Goal: Information Seeking & Learning: Learn about a topic

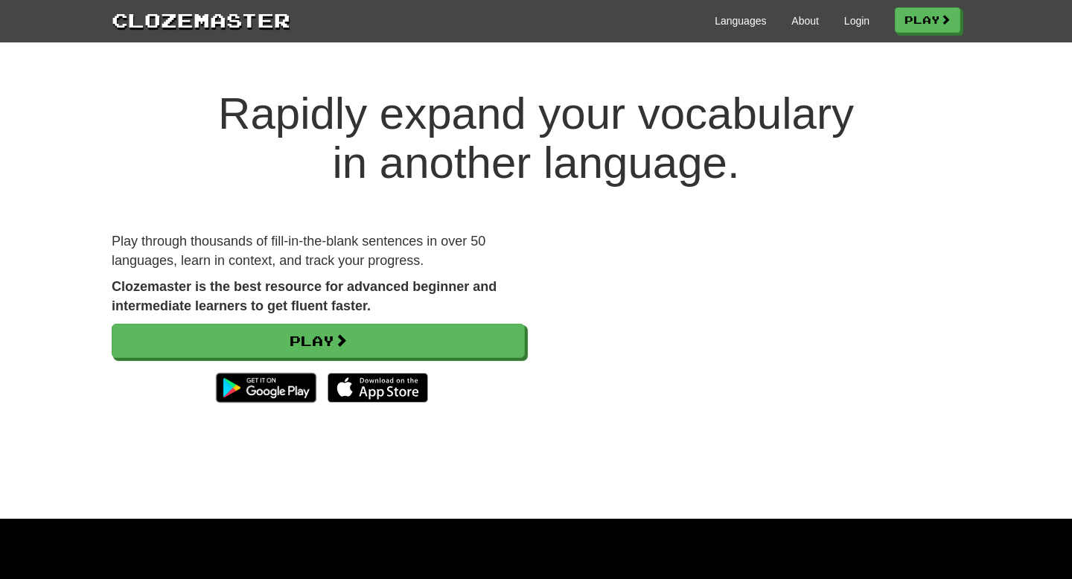
click at [863, 23] on div "Languages About Login Play" at bounding box center [625, 20] width 670 height 28
click at [856, 23] on link "Login" at bounding box center [856, 20] width 25 height 15
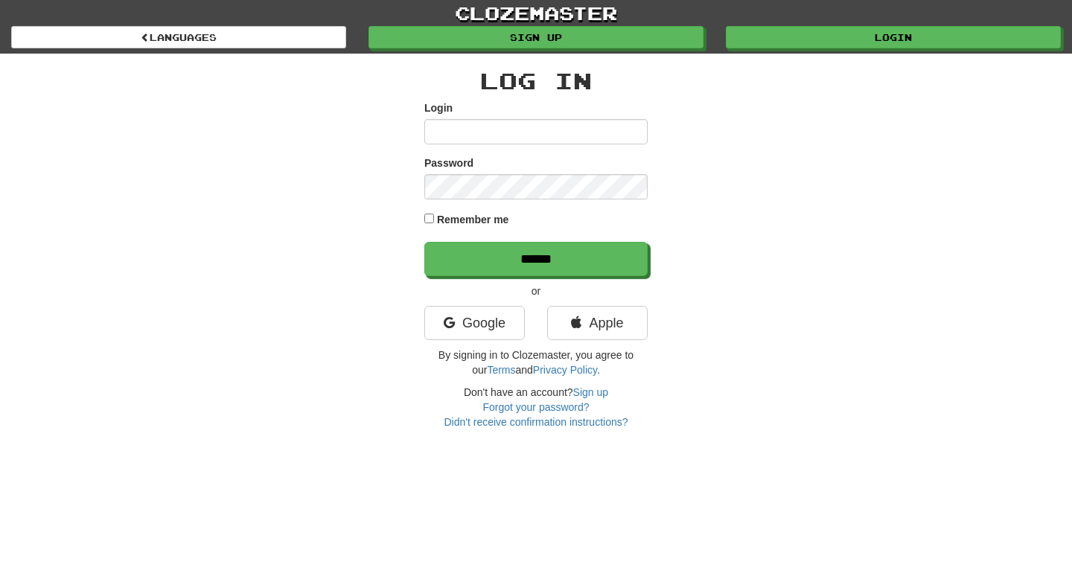
click at [498, 101] on div "Login" at bounding box center [535, 122] width 223 height 44
click at [494, 133] on input "Login" at bounding box center [535, 131] width 223 height 25
type input "**********"
click at [424, 242] on input "******" at bounding box center [535, 259] width 223 height 34
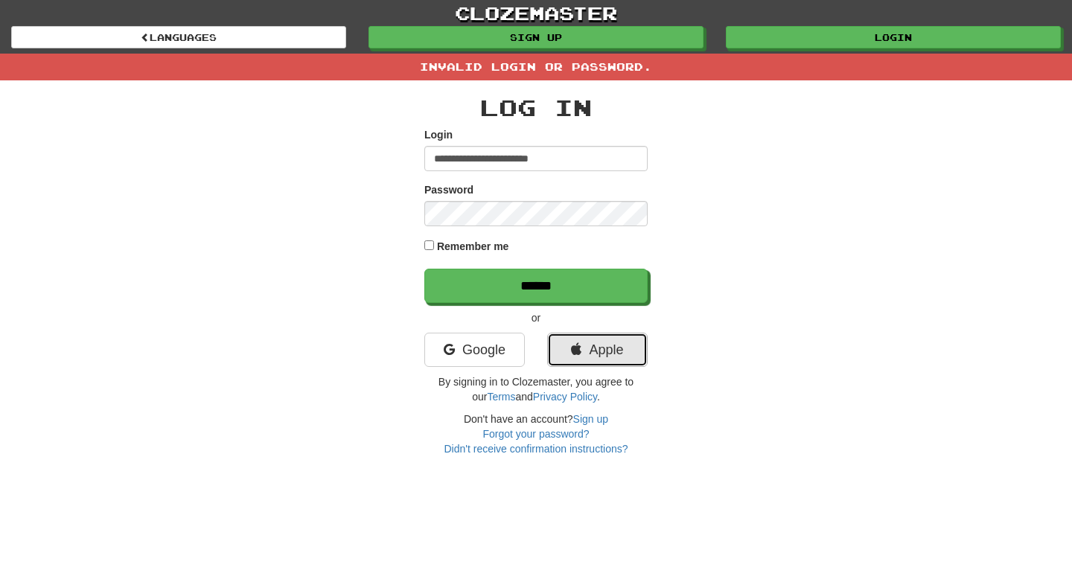
click at [574, 345] on icon at bounding box center [576, 349] width 10 height 13
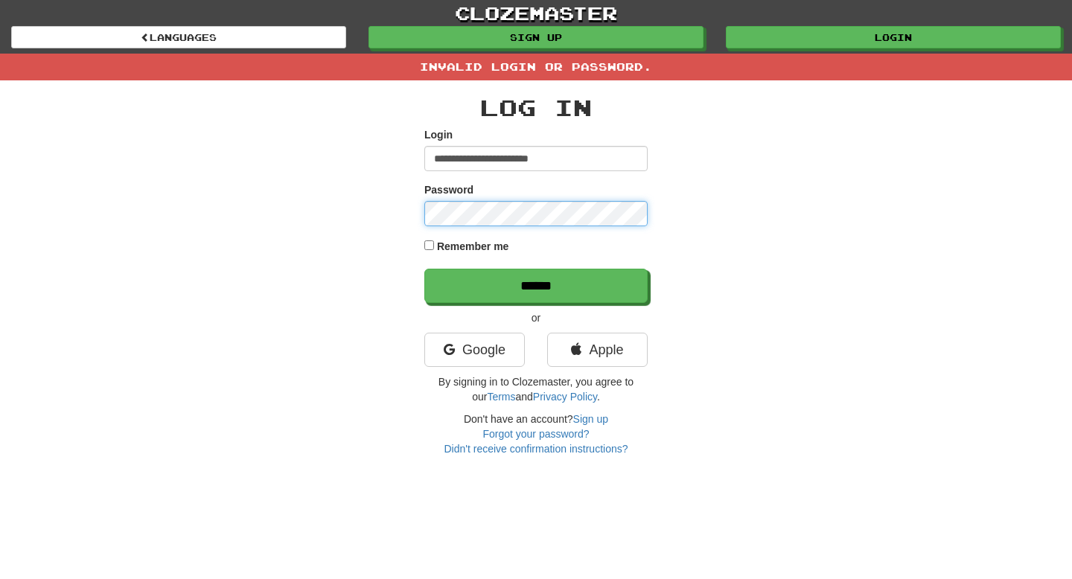
click at [424, 269] on input "******" at bounding box center [535, 286] width 223 height 34
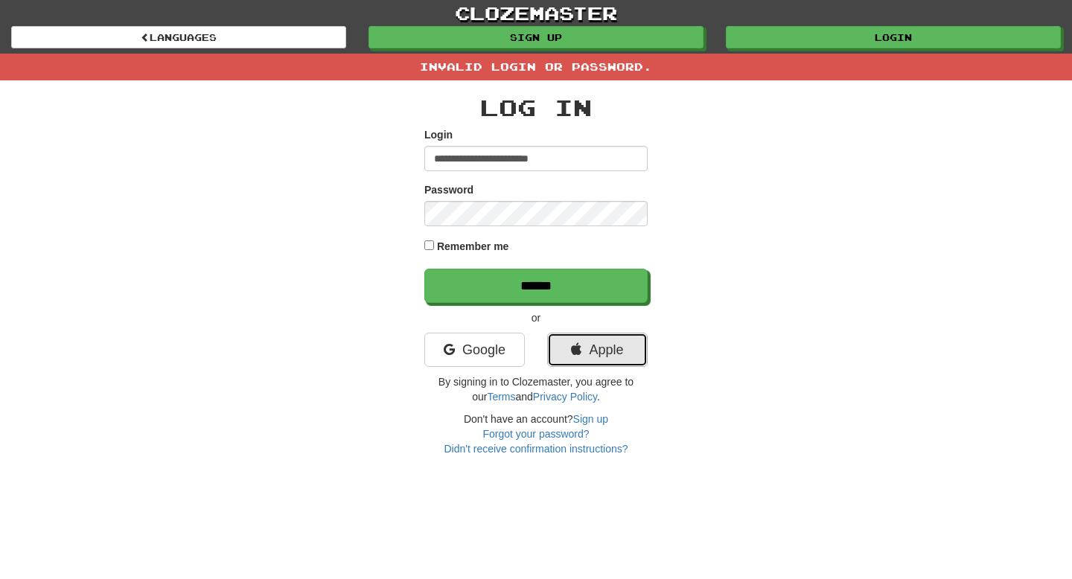
click at [631, 359] on link "Apple" at bounding box center [597, 350] width 100 height 34
click at [599, 354] on link "Apple" at bounding box center [597, 350] width 100 height 34
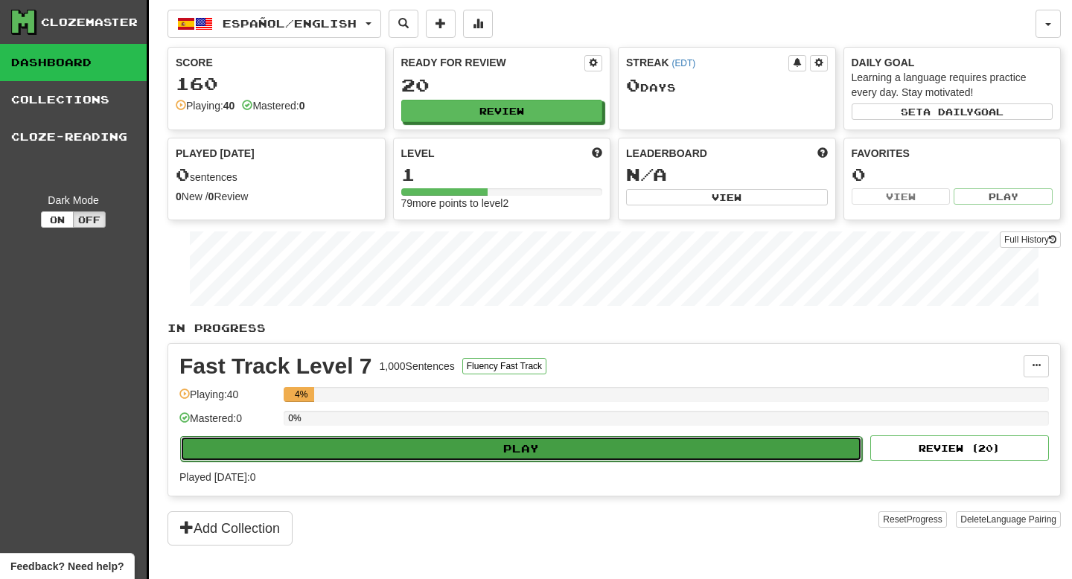
click at [453, 453] on button "Play" at bounding box center [521, 448] width 682 height 25
select select "**"
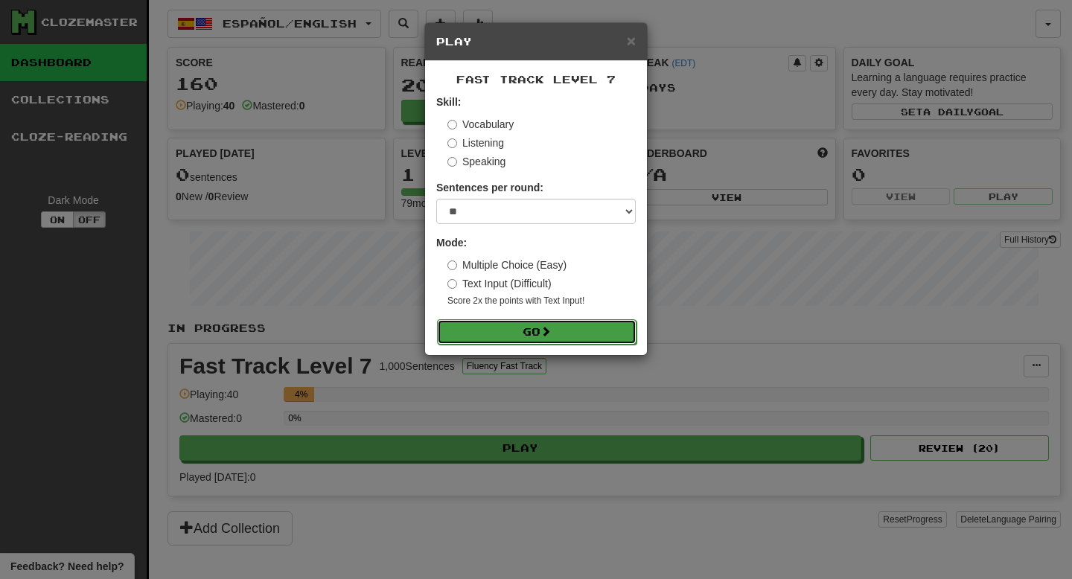
click at [543, 336] on button "Go" at bounding box center [536, 331] width 199 height 25
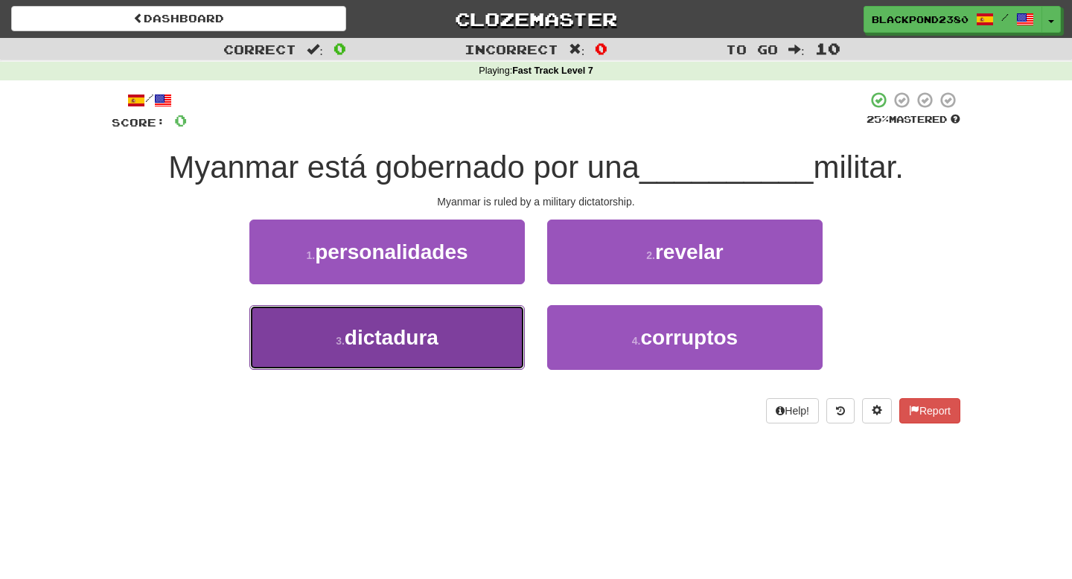
click at [454, 350] on button "3 . dictadura" at bounding box center [386, 337] width 275 height 65
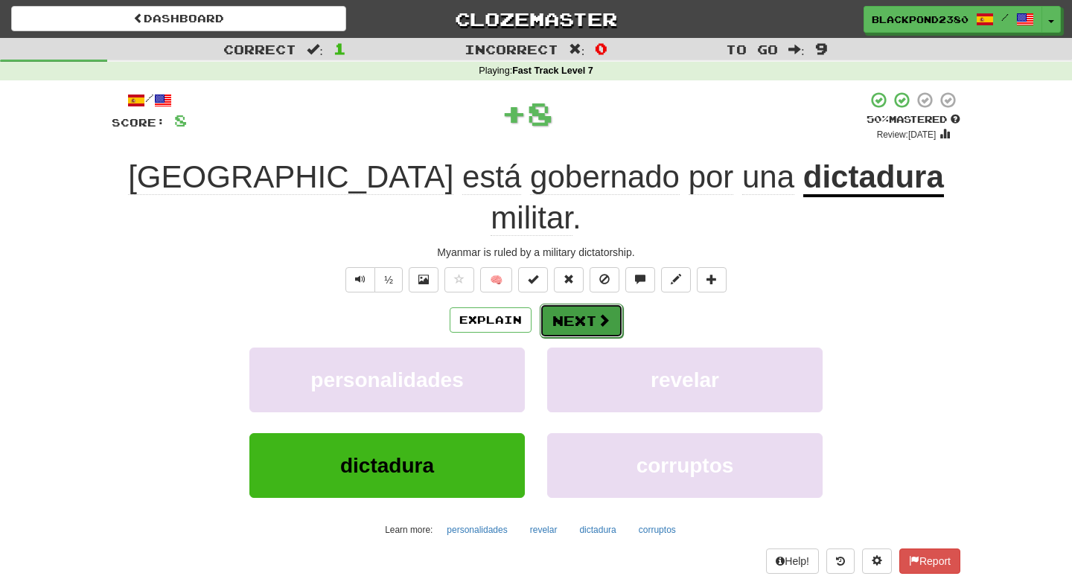
click at [590, 304] on button "Next" at bounding box center [581, 321] width 83 height 34
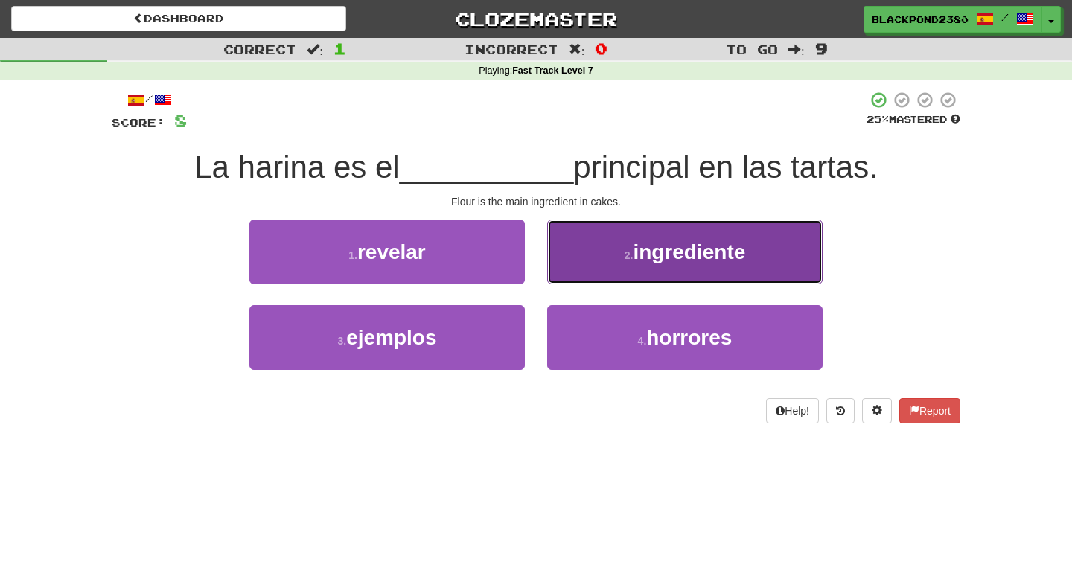
click at [616, 262] on button "2 . ingrediente" at bounding box center [684, 252] width 275 height 65
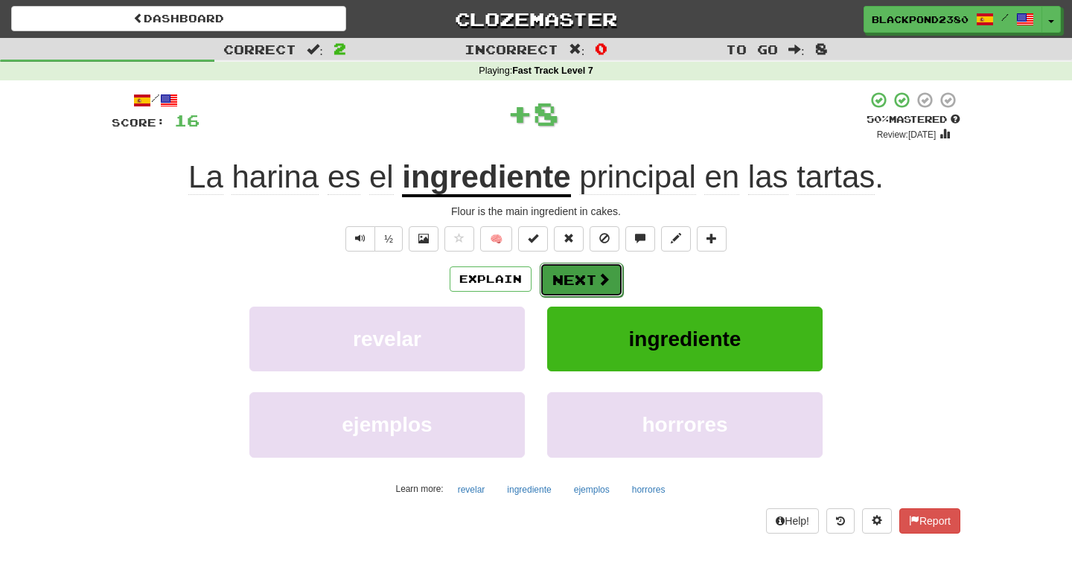
click at [578, 281] on button "Next" at bounding box center [581, 280] width 83 height 34
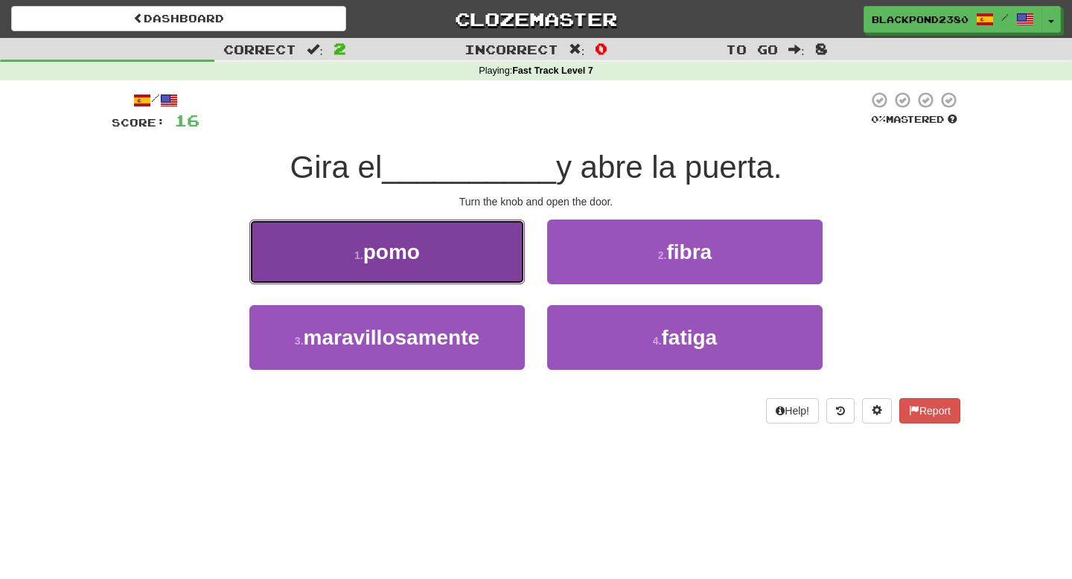
click at [469, 272] on button "1 . pomo" at bounding box center [386, 252] width 275 height 65
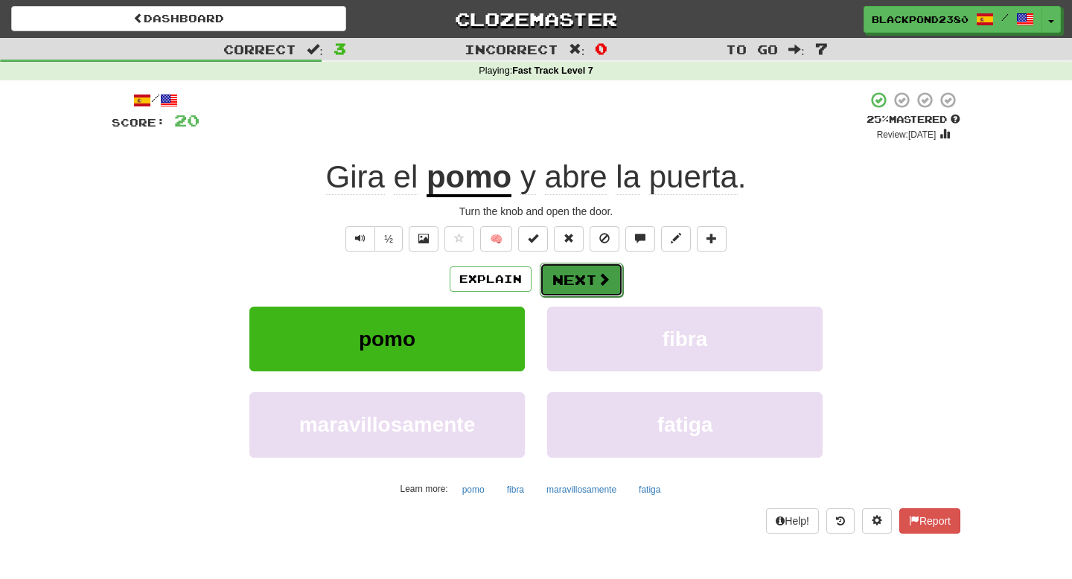
click at [601, 286] on span at bounding box center [603, 278] width 13 height 13
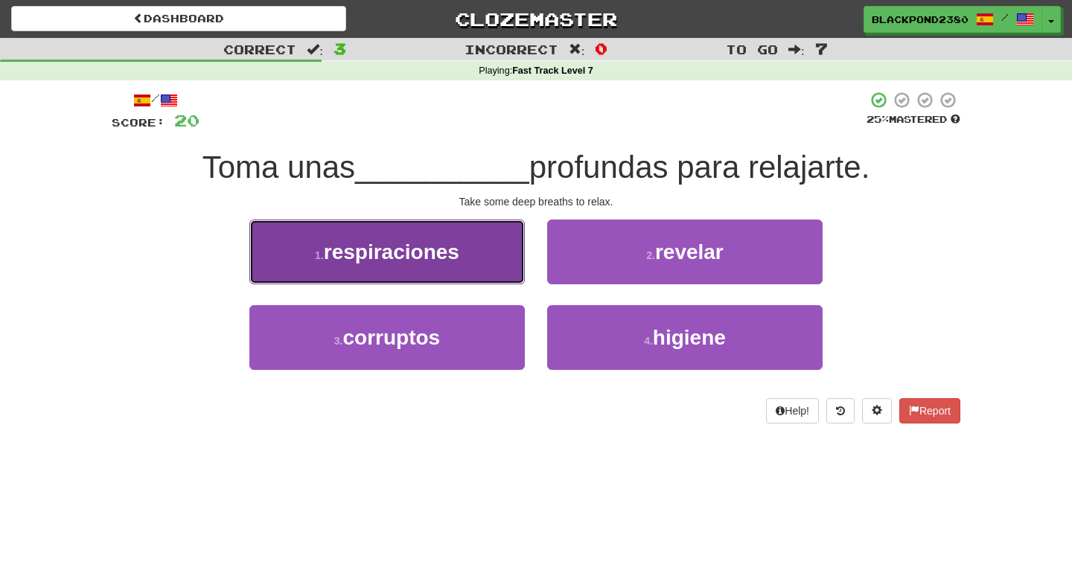
click at [432, 267] on button "1 . respiraciones" at bounding box center [386, 252] width 275 height 65
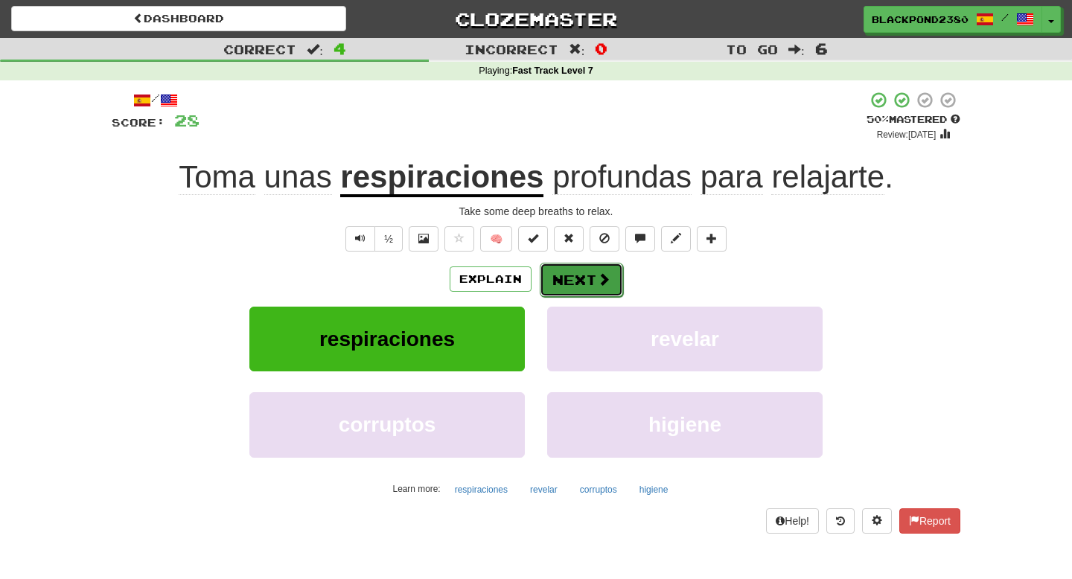
click at [591, 288] on button "Next" at bounding box center [581, 280] width 83 height 34
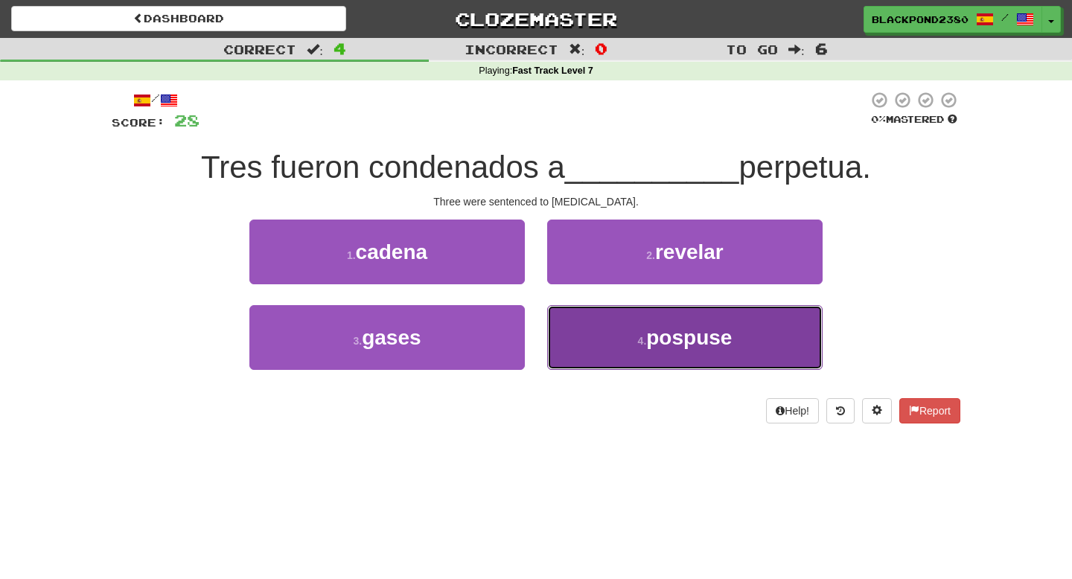
click at [661, 348] on span "pospuse" at bounding box center [689, 337] width 86 height 23
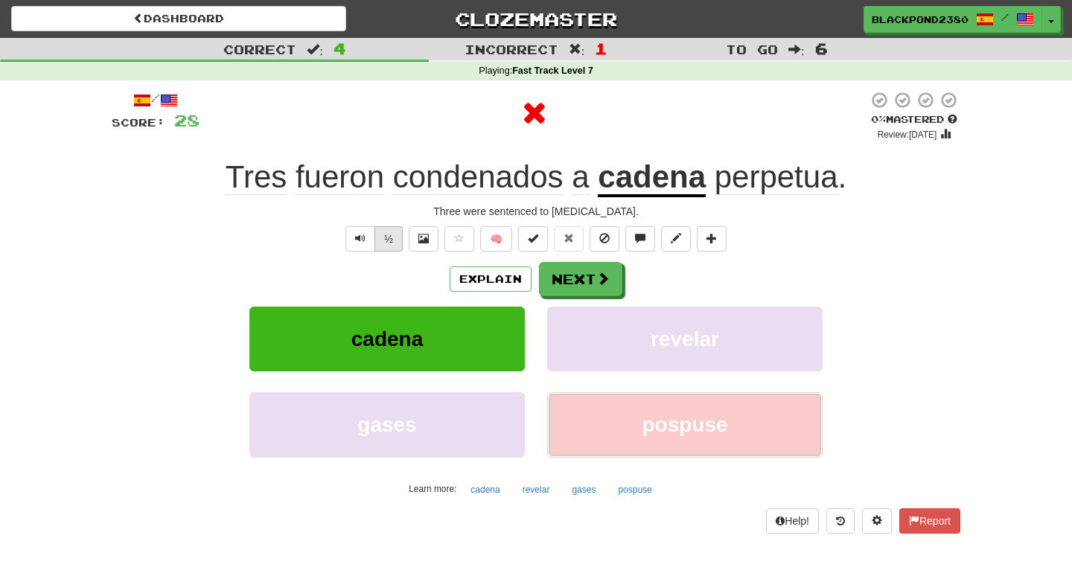
scroll to position [35, 0]
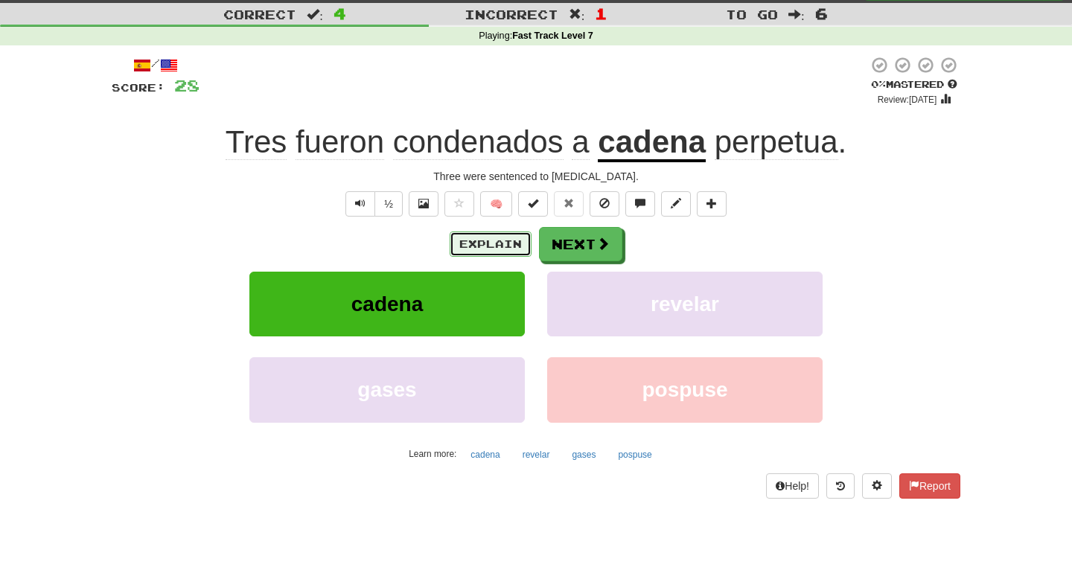
click at [474, 237] on button "Explain" at bounding box center [491, 243] width 82 height 25
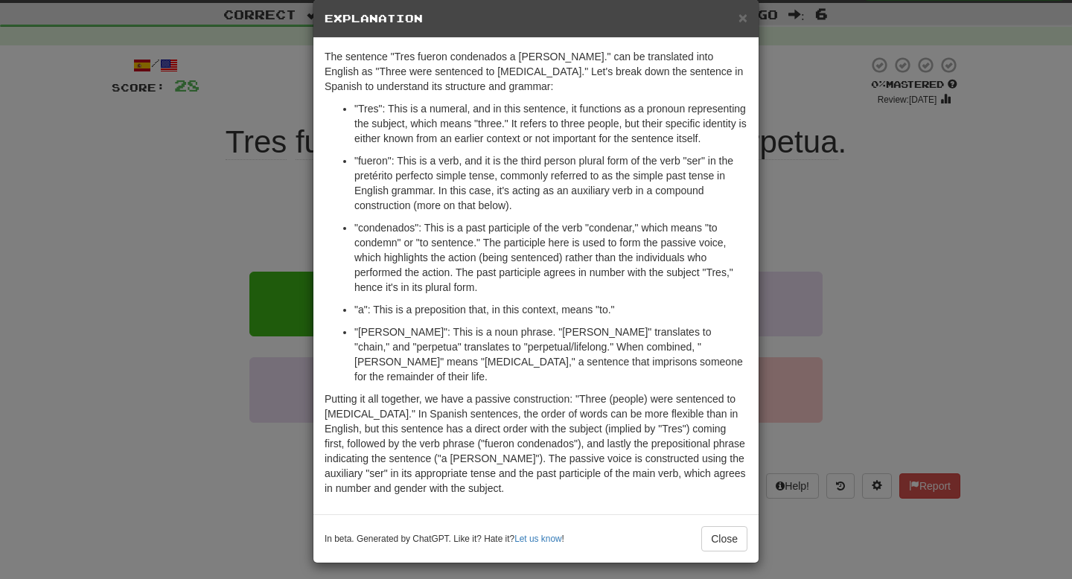
scroll to position [41, 0]
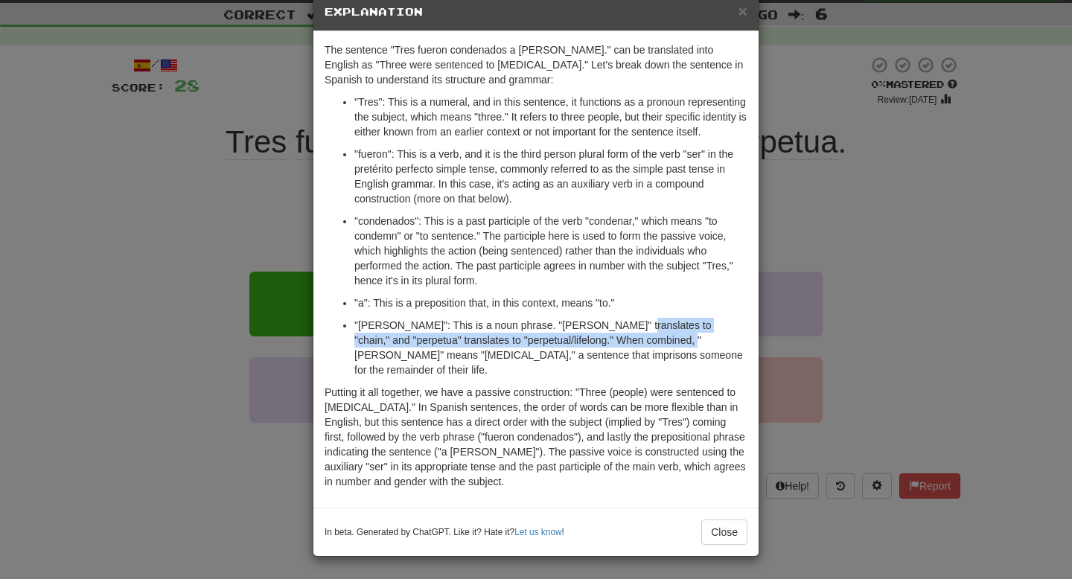
drag, startPoint x: 627, startPoint y: 329, endPoint x: 674, endPoint y: 349, distance: 51.0
click at [674, 349] on p ""cadena perpetua": This is a noun phrase. "Cadena" translates to "chain," and "…" at bounding box center [550, 348] width 393 height 60
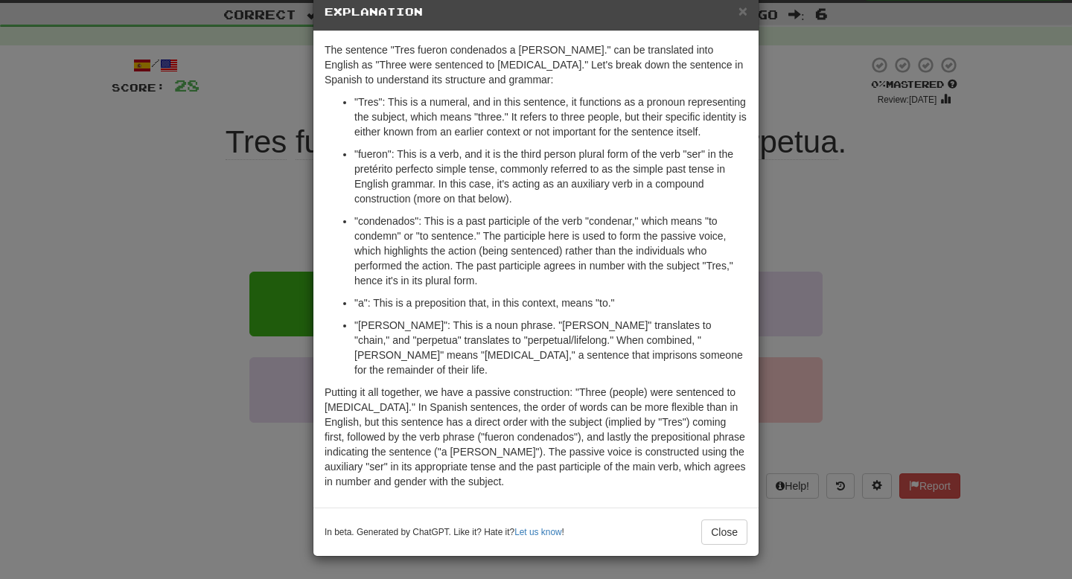
click at [622, 350] on p ""cadena perpetua": This is a noun phrase. "Cadena" translates to "chain," and "…" at bounding box center [550, 348] width 393 height 60
drag, startPoint x: 476, startPoint y: 343, endPoint x: 499, endPoint y: 343, distance: 23.1
click at [499, 343] on p ""cadena perpetua": This is a noun phrase. "Cadena" translates to "chain," and "…" at bounding box center [550, 348] width 393 height 60
click at [508, 343] on p ""cadena perpetua": This is a noun phrase. "Cadena" translates to "chain," and "…" at bounding box center [550, 348] width 393 height 60
click at [724, 539] on button "Close" at bounding box center [724, 532] width 46 height 25
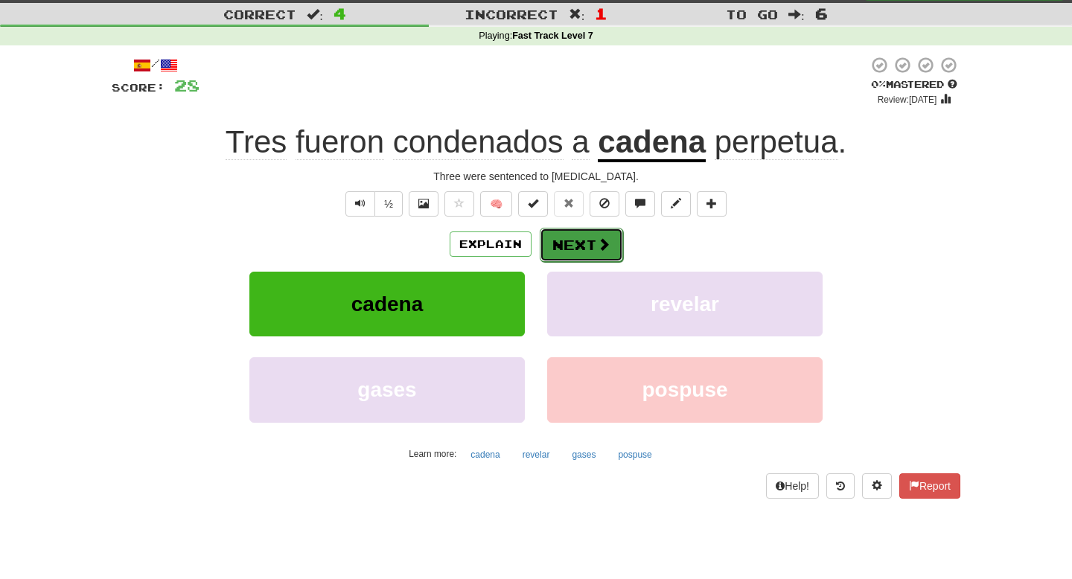
click at [604, 253] on button "Next" at bounding box center [581, 245] width 83 height 34
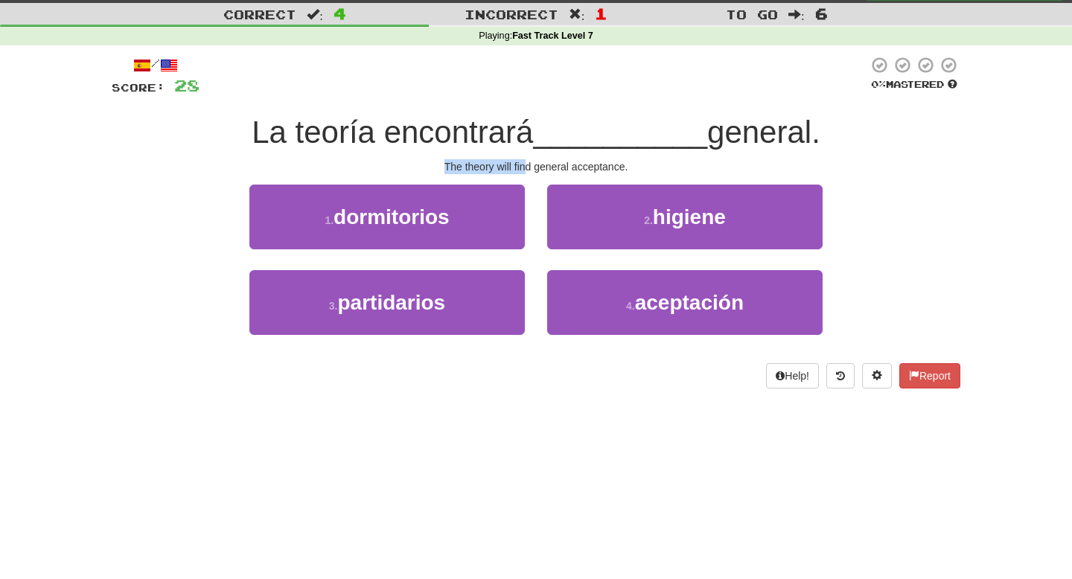
drag, startPoint x: 446, startPoint y: 164, endPoint x: 525, endPoint y: 167, distance: 79.0
click at [525, 167] on div "The theory will find general acceptance." at bounding box center [536, 166] width 849 height 15
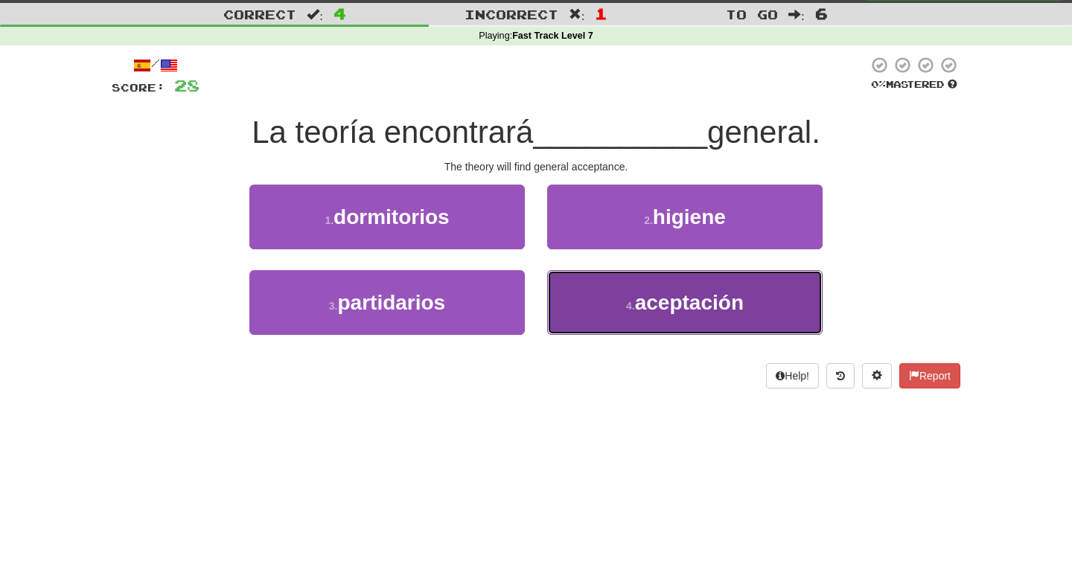
click at [606, 287] on button "4 . aceptación" at bounding box center [684, 302] width 275 height 65
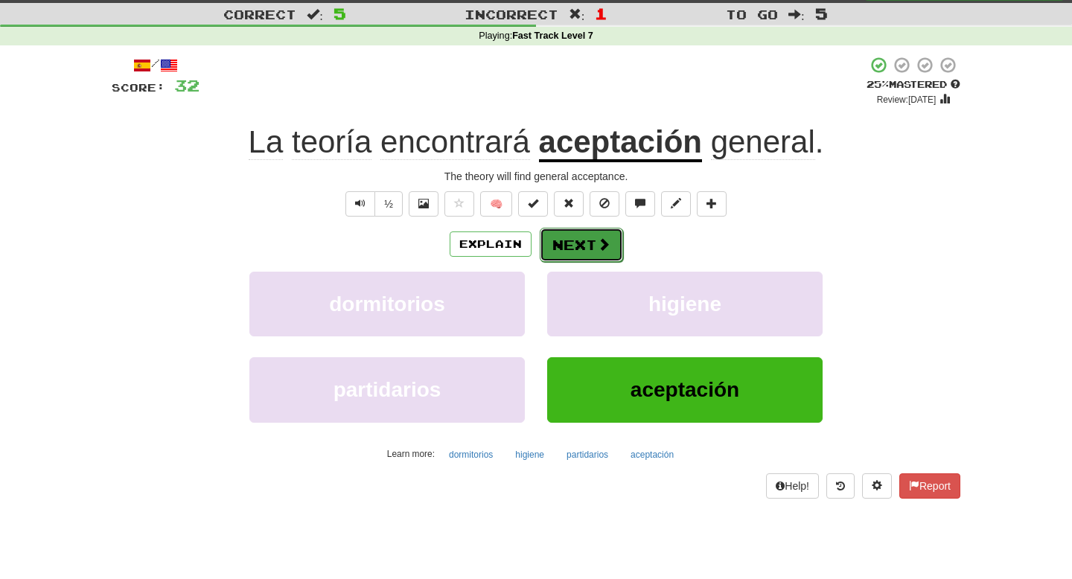
click at [590, 243] on button "Next" at bounding box center [581, 245] width 83 height 34
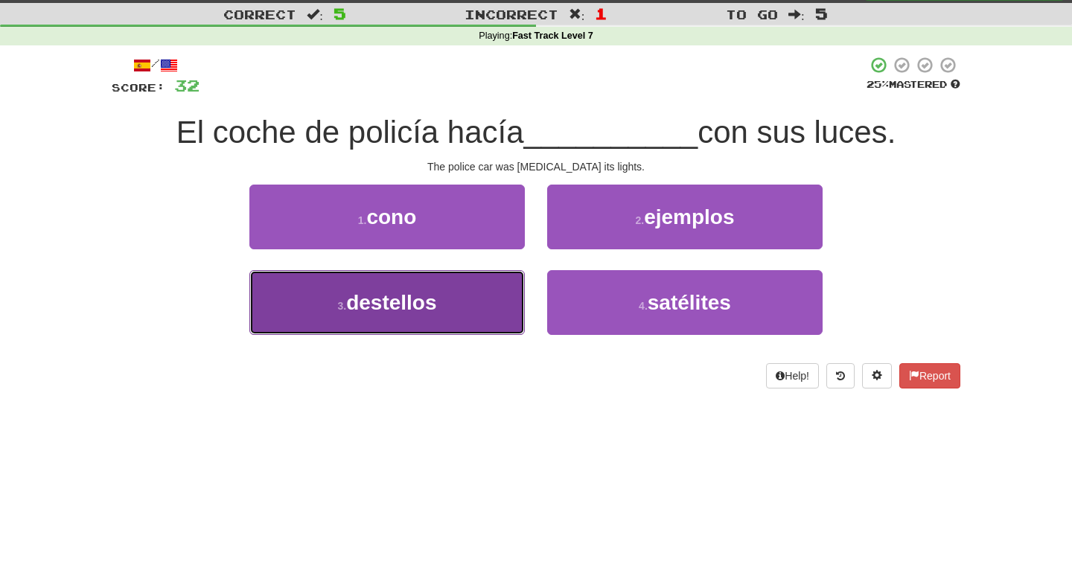
click at [432, 303] on span "destellos" at bounding box center [391, 302] width 90 height 23
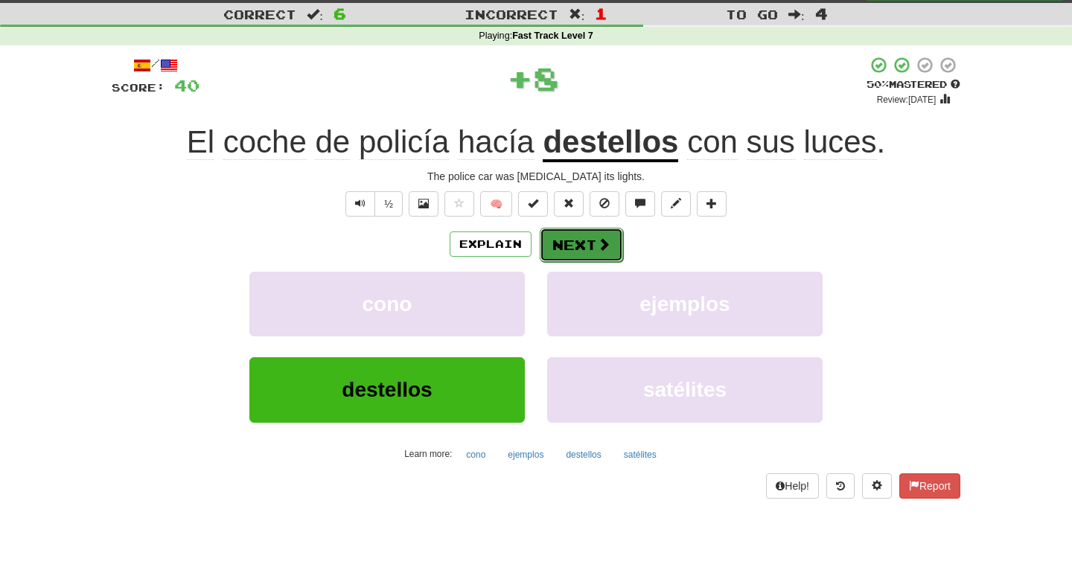
click at [594, 257] on button "Next" at bounding box center [581, 245] width 83 height 34
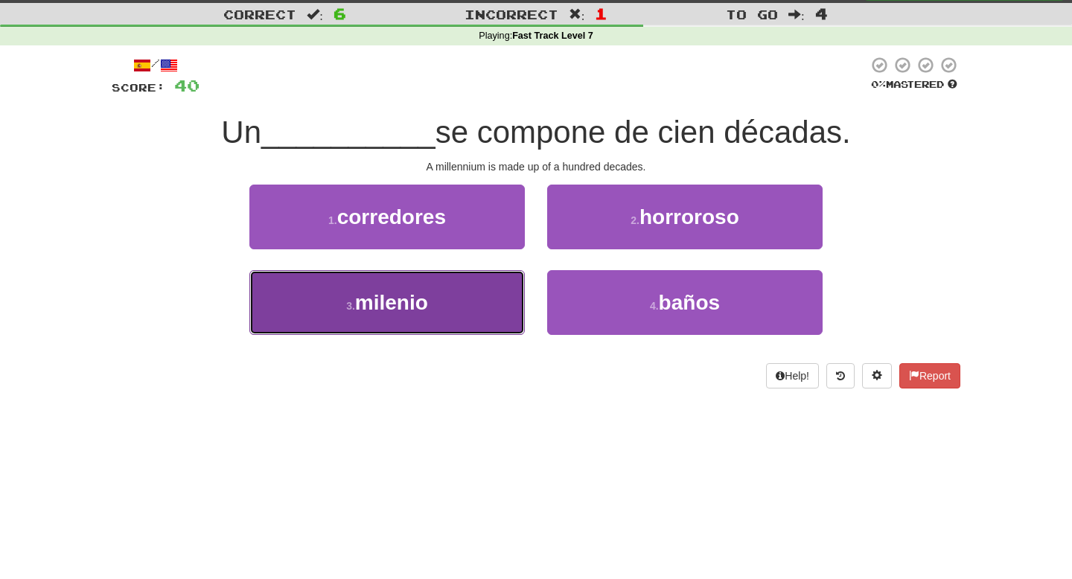
click at [436, 307] on button "3 . milenio" at bounding box center [386, 302] width 275 height 65
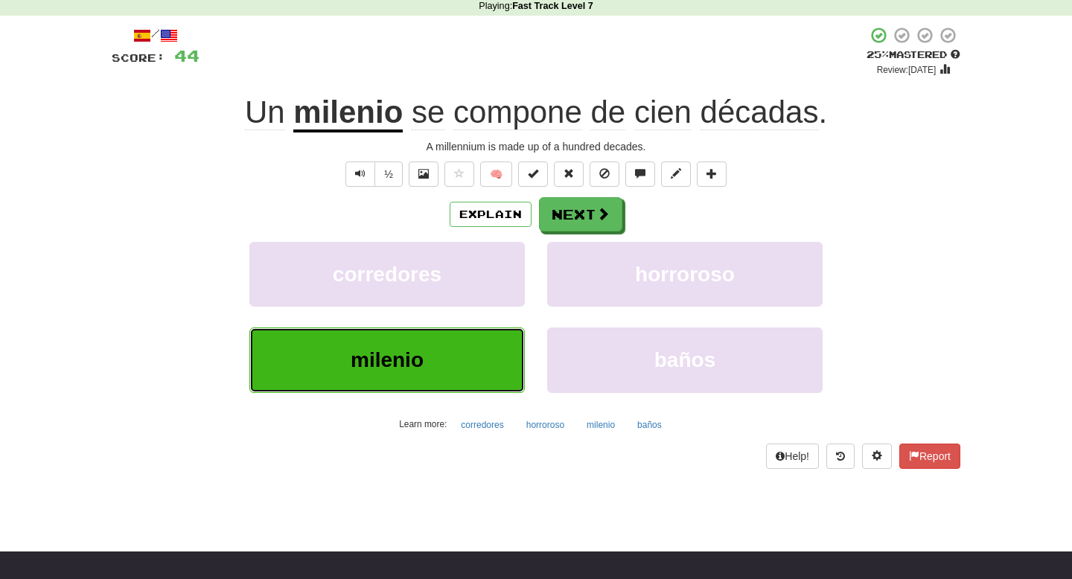
scroll to position [68, 0]
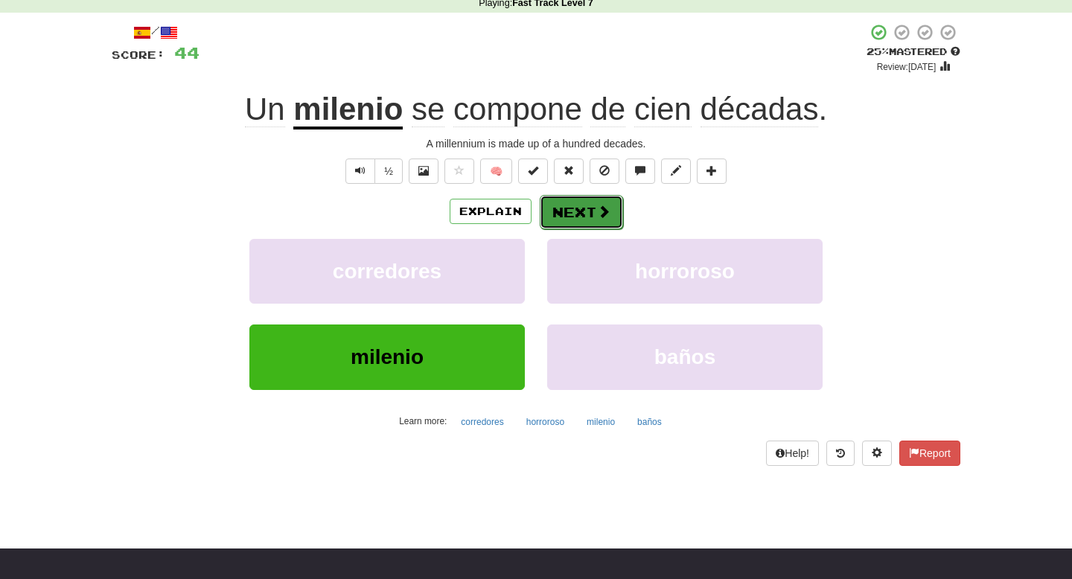
click at [579, 214] on button "Next" at bounding box center [581, 212] width 83 height 34
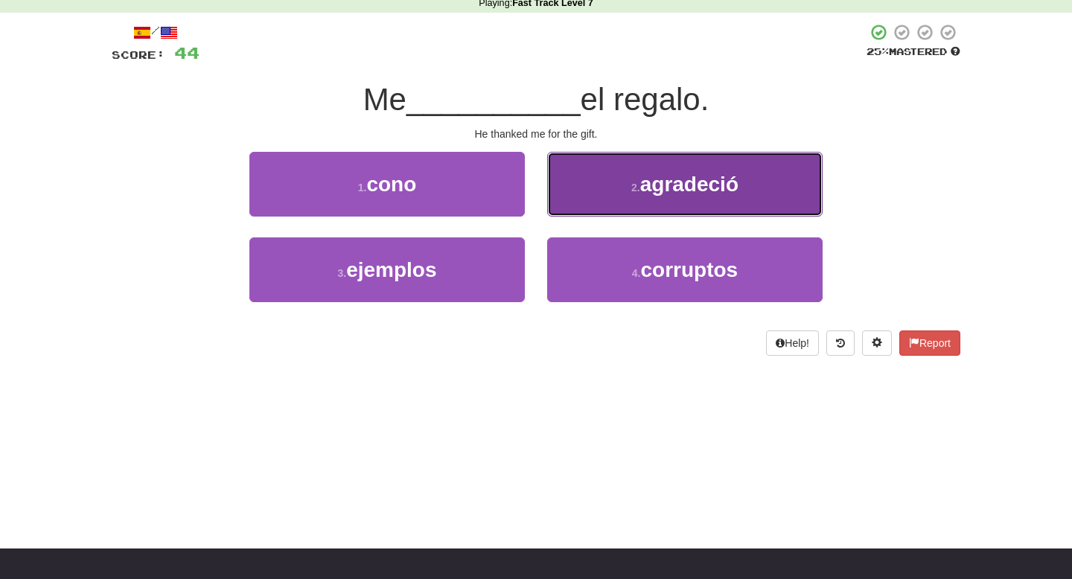
click at [620, 189] on button "2 . agradeció" at bounding box center [684, 184] width 275 height 65
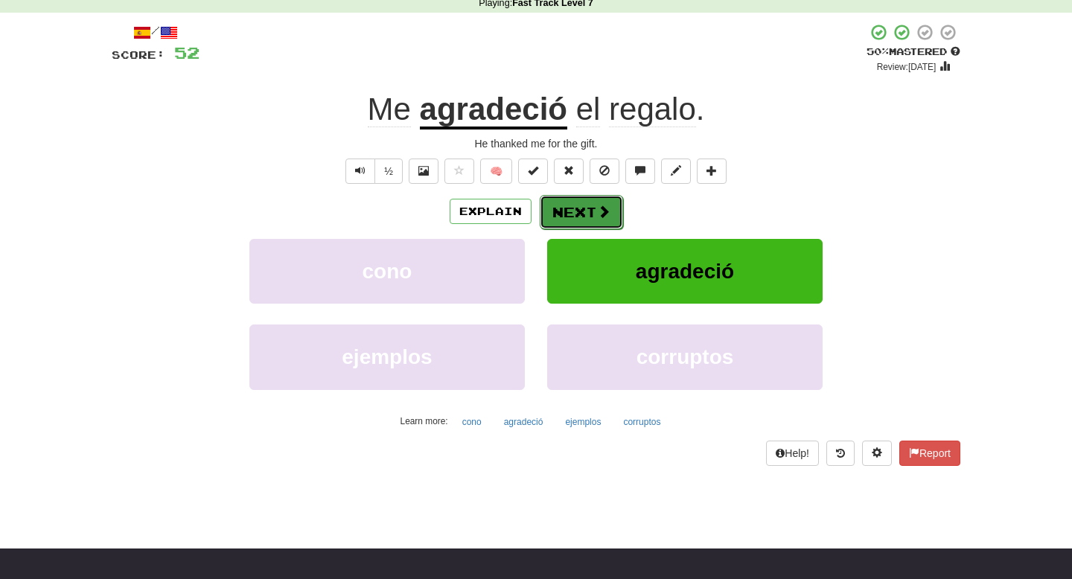
click at [592, 205] on button "Next" at bounding box center [581, 212] width 83 height 34
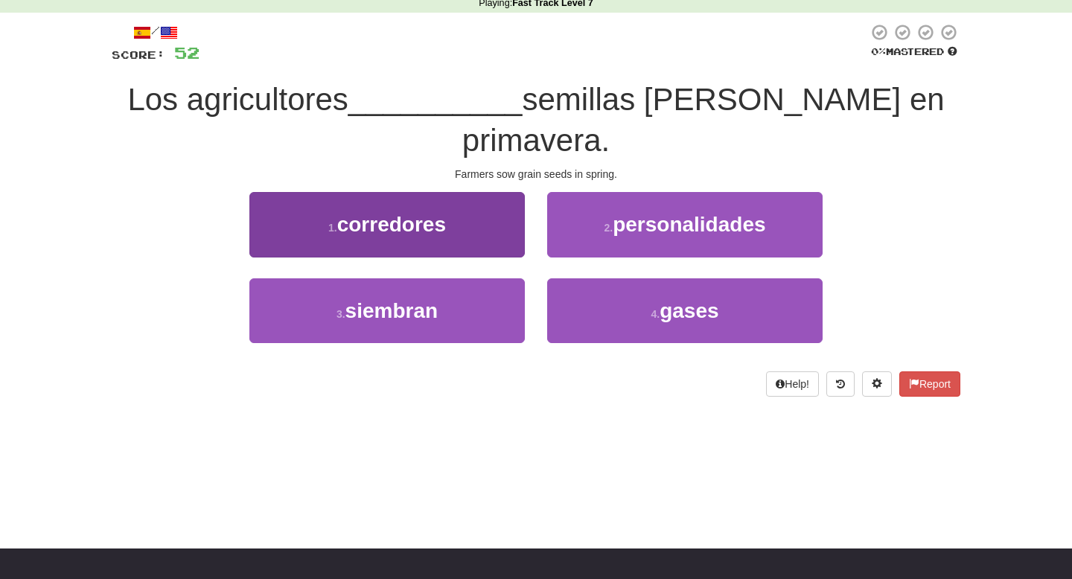
scroll to position [52, 0]
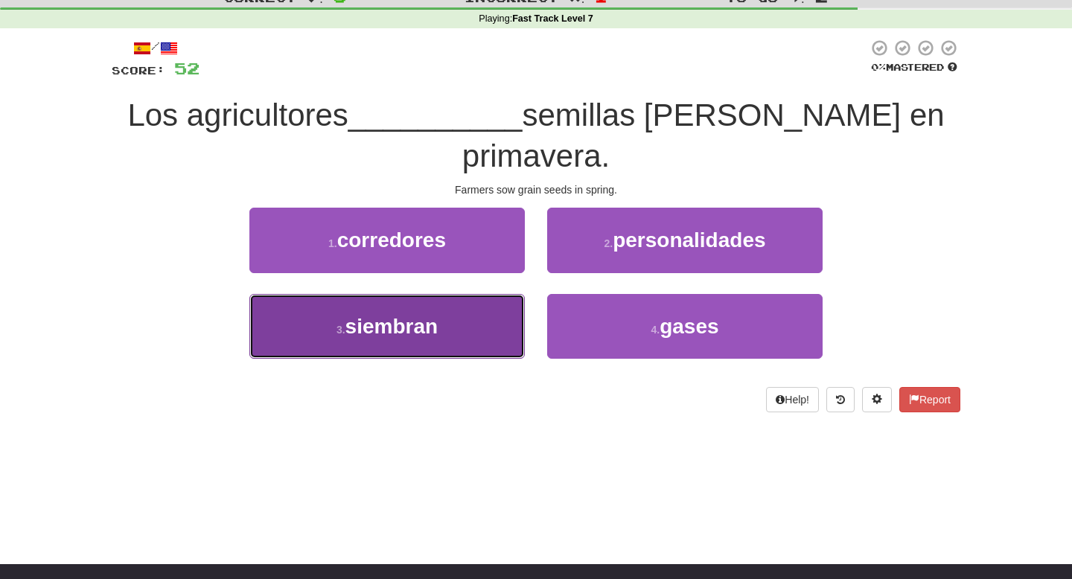
click at [422, 308] on button "3 . siembran" at bounding box center [386, 326] width 275 height 65
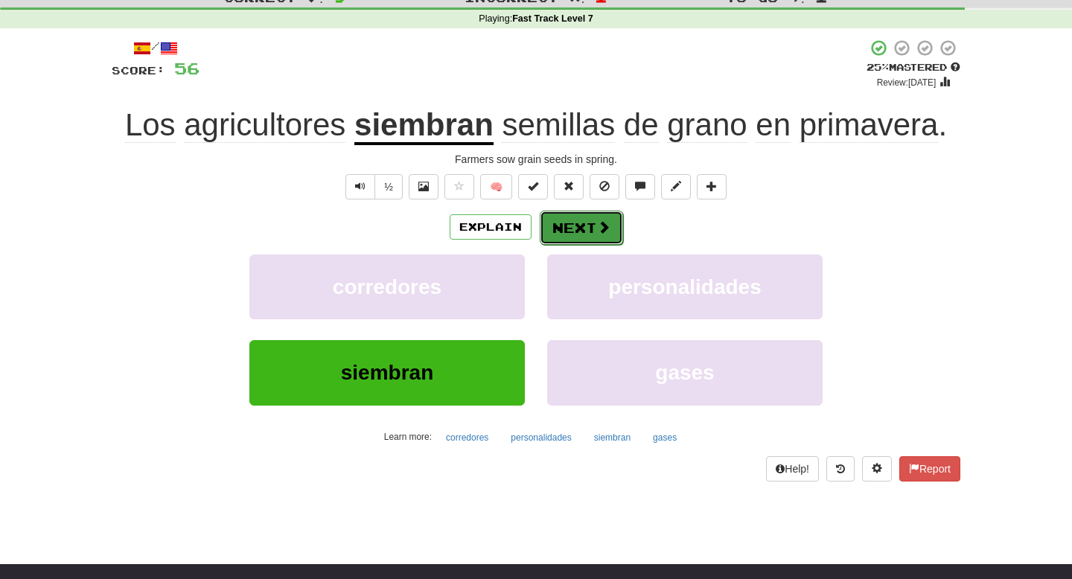
click at [593, 234] on button "Next" at bounding box center [581, 228] width 83 height 34
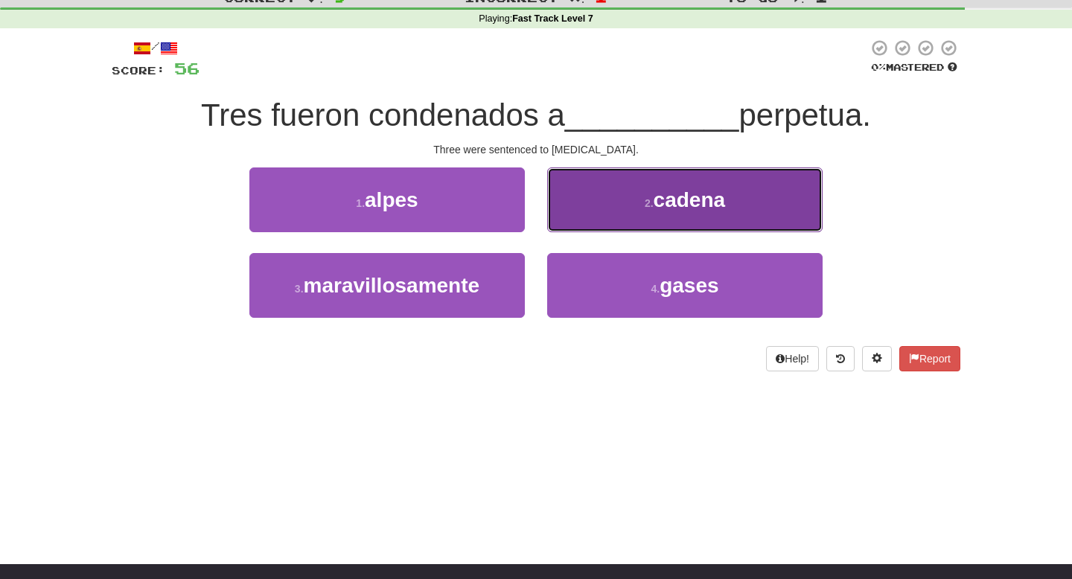
click at [607, 199] on button "2 . cadena" at bounding box center [684, 199] width 275 height 65
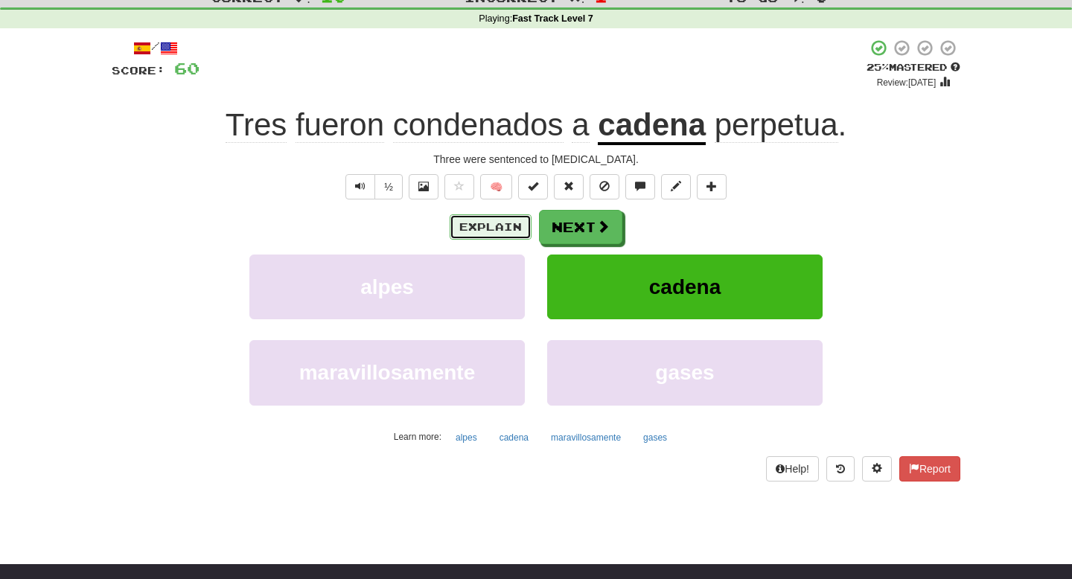
click at [505, 225] on button "Explain" at bounding box center [491, 226] width 82 height 25
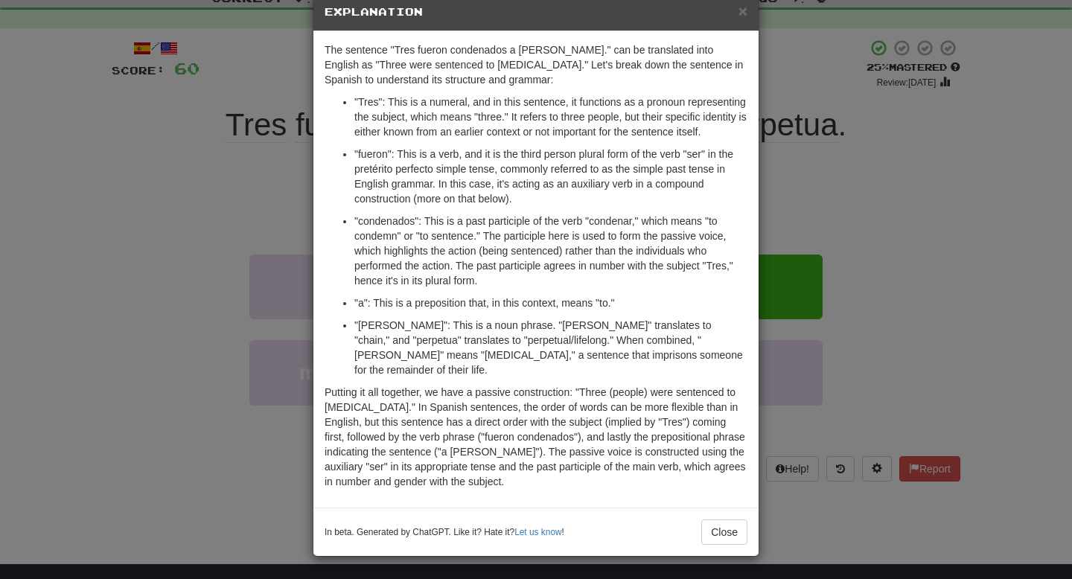
scroll to position [45, 0]
drag, startPoint x: 435, startPoint y: 218, endPoint x: 455, endPoint y: 242, distance: 31.2
click at [455, 242] on p ""condenados": This is a past participle of the verb "condenar," which means "to…" at bounding box center [550, 251] width 393 height 74
click at [839, 358] on div "× Explanation The sentence "Tres fueron condenados a cadena perpetua." can be t…" at bounding box center [536, 289] width 1072 height 579
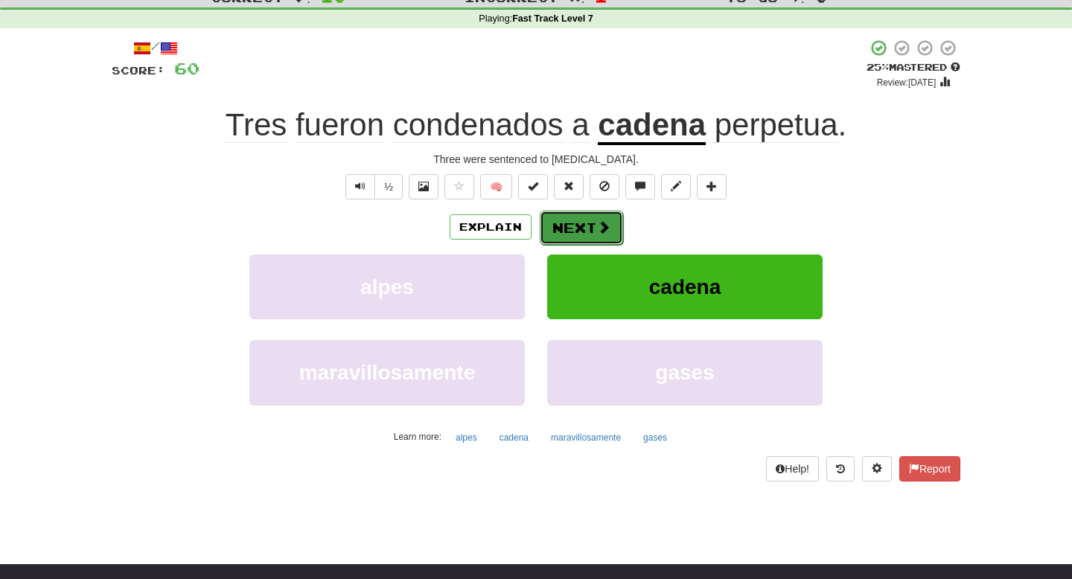
click at [592, 229] on button "Next" at bounding box center [581, 228] width 83 height 34
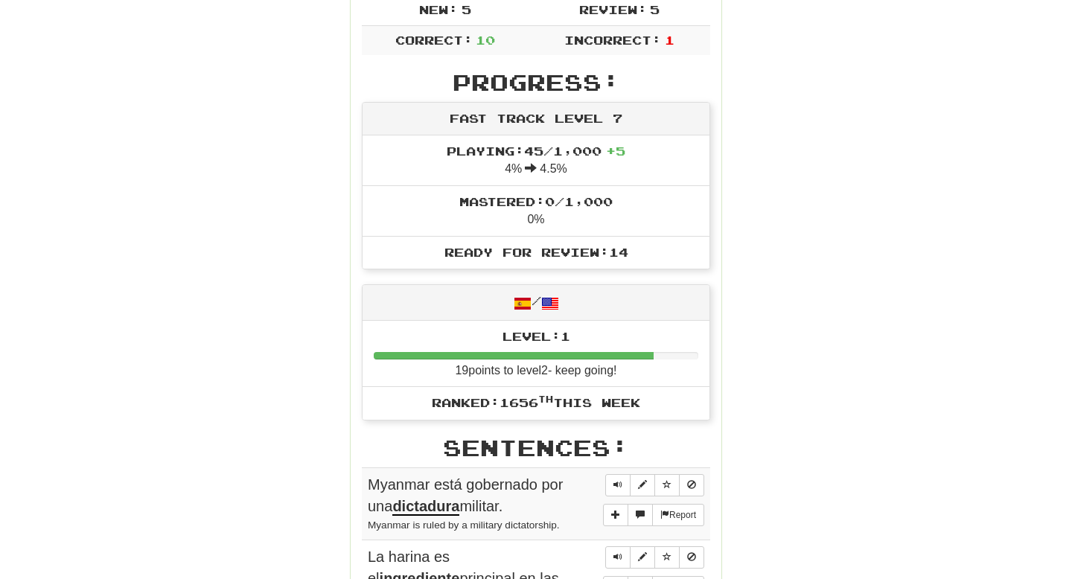
scroll to position [0, 0]
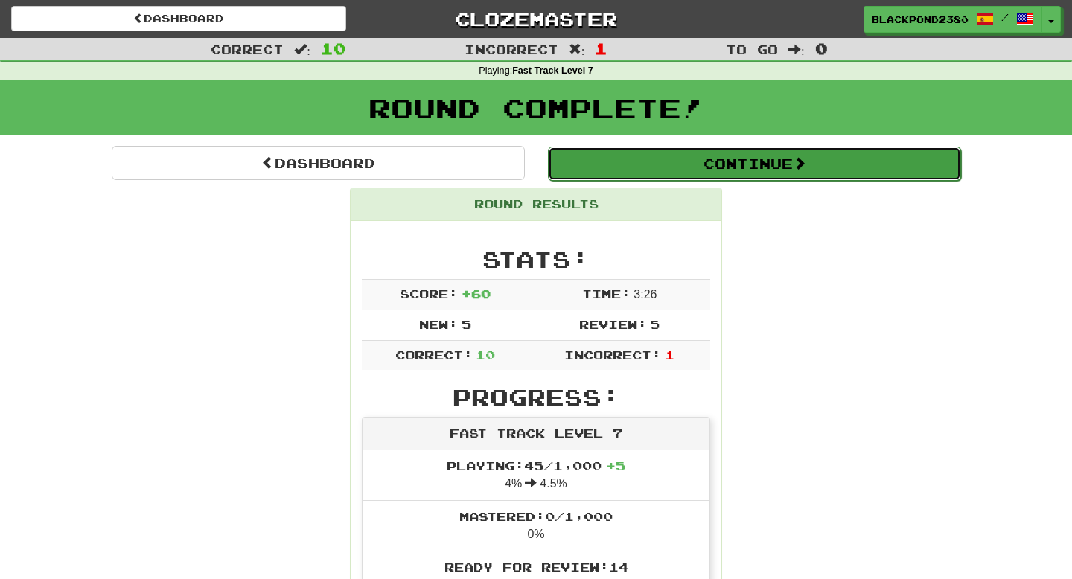
click at [686, 169] on button "Continue" at bounding box center [754, 164] width 413 height 34
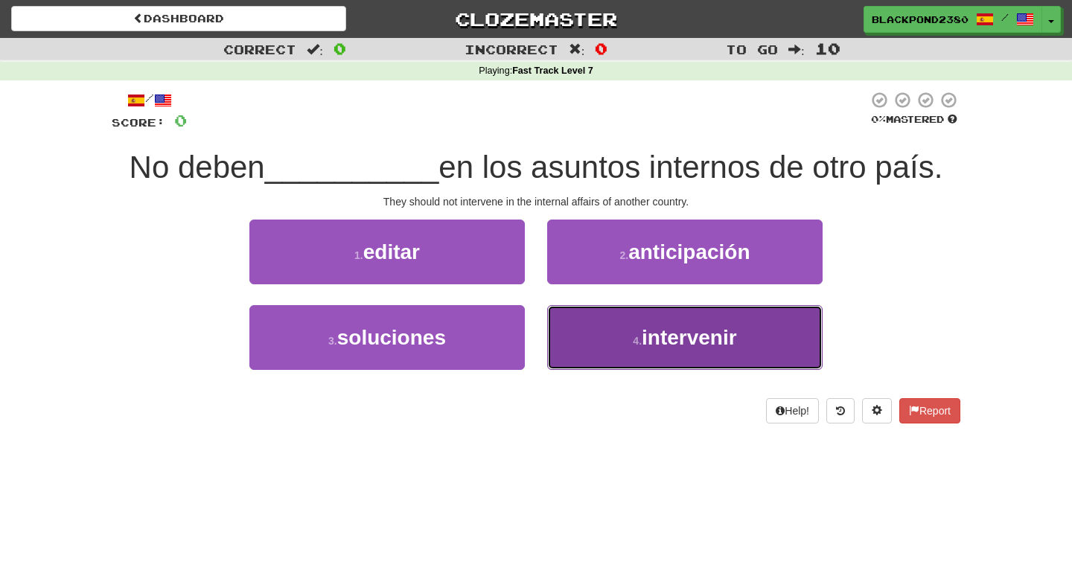
click at [670, 347] on span "intervenir" at bounding box center [689, 337] width 95 height 23
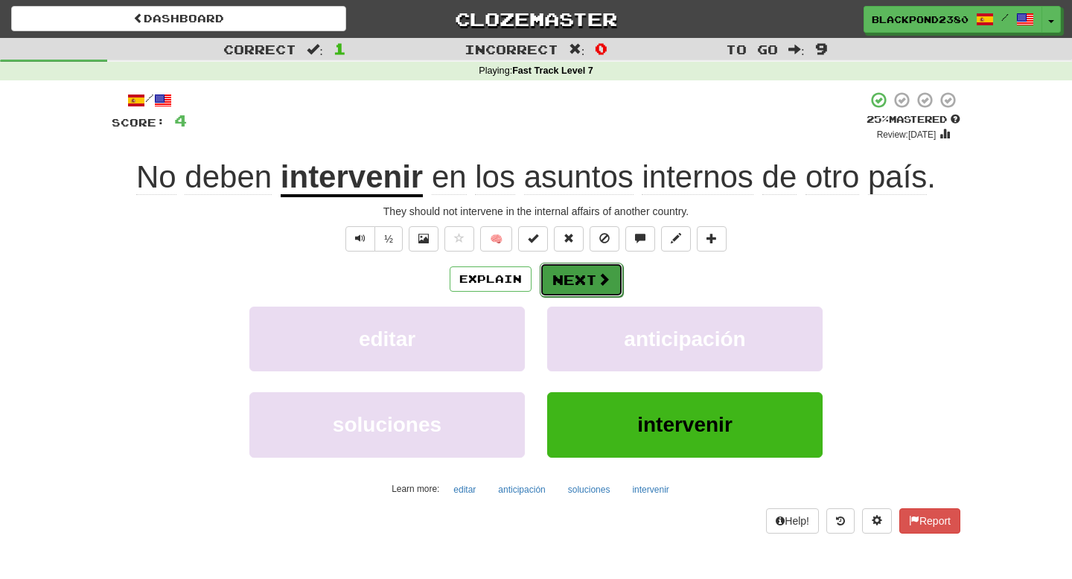
click at [594, 276] on button "Next" at bounding box center [581, 280] width 83 height 34
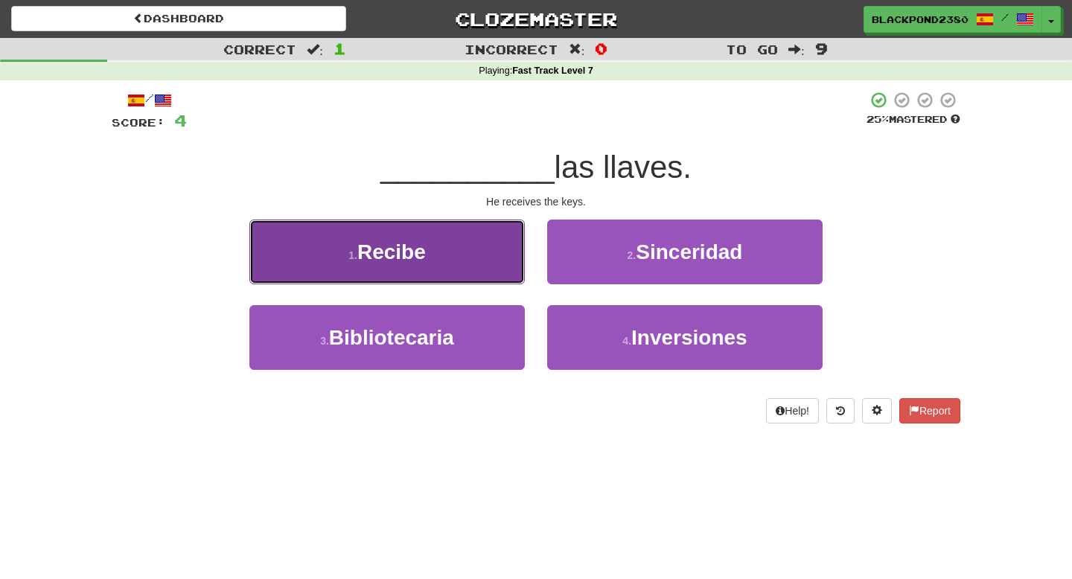
click at [389, 229] on button "1 . Recibe" at bounding box center [386, 252] width 275 height 65
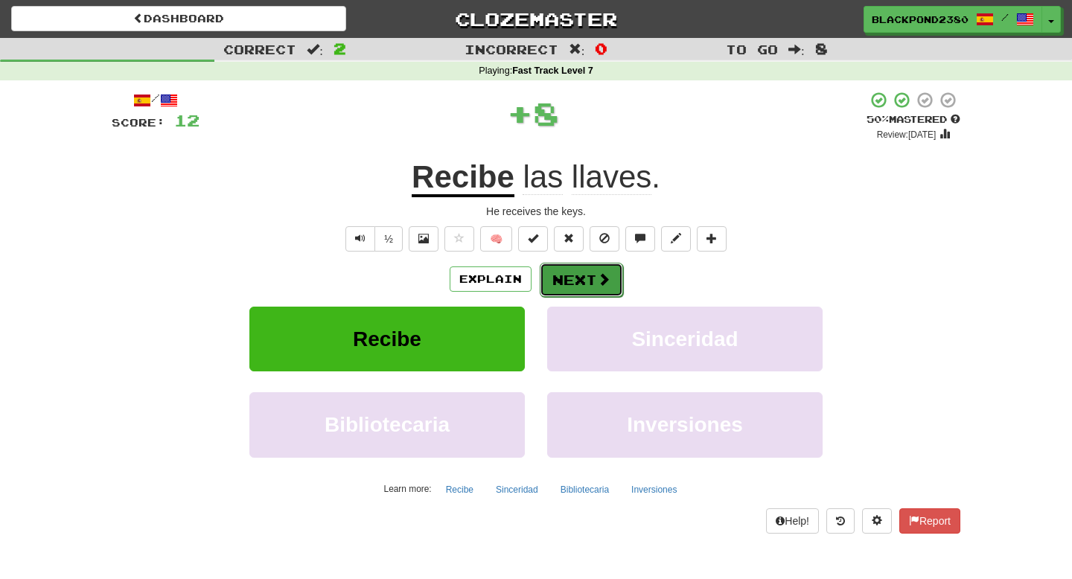
click at [616, 282] on button "Next" at bounding box center [581, 280] width 83 height 34
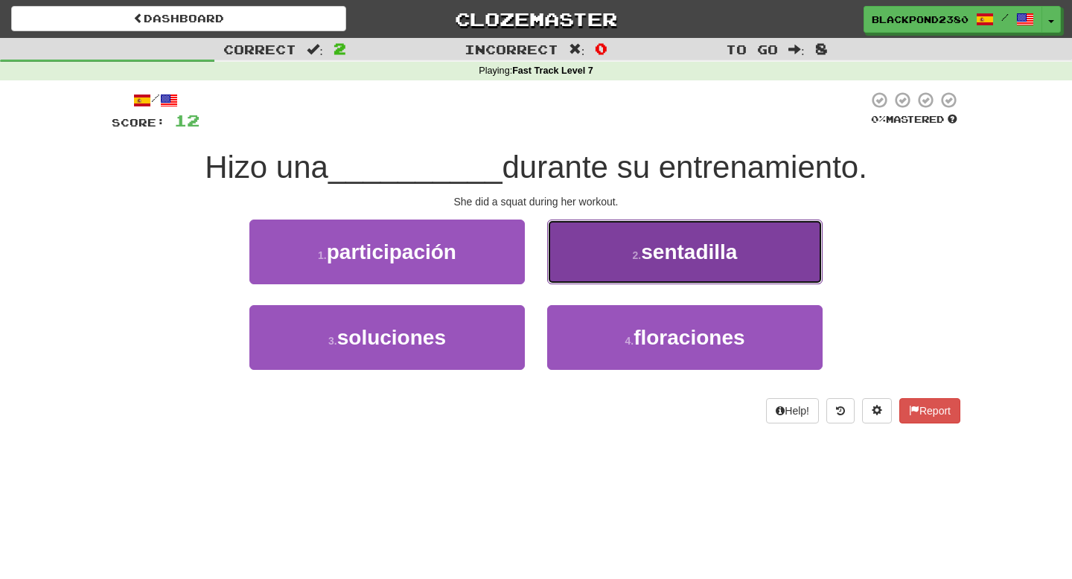
click at [642, 272] on button "2 . sentadilla" at bounding box center [684, 252] width 275 height 65
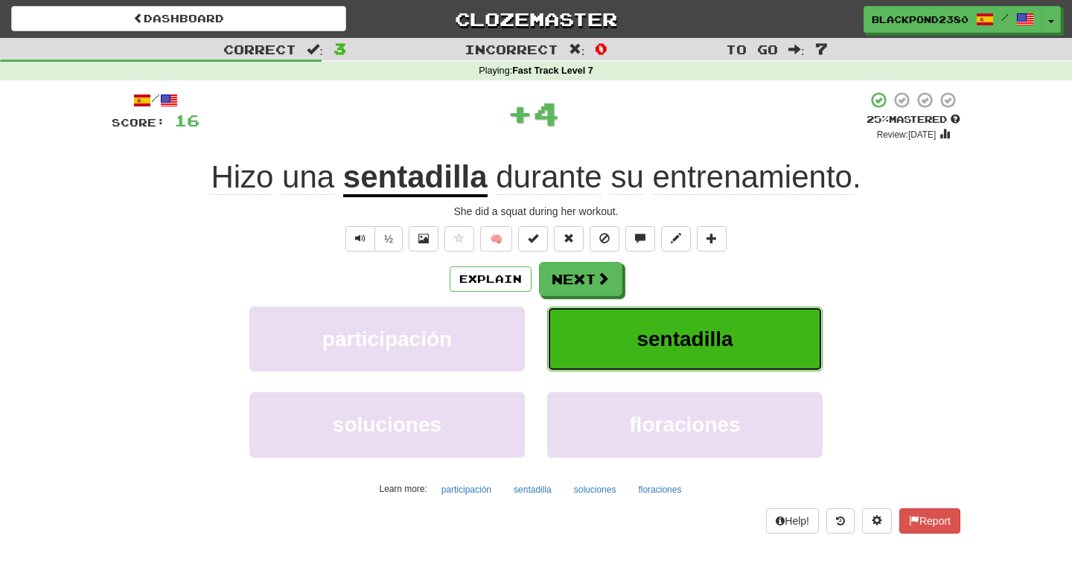
scroll to position [18, 0]
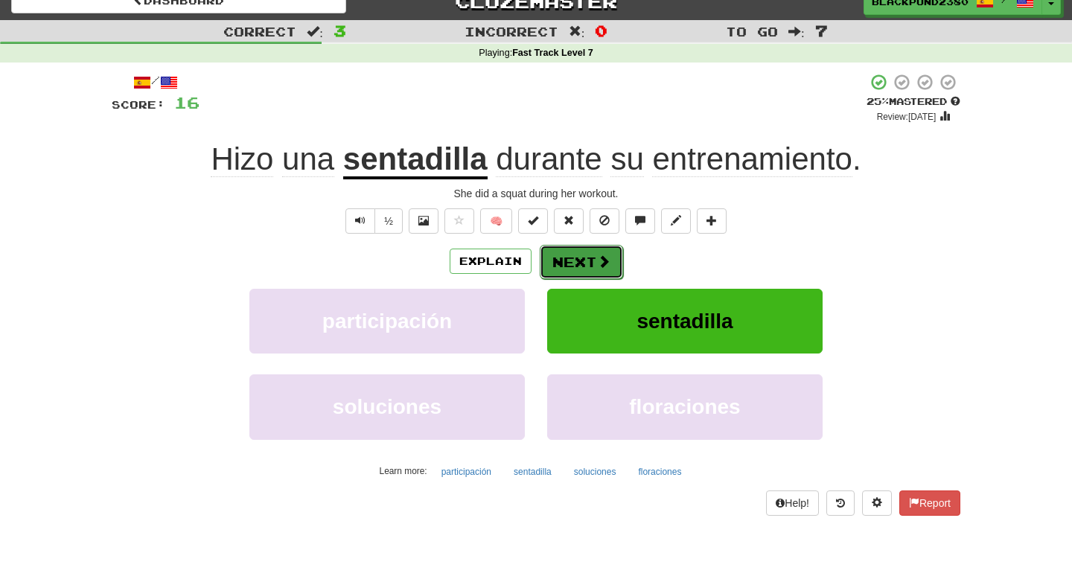
click at [580, 263] on button "Next" at bounding box center [581, 262] width 83 height 34
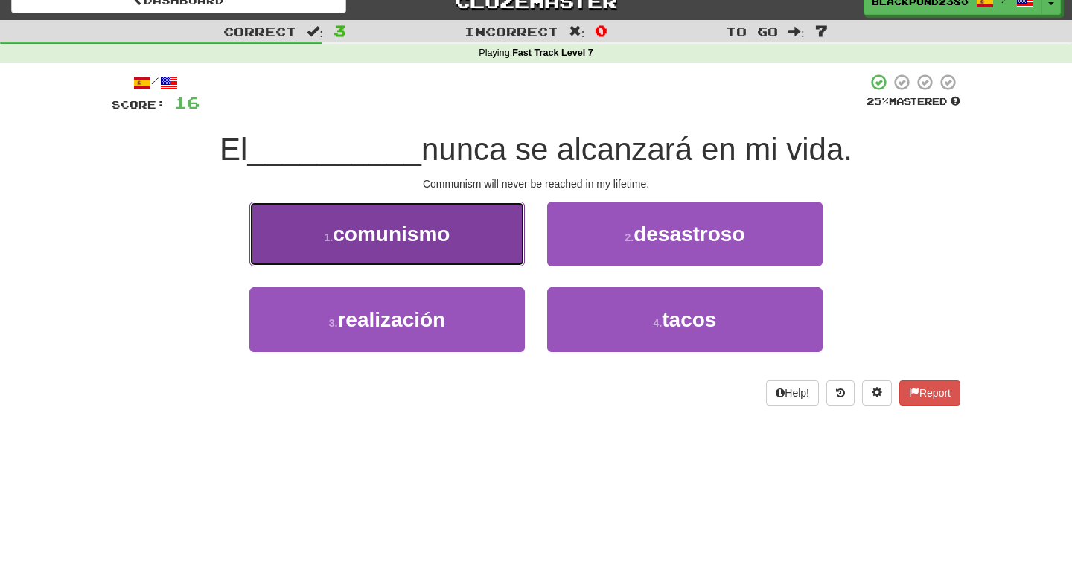
click at [404, 240] on span "comunismo" at bounding box center [391, 234] width 117 height 23
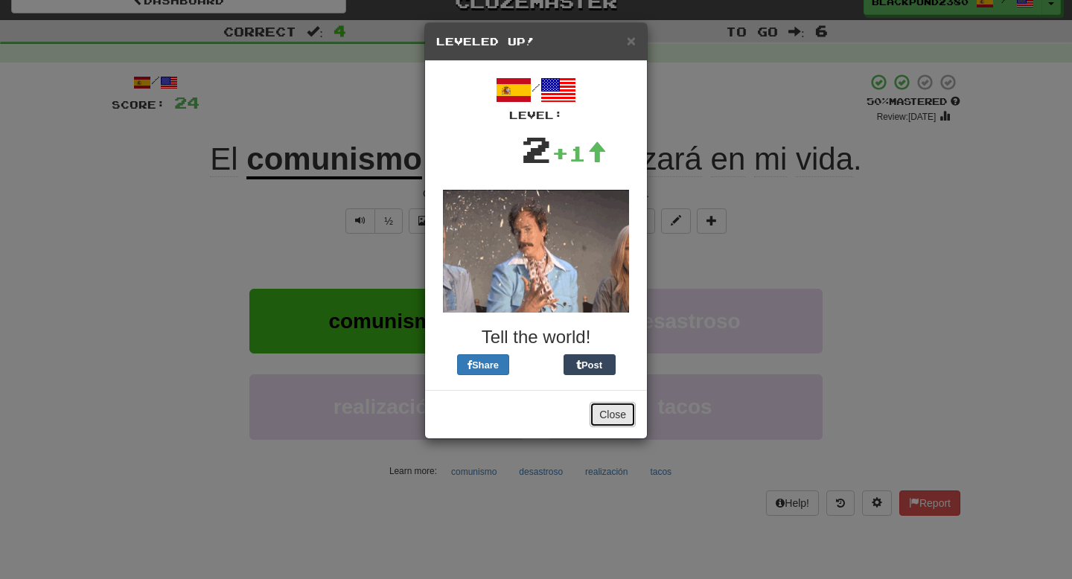
click at [614, 416] on button "Close" at bounding box center [613, 414] width 46 height 25
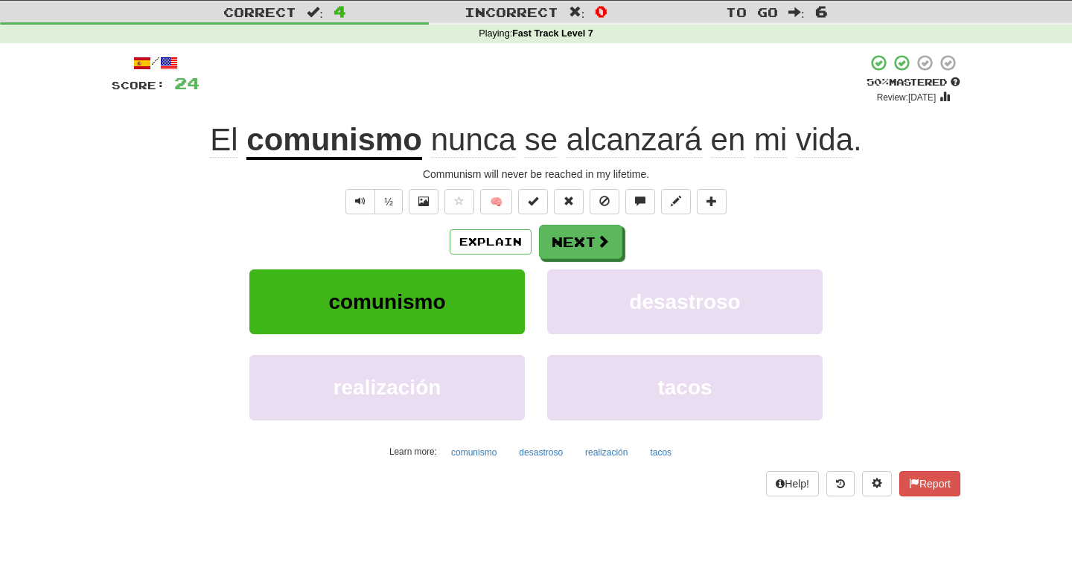
scroll to position [39, 0]
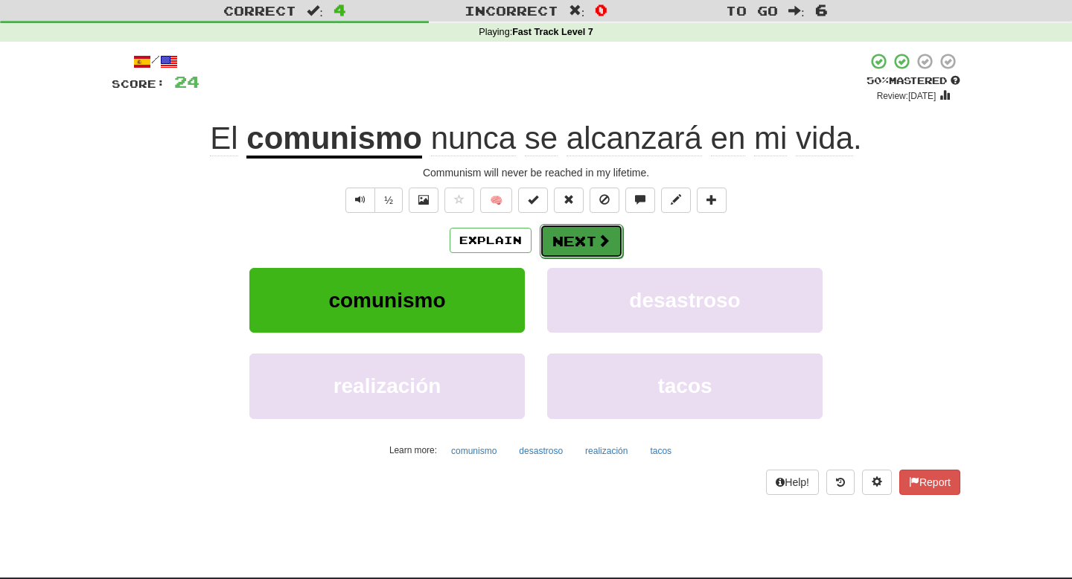
click at [571, 243] on button "Next" at bounding box center [581, 241] width 83 height 34
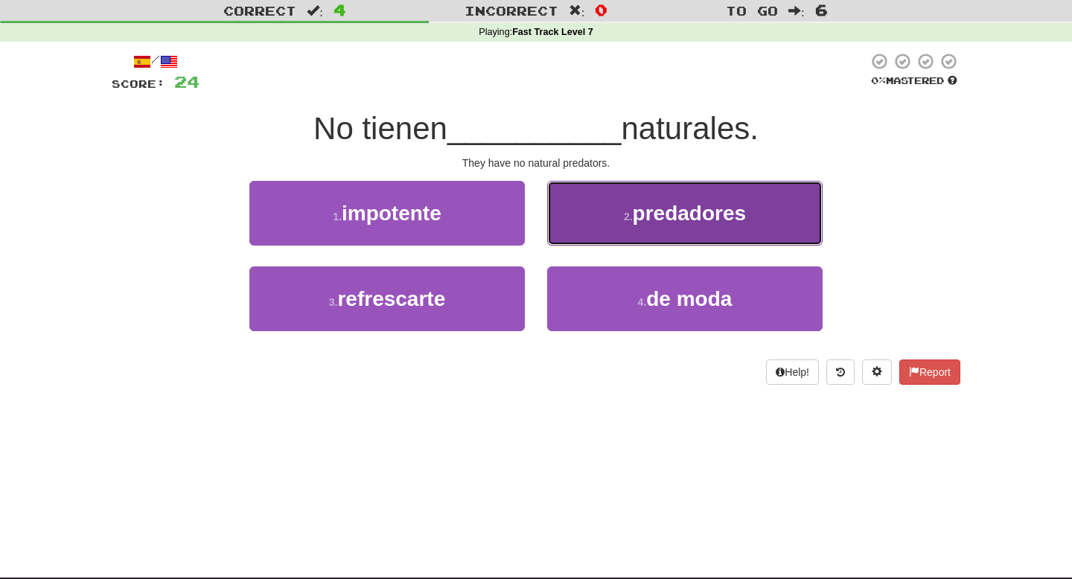
click at [660, 193] on button "2 . predadores" at bounding box center [684, 213] width 275 height 65
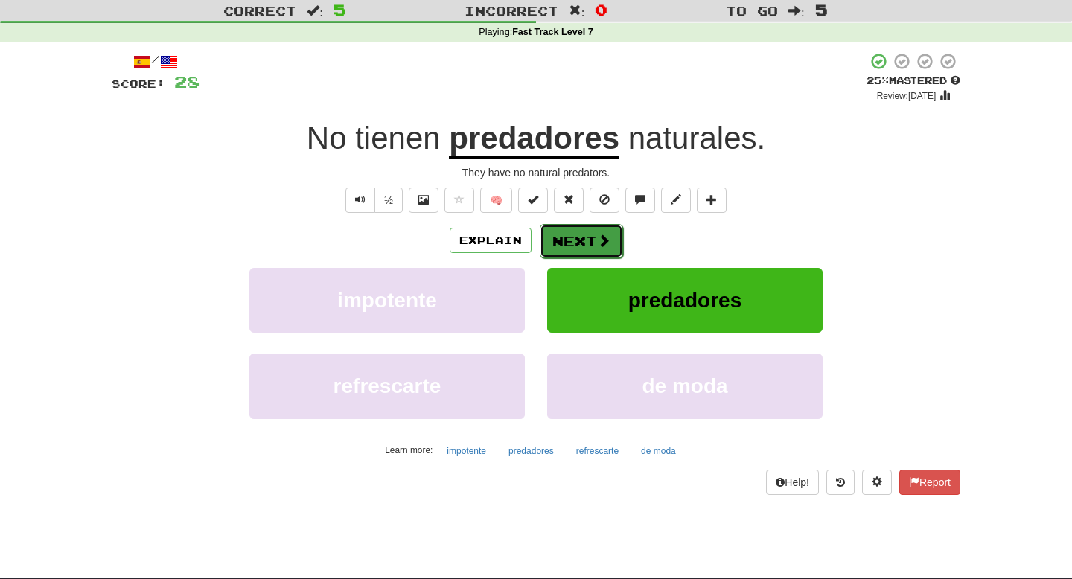
click at [592, 239] on button "Next" at bounding box center [581, 241] width 83 height 34
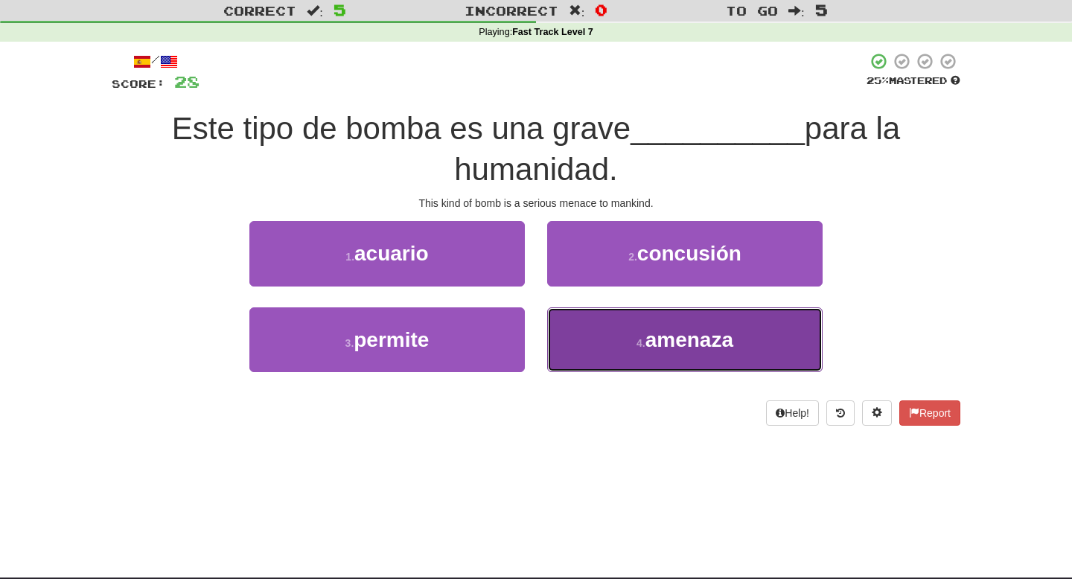
click at [649, 351] on span "amenaza" at bounding box center [689, 339] width 88 height 23
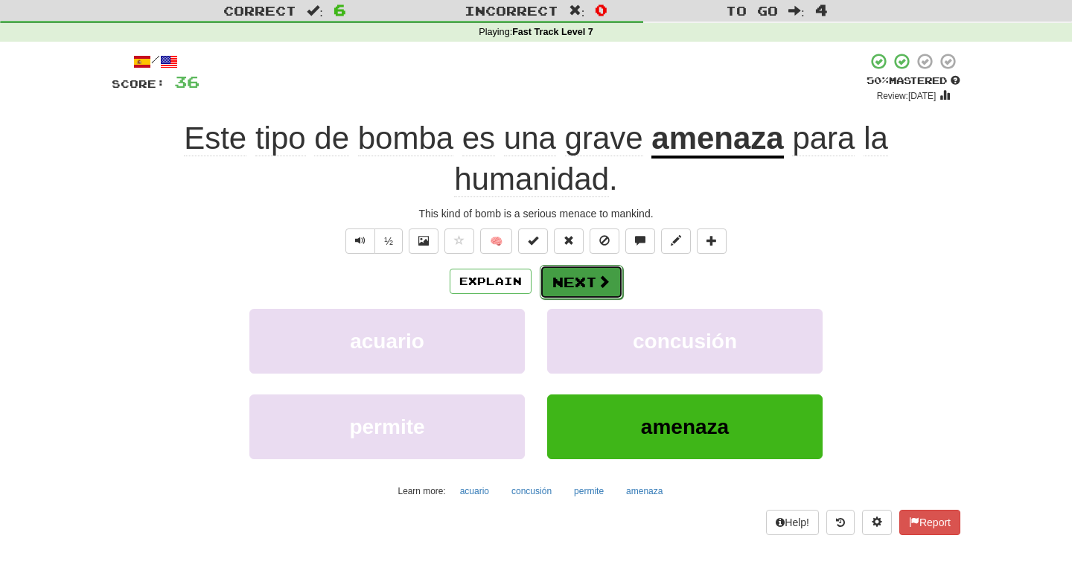
click at [570, 292] on button "Next" at bounding box center [581, 282] width 83 height 34
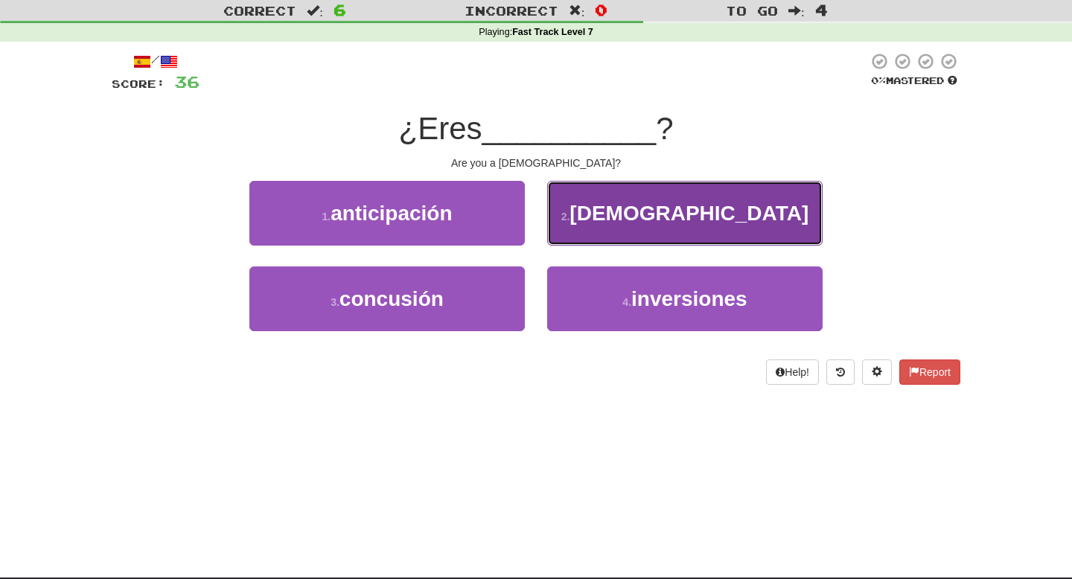
click at [613, 243] on button "2 . budista" at bounding box center [684, 213] width 275 height 65
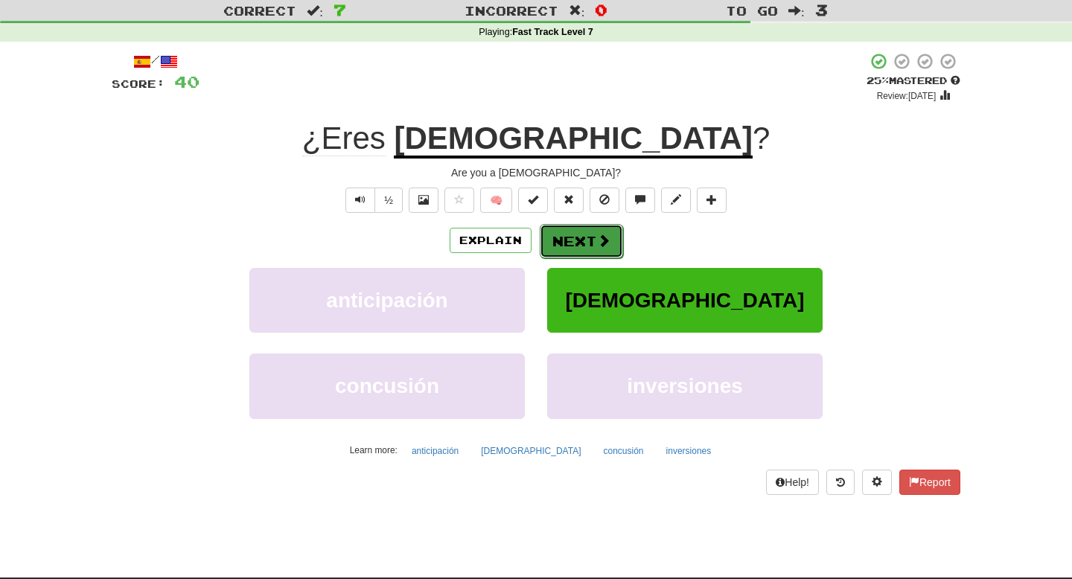
click at [587, 240] on button "Next" at bounding box center [581, 241] width 83 height 34
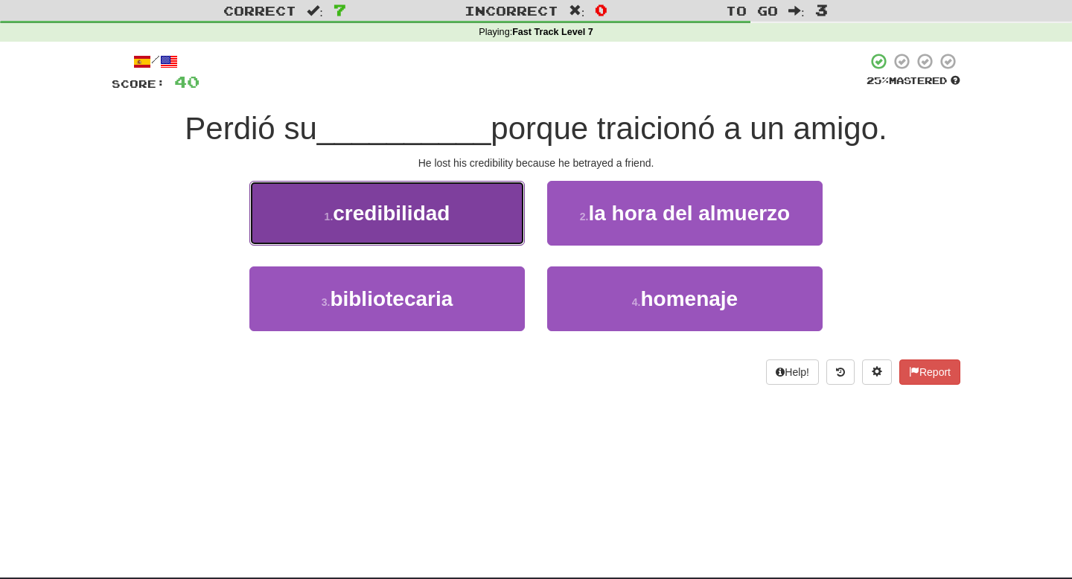
click at [394, 211] on span "credibilidad" at bounding box center [391, 213] width 117 height 23
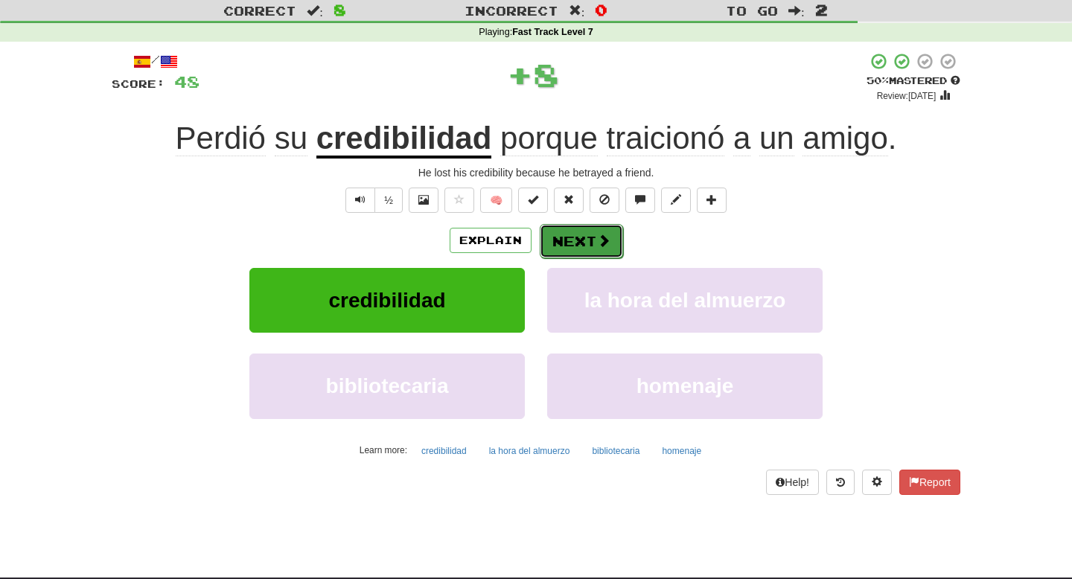
click at [568, 241] on button "Next" at bounding box center [581, 241] width 83 height 34
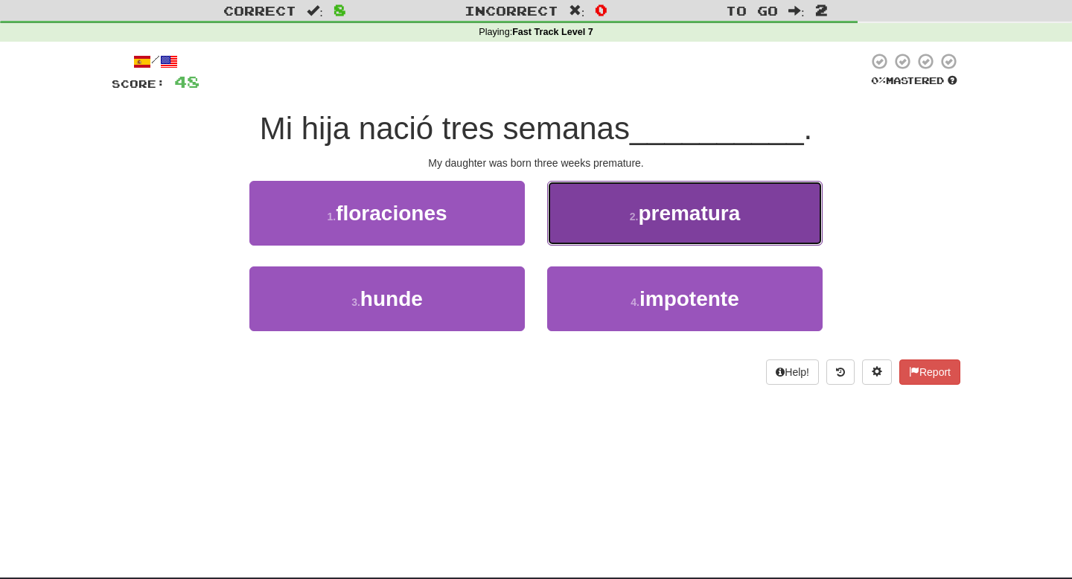
click at [615, 189] on button "2 . prematura" at bounding box center [684, 213] width 275 height 65
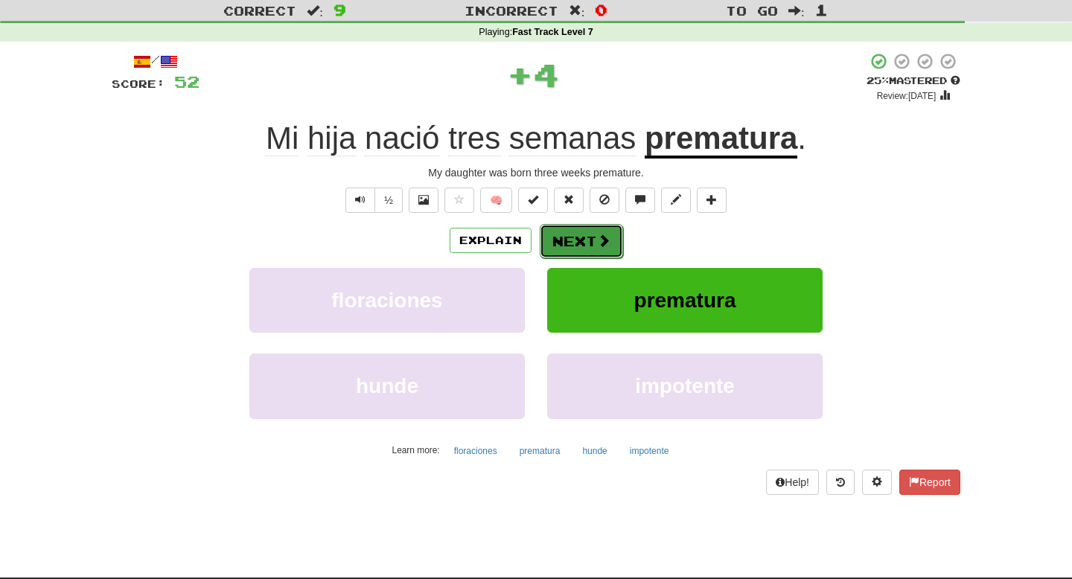
click at [601, 245] on span at bounding box center [603, 240] width 13 height 13
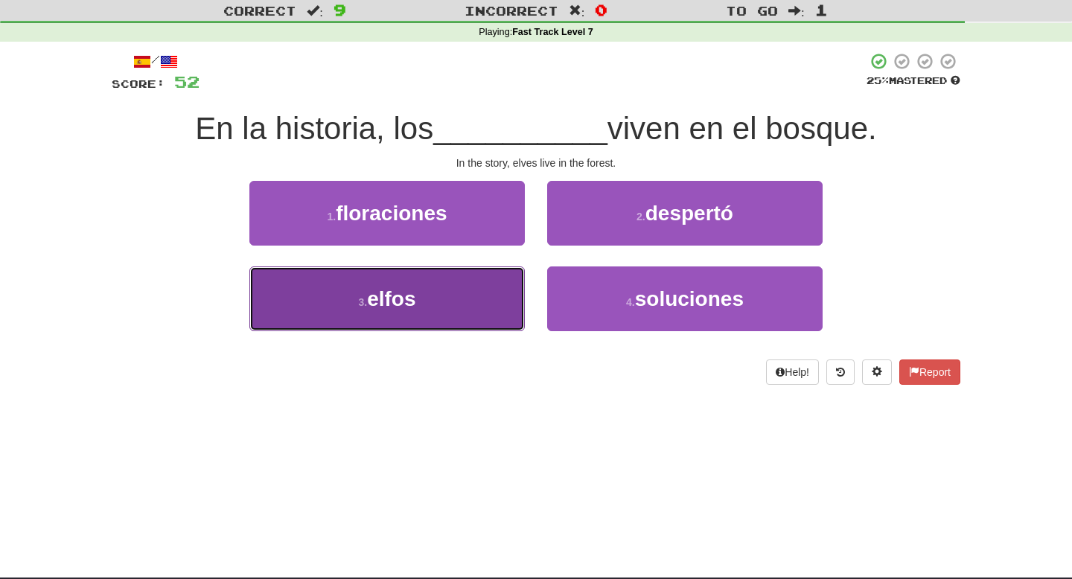
click at [424, 293] on button "3 . elfos" at bounding box center [386, 298] width 275 height 65
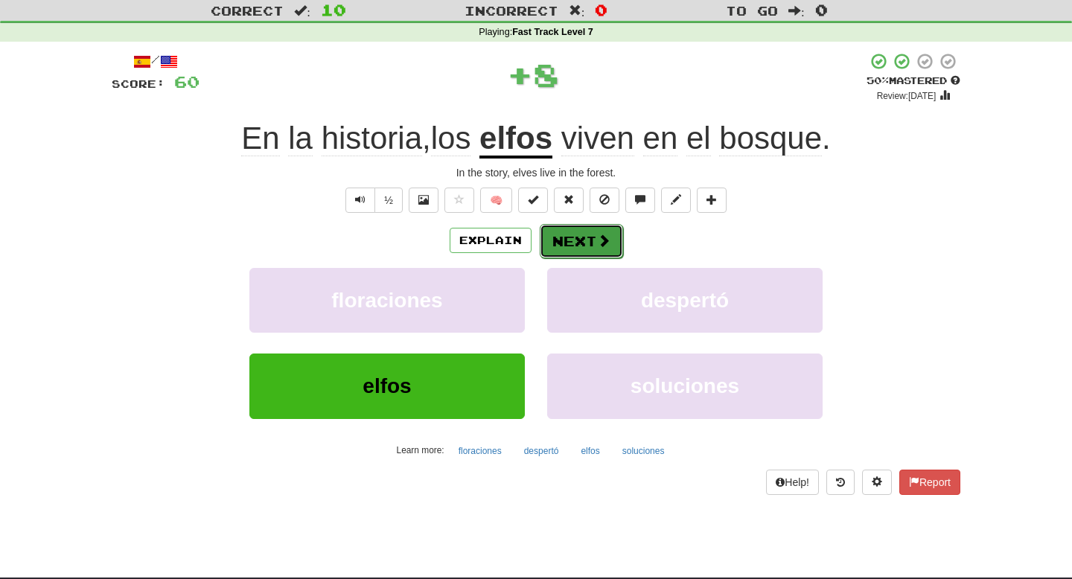
click at [562, 238] on button "Next" at bounding box center [581, 241] width 83 height 34
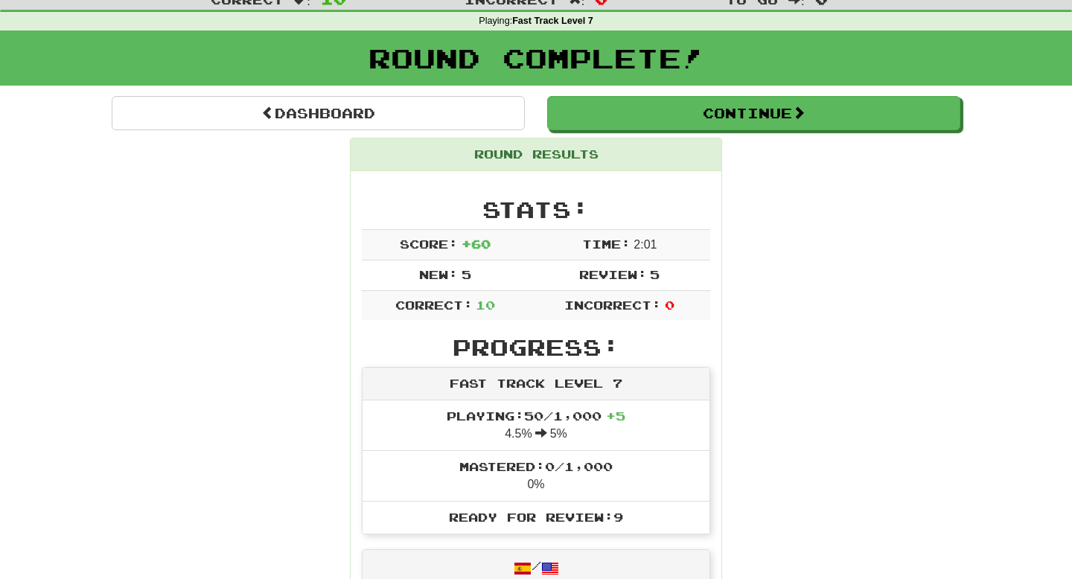
scroll to position [42, 0]
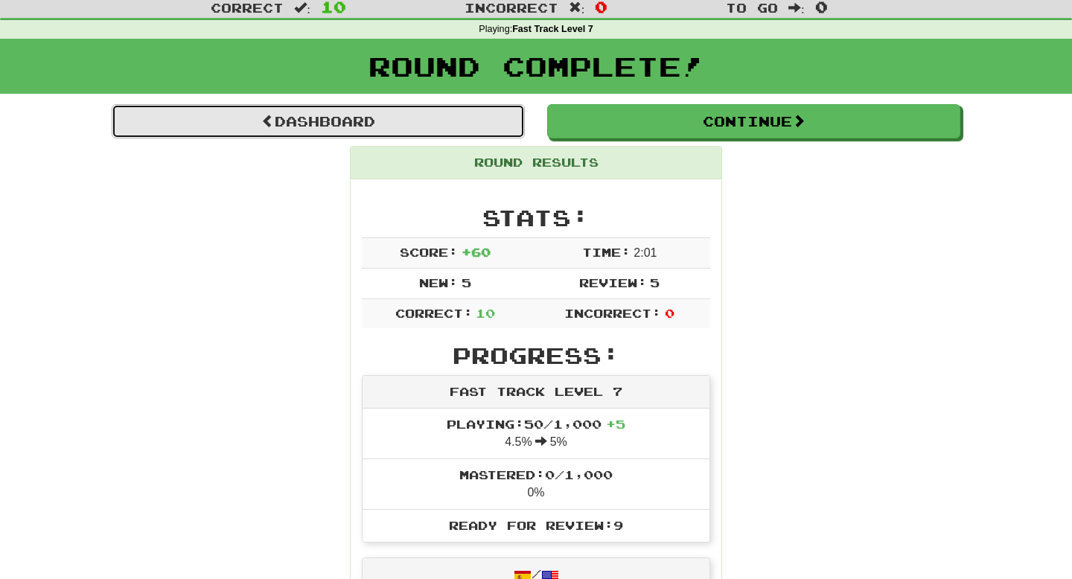
click at [461, 126] on link "Dashboard" at bounding box center [318, 121] width 413 height 34
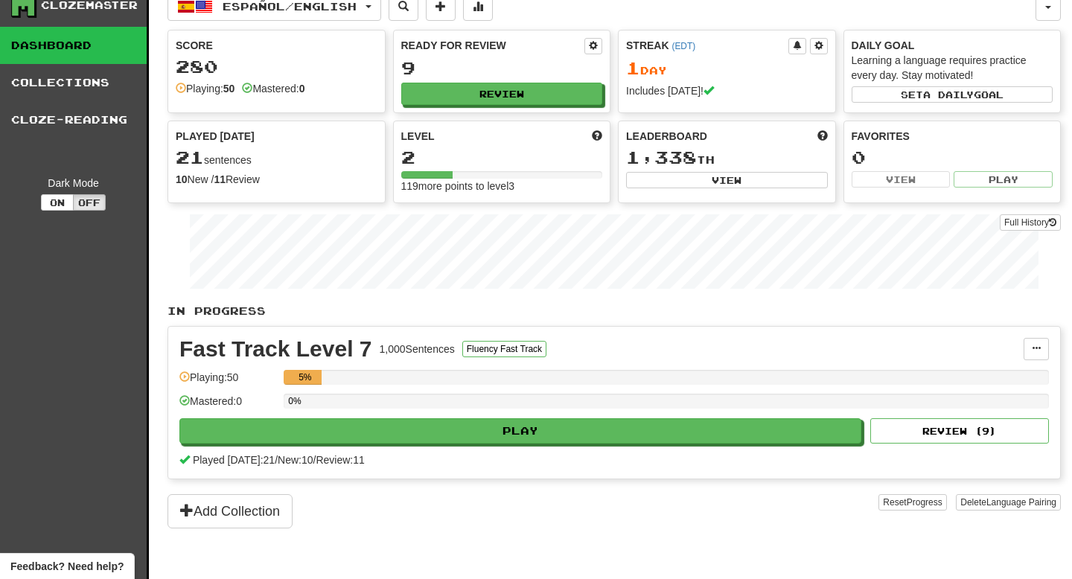
scroll to position [19, 0]
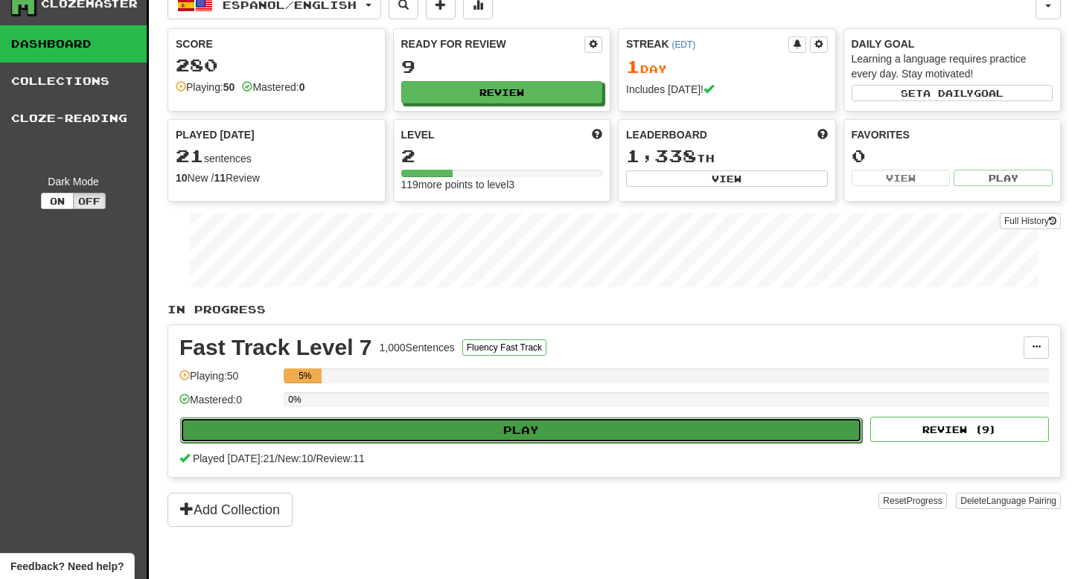
click at [433, 424] on button "Play" at bounding box center [521, 430] width 682 height 25
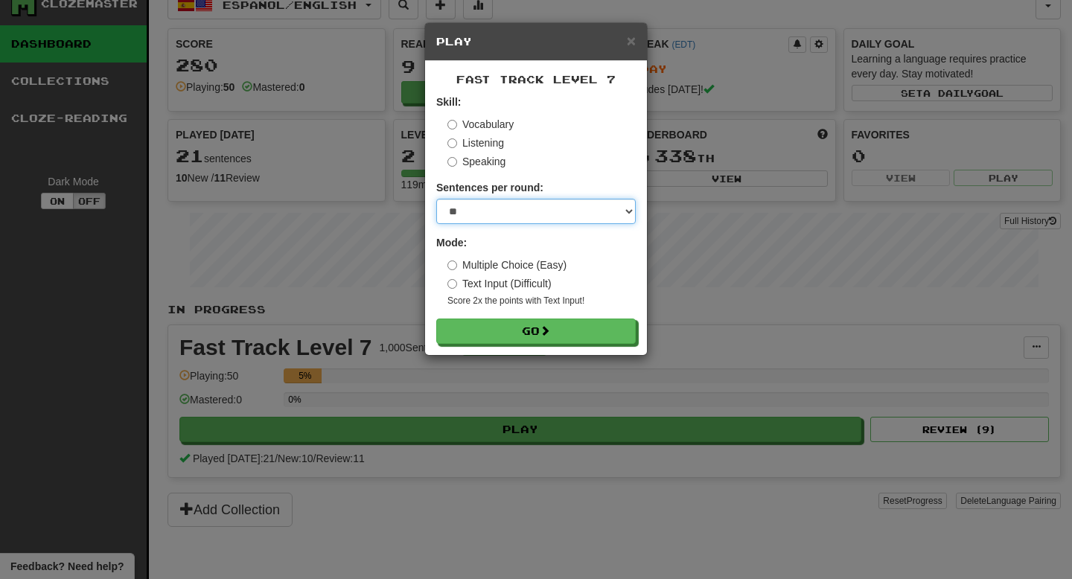
click at [524, 217] on select "* ** ** ** ** ** *** ********" at bounding box center [535, 211] width 199 height 25
select select "**"
click at [436, 199] on select "* ** ** ** ** ** *** ********" at bounding box center [535, 211] width 199 height 25
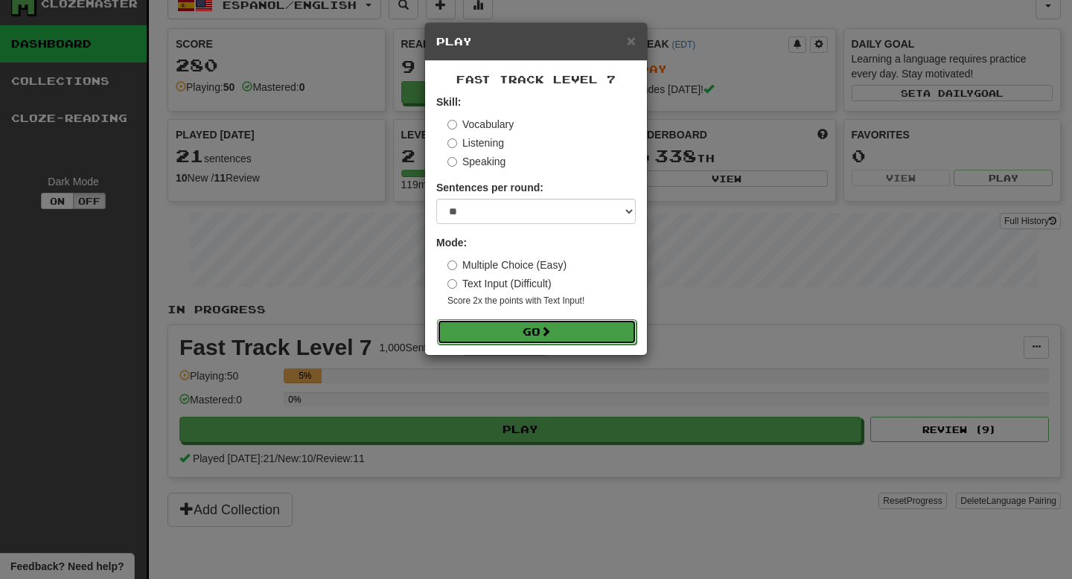
click at [492, 341] on button "Go" at bounding box center [536, 331] width 199 height 25
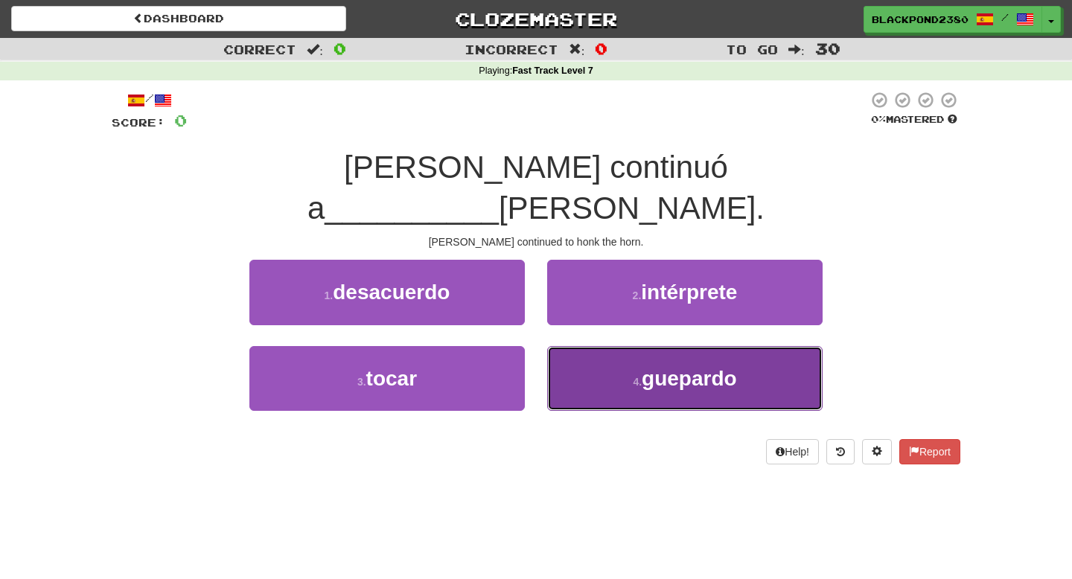
click at [607, 362] on button "4 . guepardo" at bounding box center [684, 378] width 275 height 65
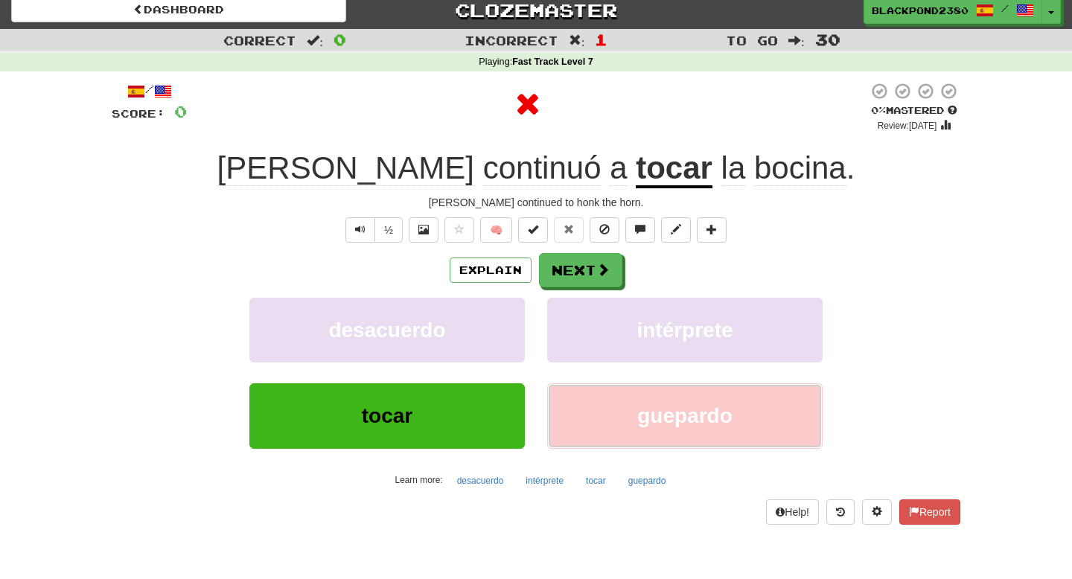
scroll to position [13, 0]
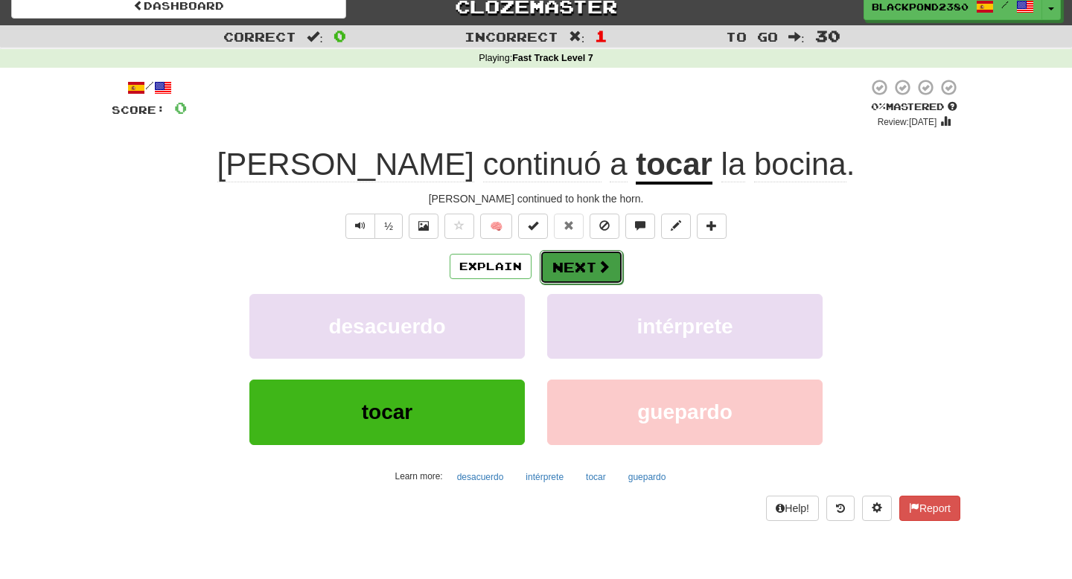
click at [582, 268] on button "Next" at bounding box center [581, 267] width 83 height 34
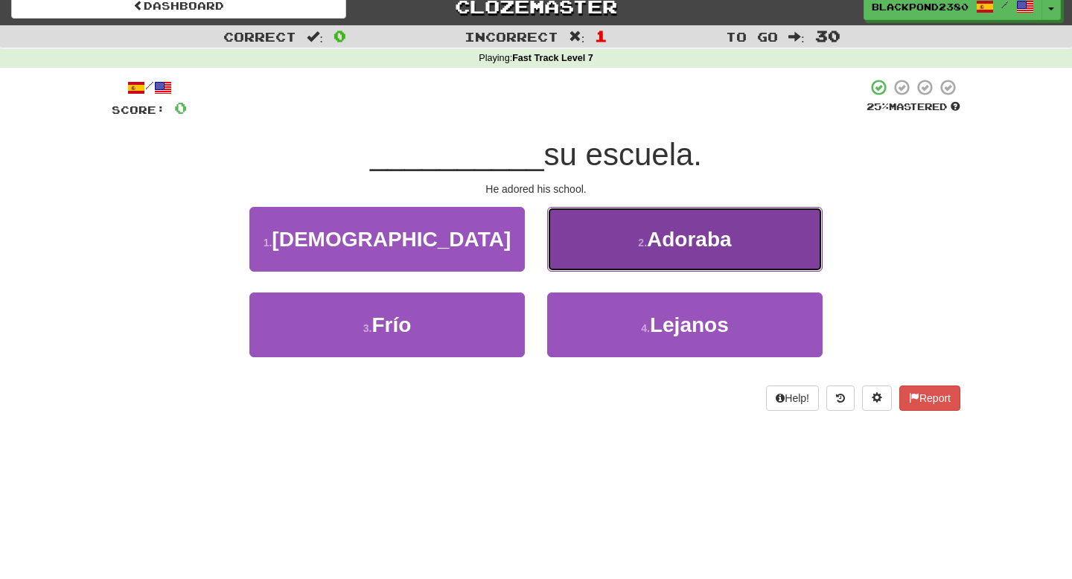
click at [601, 243] on button "2 . Adoraba" at bounding box center [684, 239] width 275 height 65
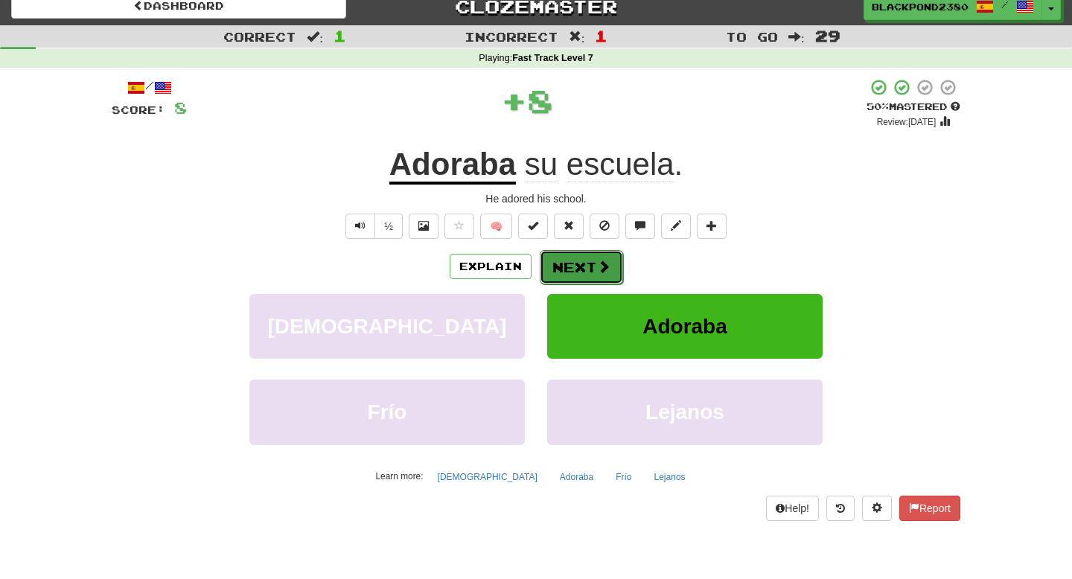
click at [603, 264] on span at bounding box center [603, 266] width 13 height 13
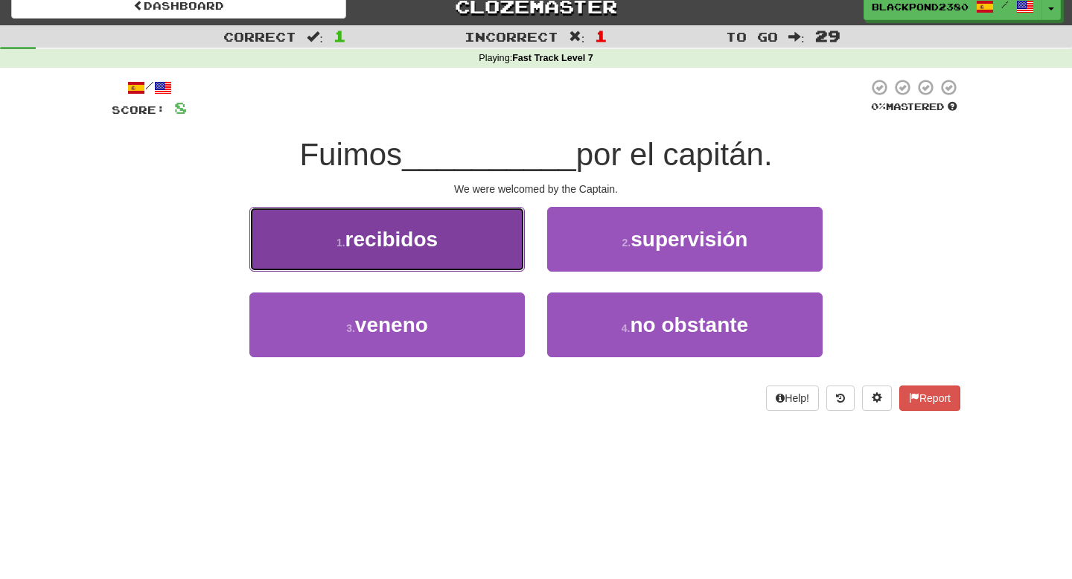
click at [491, 230] on button "1 . recibidos" at bounding box center [386, 239] width 275 height 65
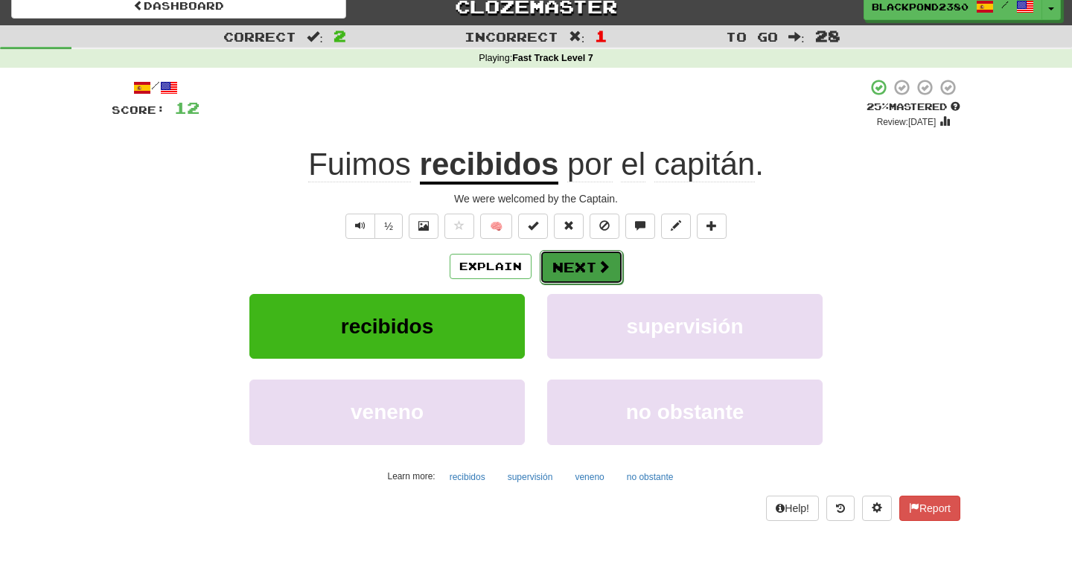
click at [572, 264] on button "Next" at bounding box center [581, 267] width 83 height 34
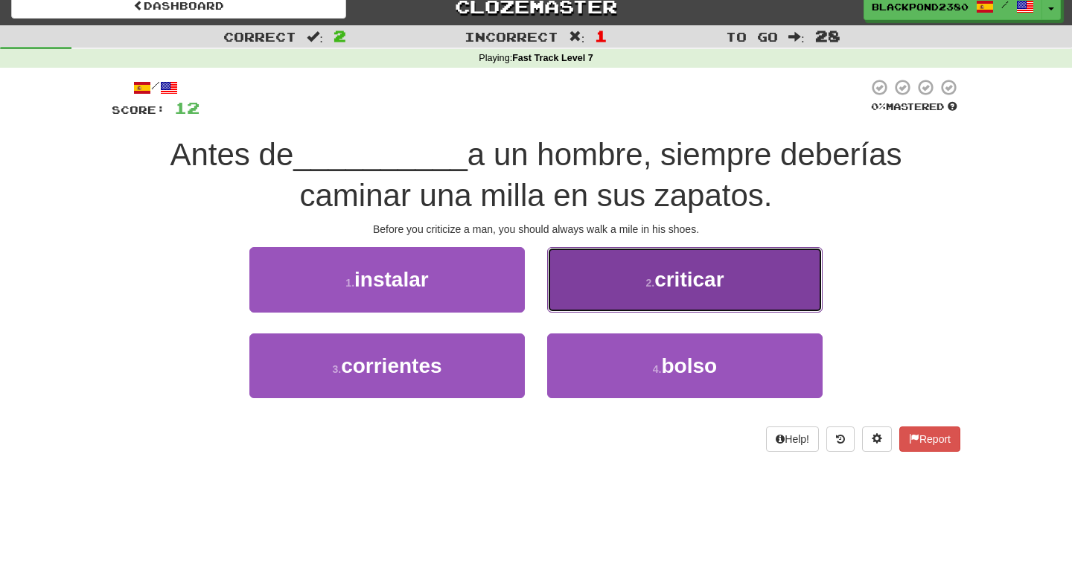
click at [636, 257] on button "2 . criticar" at bounding box center [684, 279] width 275 height 65
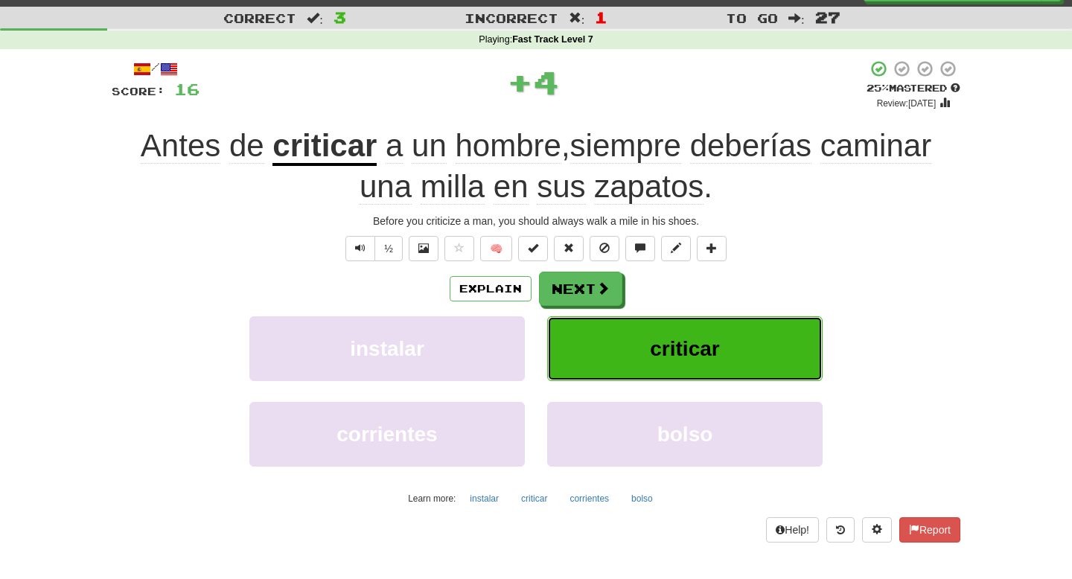
scroll to position [36, 0]
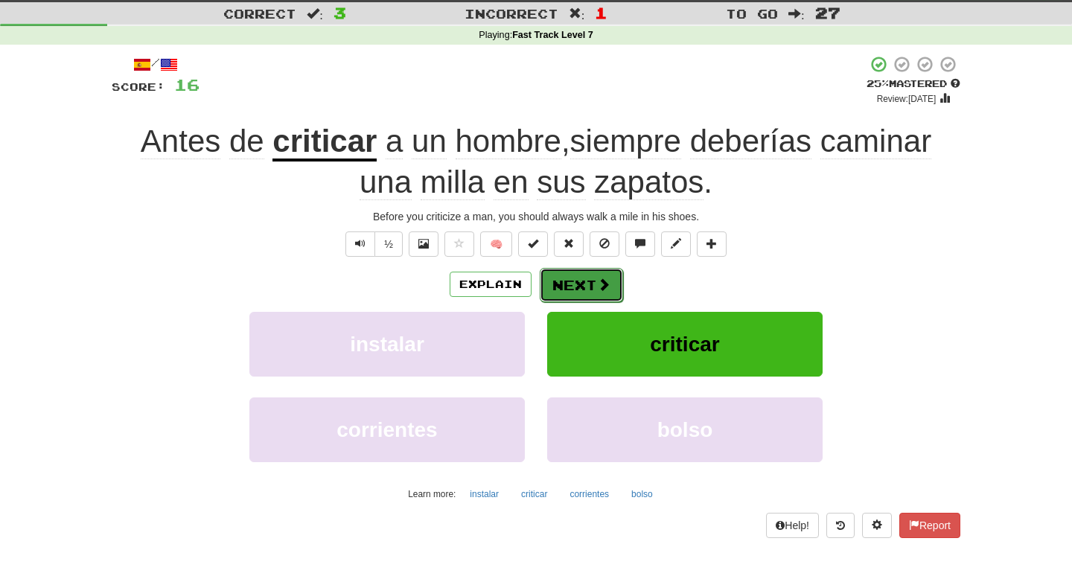
click at [569, 292] on button "Next" at bounding box center [581, 285] width 83 height 34
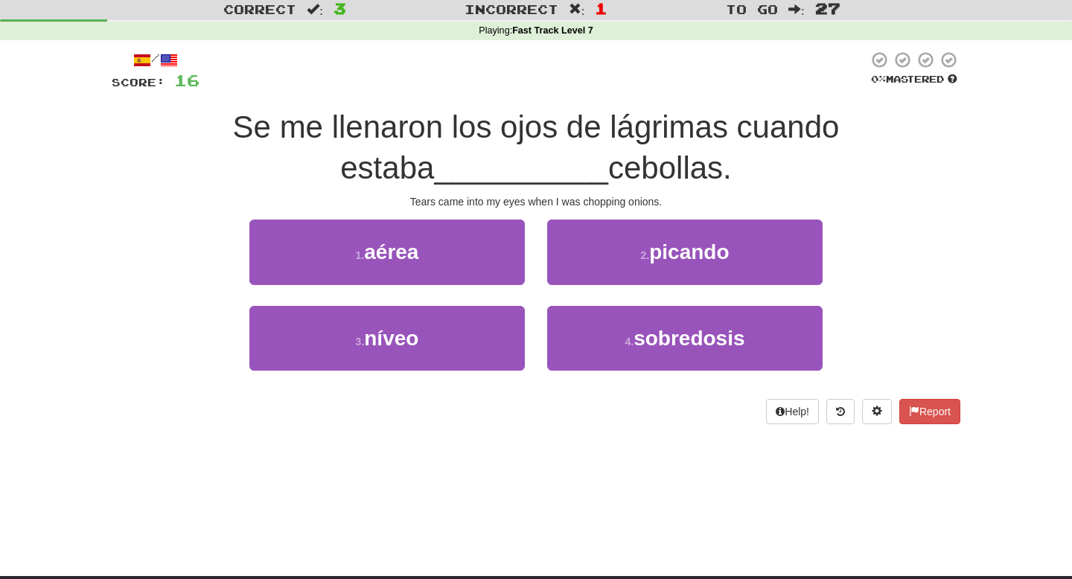
scroll to position [30, 0]
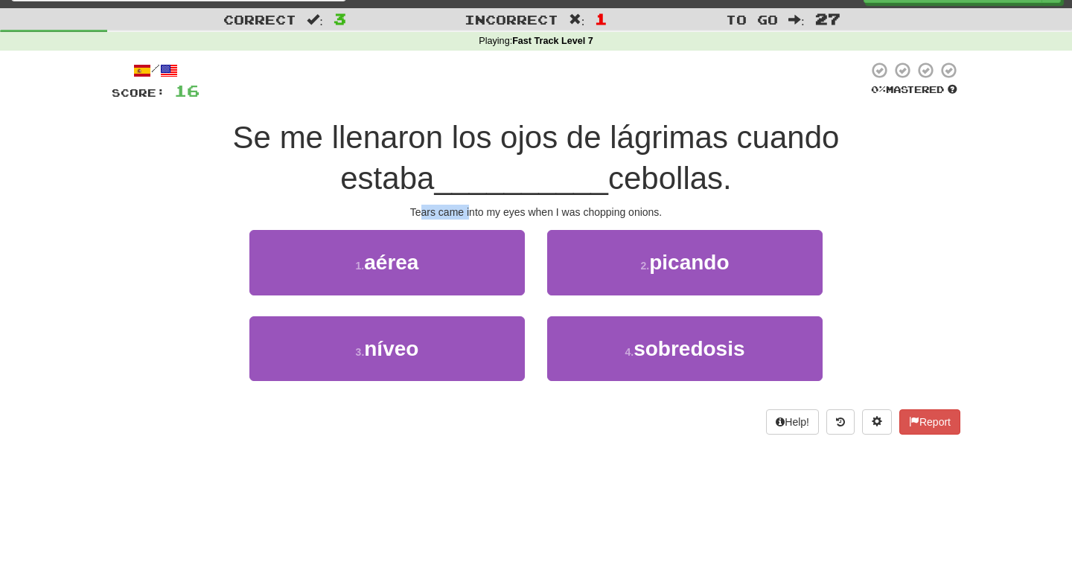
drag, startPoint x: 421, startPoint y: 213, endPoint x: 468, endPoint y: 214, distance: 46.9
click at [468, 214] on div "Tears came into my eyes when I was chopping onions." at bounding box center [536, 212] width 849 height 15
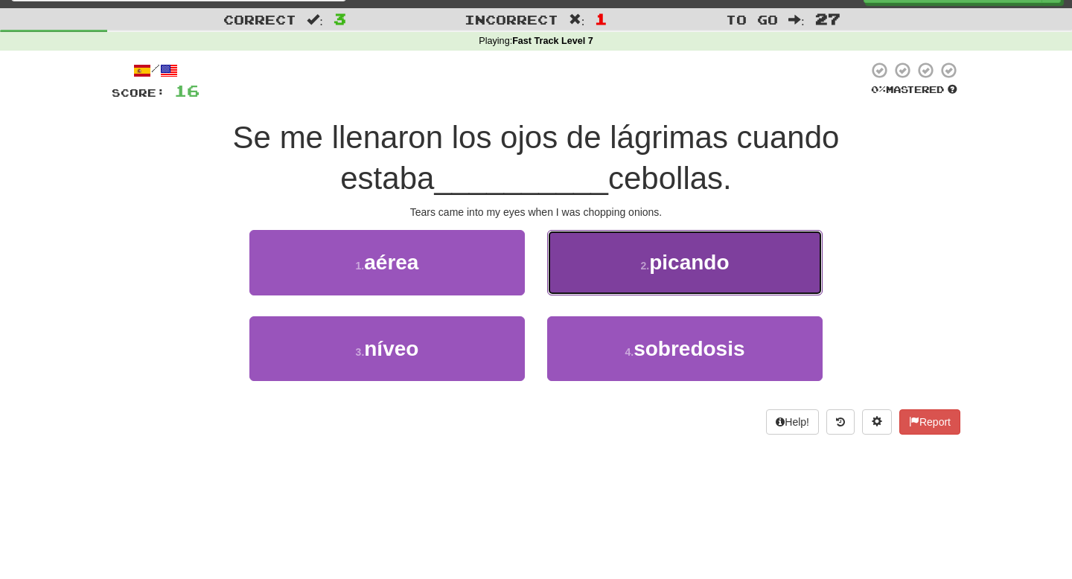
click at [551, 258] on button "2 . picando" at bounding box center [684, 262] width 275 height 65
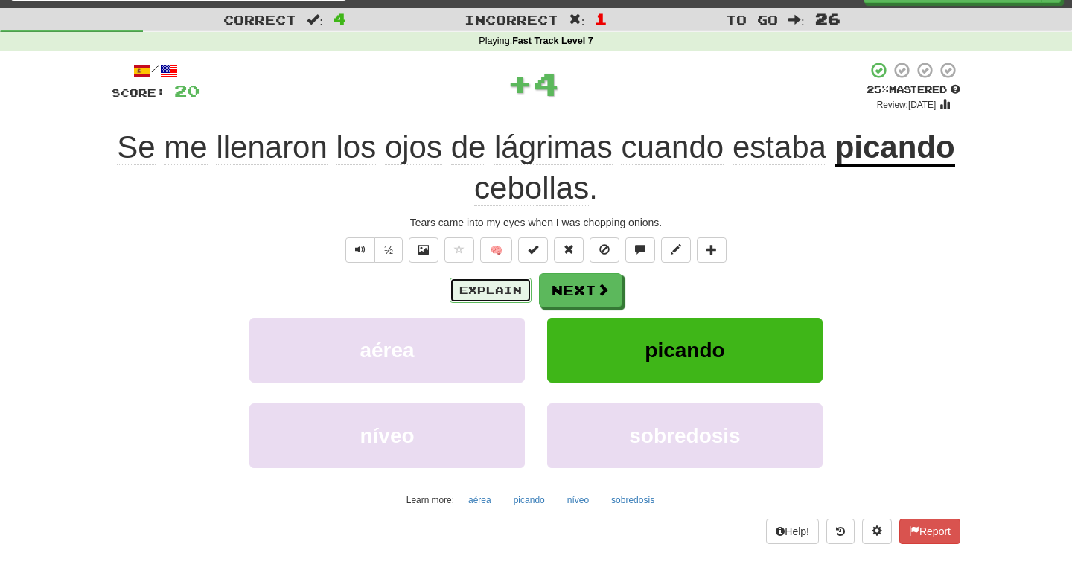
click at [514, 296] on button "Explain" at bounding box center [491, 290] width 82 height 25
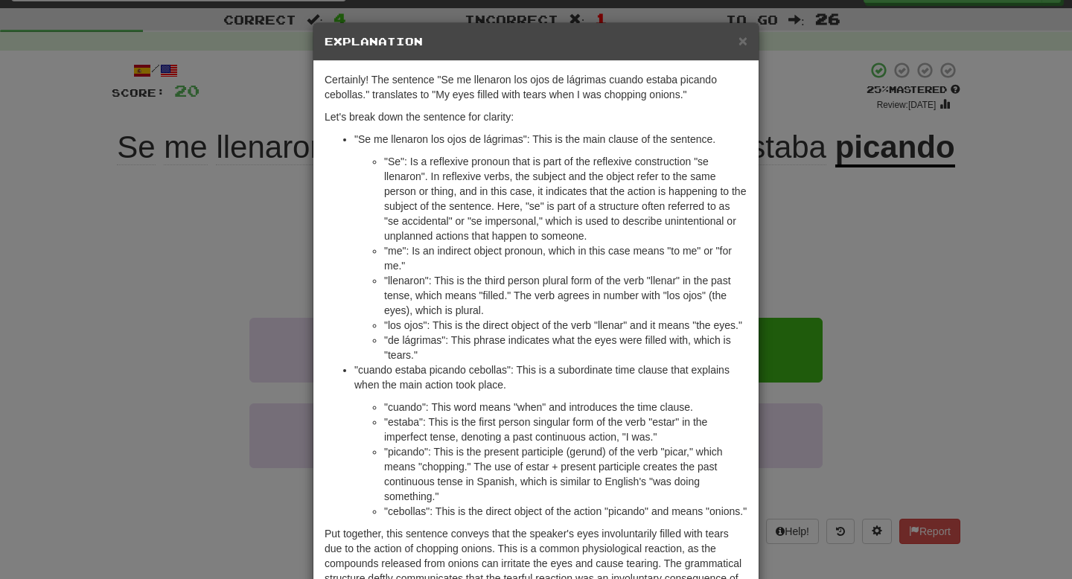
scroll to position [12, 0]
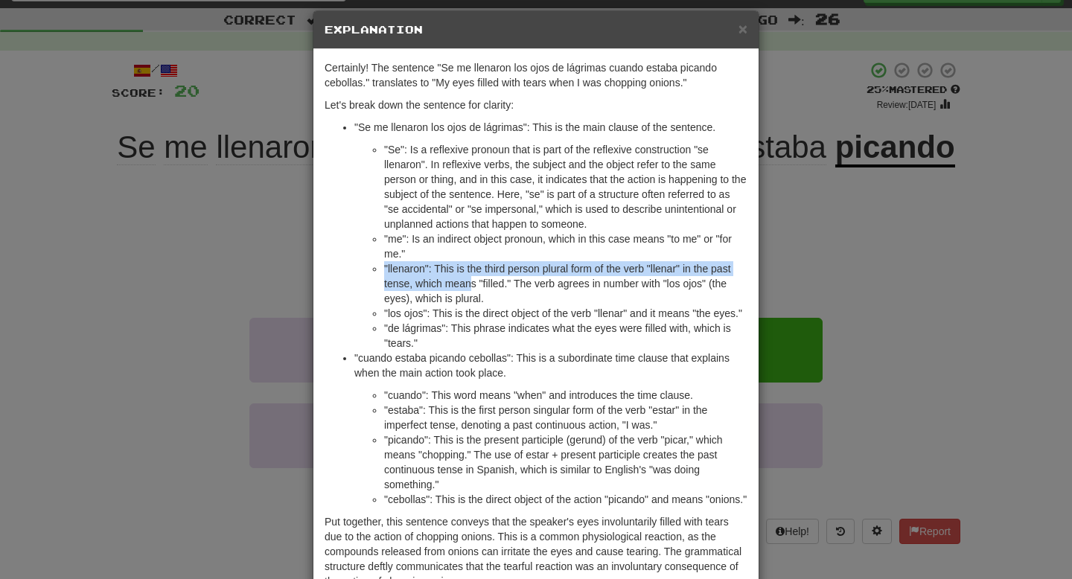
drag, startPoint x: 456, startPoint y: 261, endPoint x: 472, endPoint y: 278, distance: 23.2
click at [472, 278] on ul ""Se": Is a reflexive pronoun that is part of the reflexive construction "se lle…" at bounding box center [550, 246] width 393 height 208
click at [472, 278] on li ""llenaron": This is the third person plural form of the verb "llenar" in the pa…" at bounding box center [565, 283] width 363 height 45
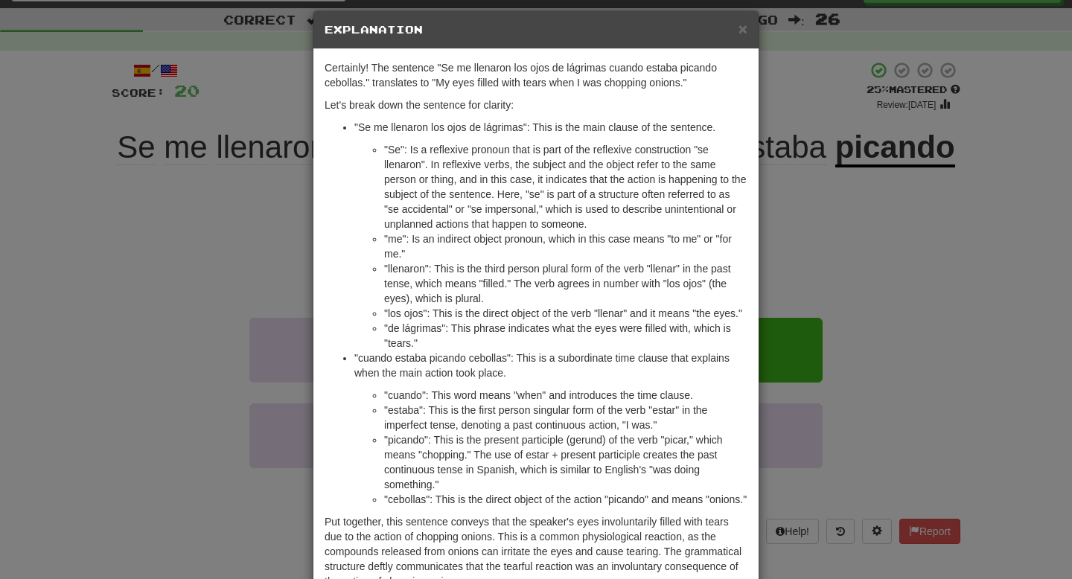
drag, startPoint x: 456, startPoint y: 270, endPoint x: 467, endPoint y: 288, distance: 21.1
click at [467, 288] on li ""llenaron": This is the third person plural form of the verb "llenar" in the pa…" at bounding box center [565, 283] width 363 height 45
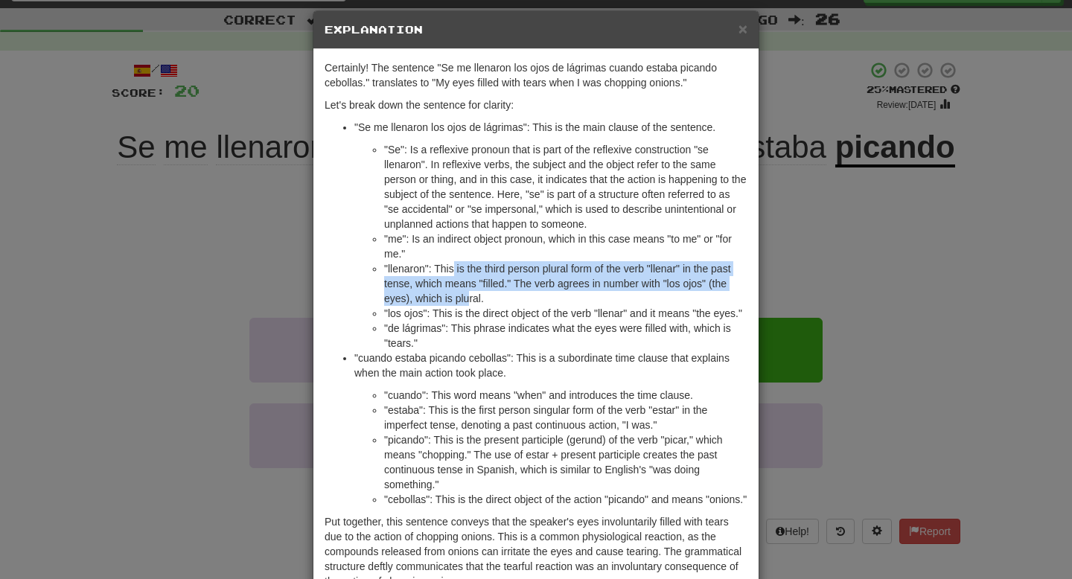
drag, startPoint x: 453, startPoint y: 269, endPoint x: 468, endPoint y: 293, distance: 28.5
click at [468, 293] on li ""llenaron": This is the third person plural form of the verb "llenar" in the pa…" at bounding box center [565, 283] width 363 height 45
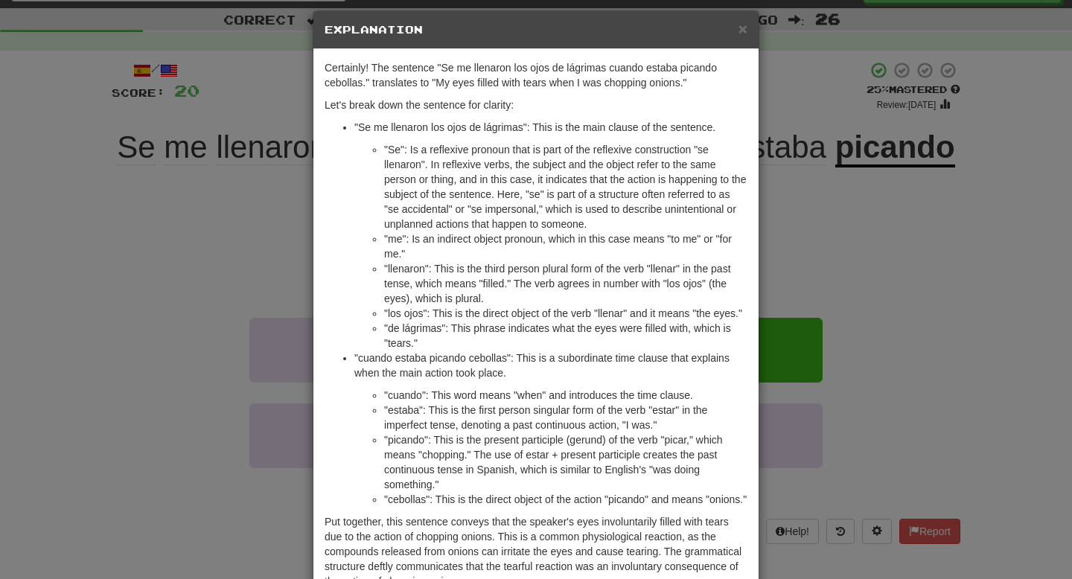
click at [261, 250] on div "× Explanation Certainly! The sentence "Se me llenaron los ojos de lágrimas cuan…" at bounding box center [536, 289] width 1072 height 579
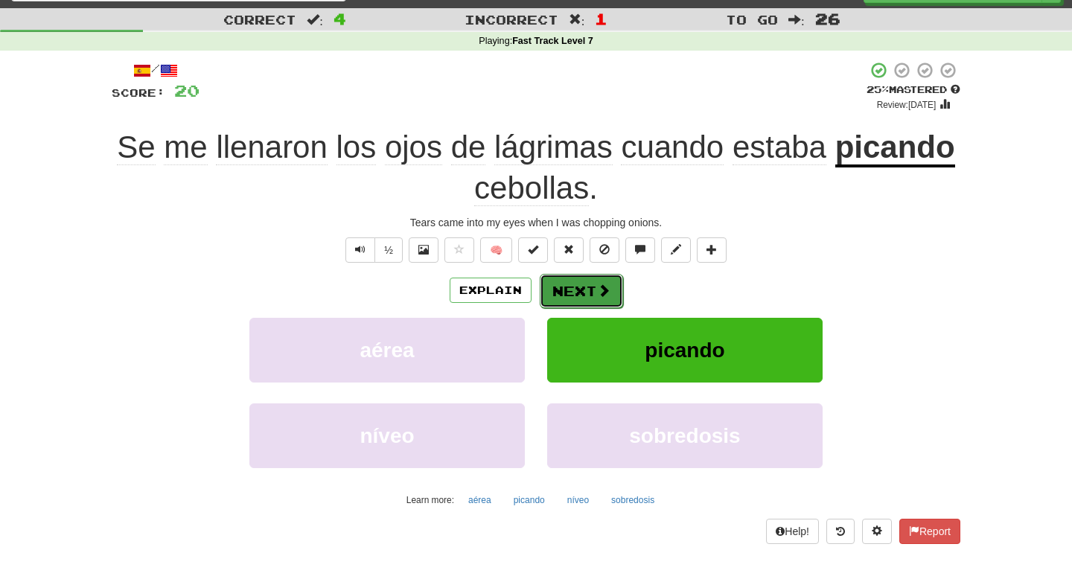
click at [590, 296] on button "Next" at bounding box center [581, 291] width 83 height 34
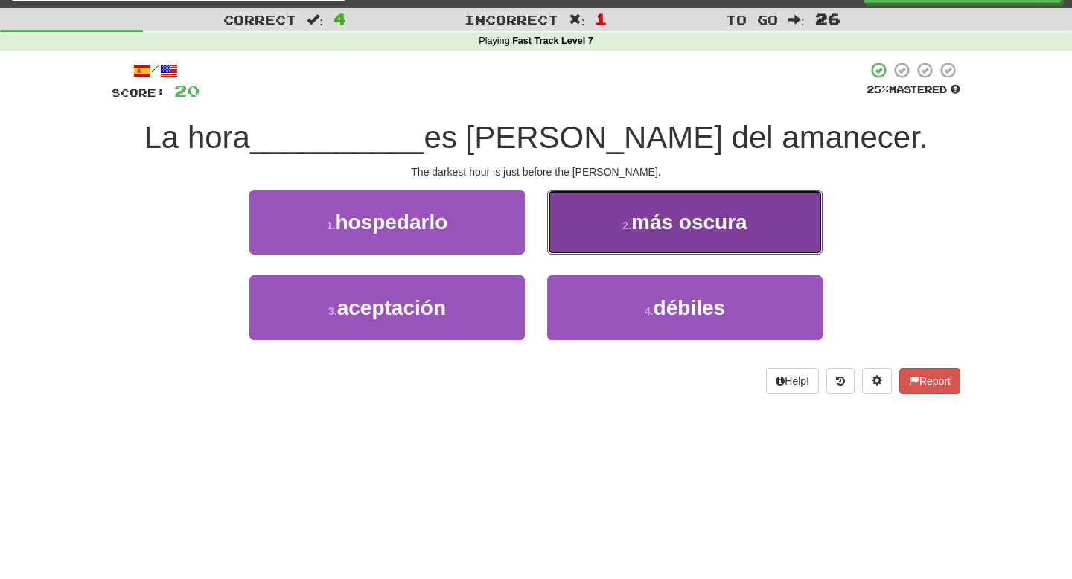
click at [620, 202] on button "2 . más oscura" at bounding box center [684, 222] width 275 height 65
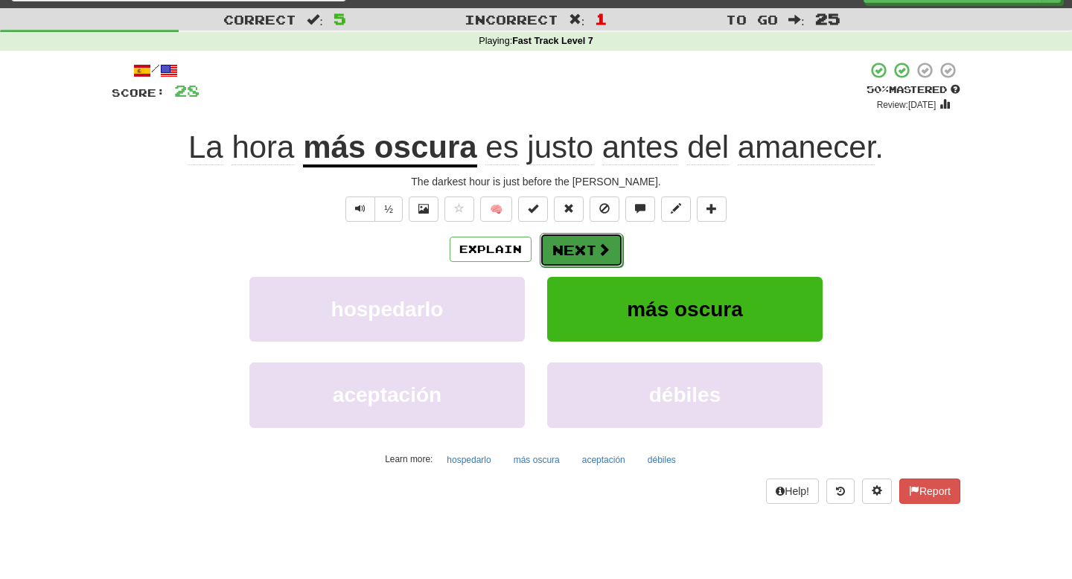
click at [591, 253] on button "Next" at bounding box center [581, 250] width 83 height 34
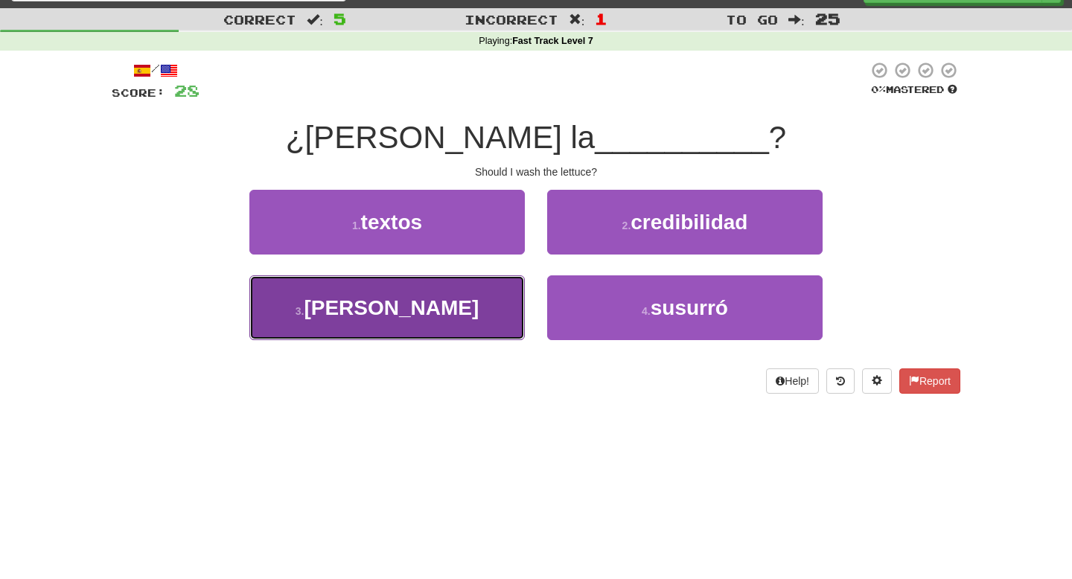
click at [471, 306] on button "3 . lechuga" at bounding box center [386, 307] width 275 height 65
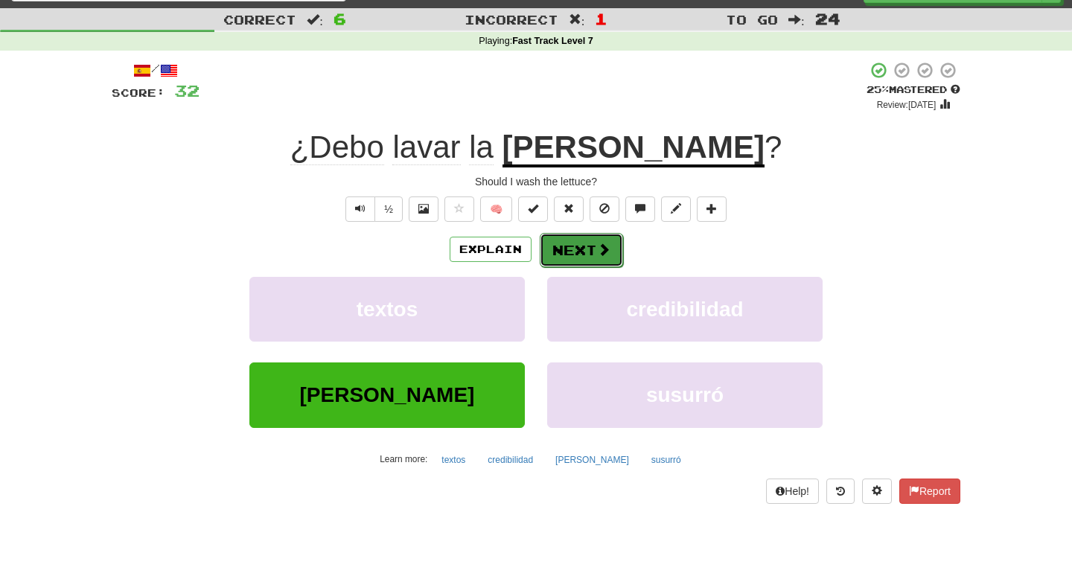
click at [568, 251] on button "Next" at bounding box center [581, 250] width 83 height 34
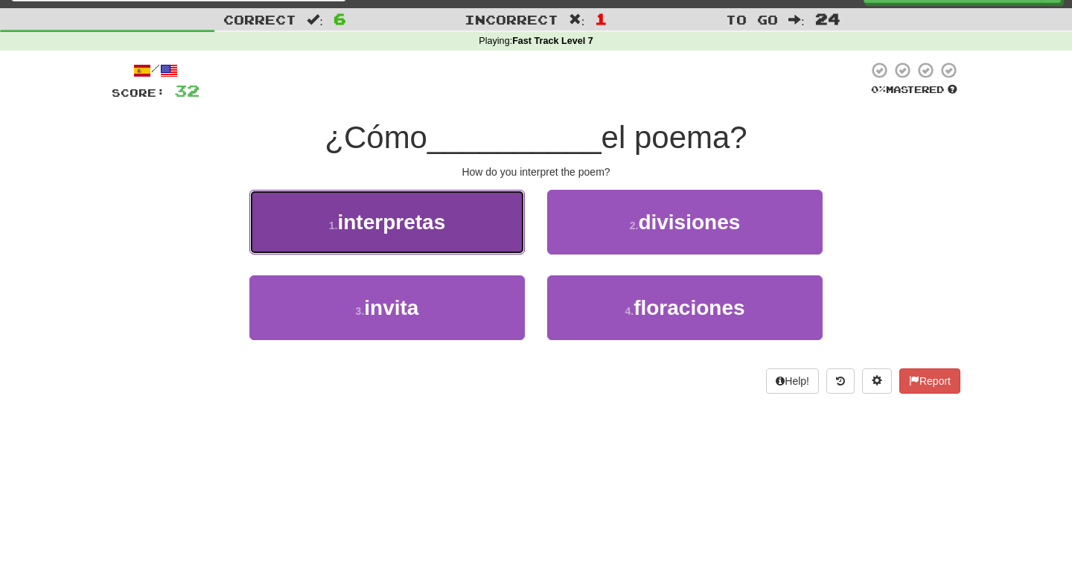
click at [450, 236] on button "1 . interpretas" at bounding box center [386, 222] width 275 height 65
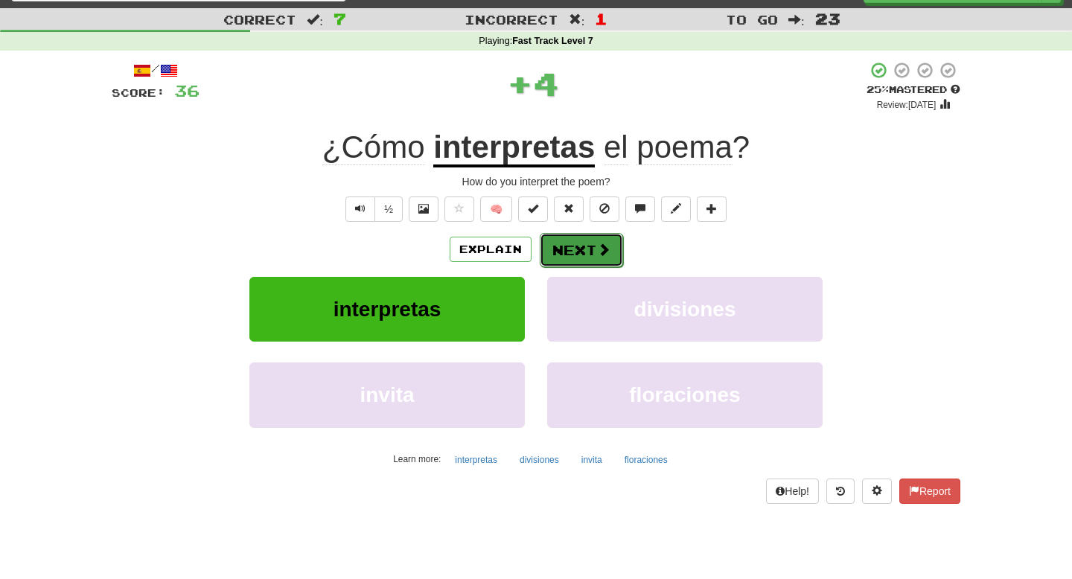
click at [584, 257] on button "Next" at bounding box center [581, 250] width 83 height 34
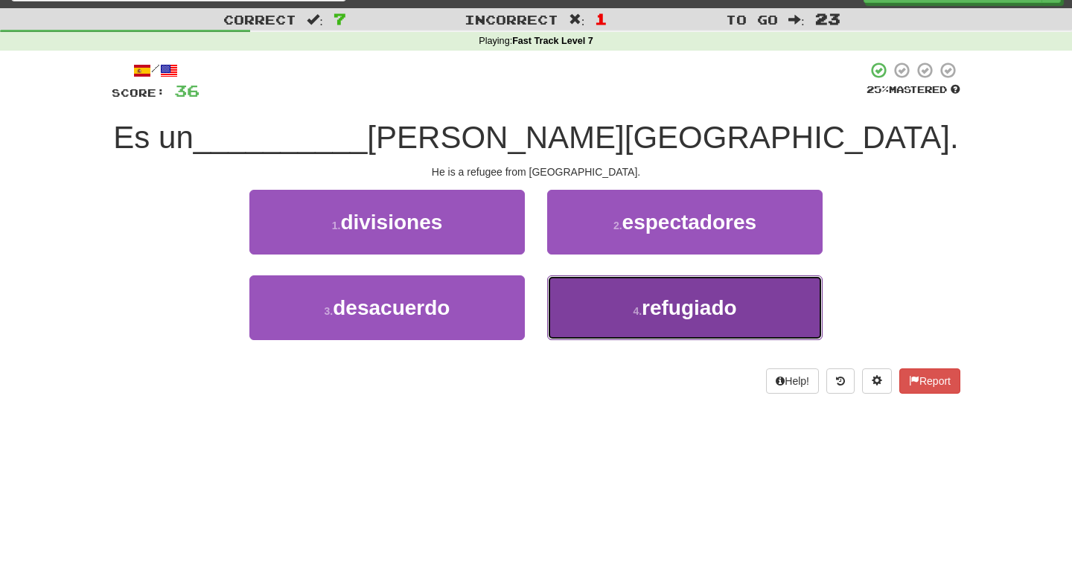
click at [611, 296] on button "4 . refugiado" at bounding box center [684, 307] width 275 height 65
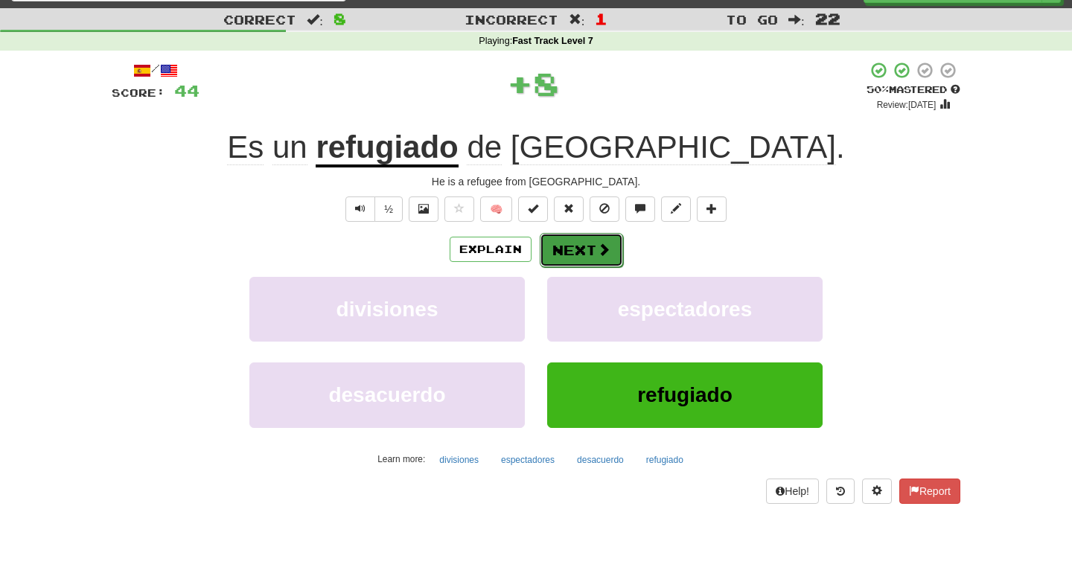
click at [587, 249] on button "Next" at bounding box center [581, 250] width 83 height 34
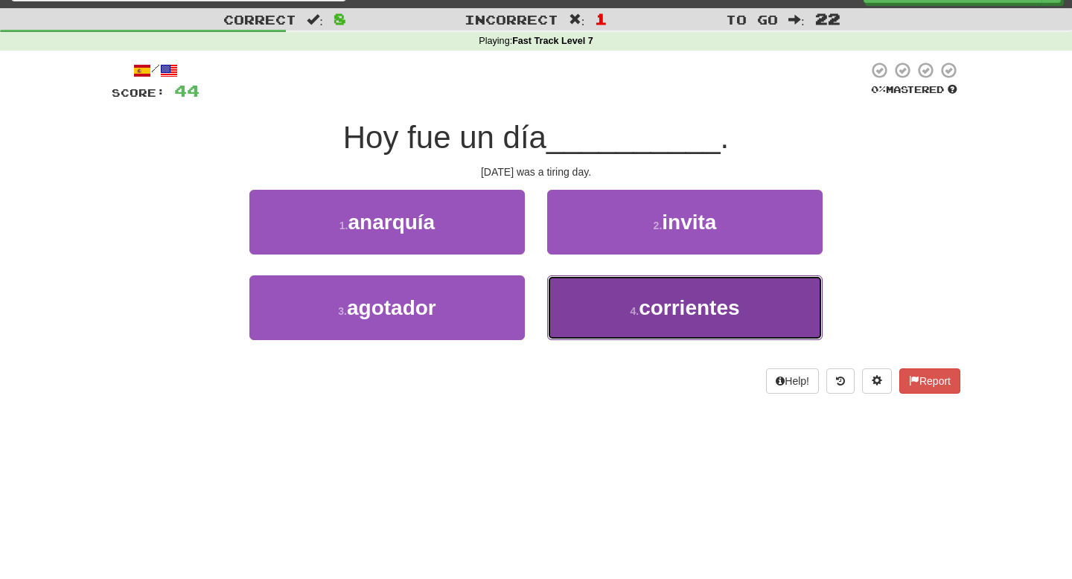
click at [576, 330] on button "4 . corrientes" at bounding box center [684, 307] width 275 height 65
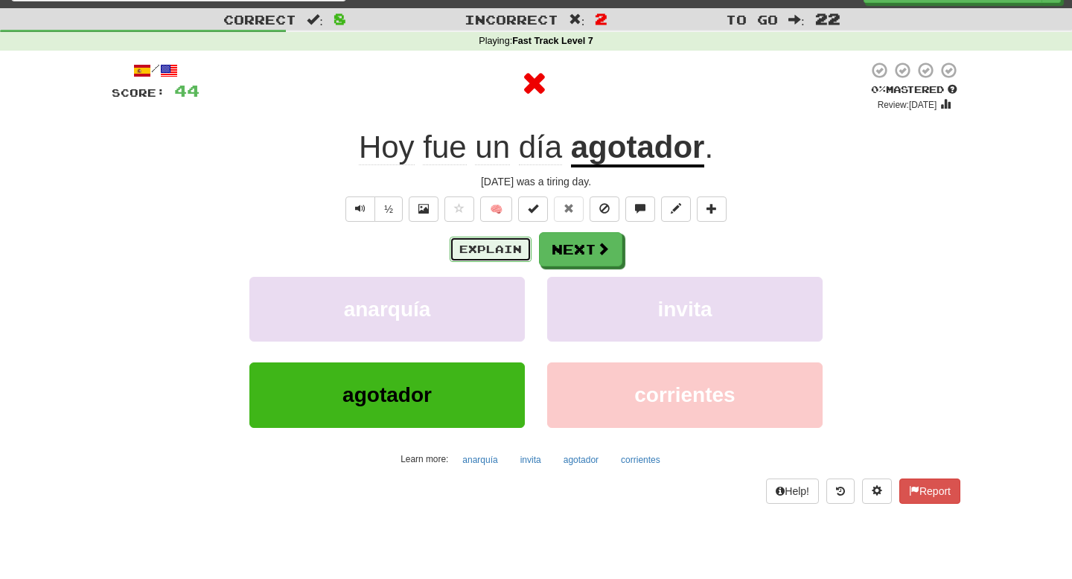
click at [496, 252] on button "Explain" at bounding box center [491, 249] width 82 height 25
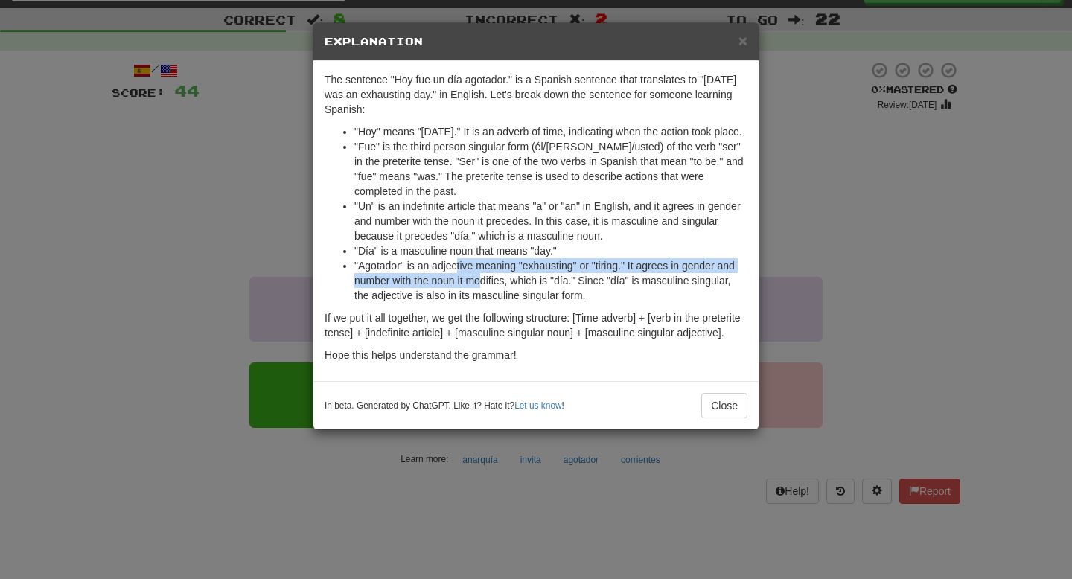
drag, startPoint x: 458, startPoint y: 261, endPoint x: 483, endPoint y: 282, distance: 33.3
click at [483, 282] on li ""Agotador" is an adjective meaning "exhausting" or "tiring." It agrees in gende…" at bounding box center [550, 280] width 393 height 45
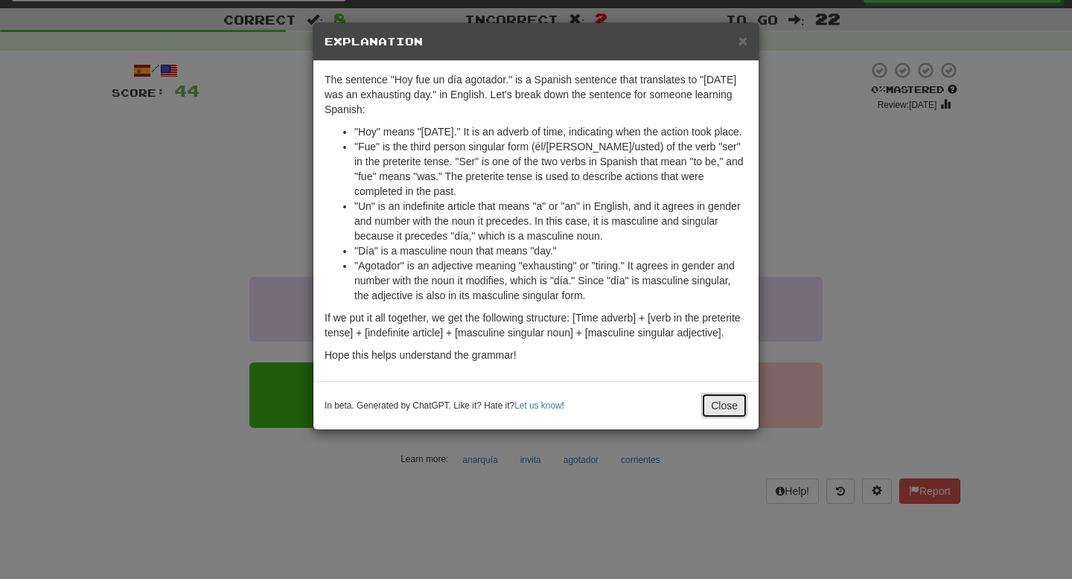
click at [715, 397] on button "Close" at bounding box center [724, 405] width 46 height 25
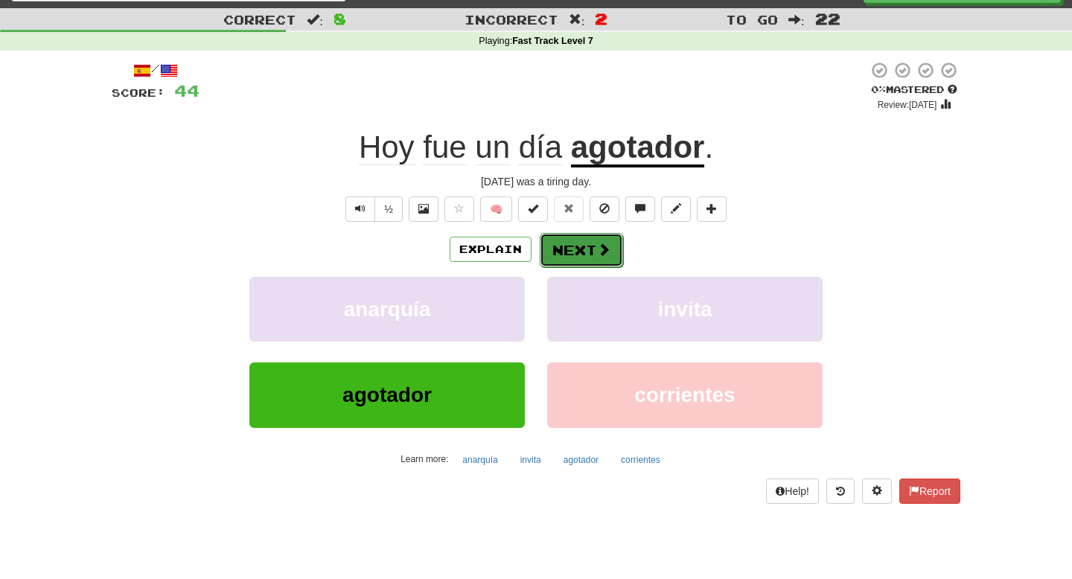
click at [611, 258] on button "Next" at bounding box center [581, 250] width 83 height 34
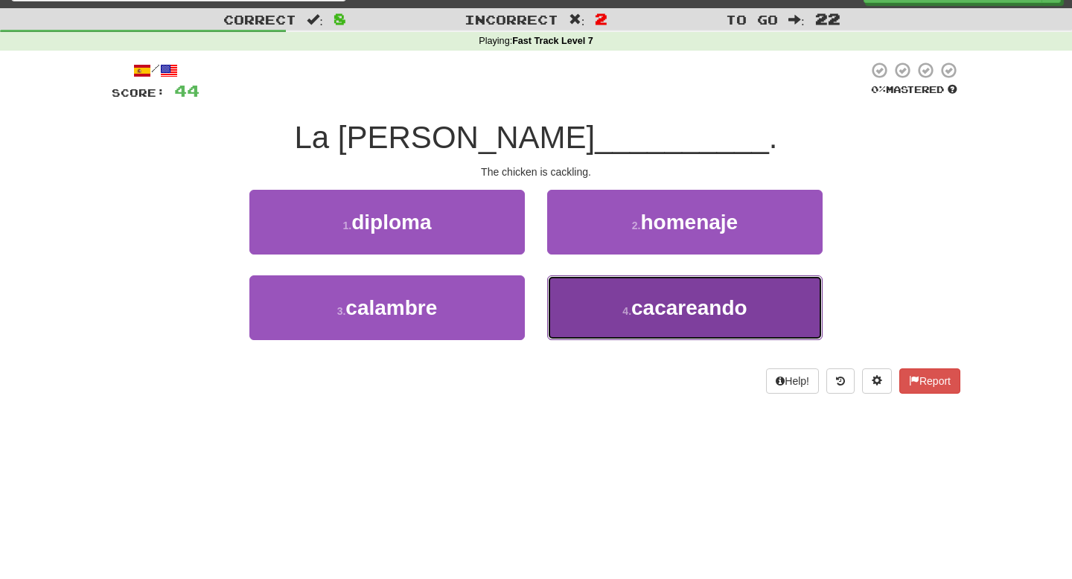
click at [585, 320] on button "4 . cacareando" at bounding box center [684, 307] width 275 height 65
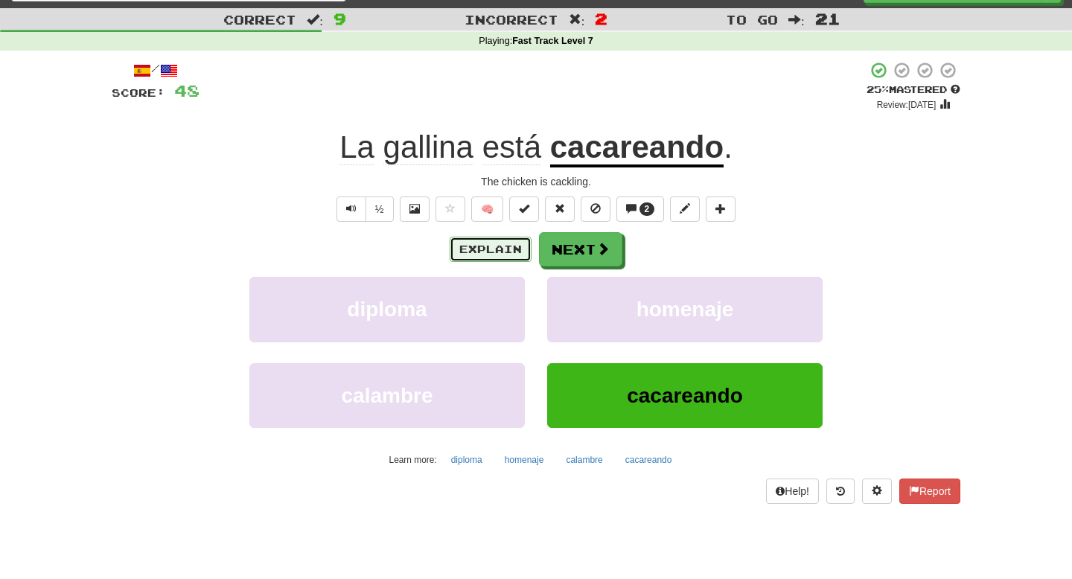
click at [521, 249] on button "Explain" at bounding box center [491, 249] width 82 height 25
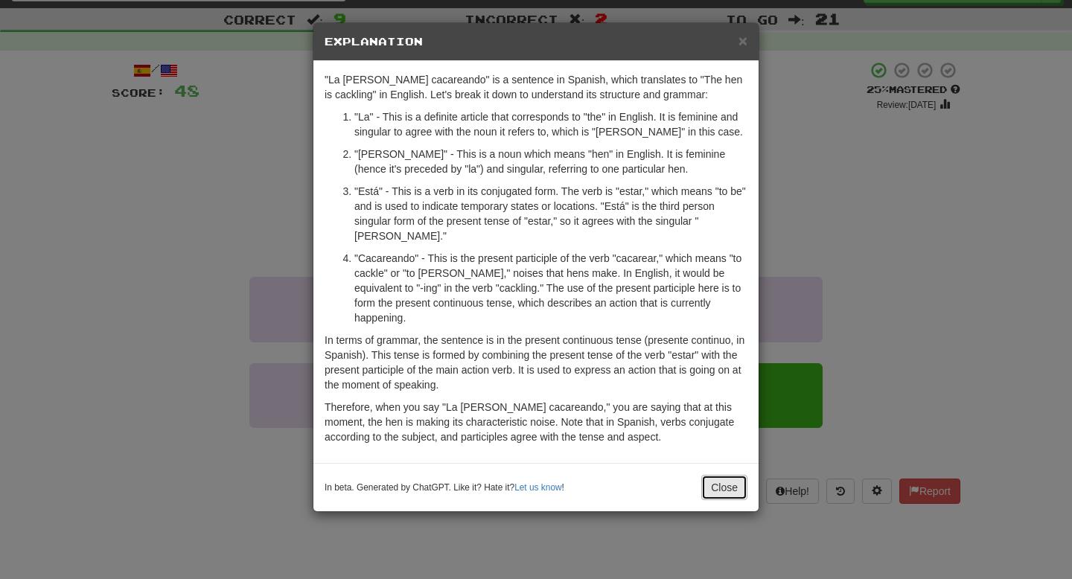
click at [707, 475] on button "Close" at bounding box center [724, 487] width 46 height 25
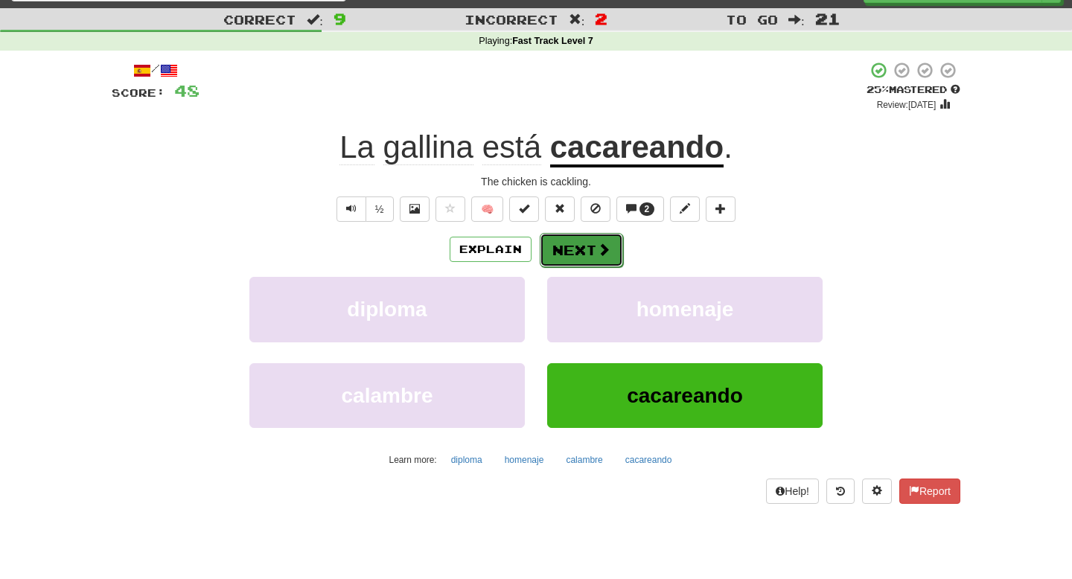
click at [584, 258] on button "Next" at bounding box center [581, 250] width 83 height 34
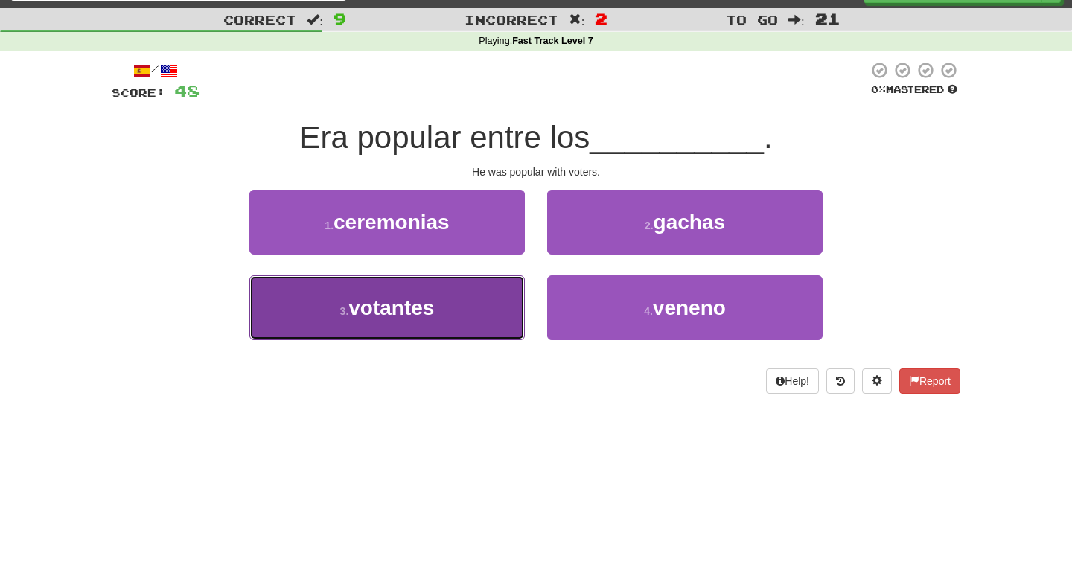
click at [487, 304] on button "3 . votantes" at bounding box center [386, 307] width 275 height 65
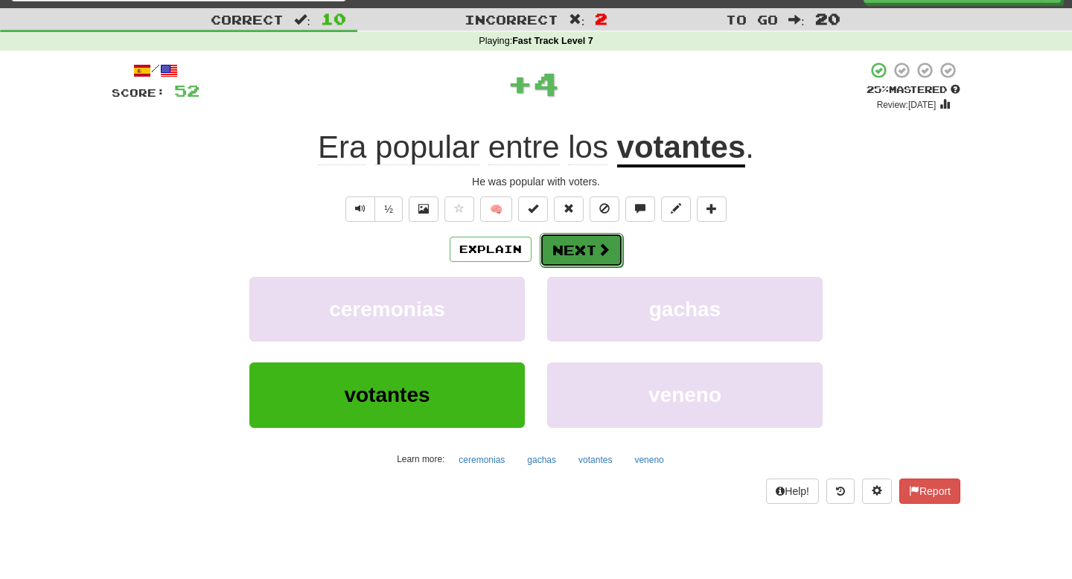
click at [584, 253] on button "Next" at bounding box center [581, 250] width 83 height 34
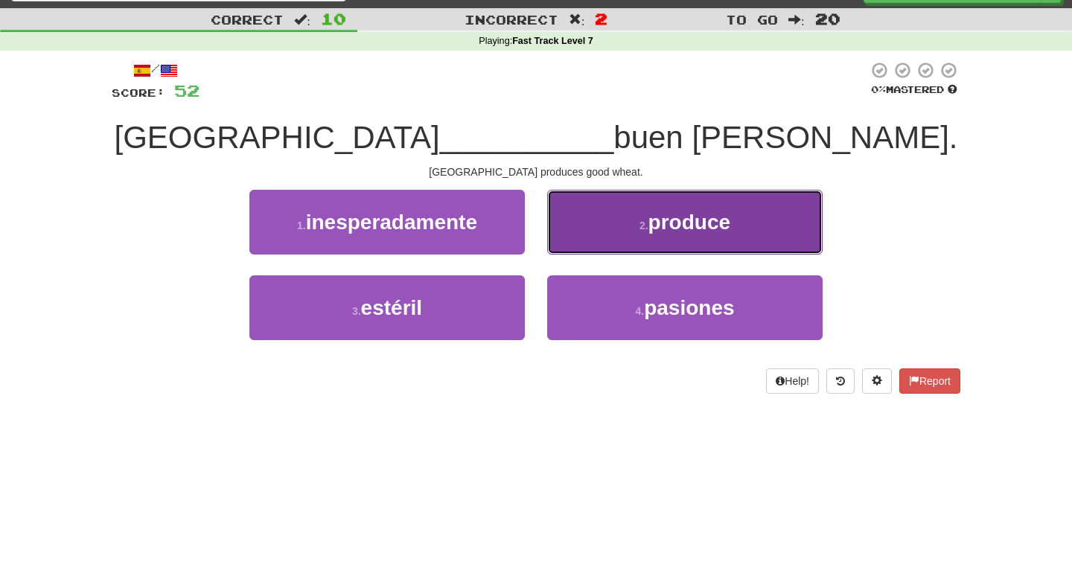
click at [601, 236] on button "2 . produce" at bounding box center [684, 222] width 275 height 65
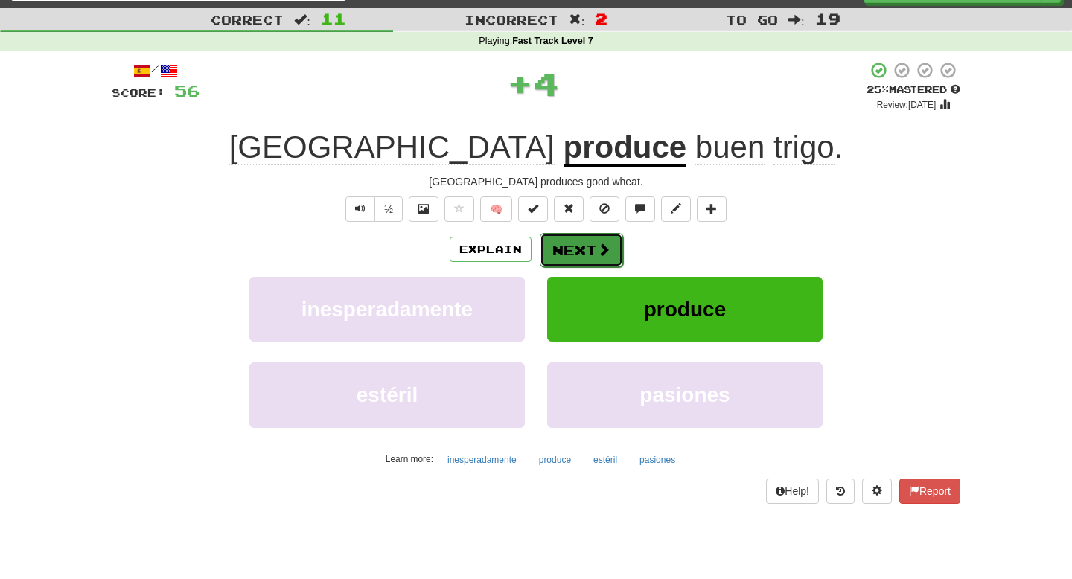
click at [585, 241] on button "Next" at bounding box center [581, 250] width 83 height 34
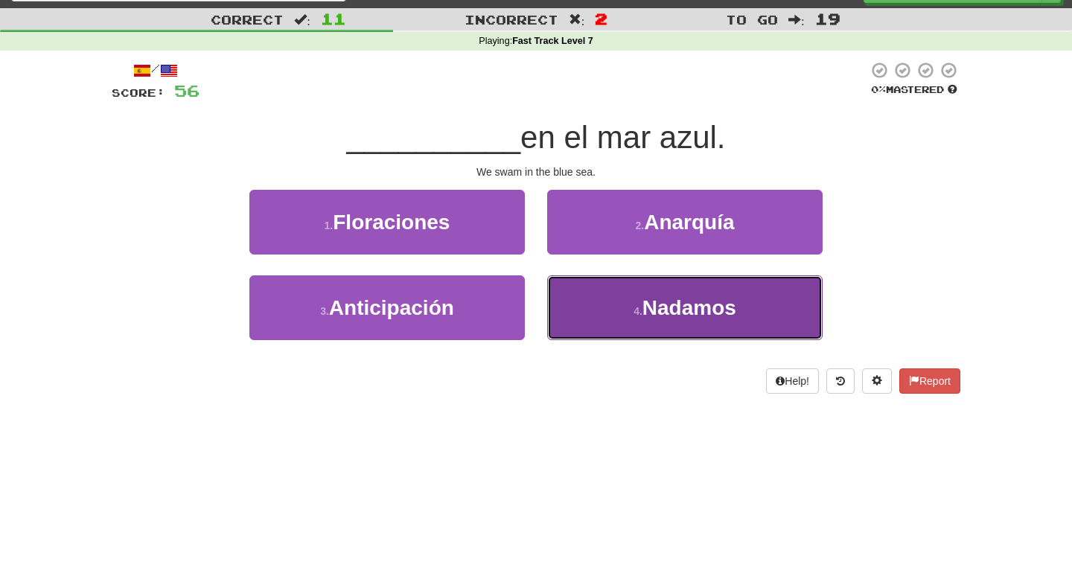
click at [573, 276] on button "4 . Nadamos" at bounding box center [684, 307] width 275 height 65
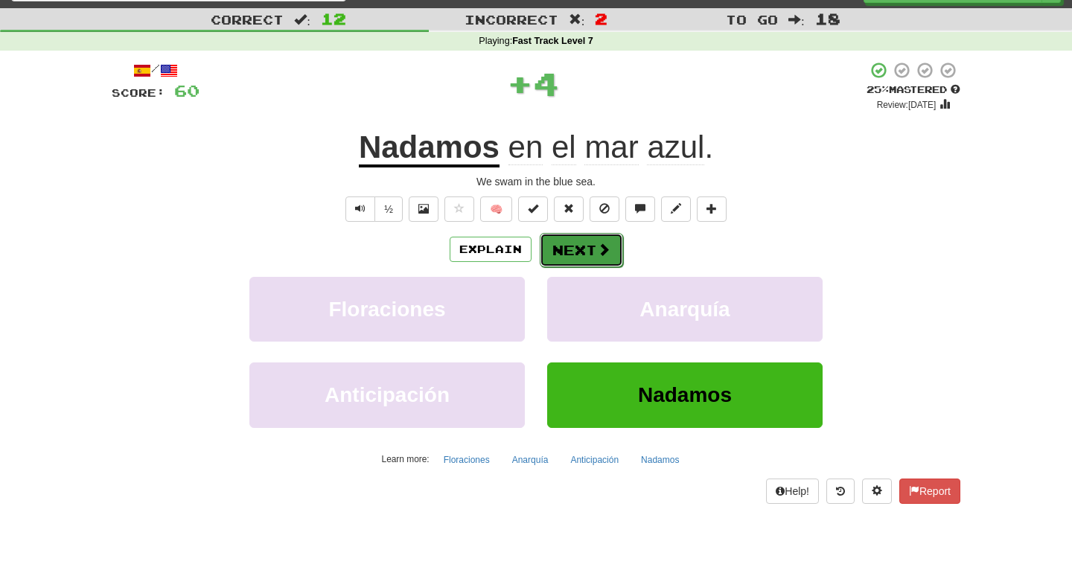
click at [587, 249] on button "Next" at bounding box center [581, 250] width 83 height 34
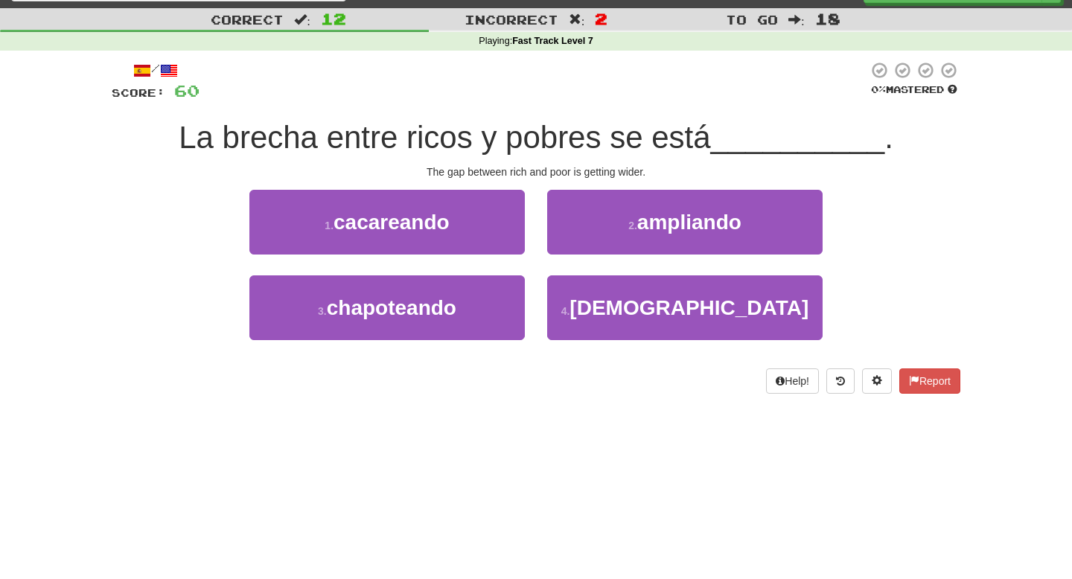
click at [598, 255] on div "2 . ampliando" at bounding box center [685, 233] width 298 height 86
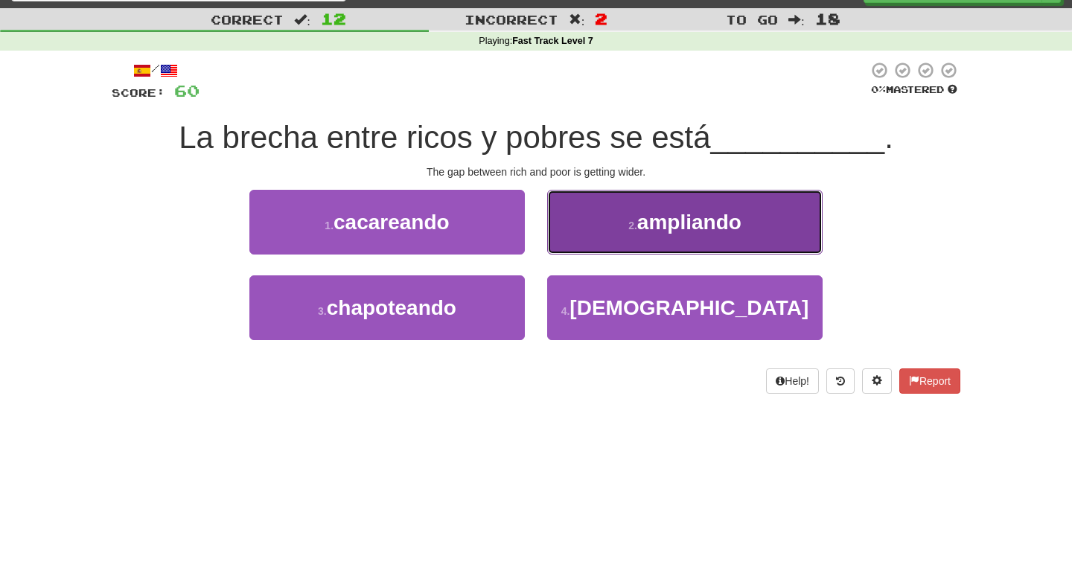
click at [601, 246] on button "2 . ampliando" at bounding box center [684, 222] width 275 height 65
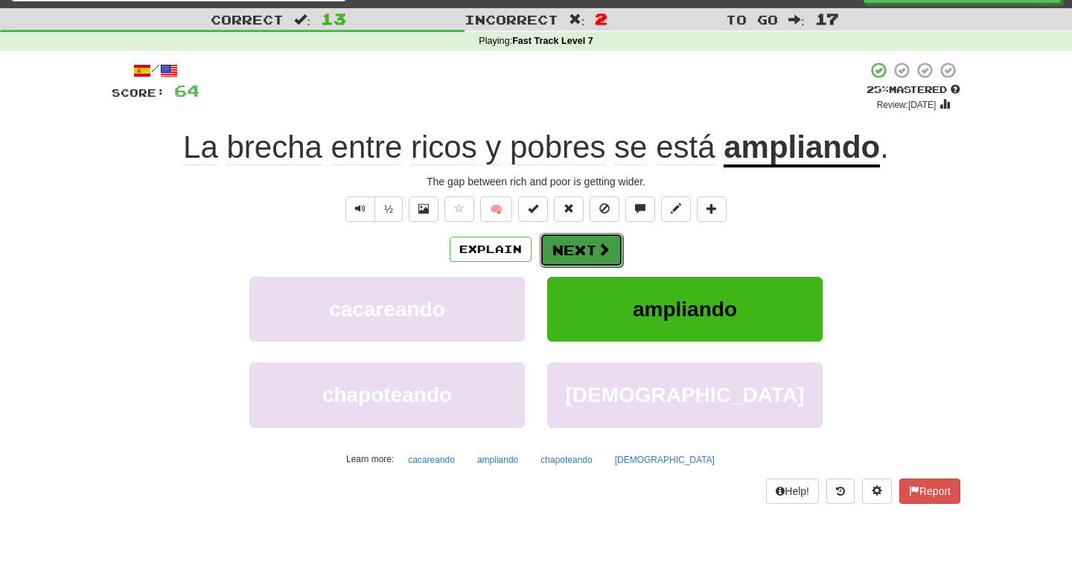
click at [601, 261] on button "Next" at bounding box center [581, 250] width 83 height 34
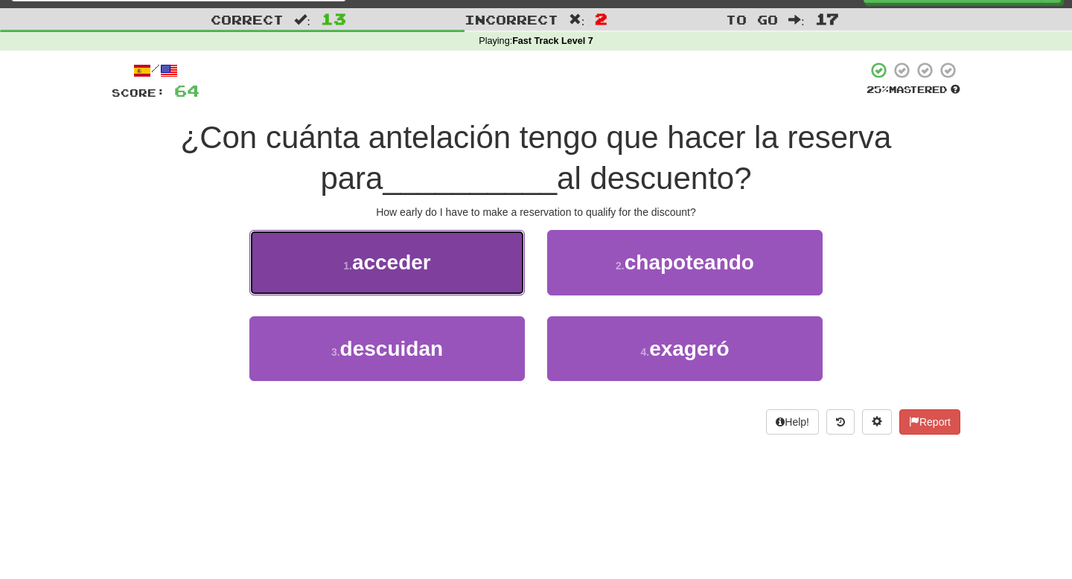
click at [488, 281] on button "1 . acceder" at bounding box center [386, 262] width 275 height 65
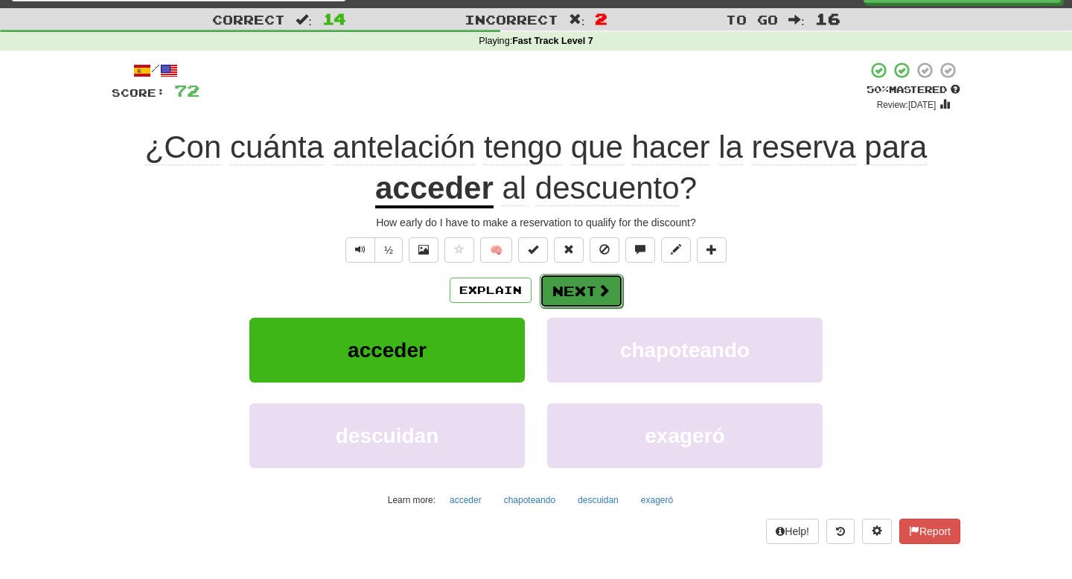
click at [582, 292] on button "Next" at bounding box center [581, 291] width 83 height 34
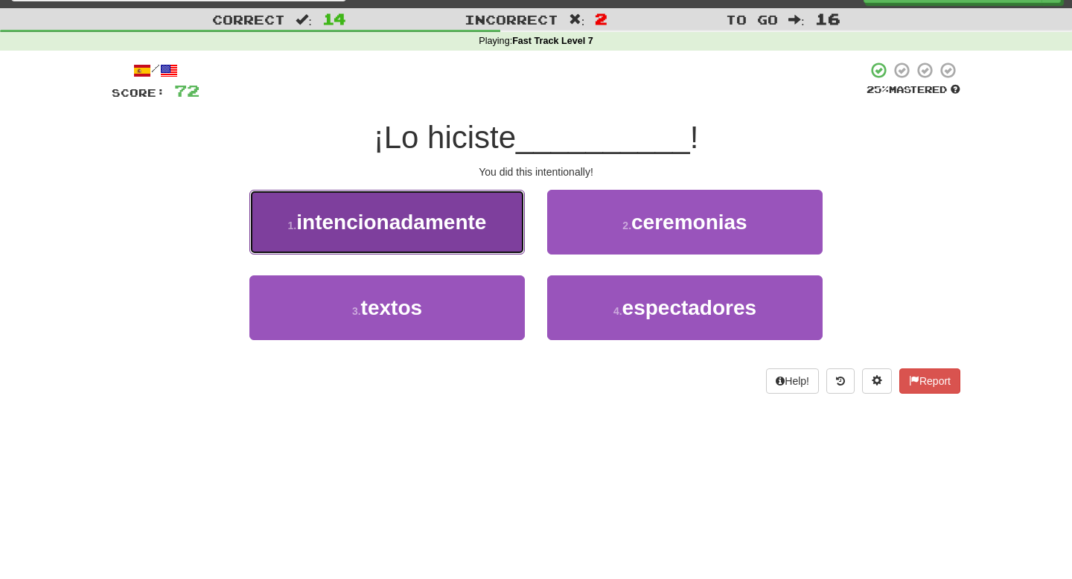
click at [484, 218] on span "intencionadamente" at bounding box center [391, 222] width 190 height 23
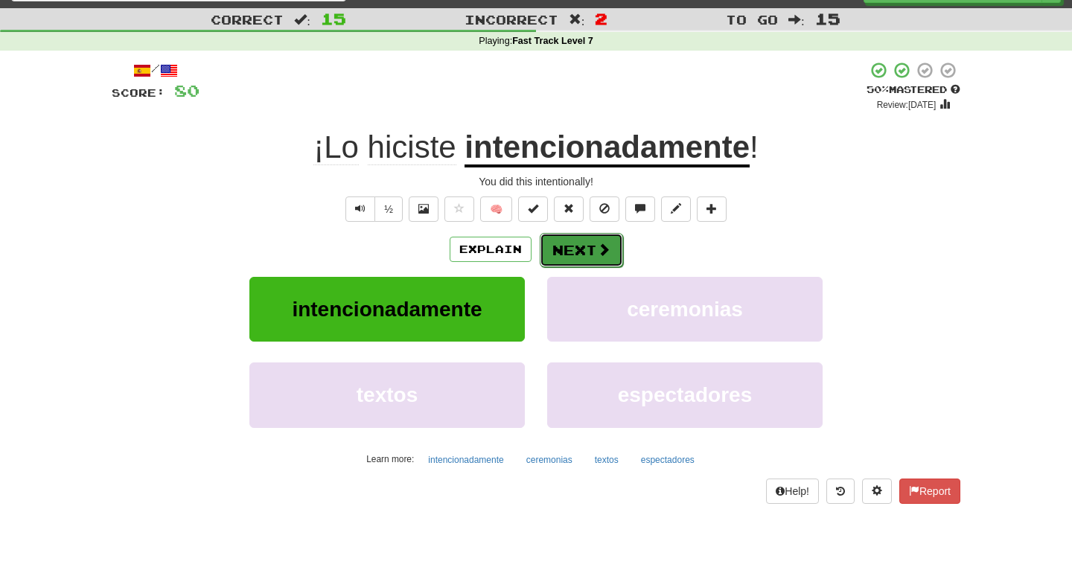
click at [582, 255] on button "Next" at bounding box center [581, 250] width 83 height 34
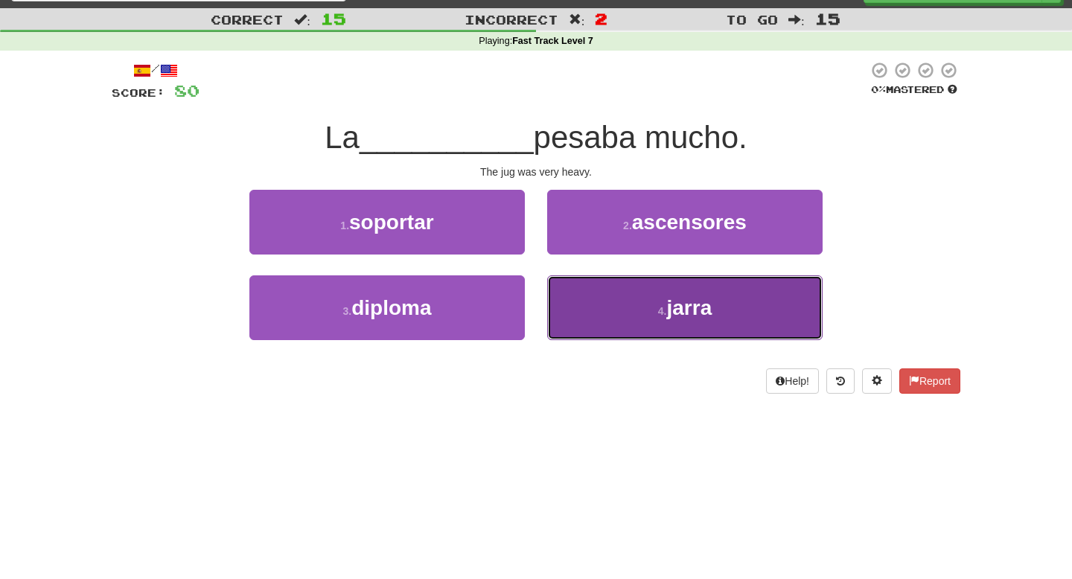
click at [622, 334] on button "4 . jarra" at bounding box center [684, 307] width 275 height 65
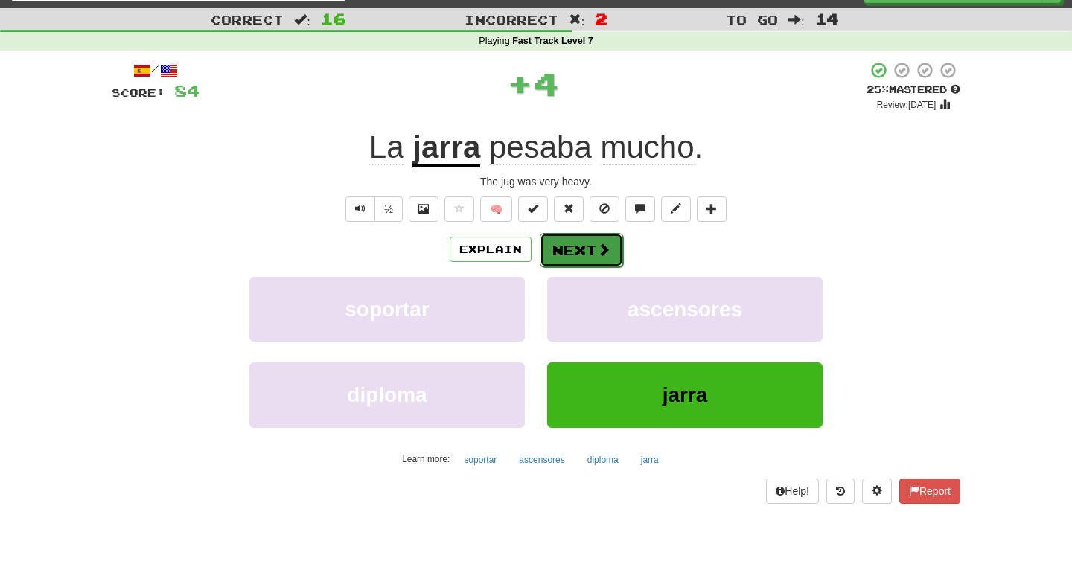
click at [603, 243] on span at bounding box center [603, 249] width 13 height 13
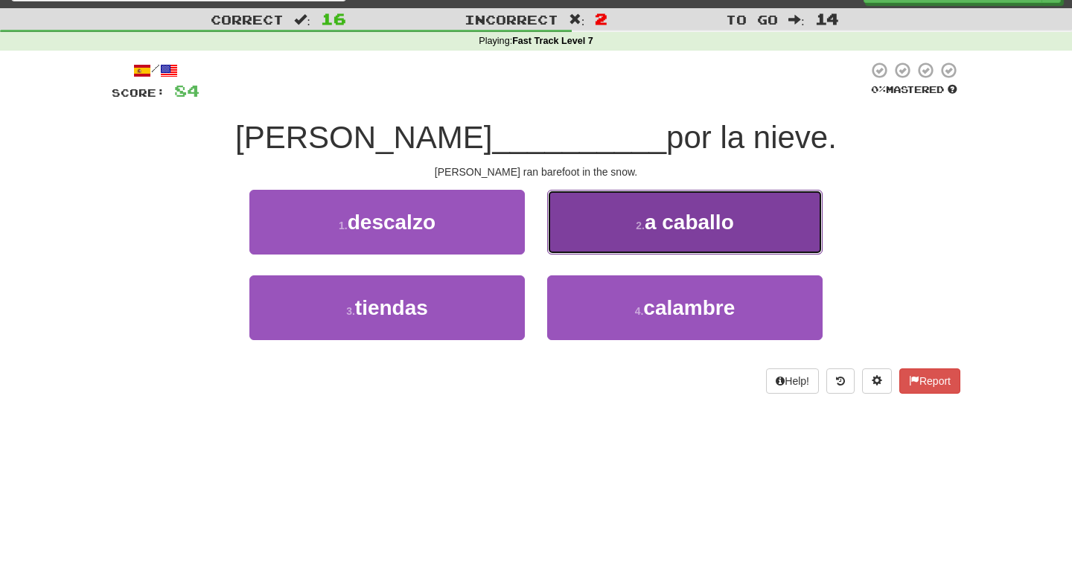
click at [591, 215] on button "2 . a caballo" at bounding box center [684, 222] width 275 height 65
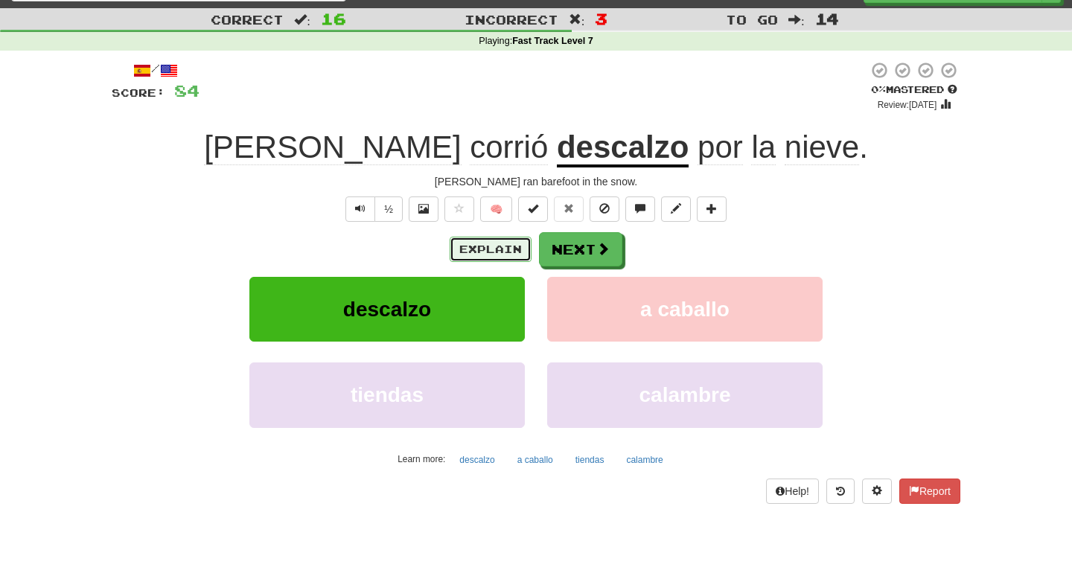
click at [509, 246] on button "Explain" at bounding box center [491, 249] width 82 height 25
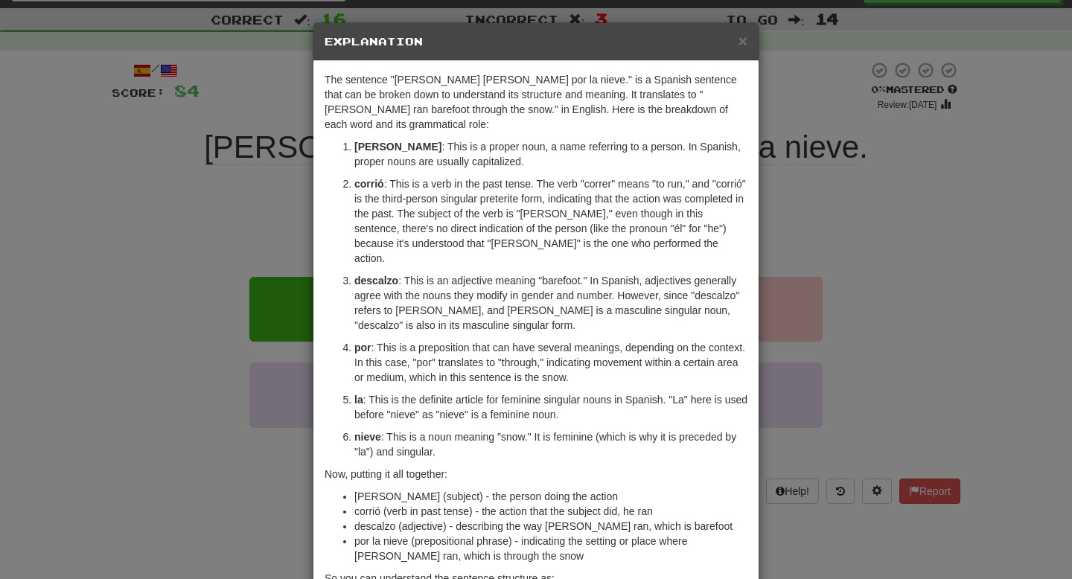
click at [246, 248] on div "× Explanation The sentence "Tom corrió descalzo por la nieve." is a Spanish sen…" at bounding box center [536, 289] width 1072 height 579
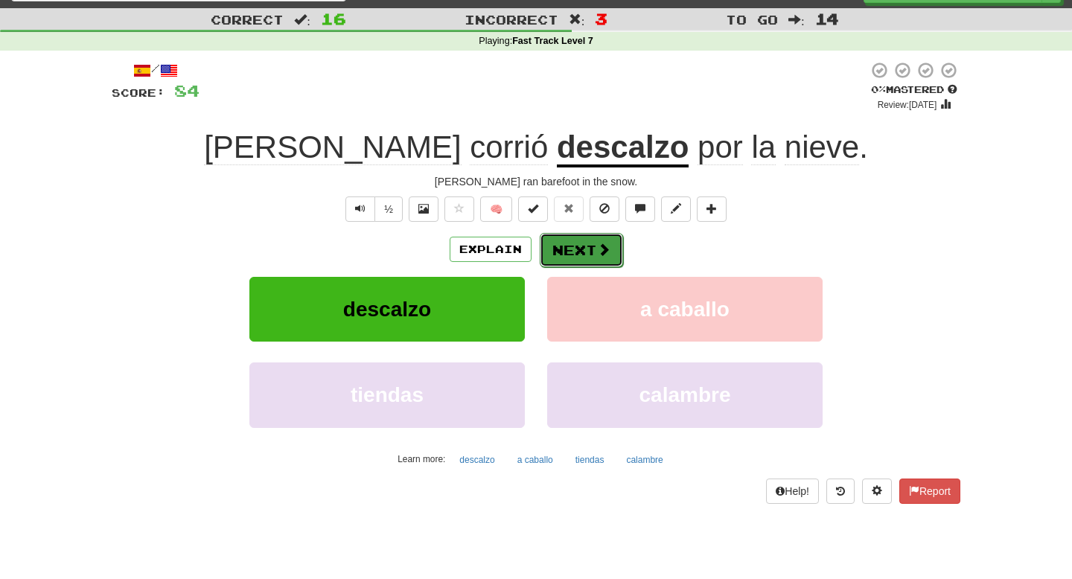
click at [605, 245] on span at bounding box center [603, 249] width 13 height 13
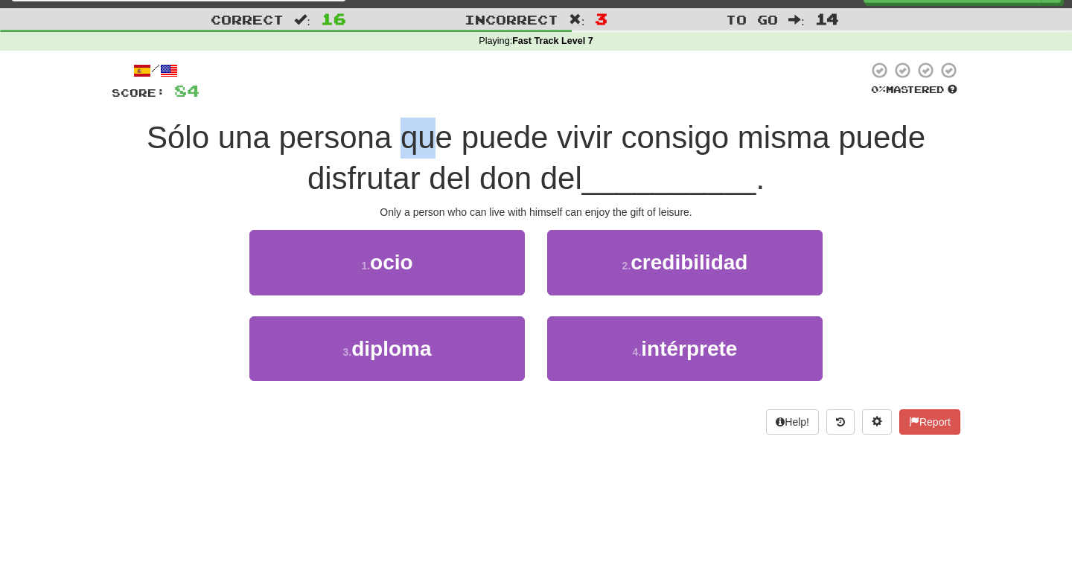
drag, startPoint x: 406, startPoint y: 137, endPoint x: 439, endPoint y: 137, distance: 32.8
click at [439, 137] on span "Sólo una persona que puede vivir consigo misma puede disfrutar del don del" at bounding box center [536, 158] width 779 height 76
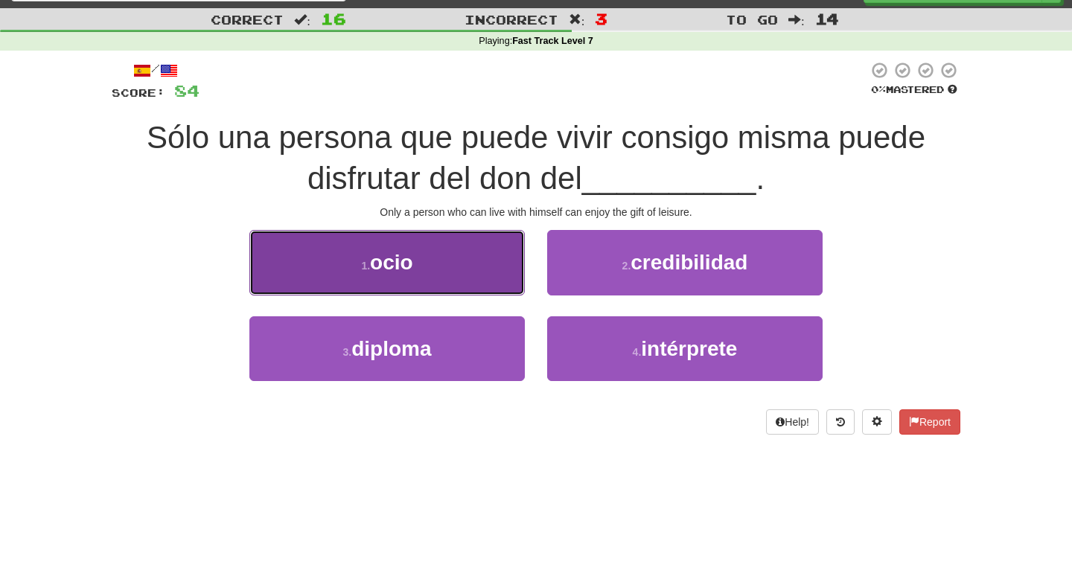
click at [477, 281] on button "1 . ocio" at bounding box center [386, 262] width 275 height 65
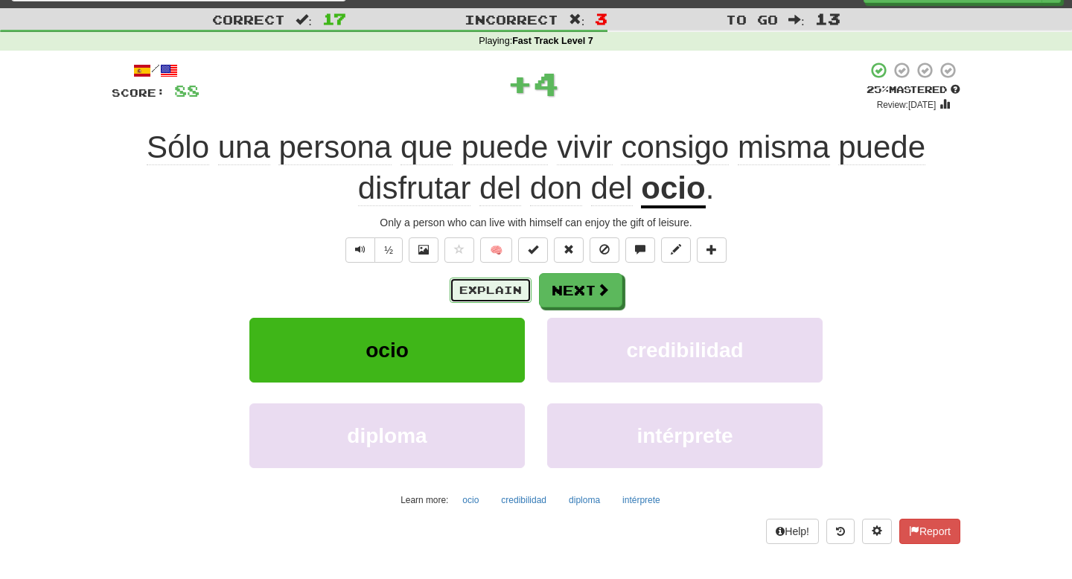
click at [502, 281] on button "Explain" at bounding box center [491, 290] width 82 height 25
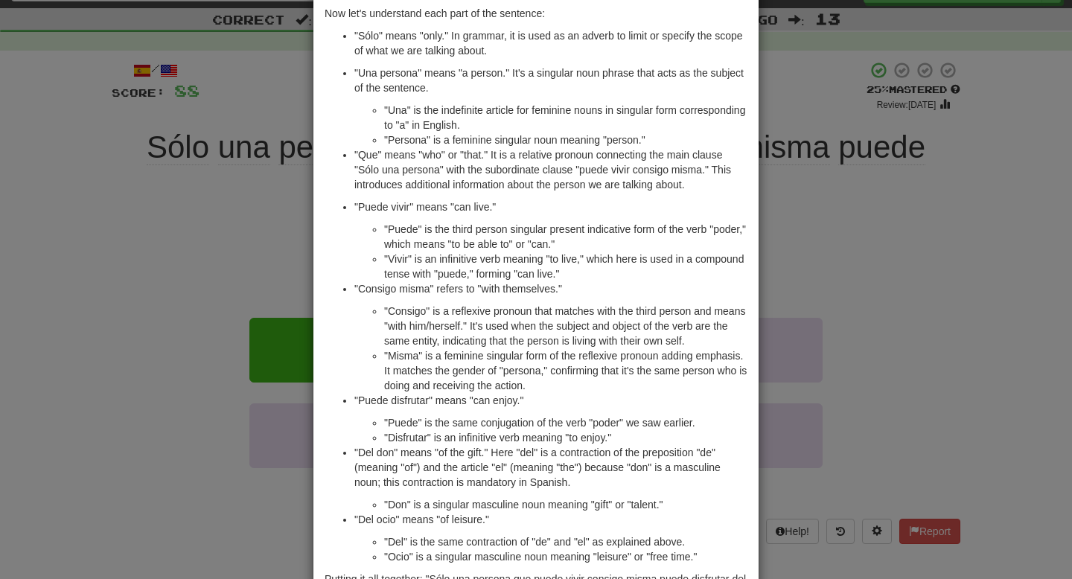
scroll to position [298, 0]
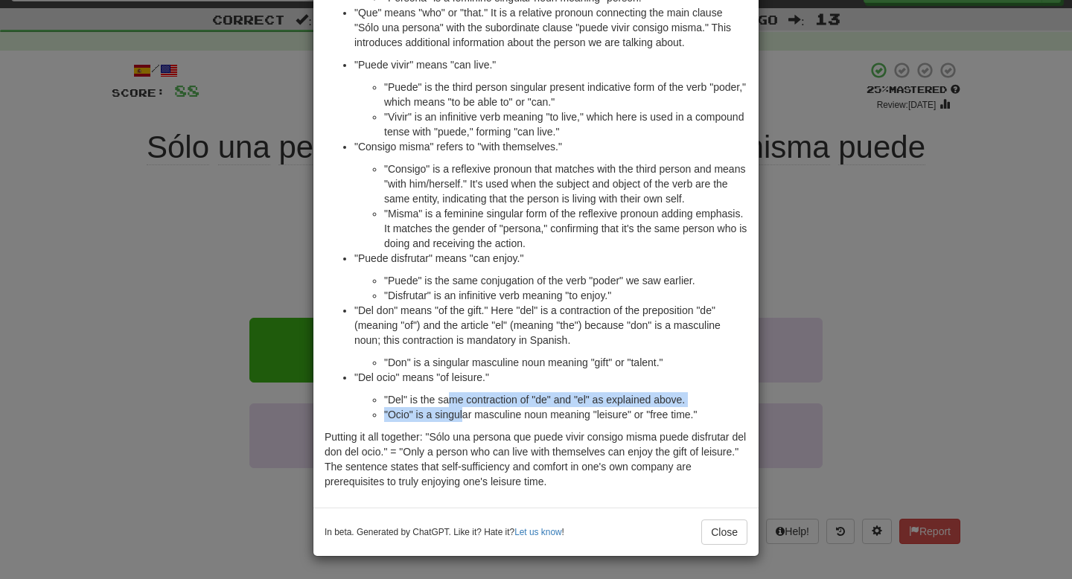
drag, startPoint x: 450, startPoint y: 399, endPoint x: 464, endPoint y: 407, distance: 16.3
click at [464, 407] on ul ""Del" is the same contraction of "de" and "el" as explained above. "Ocio" is a …" at bounding box center [550, 407] width 393 height 30
click at [464, 407] on li ""Ocio" is a singular masculine noun meaning "leisure" or "free time."" at bounding box center [565, 414] width 363 height 15
click at [239, 287] on div "× Explanation The sentence "Sólo una persona que puede vivir consigo misma pued…" at bounding box center [536, 289] width 1072 height 579
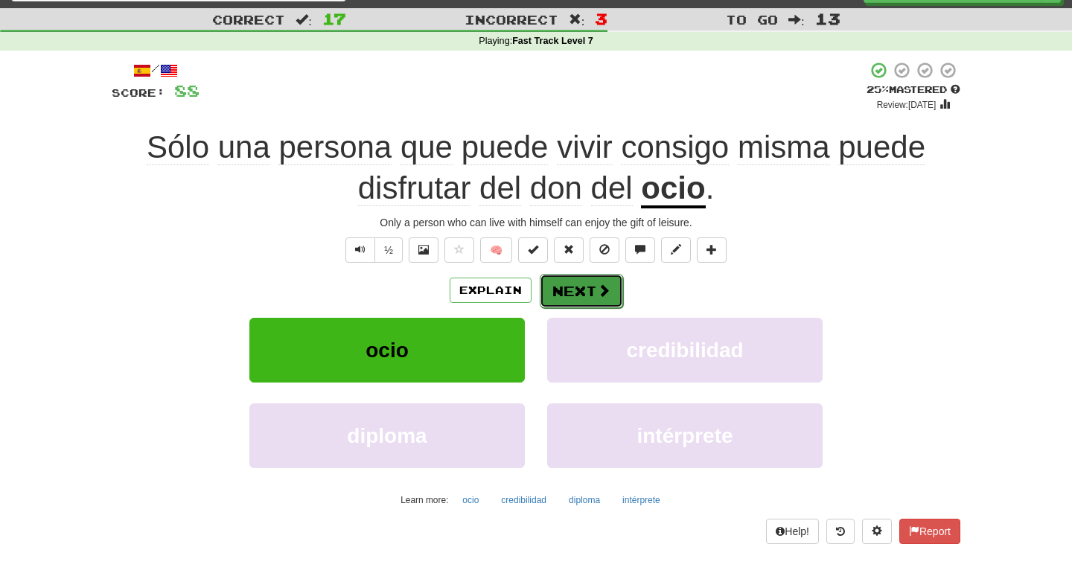
click at [590, 286] on button "Next" at bounding box center [581, 291] width 83 height 34
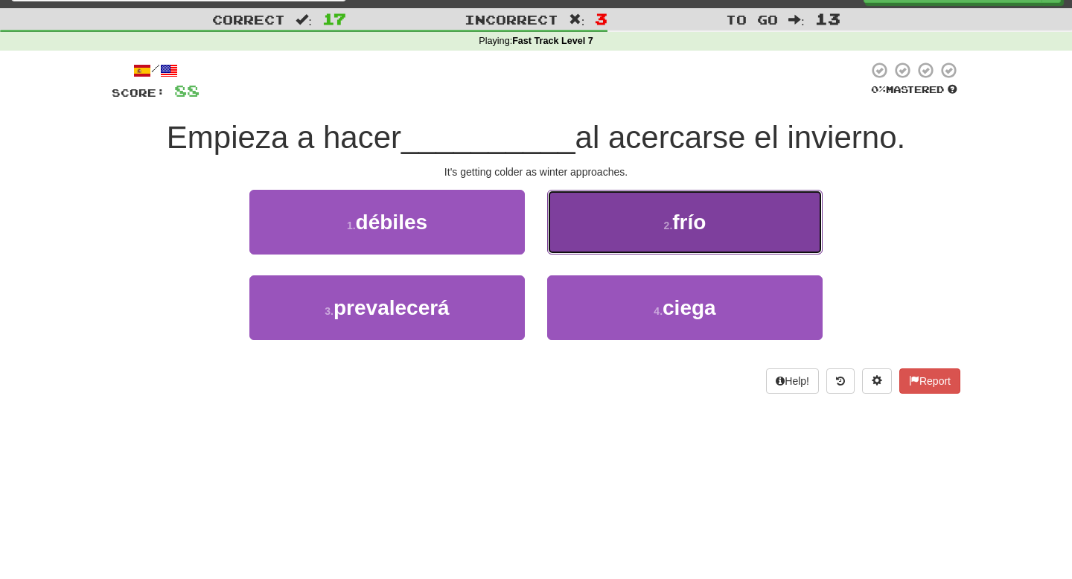
click at [642, 221] on button "2 . frío" at bounding box center [684, 222] width 275 height 65
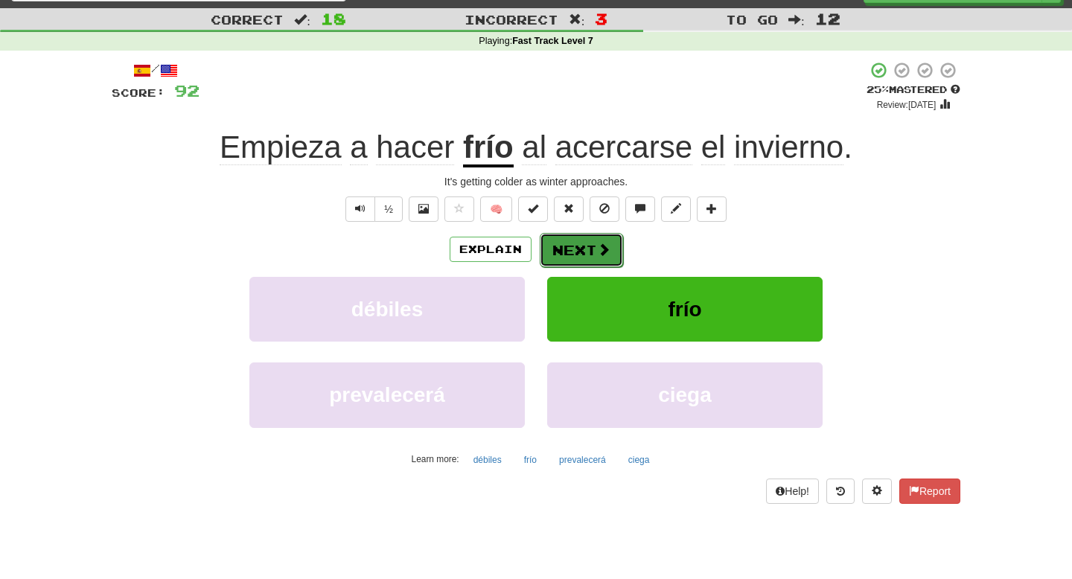
click at [585, 258] on button "Next" at bounding box center [581, 250] width 83 height 34
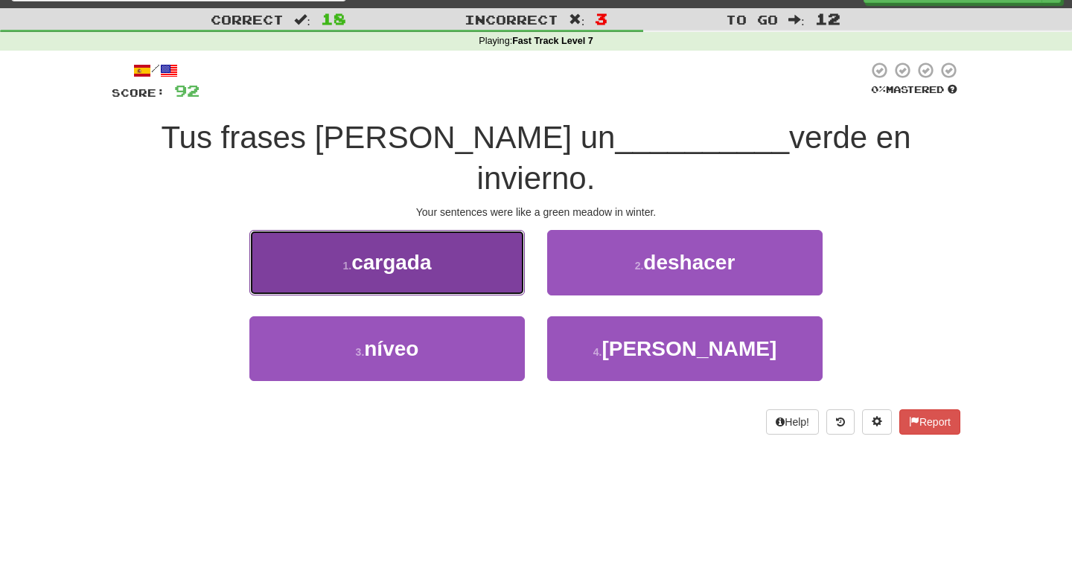
click at [462, 230] on button "1 . cargada" at bounding box center [386, 262] width 275 height 65
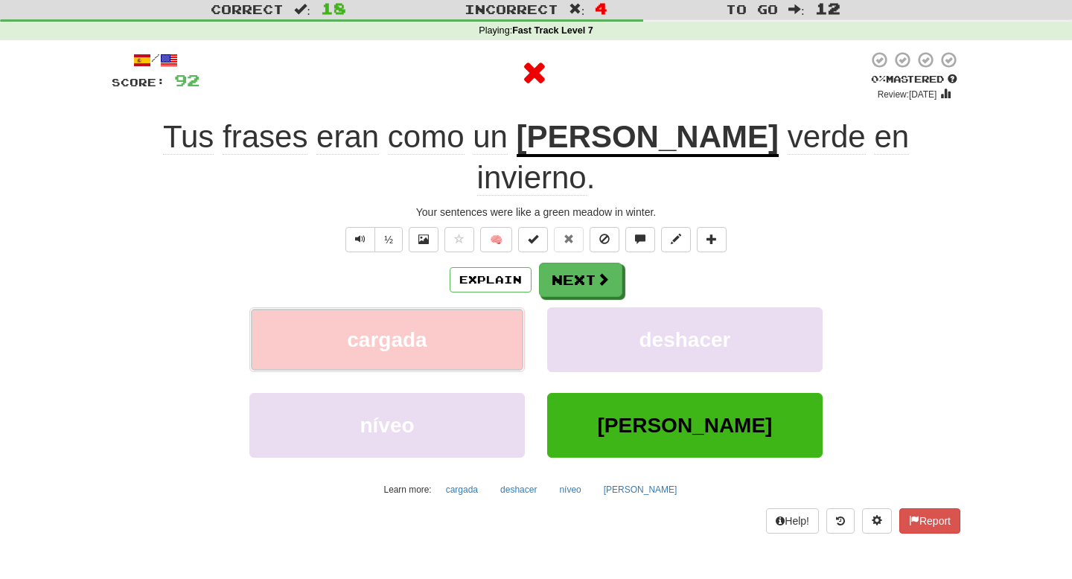
scroll to position [43, 0]
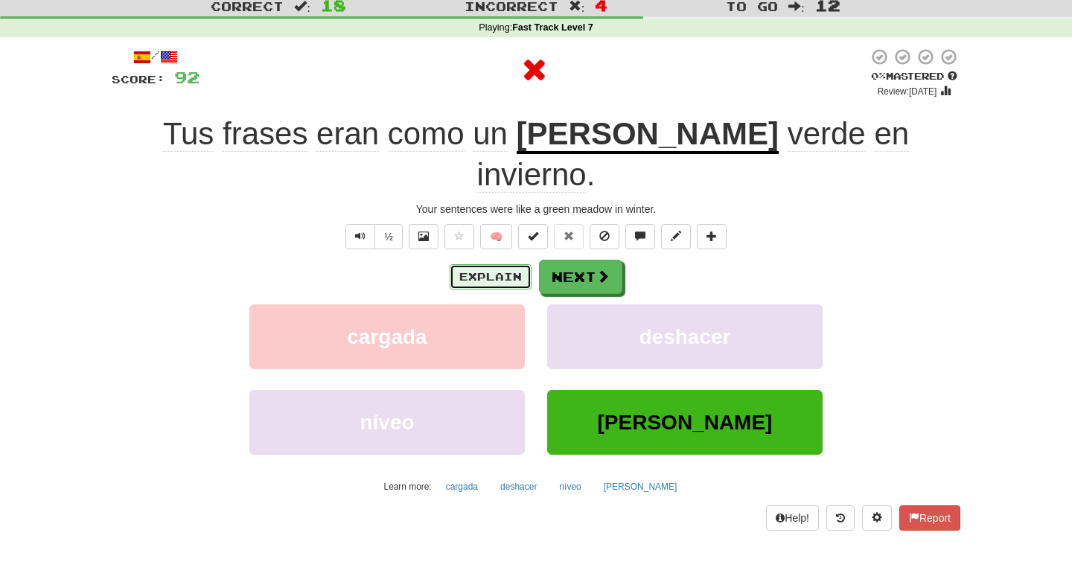
click at [502, 264] on button "Explain" at bounding box center [491, 276] width 82 height 25
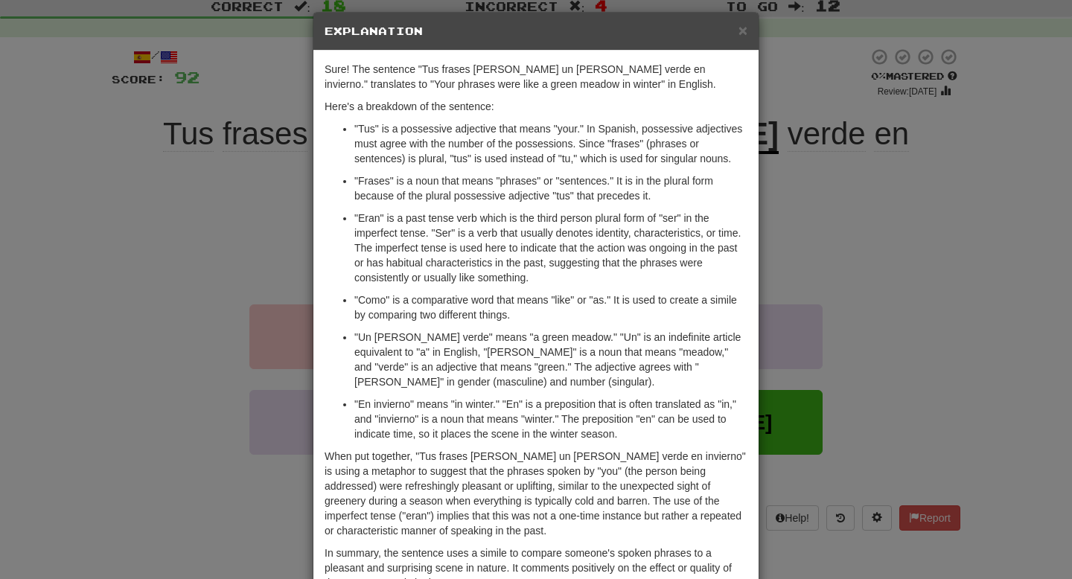
scroll to position [13, 0]
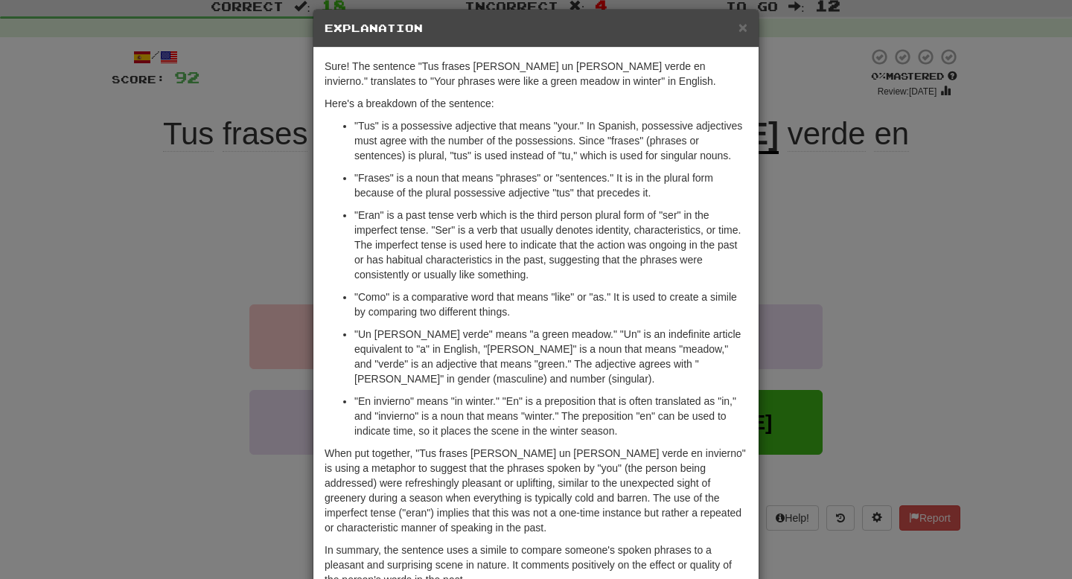
click at [758, 337] on div "Sure! The sentence "Tus frases eran como un prado verde en invierno." translate…" at bounding box center [535, 327] width 445 height 558
click at [739, 32] on span "×" at bounding box center [742, 27] width 9 height 17
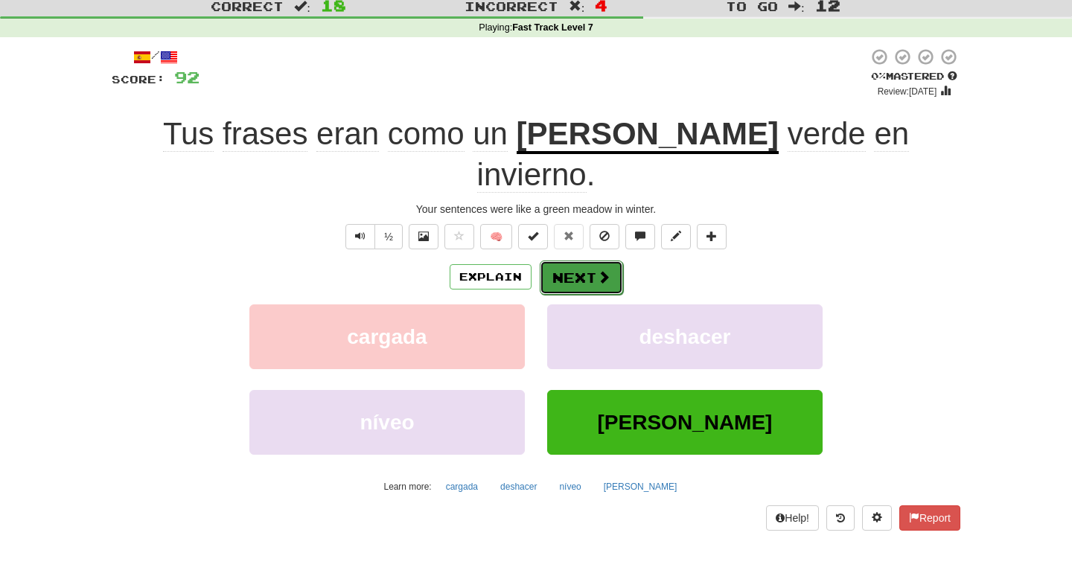
click at [597, 270] on span at bounding box center [603, 276] width 13 height 13
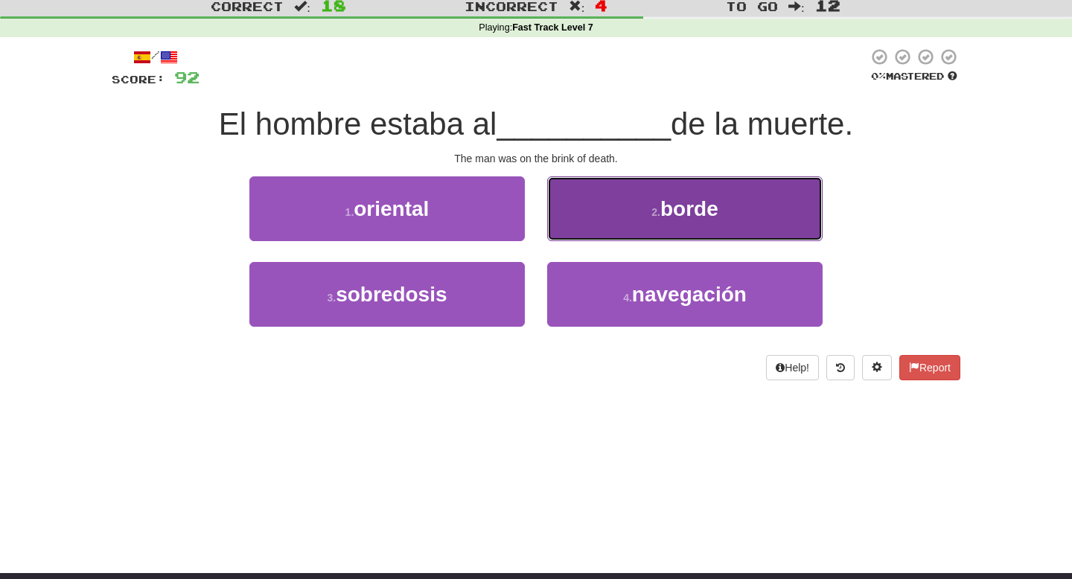
click at [697, 206] on span "borde" at bounding box center [689, 208] width 58 height 23
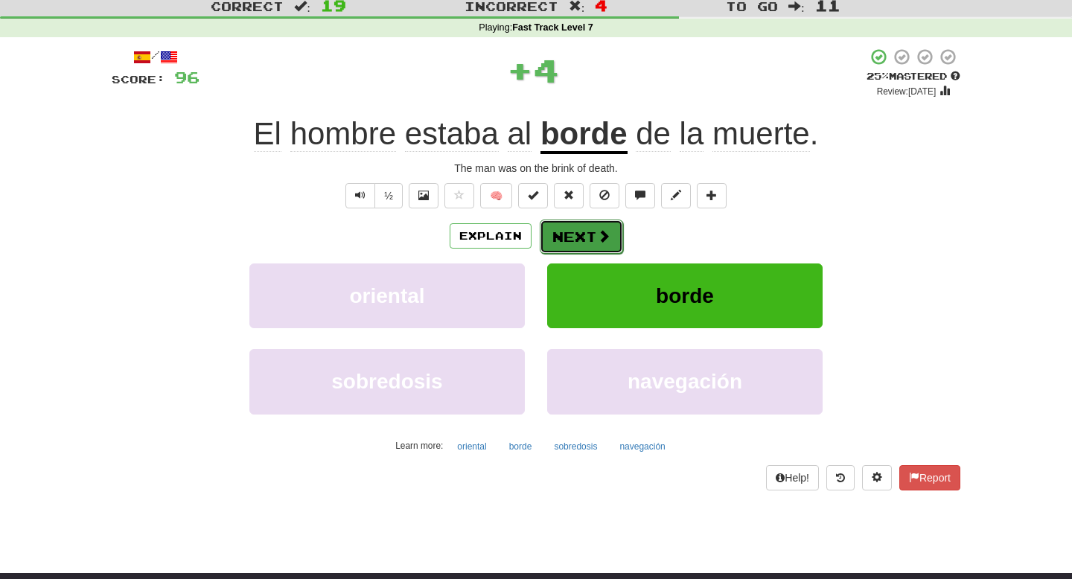
click at [589, 230] on button "Next" at bounding box center [581, 237] width 83 height 34
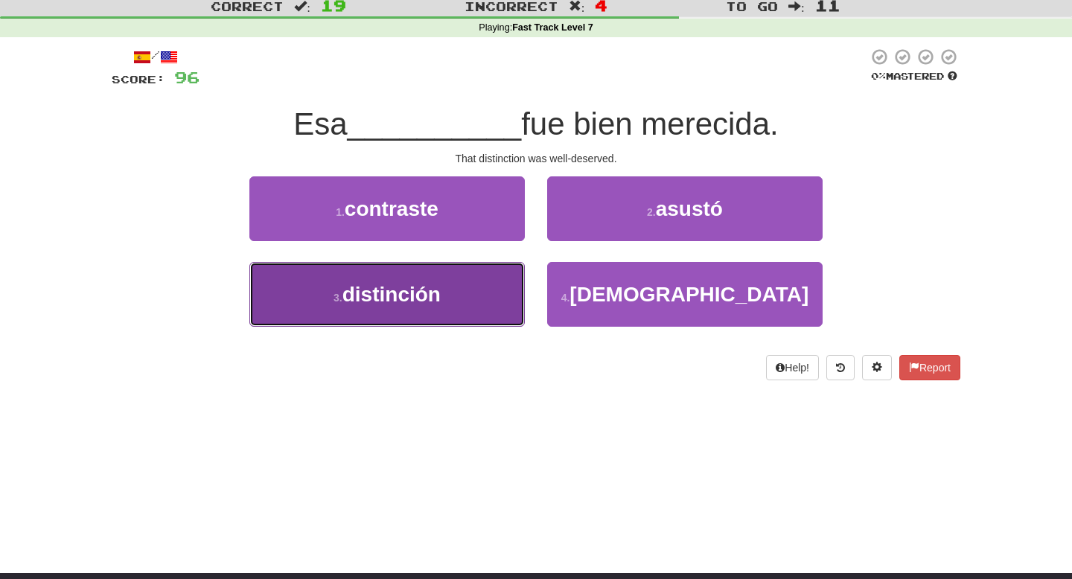
click at [462, 293] on button "3 . distinción" at bounding box center [386, 294] width 275 height 65
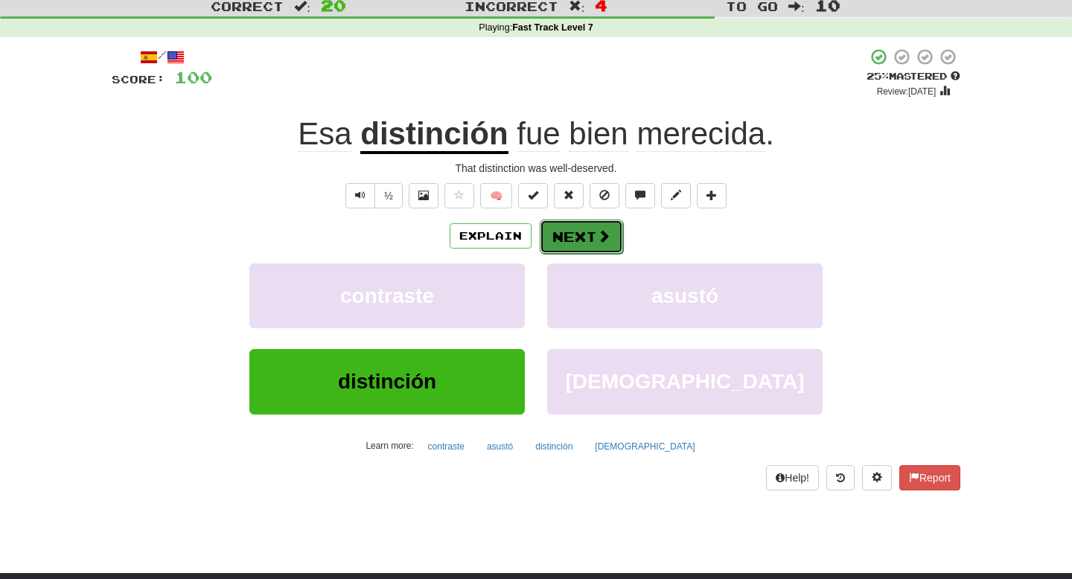
click at [589, 247] on button "Next" at bounding box center [581, 237] width 83 height 34
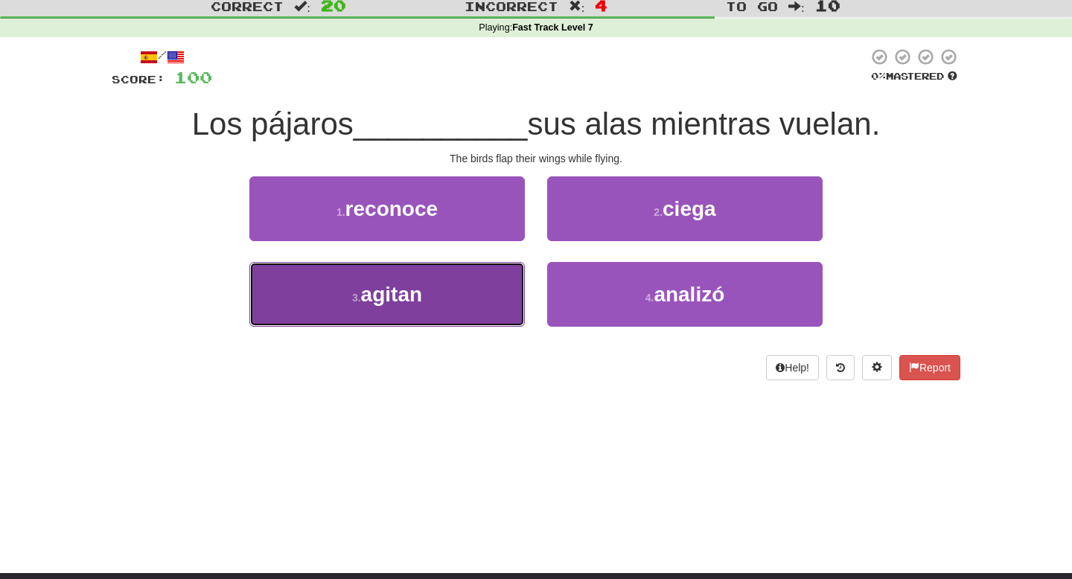
click at [456, 275] on button "3 . agitan" at bounding box center [386, 294] width 275 height 65
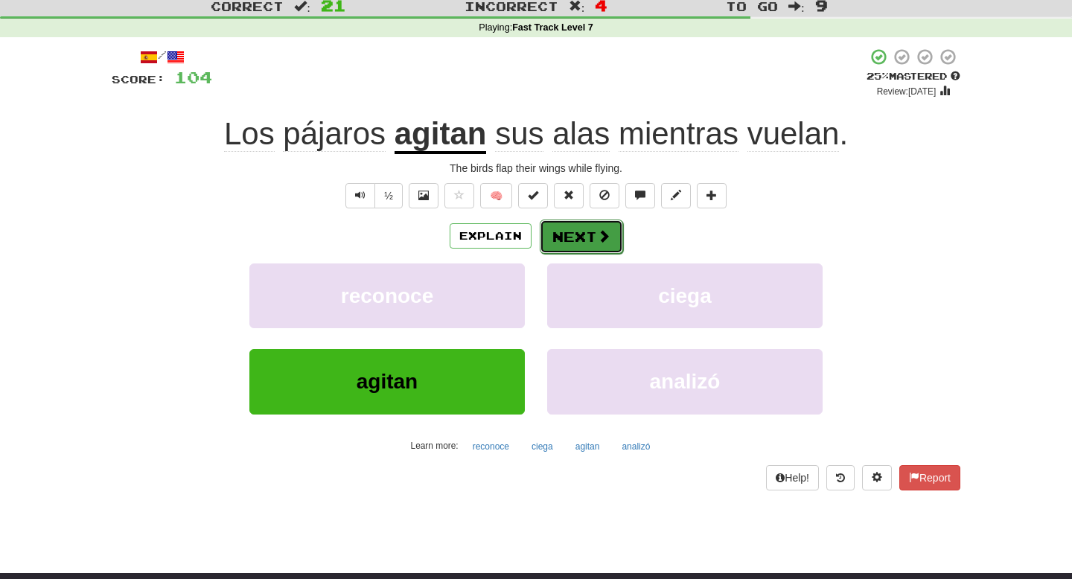
click at [591, 237] on button "Next" at bounding box center [581, 237] width 83 height 34
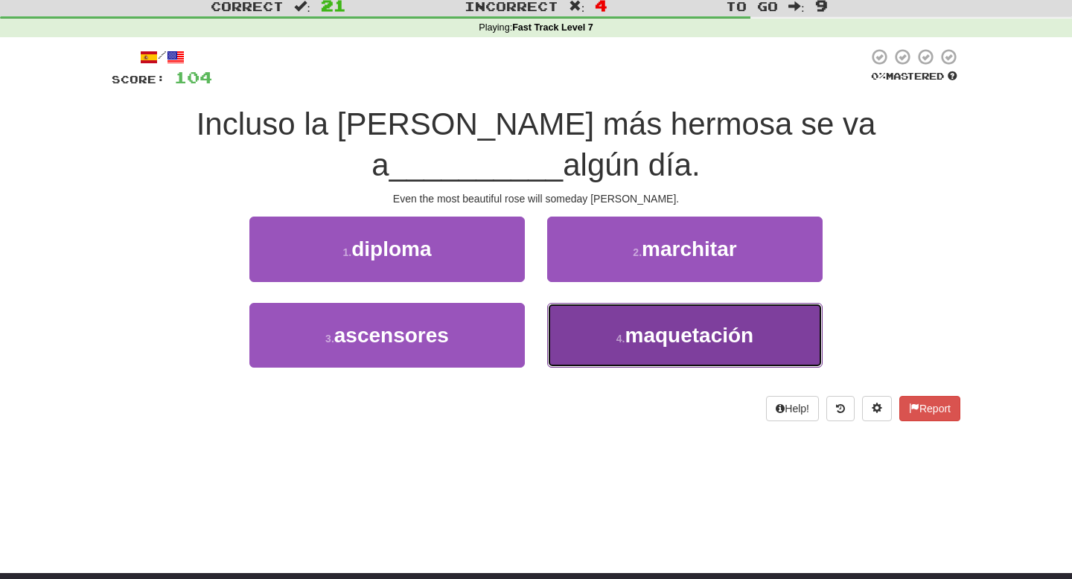
click at [619, 303] on button "4 . maquetación" at bounding box center [684, 335] width 275 height 65
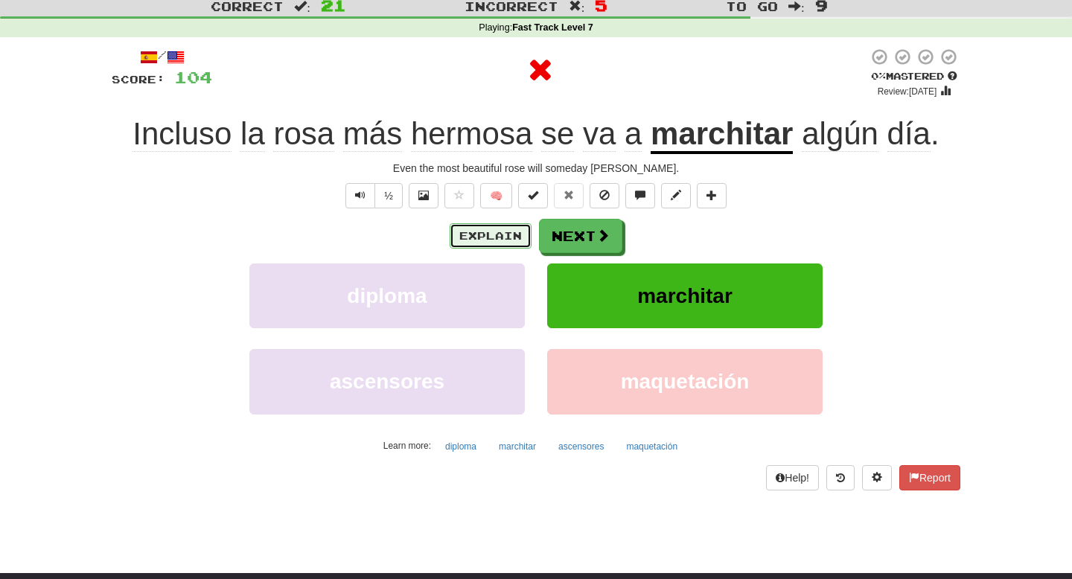
click at [490, 230] on button "Explain" at bounding box center [491, 235] width 82 height 25
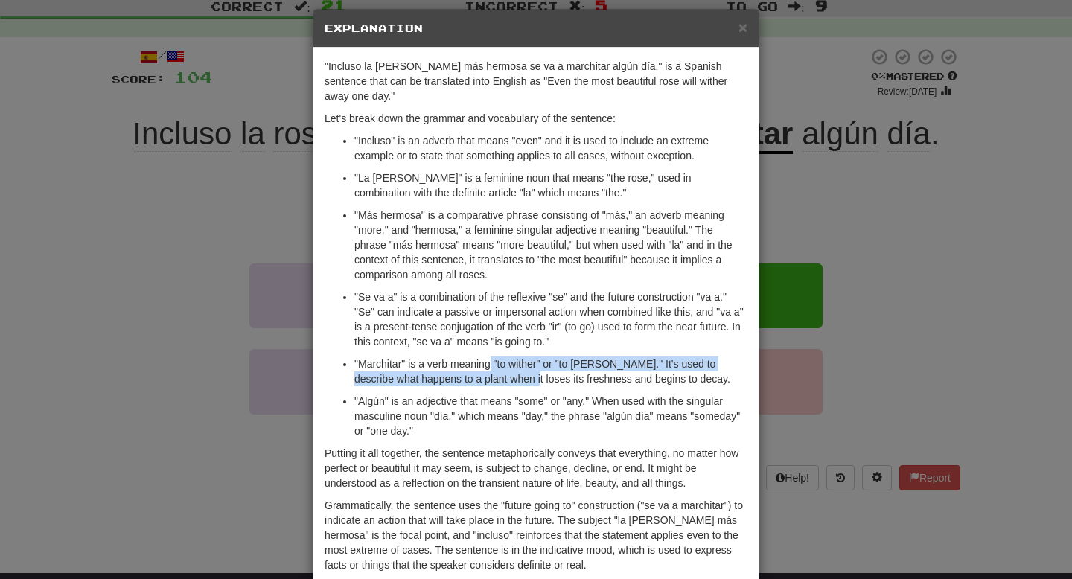
drag, startPoint x: 490, startPoint y: 353, endPoint x: 510, endPoint y: 365, distance: 23.7
click at [510, 365] on p ""Marchitar" is a verb meaning "to wither" or "to wilt." It's used to describe w…" at bounding box center [550, 372] width 393 height 30
click at [543, 360] on p ""Marchitar" is a verb meaning "to wither" or "to wilt." It's used to describe w…" at bounding box center [550, 372] width 393 height 30
click at [252, 313] on div "× Explanation "Incluso la rosa más hermosa se va a marchitar algún día." is a S…" at bounding box center [536, 289] width 1072 height 579
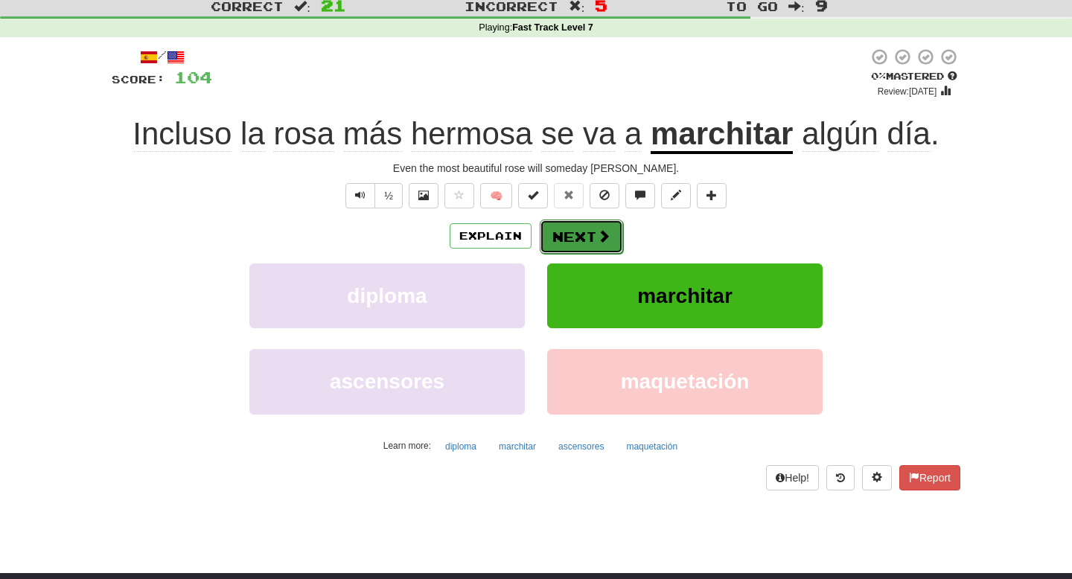
click at [584, 237] on button "Next" at bounding box center [581, 237] width 83 height 34
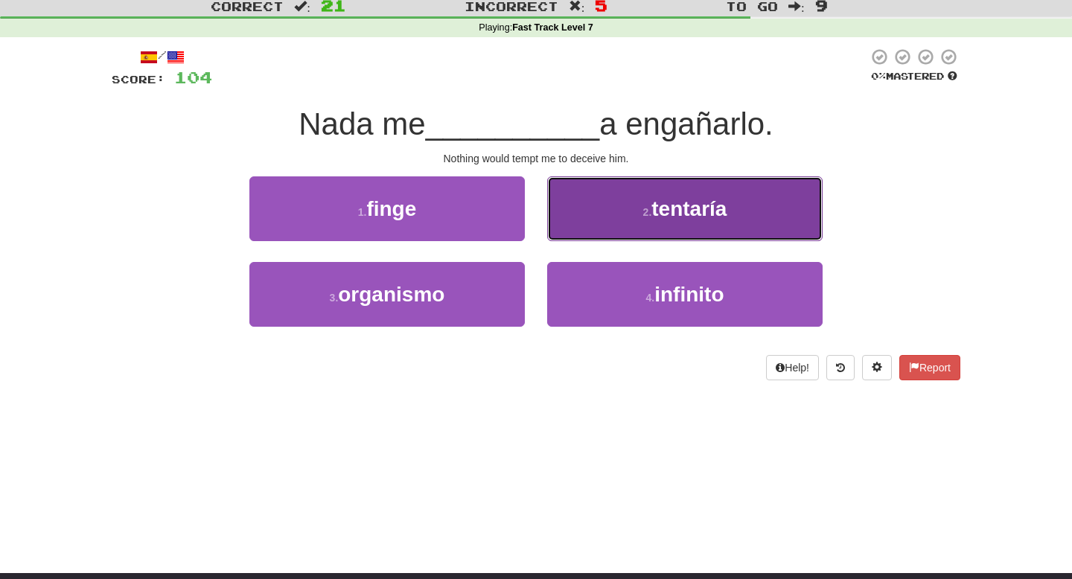
click at [602, 211] on button "2 . tentaría" at bounding box center [684, 208] width 275 height 65
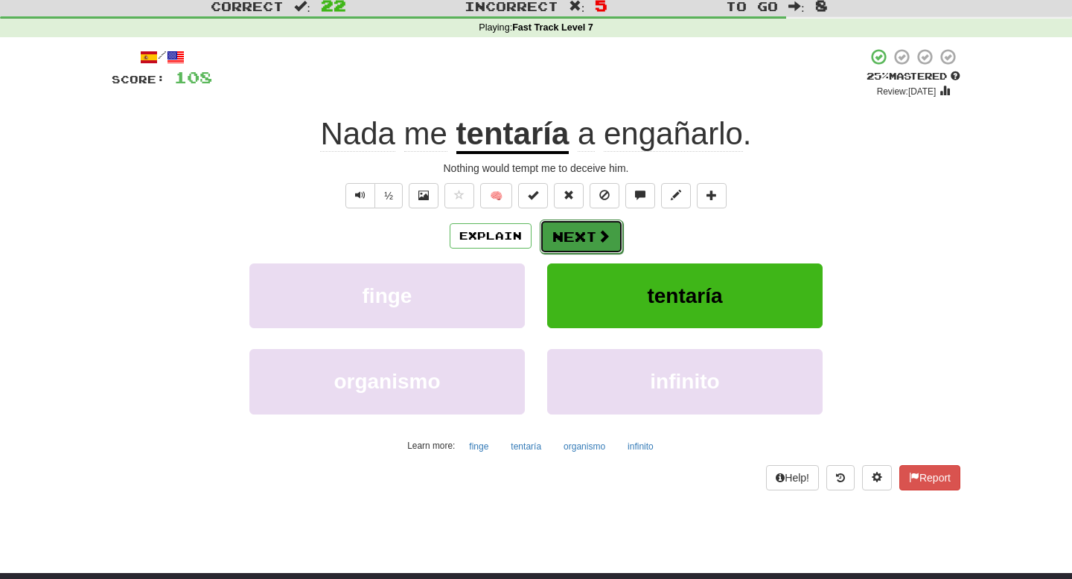
click at [579, 240] on button "Next" at bounding box center [581, 237] width 83 height 34
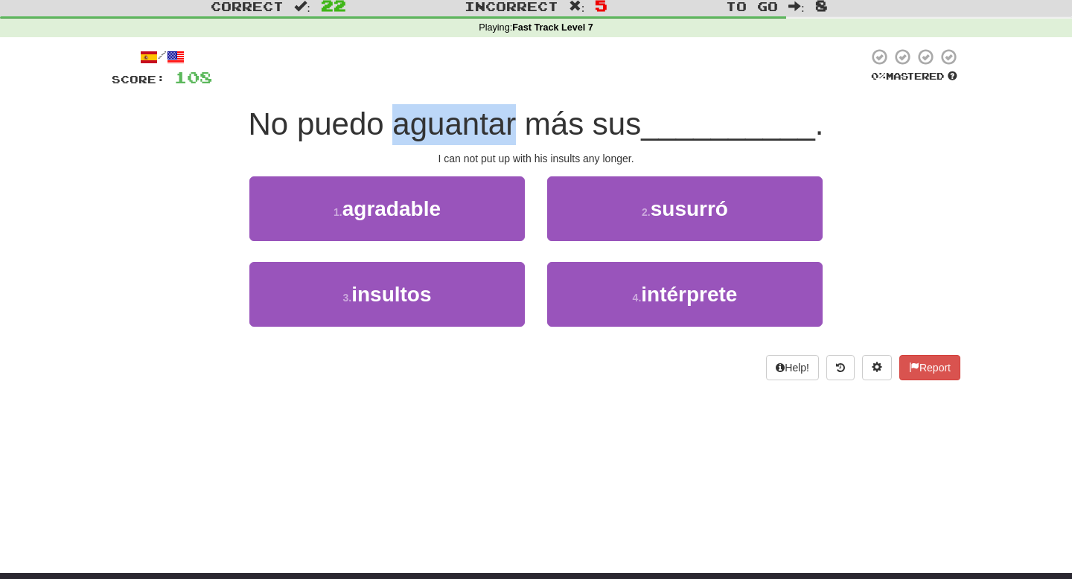
drag, startPoint x: 400, startPoint y: 126, endPoint x: 517, endPoint y: 135, distance: 117.9
click at [517, 135] on span "No puedo aguantar más sus" at bounding box center [445, 123] width 393 height 35
click at [572, 118] on span "No puedo aguantar más sus" at bounding box center [445, 123] width 393 height 35
drag, startPoint x: 401, startPoint y: 127, endPoint x: 525, endPoint y: 127, distance: 123.6
click at [525, 127] on span "No puedo aguantar más sus" at bounding box center [445, 123] width 393 height 35
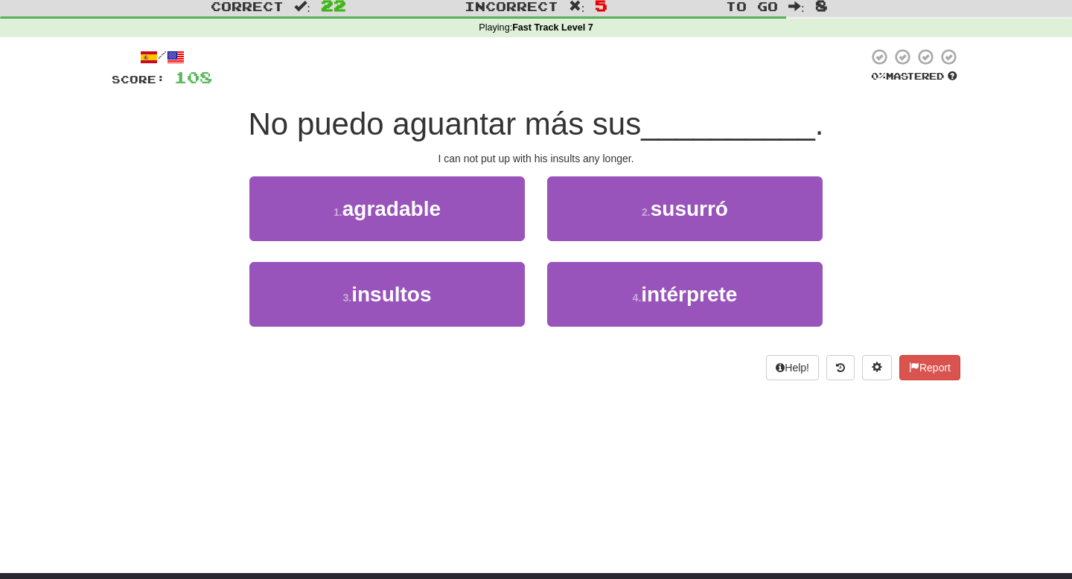
click at [566, 124] on span "No puedo aguantar más sus" at bounding box center [445, 123] width 393 height 35
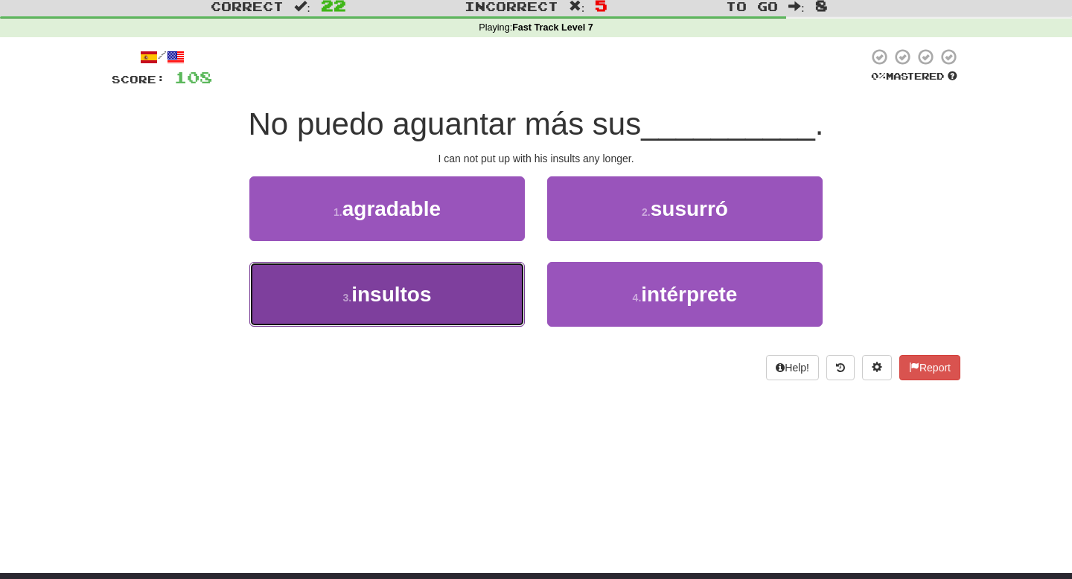
click at [483, 294] on button "3 . insultos" at bounding box center [386, 294] width 275 height 65
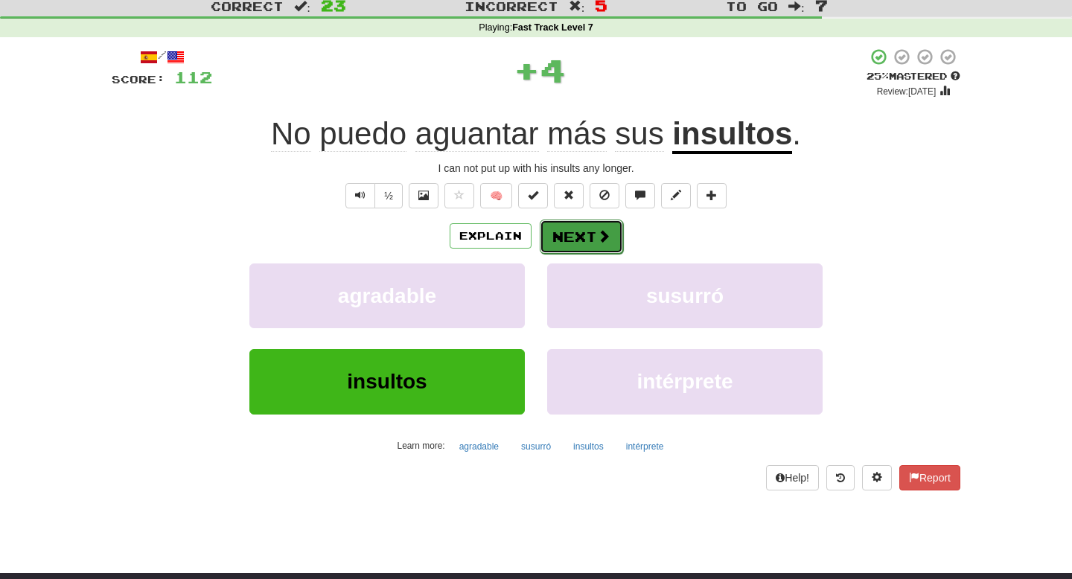
click at [577, 243] on button "Next" at bounding box center [581, 237] width 83 height 34
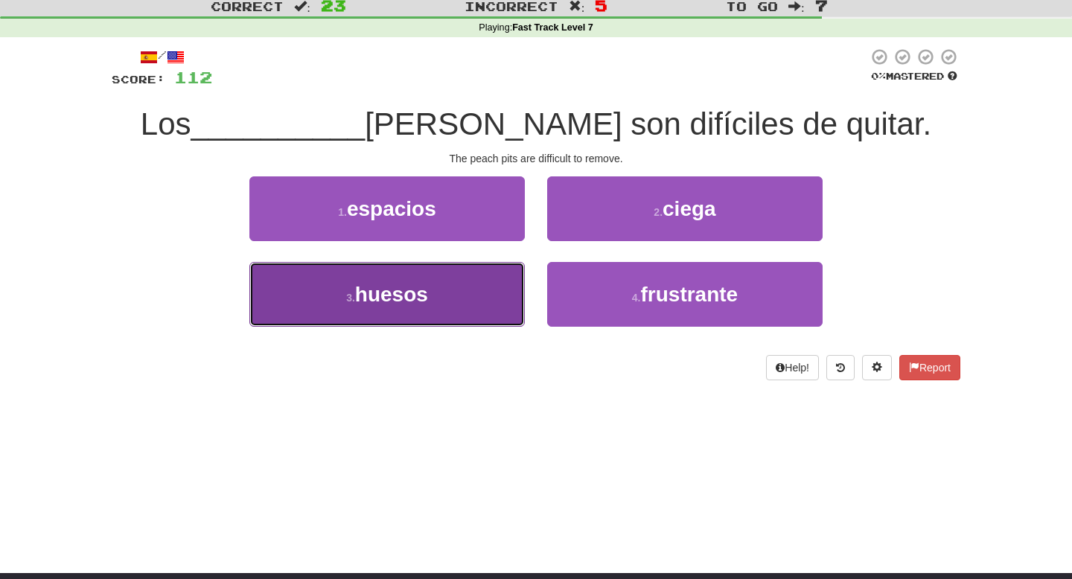
click at [482, 284] on button "3 . huesos" at bounding box center [386, 294] width 275 height 65
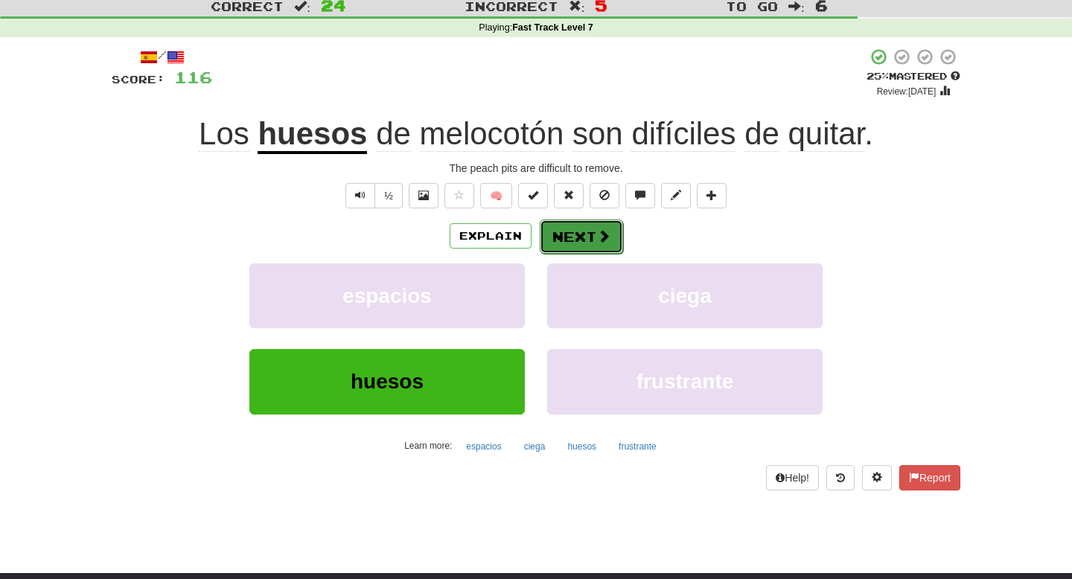
click at [599, 241] on span at bounding box center [603, 235] width 13 height 13
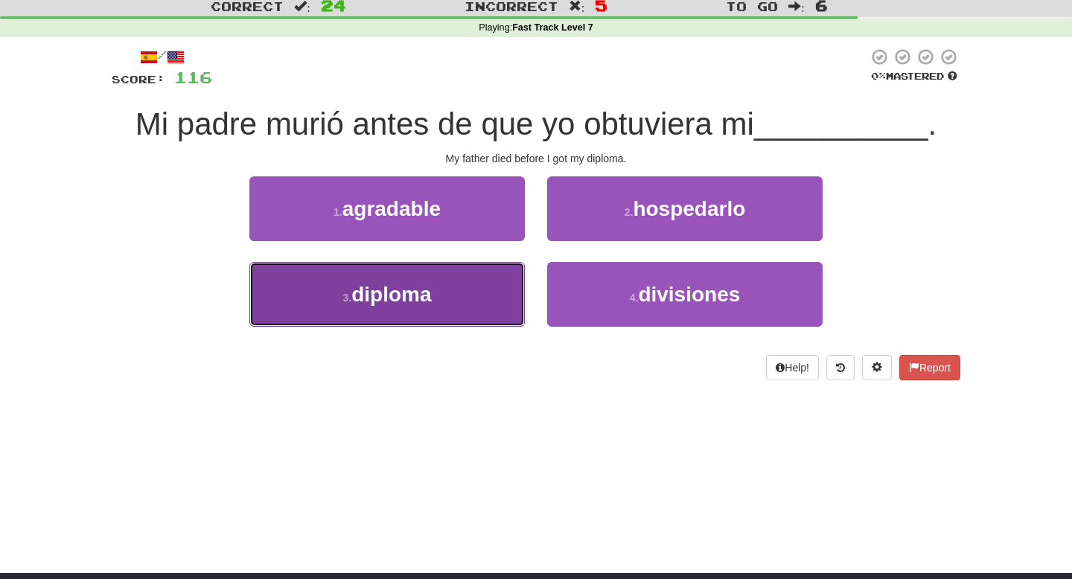
click at [459, 284] on button "3 . diploma" at bounding box center [386, 294] width 275 height 65
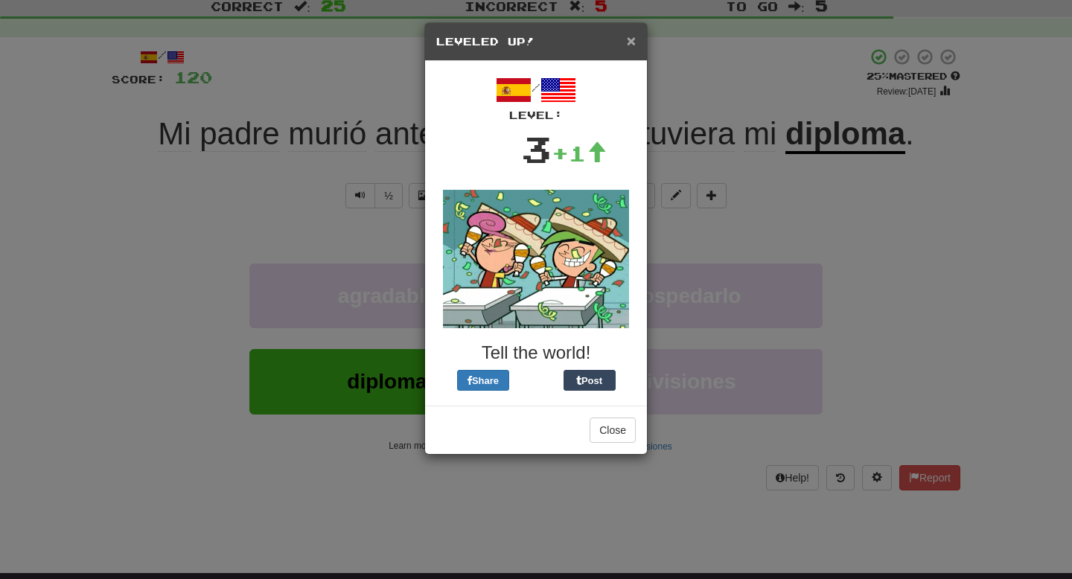
click at [630, 41] on span "×" at bounding box center [631, 40] width 9 height 17
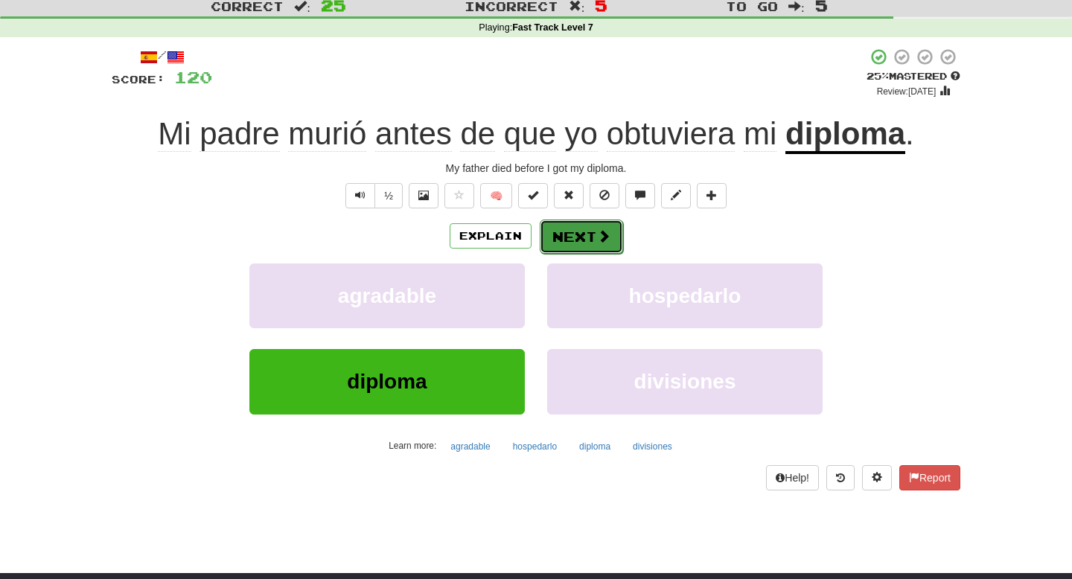
click at [575, 249] on button "Next" at bounding box center [581, 237] width 83 height 34
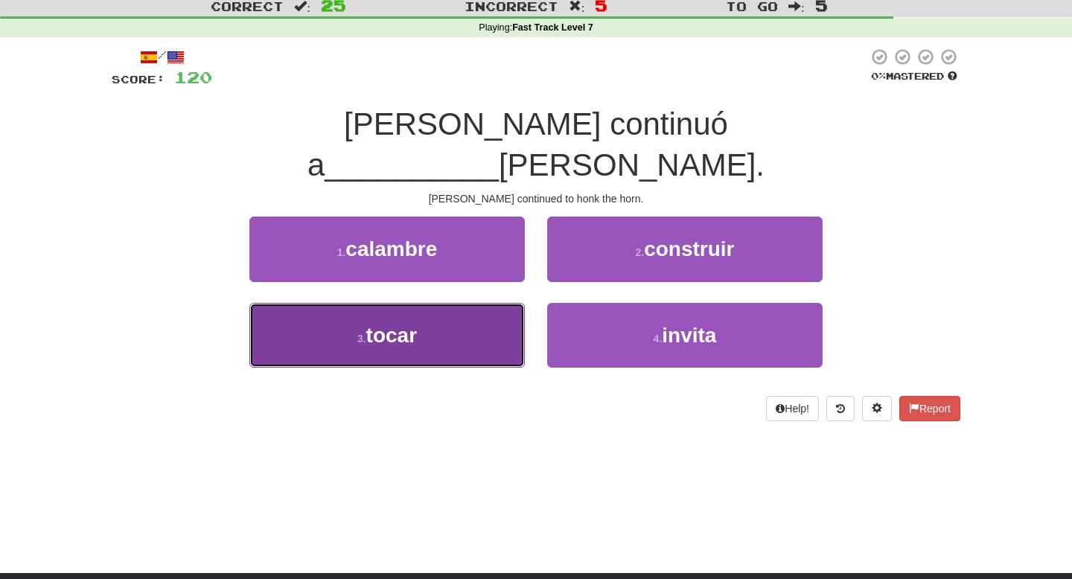
click at [496, 303] on button "3 . tocar" at bounding box center [386, 335] width 275 height 65
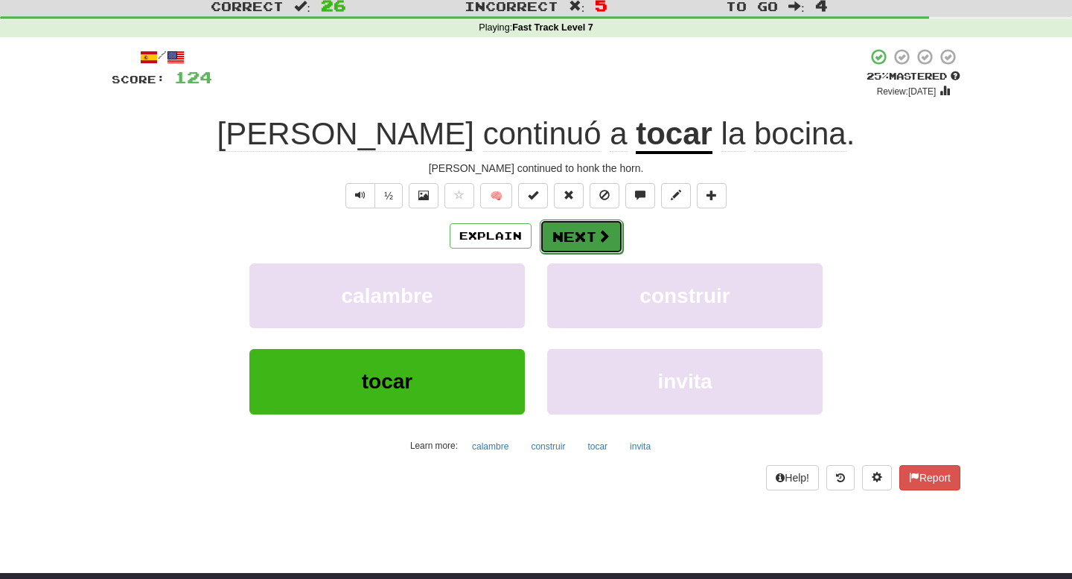
click at [584, 240] on button "Next" at bounding box center [581, 237] width 83 height 34
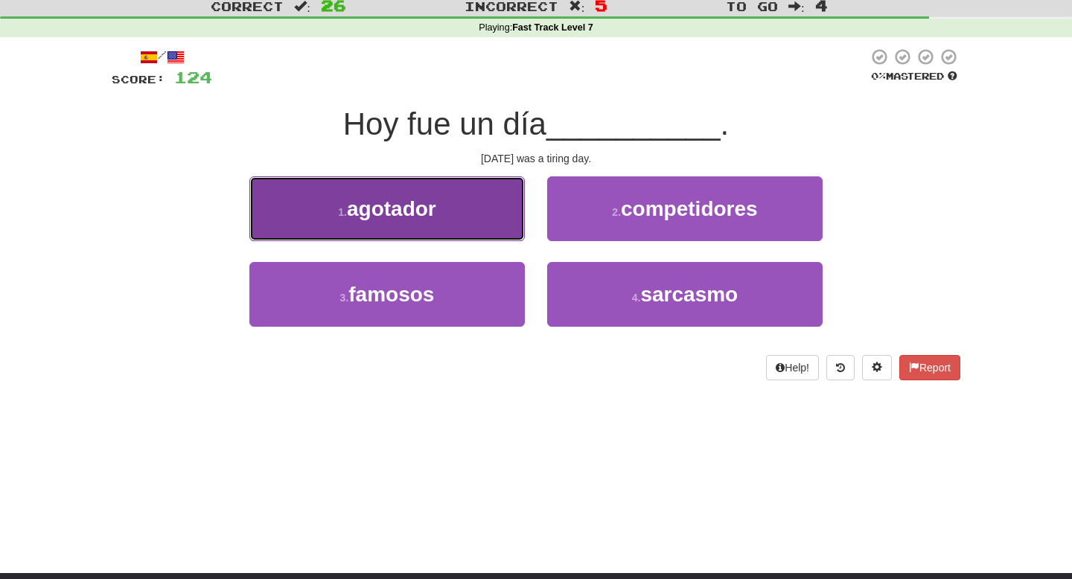
click at [497, 217] on button "1 . agotador" at bounding box center [386, 208] width 275 height 65
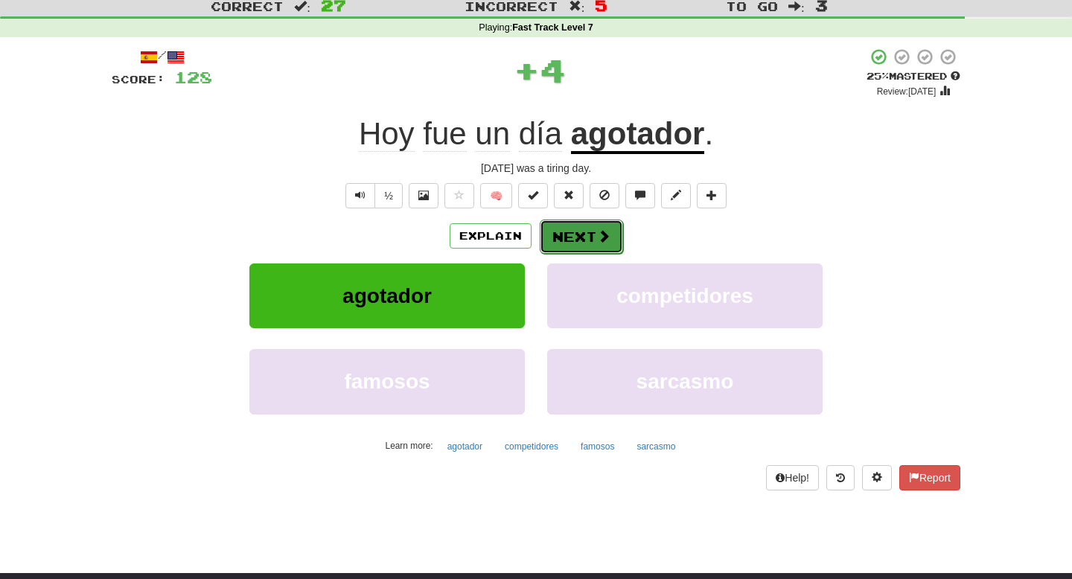
click at [591, 234] on button "Next" at bounding box center [581, 237] width 83 height 34
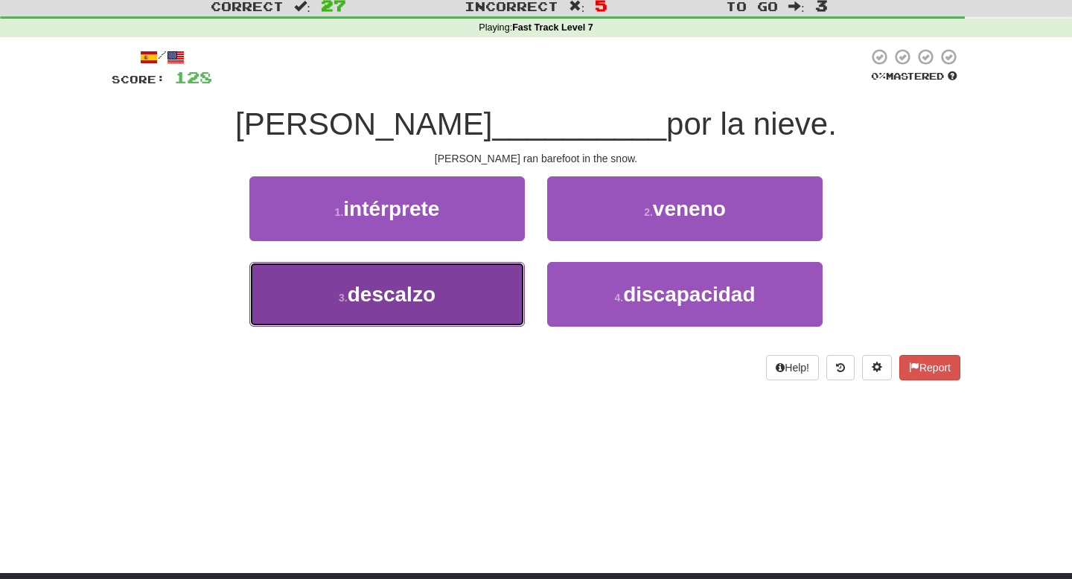
click at [503, 291] on button "3 . descalzo" at bounding box center [386, 294] width 275 height 65
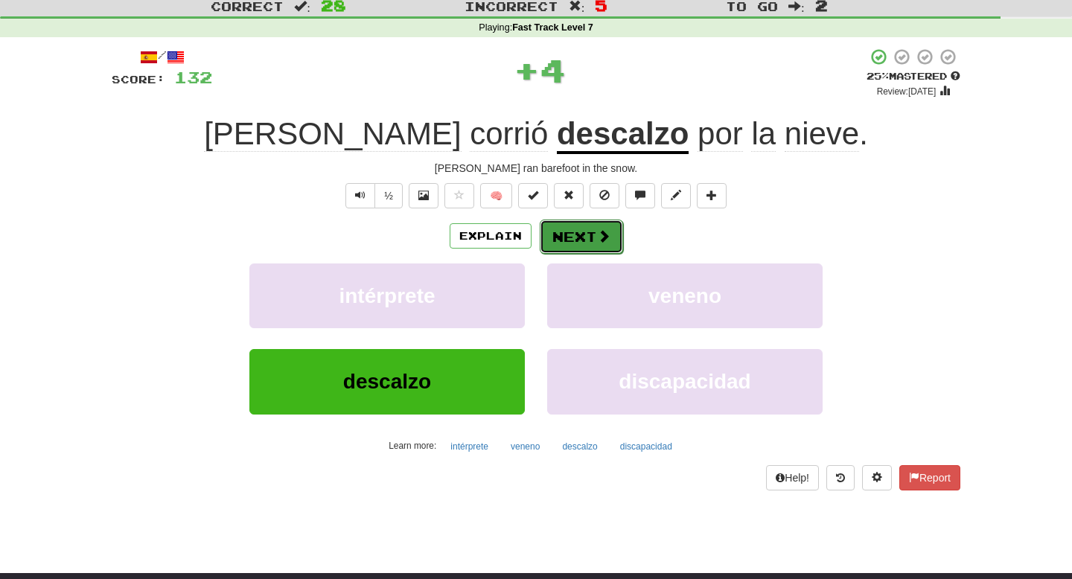
click at [584, 226] on button "Next" at bounding box center [581, 237] width 83 height 34
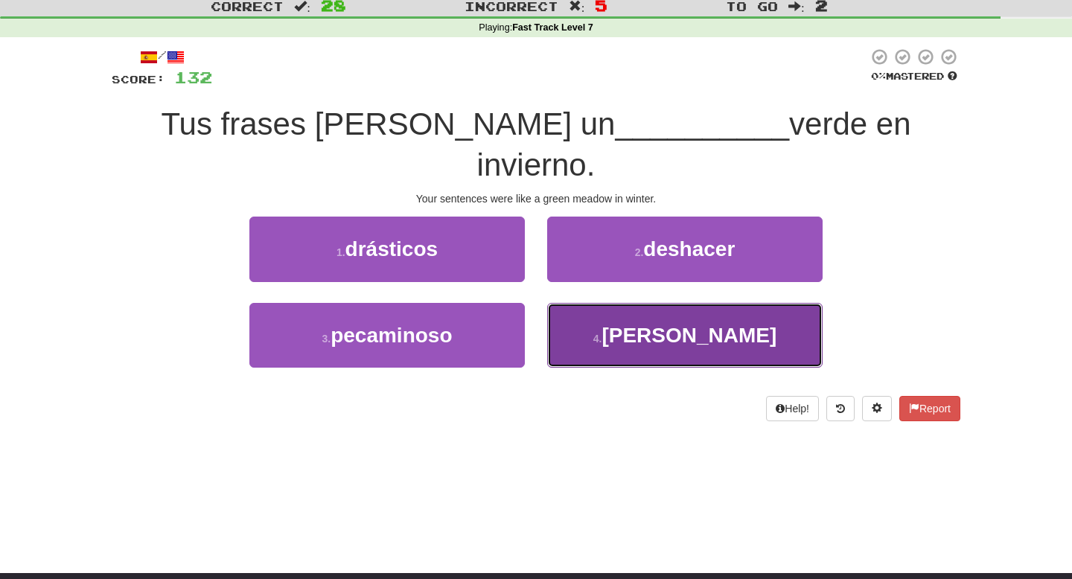
click at [580, 303] on button "4 . prado" at bounding box center [684, 335] width 275 height 65
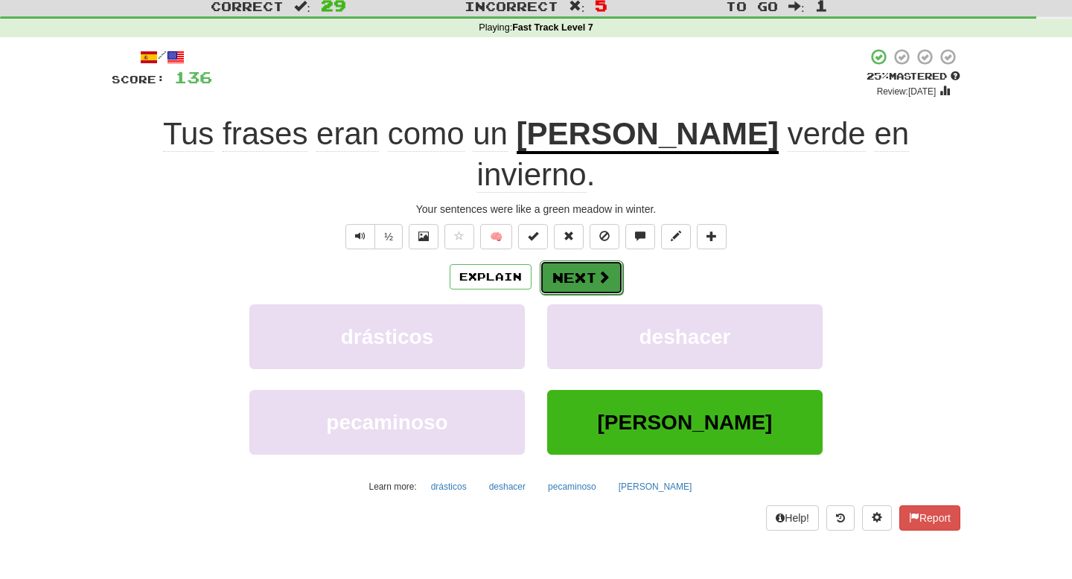
click at [581, 261] on button "Next" at bounding box center [581, 278] width 83 height 34
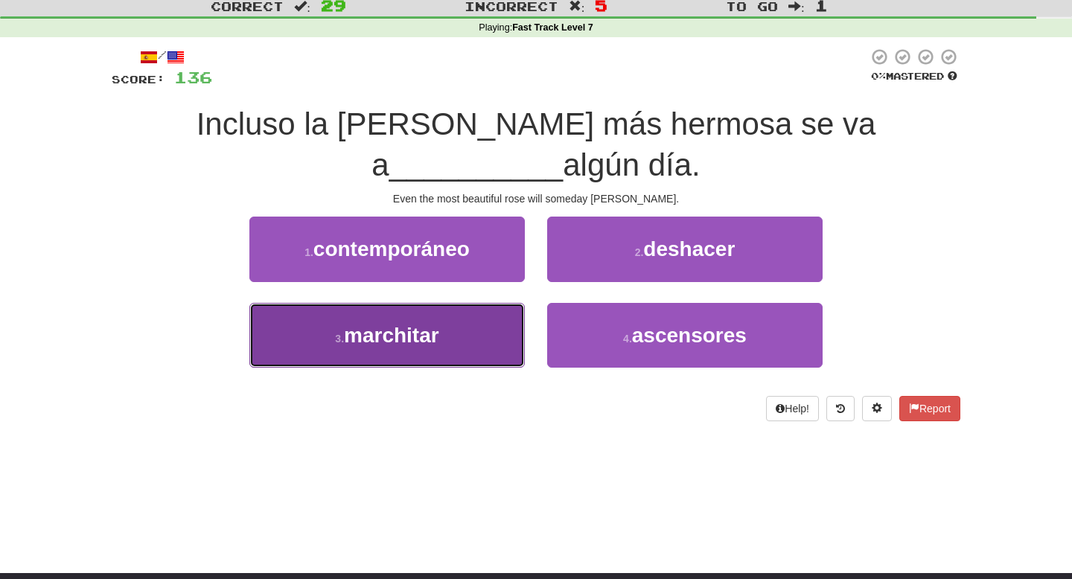
click at [469, 303] on button "3 . marchitar" at bounding box center [386, 335] width 275 height 65
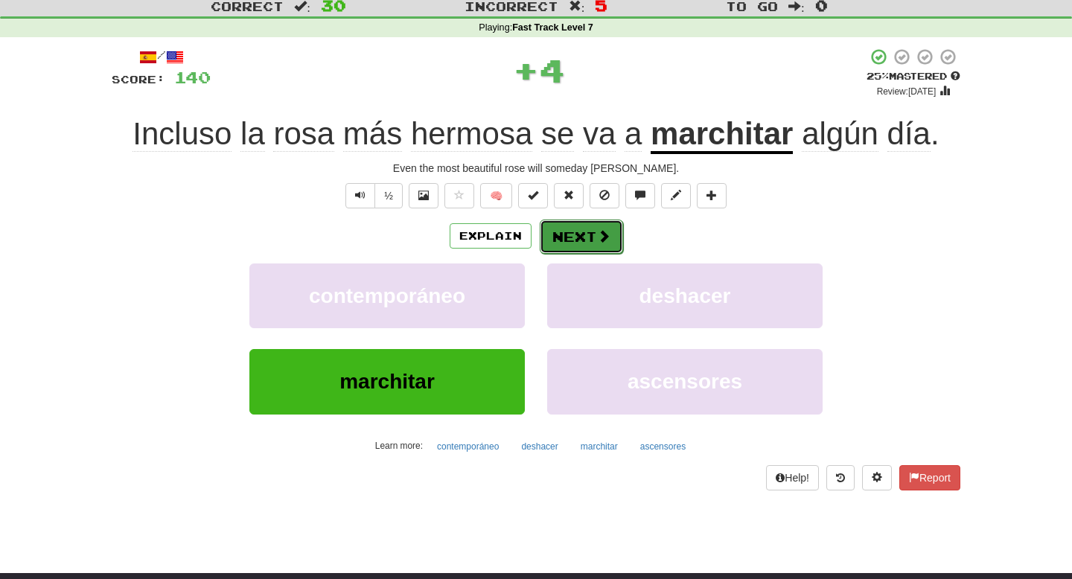
click at [578, 235] on button "Next" at bounding box center [581, 237] width 83 height 34
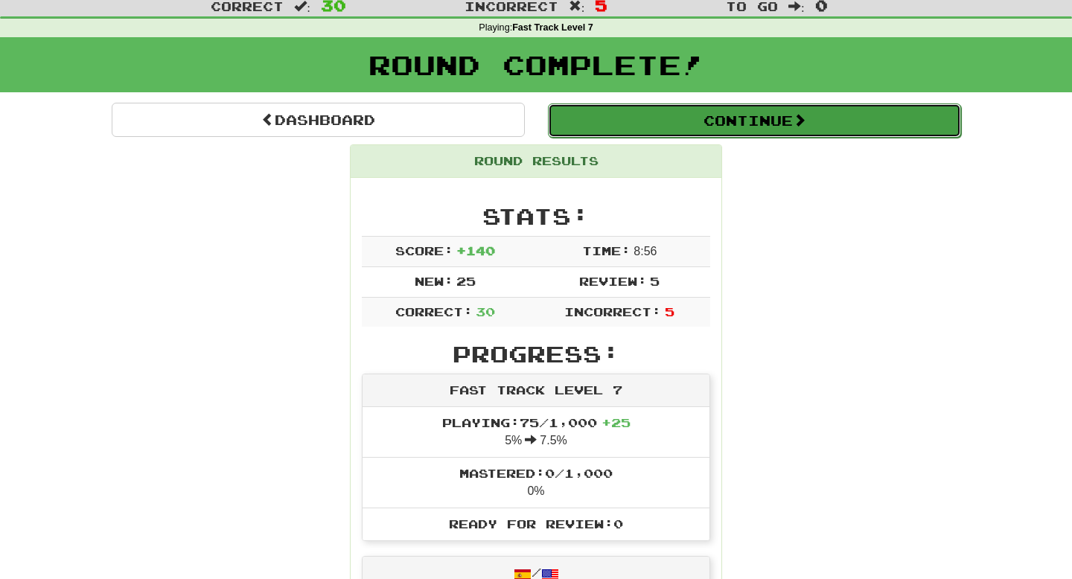
click at [616, 130] on button "Continue" at bounding box center [754, 120] width 413 height 34
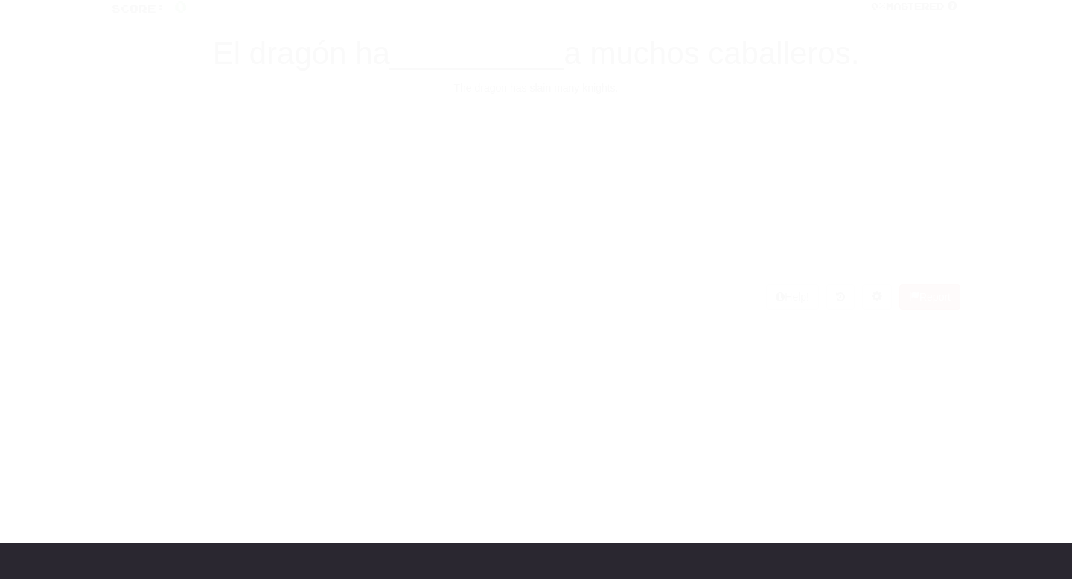
scroll to position [43, 0]
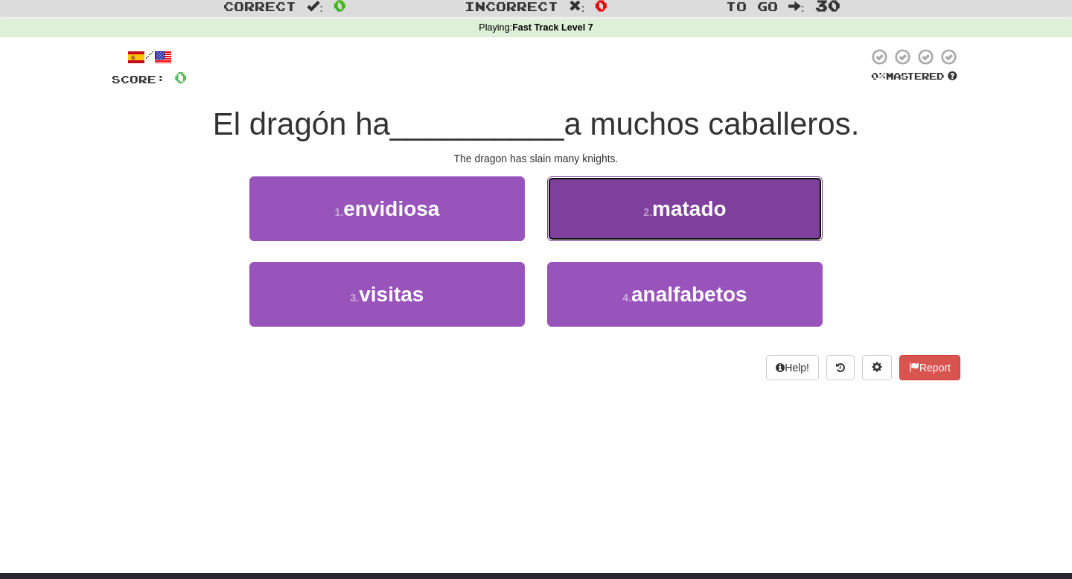
click at [612, 208] on button "2 . matado" at bounding box center [684, 208] width 275 height 65
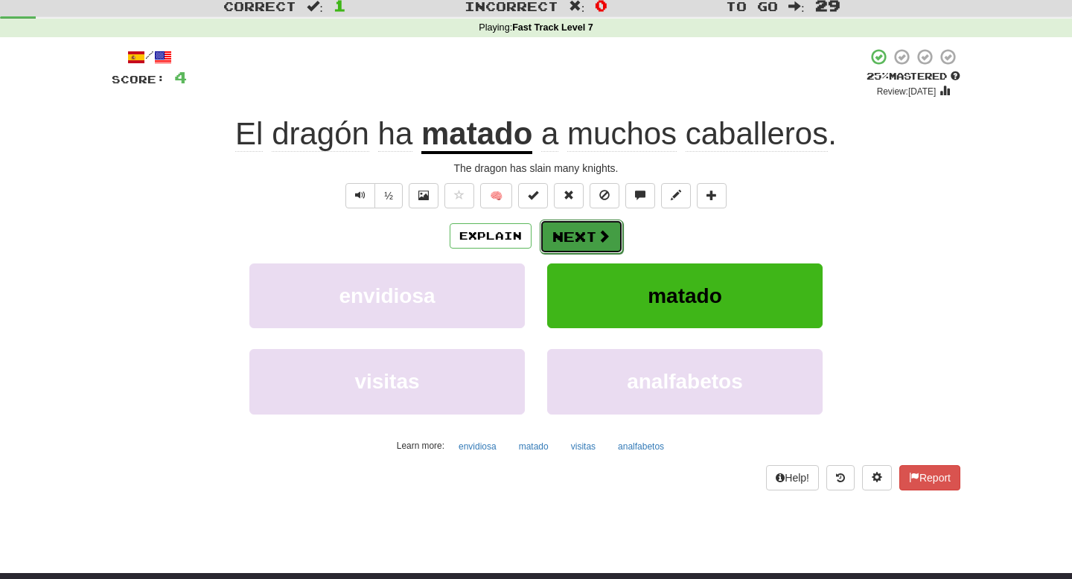
click at [591, 235] on button "Next" at bounding box center [581, 237] width 83 height 34
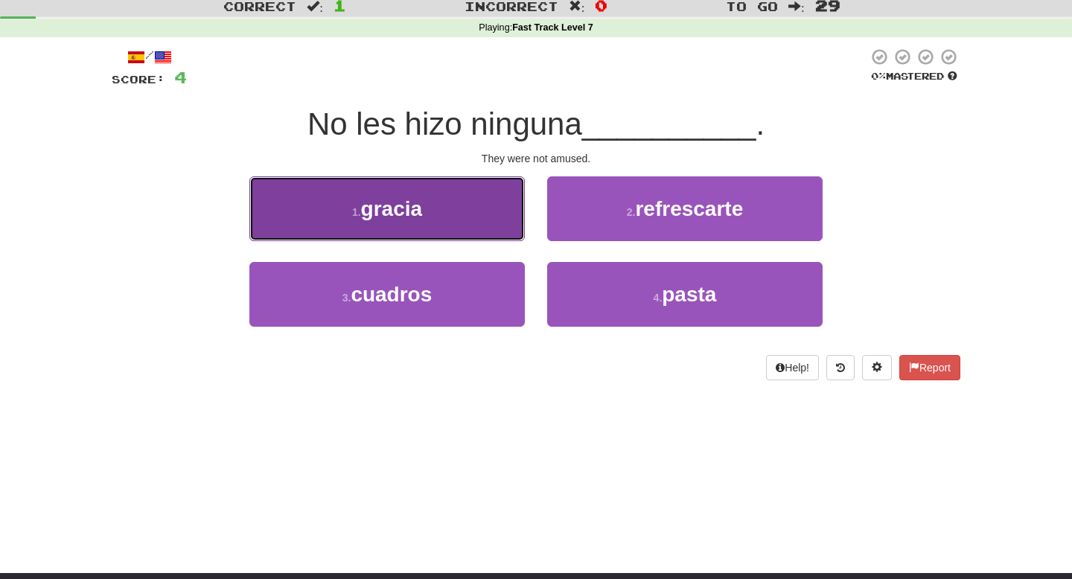
click at [488, 222] on button "1 . gracia" at bounding box center [386, 208] width 275 height 65
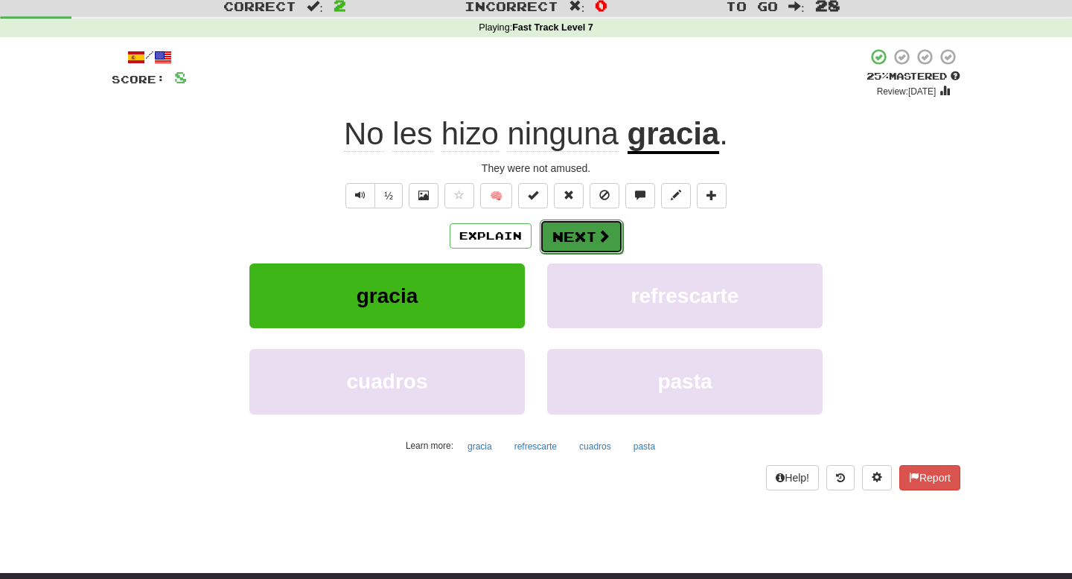
click at [555, 242] on button "Next" at bounding box center [581, 237] width 83 height 34
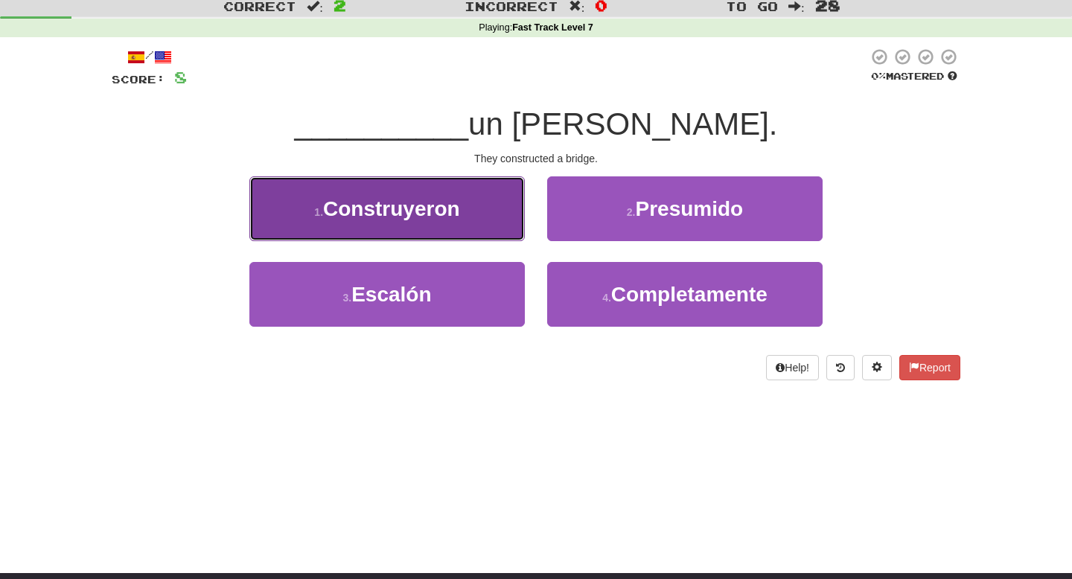
click at [463, 207] on button "1 . Construyeron" at bounding box center [386, 208] width 275 height 65
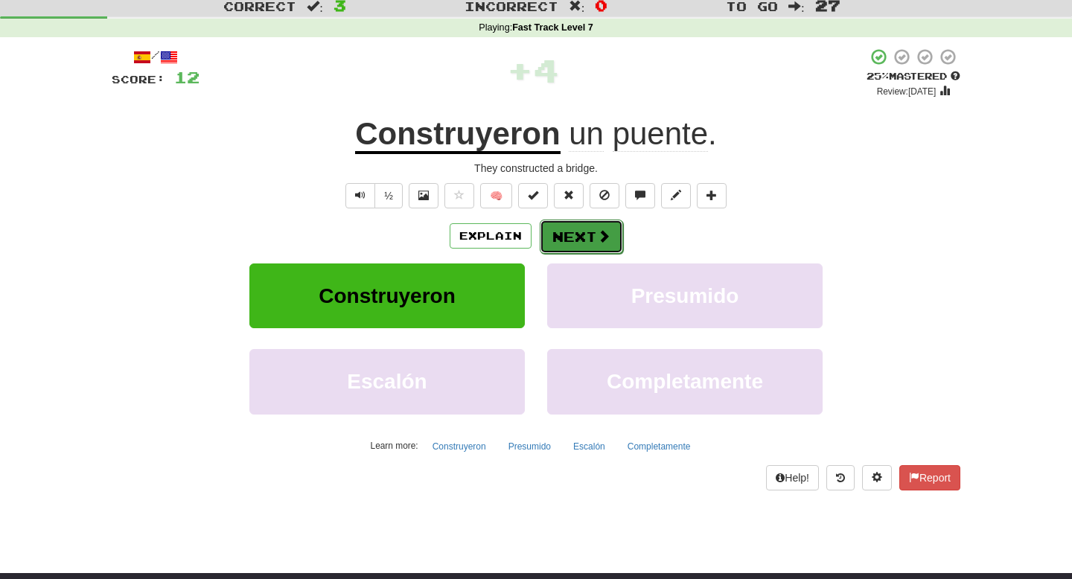
click at [568, 240] on button "Next" at bounding box center [581, 237] width 83 height 34
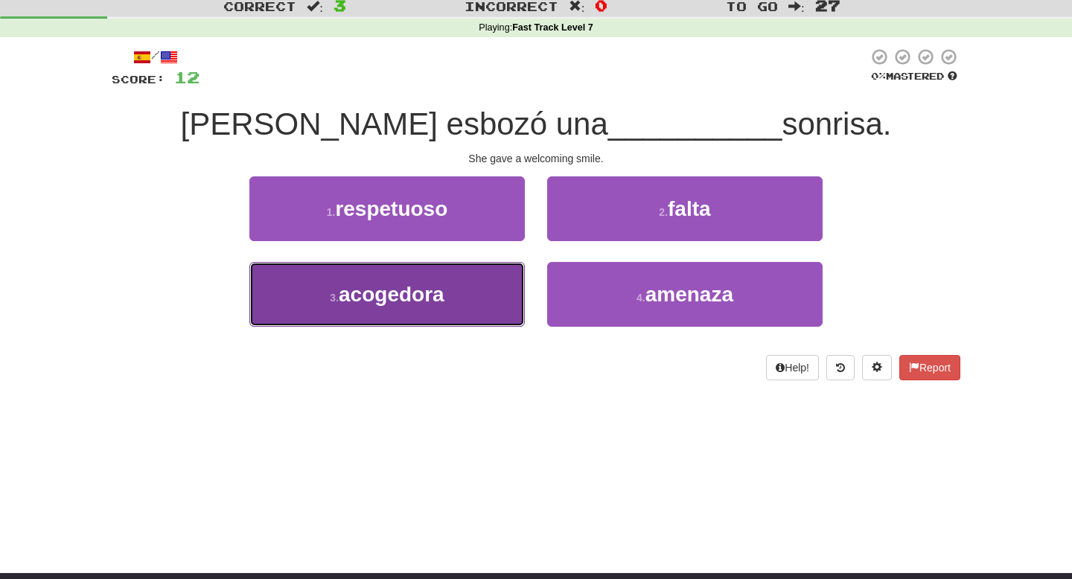
click at [481, 280] on button "3 . acogedora" at bounding box center [386, 294] width 275 height 65
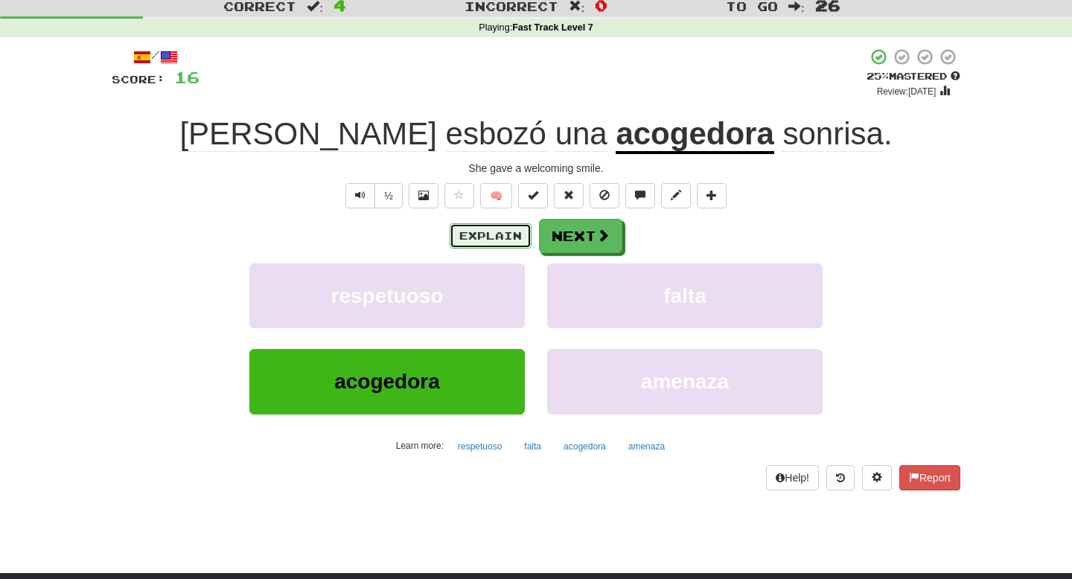
click at [504, 243] on button "Explain" at bounding box center [491, 235] width 82 height 25
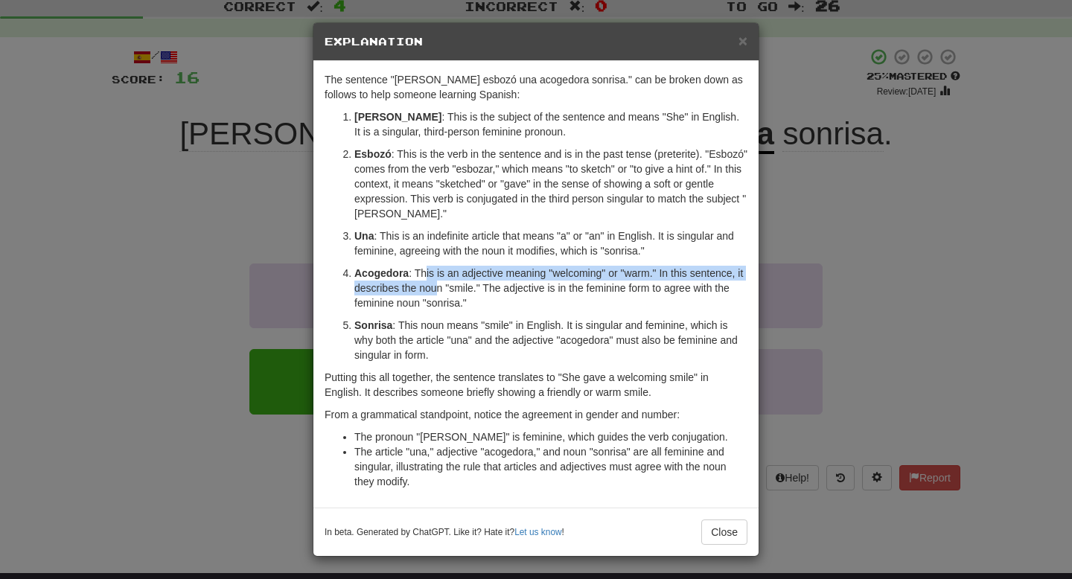
drag, startPoint x: 424, startPoint y: 272, endPoint x: 445, endPoint y: 293, distance: 29.5
click at [445, 293] on p "Acogedora : This is an adjective meaning "welcoming" or "warm." In this sentenc…" at bounding box center [550, 288] width 393 height 45
drag, startPoint x: 428, startPoint y: 275, endPoint x: 450, endPoint y: 293, distance: 27.6
click at [450, 293] on p "Acogedora : This is an adjective meaning "welcoming" or "warm." In this sentenc…" at bounding box center [550, 288] width 393 height 45
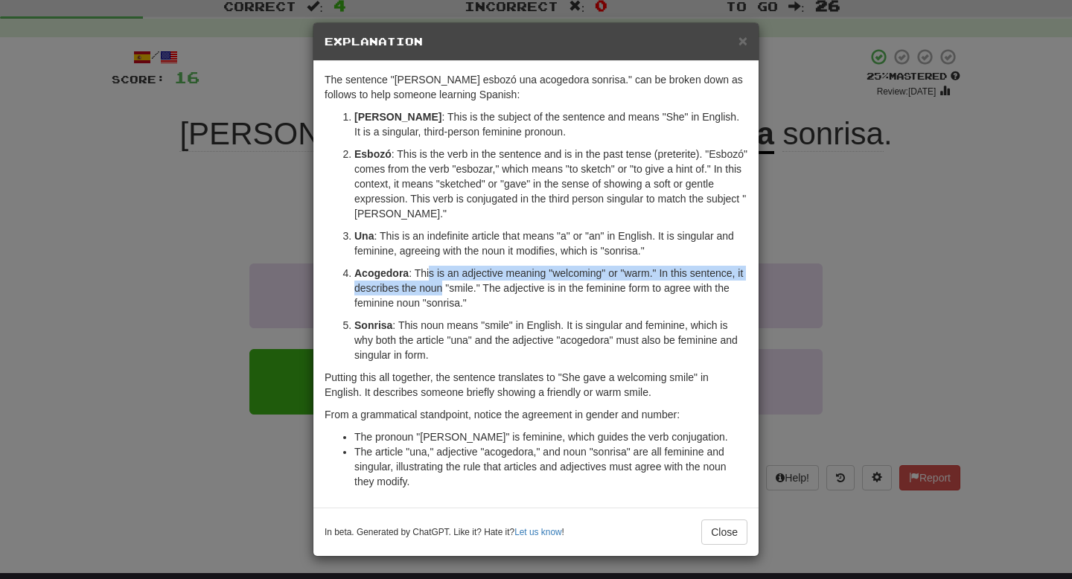
click at [450, 293] on p "Acogedora : This is an adjective meaning "welcoming" or "warm." In this sentenc…" at bounding box center [550, 288] width 393 height 45
drag, startPoint x: 359, startPoint y: 273, endPoint x: 384, endPoint y: 287, distance: 28.6
click at [384, 287] on p "Acogedora : This is an adjective meaning "welcoming" or "warm." In this sentenc…" at bounding box center [550, 288] width 393 height 45
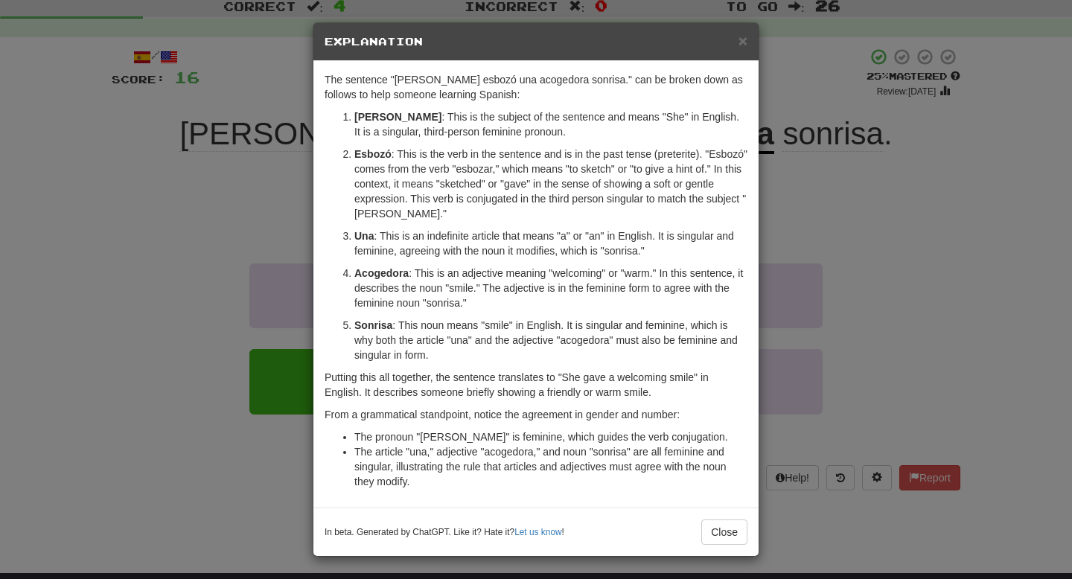
click at [288, 255] on div "× Explanation The sentence "Ella esbozó una acogedora sonrisa." can be broken d…" at bounding box center [536, 289] width 1072 height 579
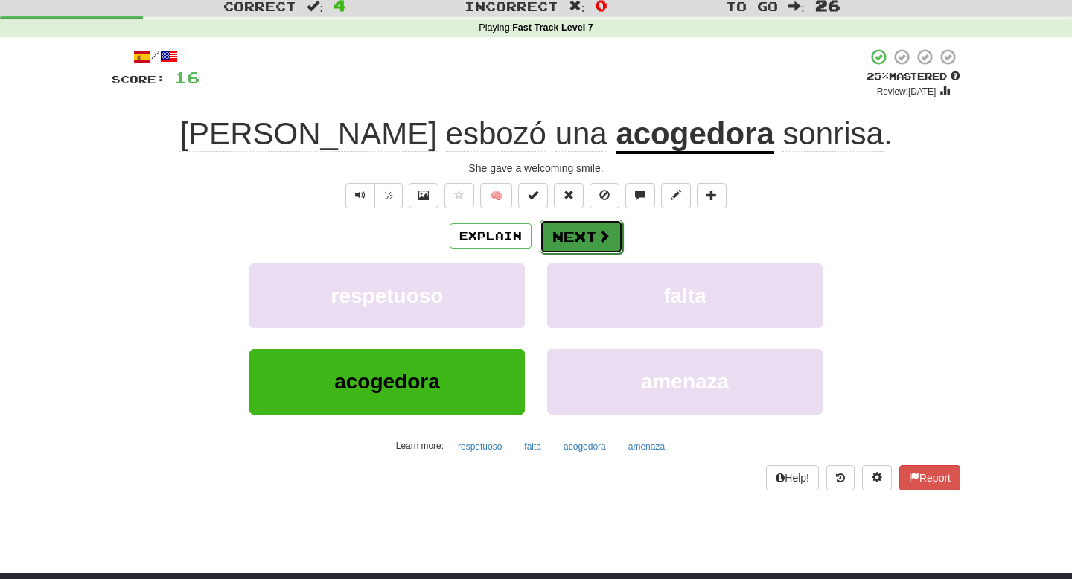
click at [573, 246] on button "Next" at bounding box center [581, 237] width 83 height 34
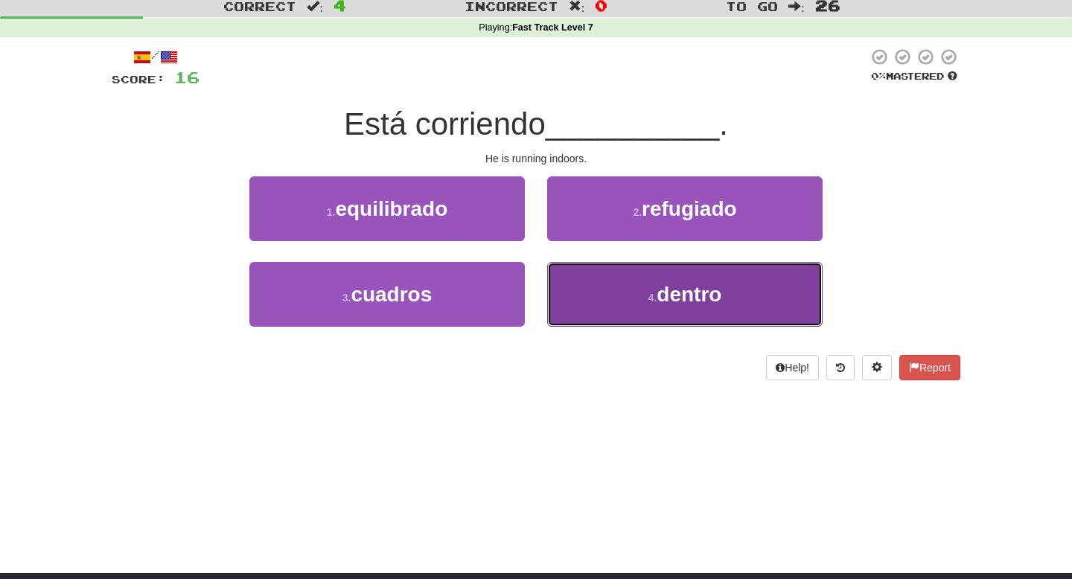
click at [630, 306] on button "4 . dentro" at bounding box center [684, 294] width 275 height 65
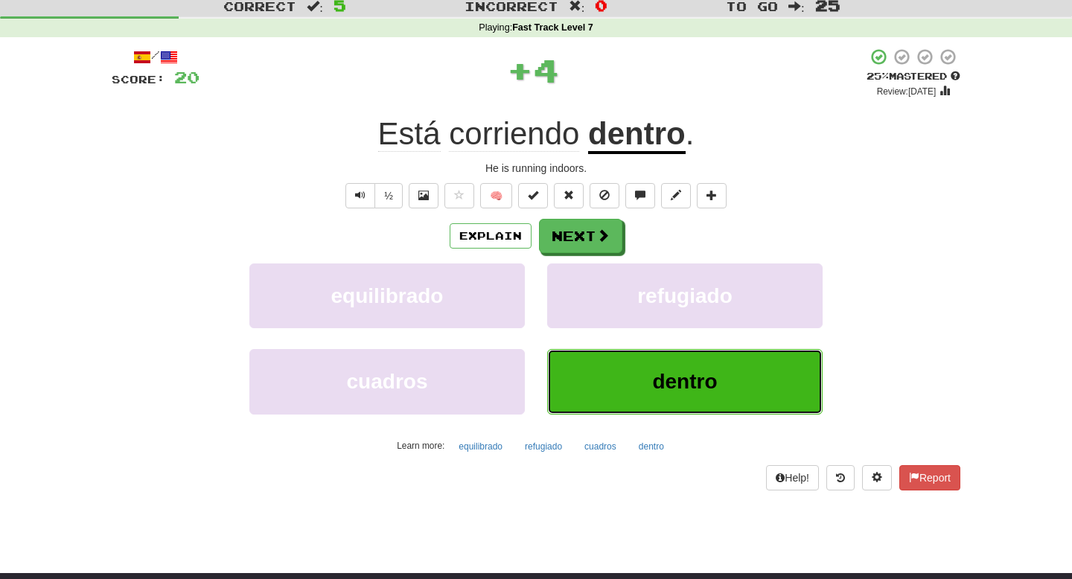
scroll to position [48, 0]
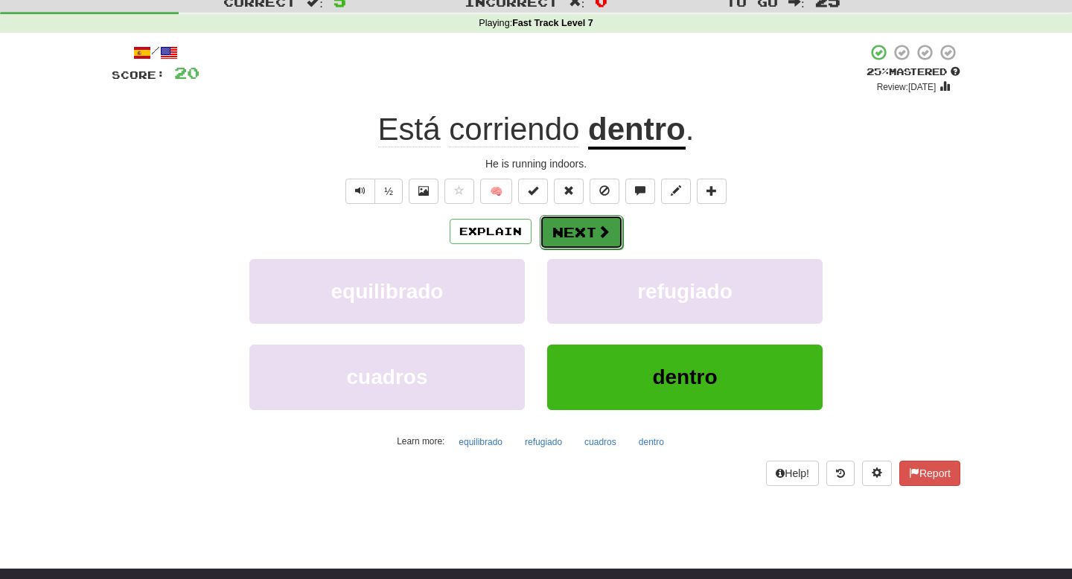
click at [563, 241] on button "Next" at bounding box center [581, 232] width 83 height 34
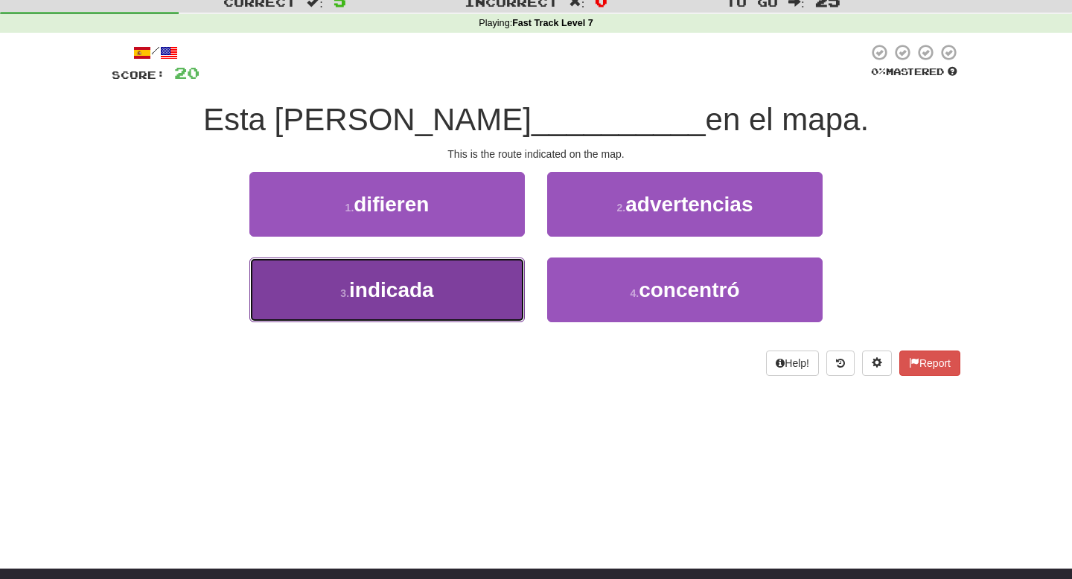
click at [482, 278] on button "3 . indicada" at bounding box center [386, 290] width 275 height 65
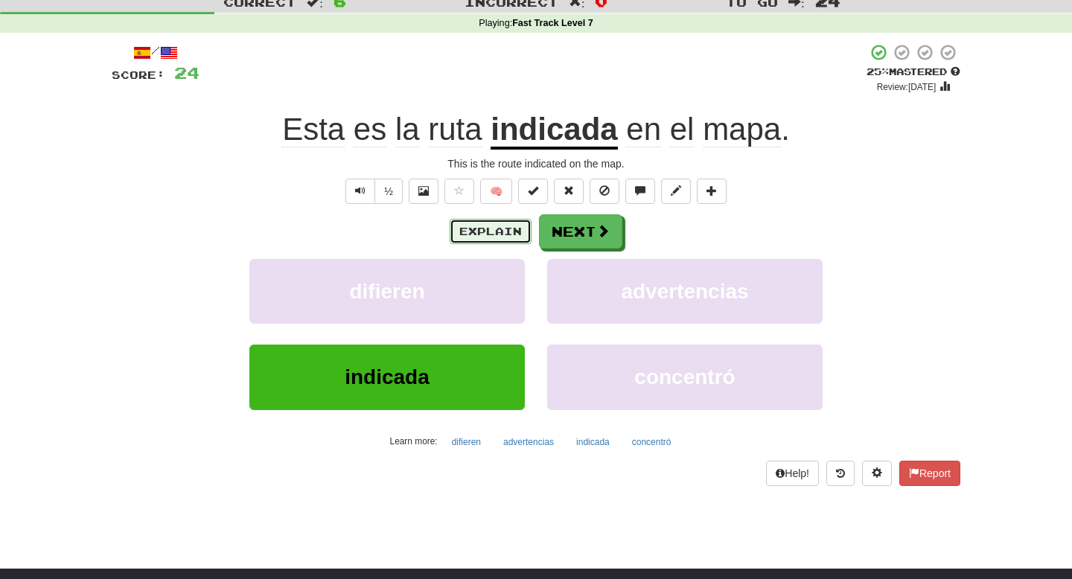
click at [522, 237] on button "Explain" at bounding box center [491, 231] width 82 height 25
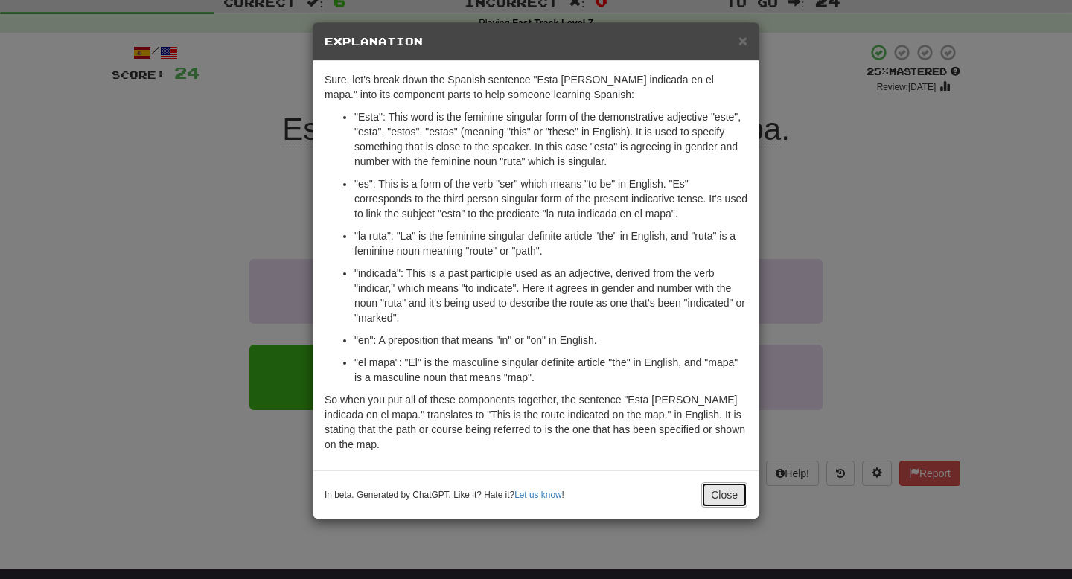
click at [715, 494] on button "Close" at bounding box center [724, 494] width 46 height 25
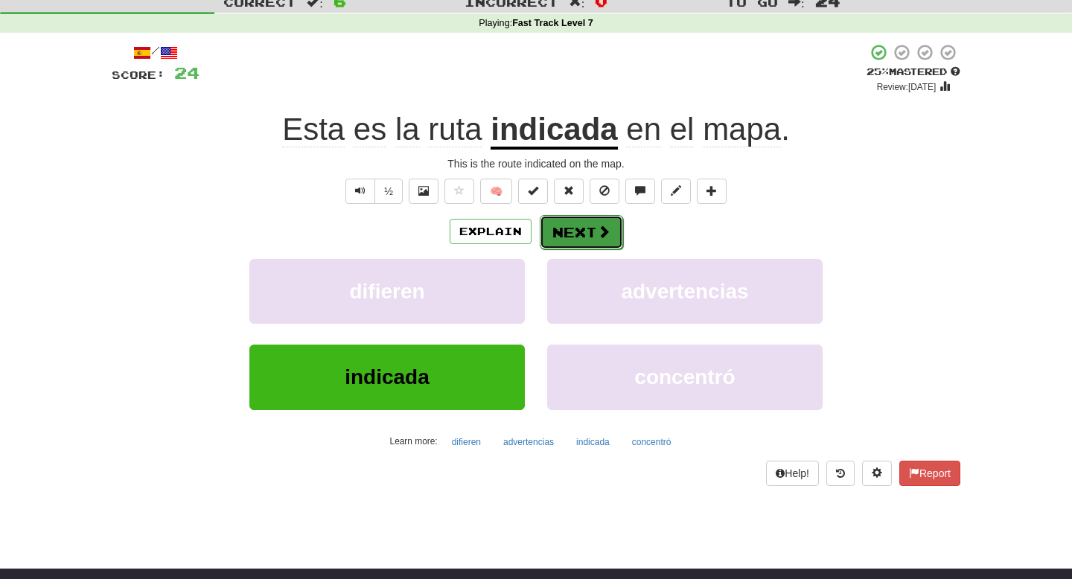
click at [576, 237] on button "Next" at bounding box center [581, 232] width 83 height 34
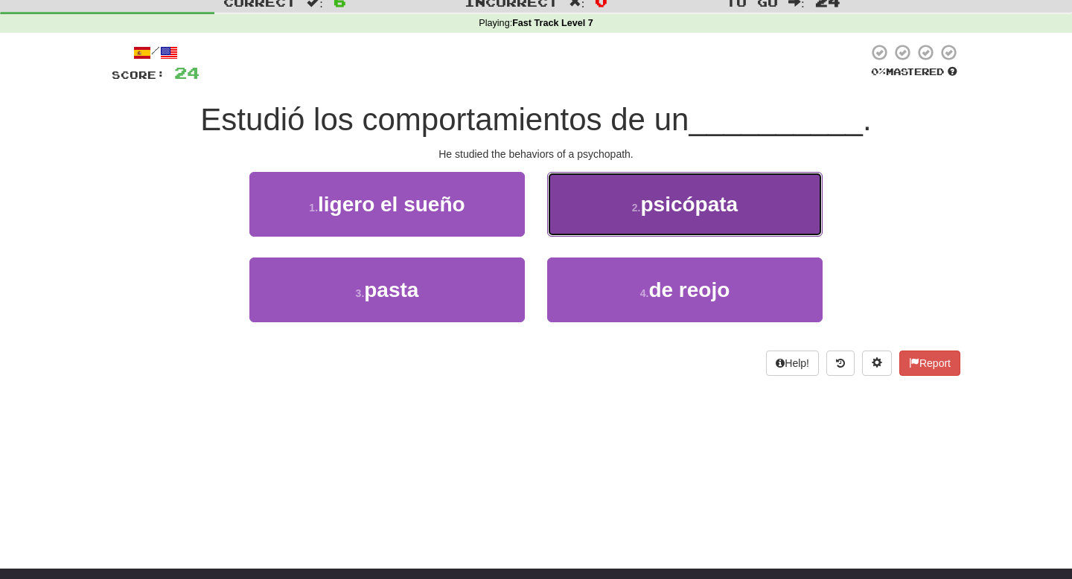
click at [610, 208] on button "2 . psicópata" at bounding box center [684, 204] width 275 height 65
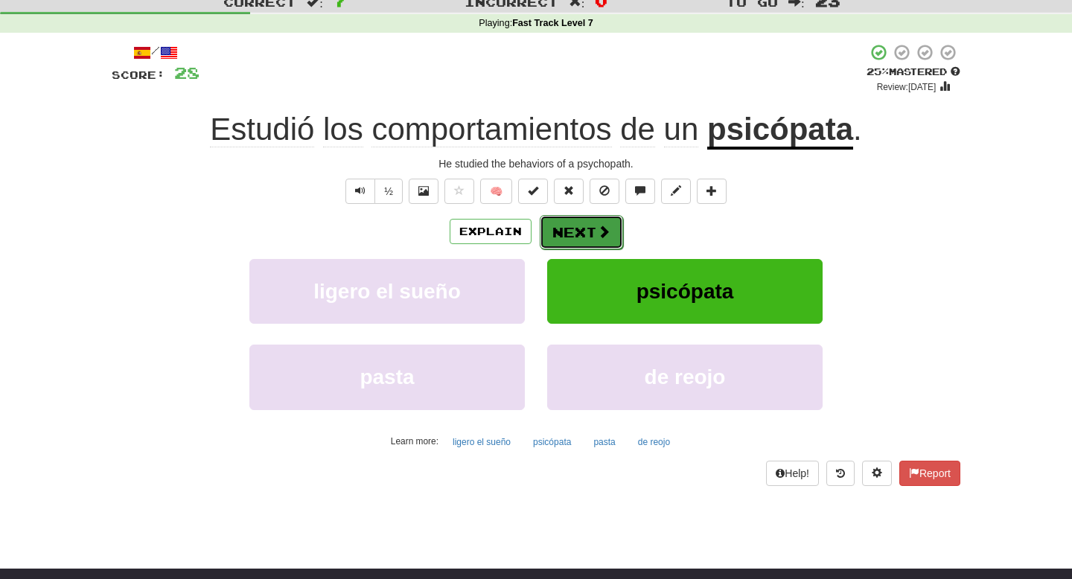
click at [581, 236] on button "Next" at bounding box center [581, 232] width 83 height 34
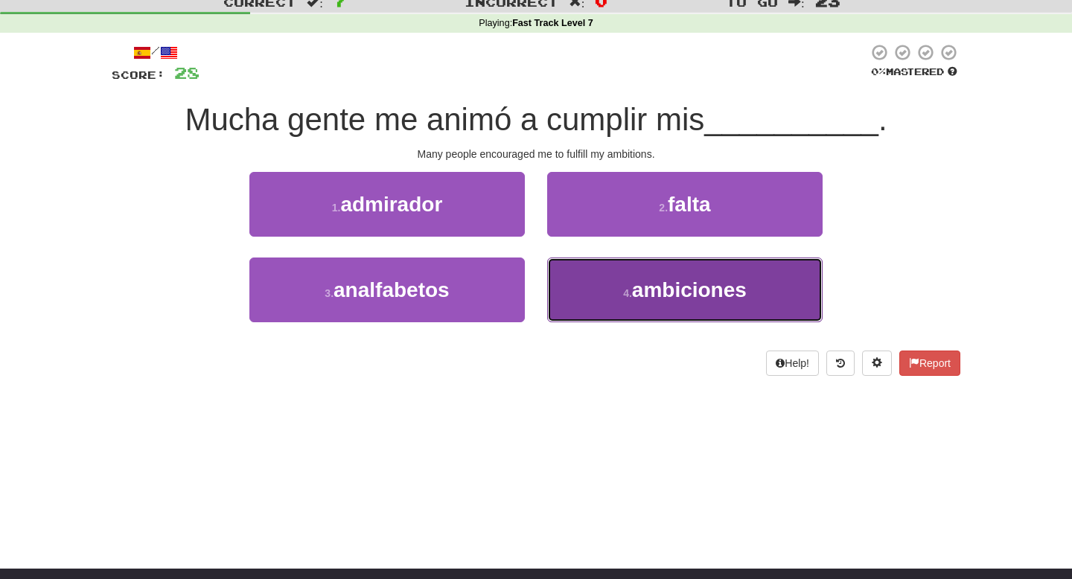
click at [595, 271] on button "4 . ambiciones" at bounding box center [684, 290] width 275 height 65
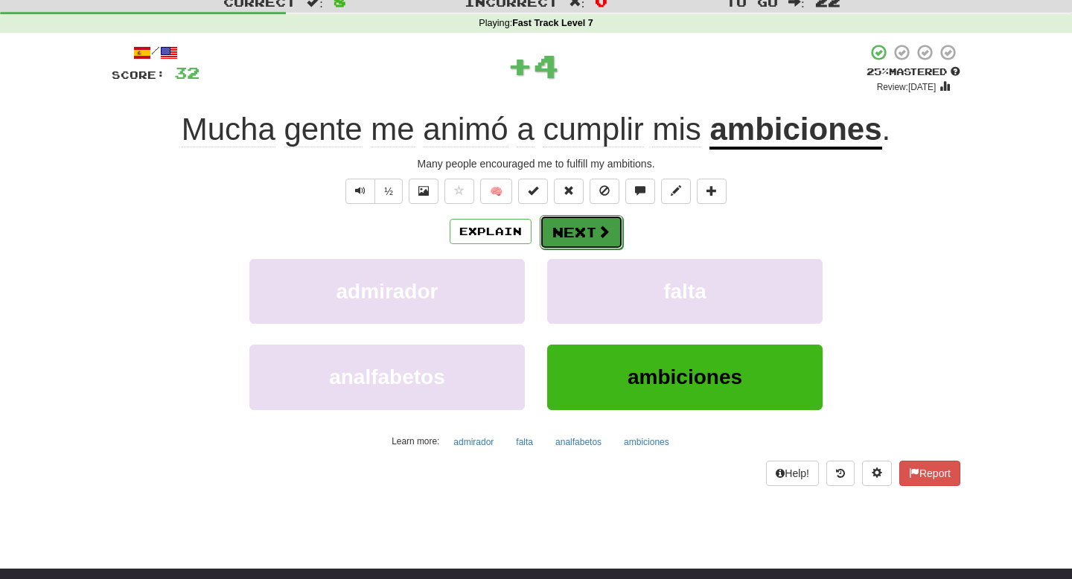
click at [613, 234] on button "Next" at bounding box center [581, 232] width 83 height 34
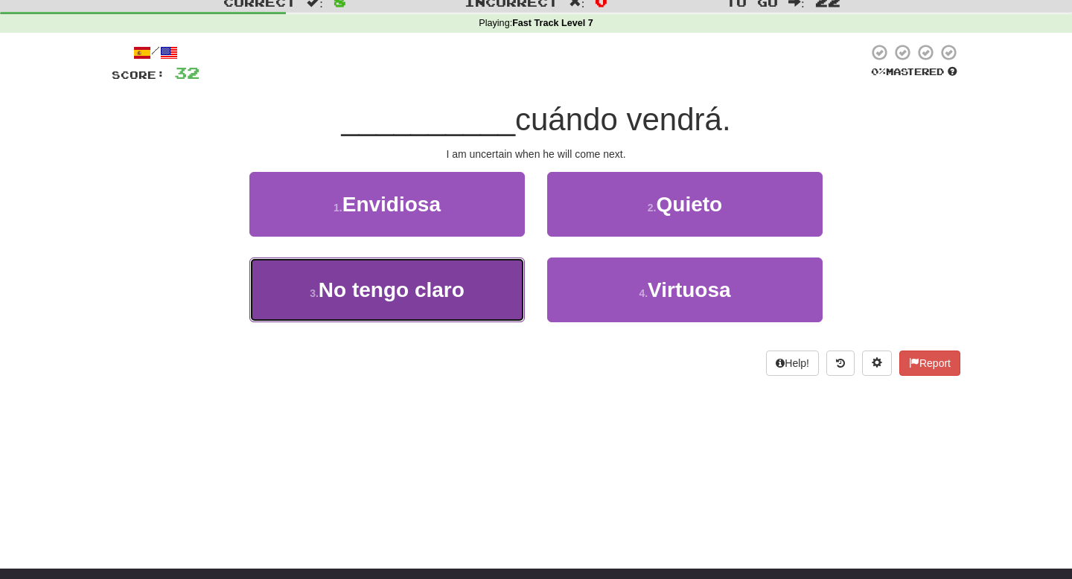
click at [481, 287] on button "3 . No tengo claro" at bounding box center [386, 290] width 275 height 65
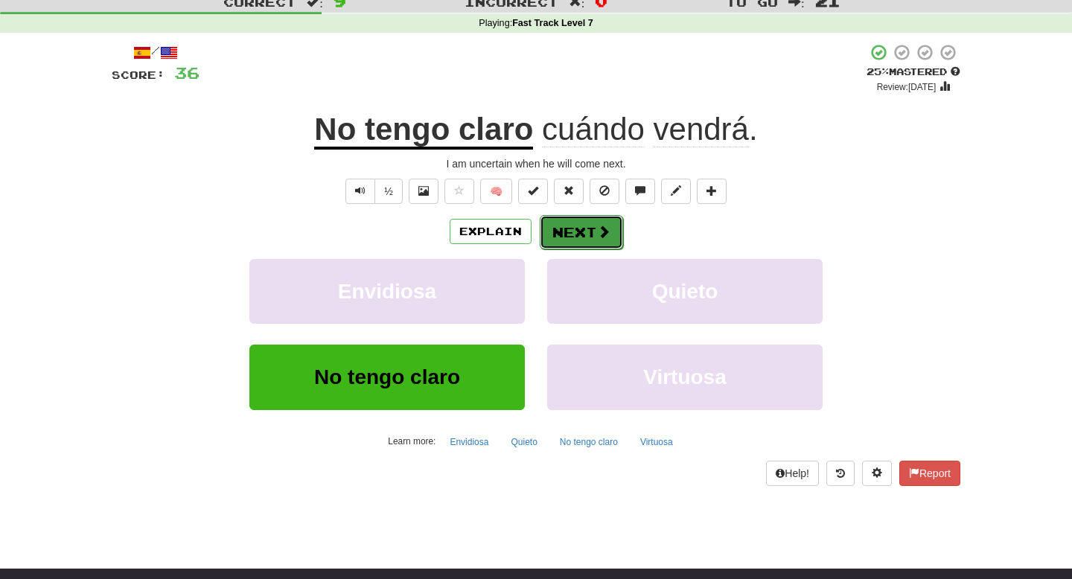
click at [574, 247] on button "Next" at bounding box center [581, 232] width 83 height 34
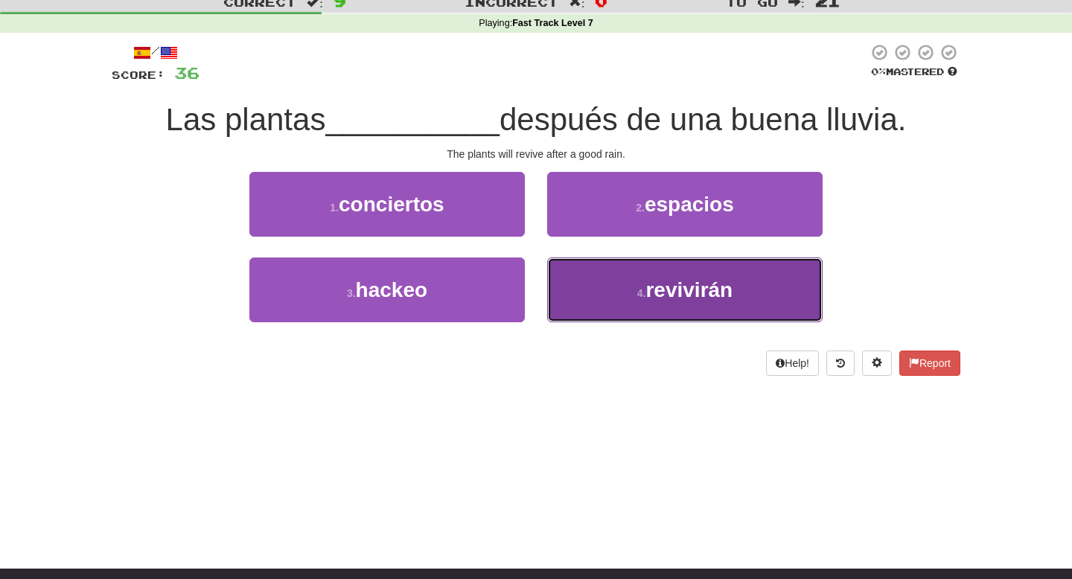
click at [632, 282] on button "4 . revivirán" at bounding box center [684, 290] width 275 height 65
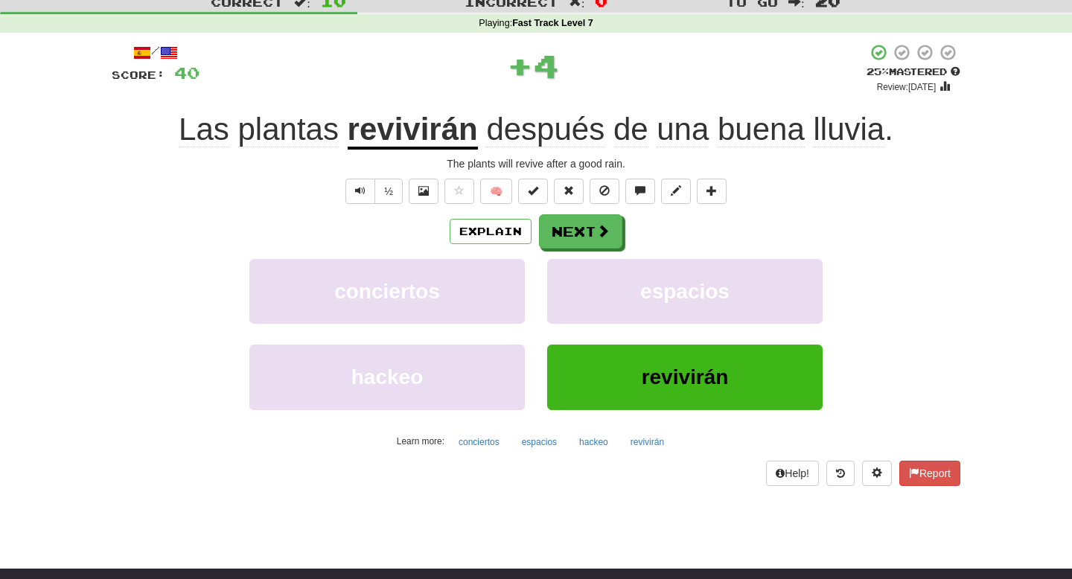
click at [573, 206] on div "/ Score: 40 + 4 25 % Mastered Review: 2025-08-20 Las plantas revivirán después …" at bounding box center [536, 264] width 849 height 442
click at [573, 217] on button "Next" at bounding box center [581, 232] width 83 height 34
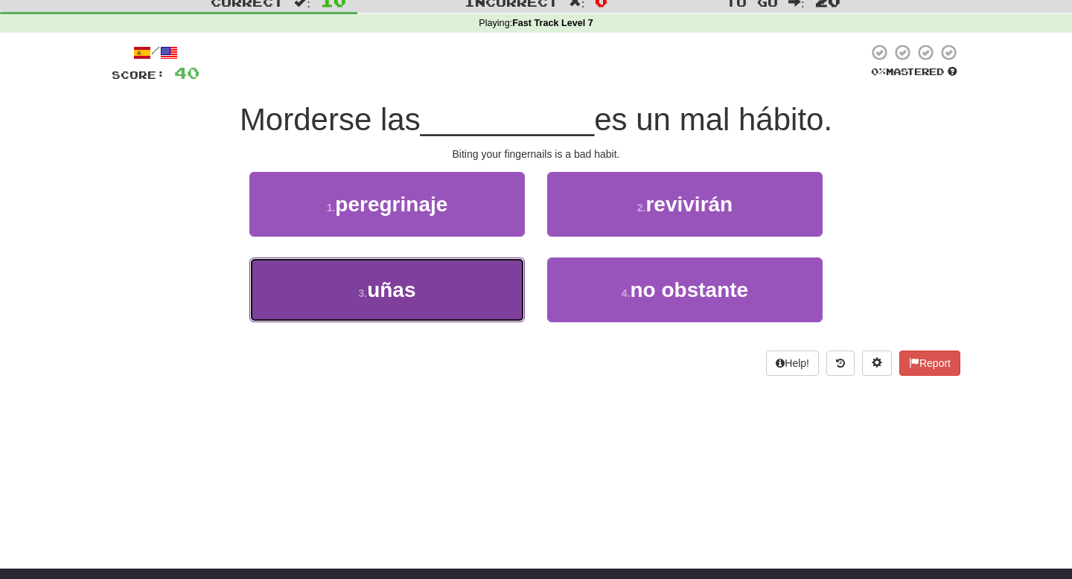
click at [469, 317] on button "3 . uñas" at bounding box center [386, 290] width 275 height 65
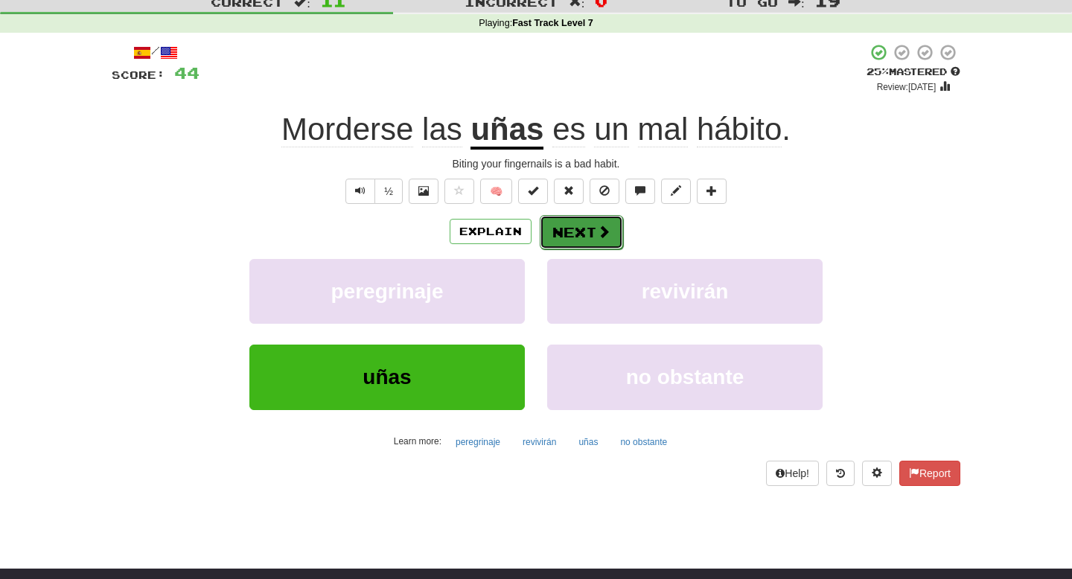
click at [567, 232] on button "Next" at bounding box center [581, 232] width 83 height 34
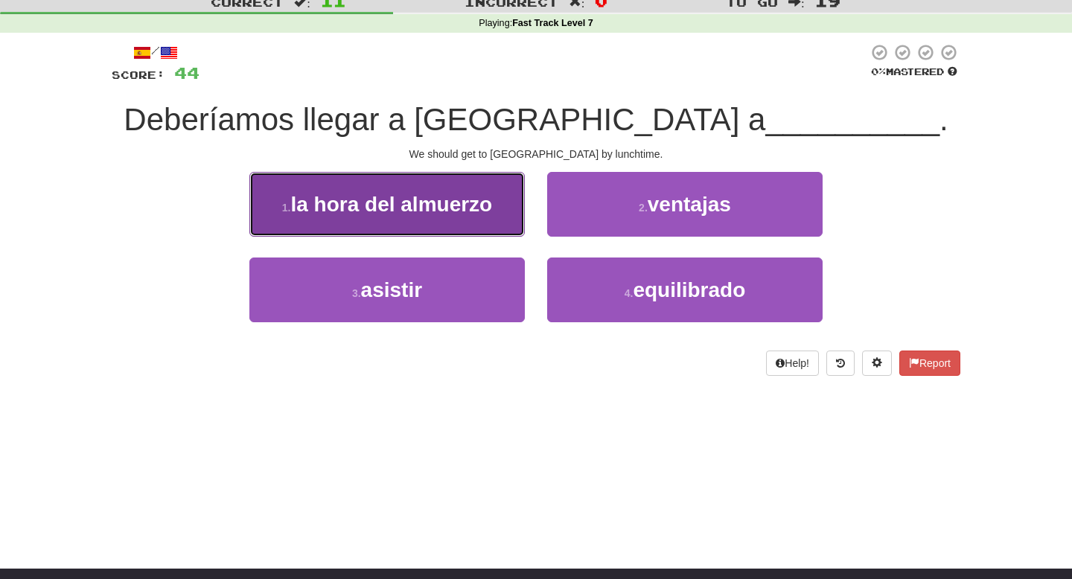
click at [485, 208] on span "la hora del almuerzo" at bounding box center [391, 204] width 202 height 23
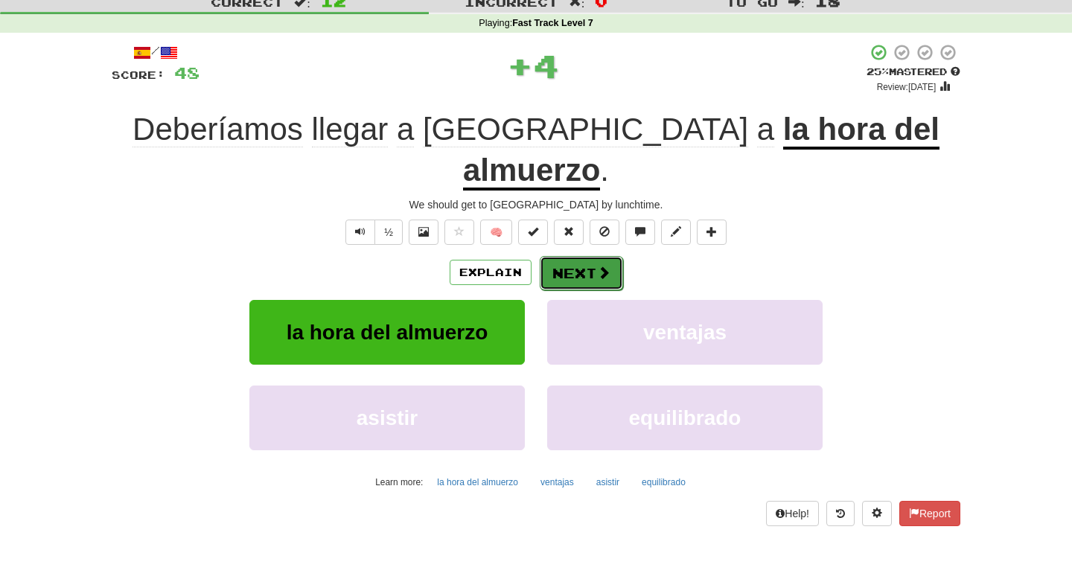
click at [585, 256] on button "Next" at bounding box center [581, 273] width 83 height 34
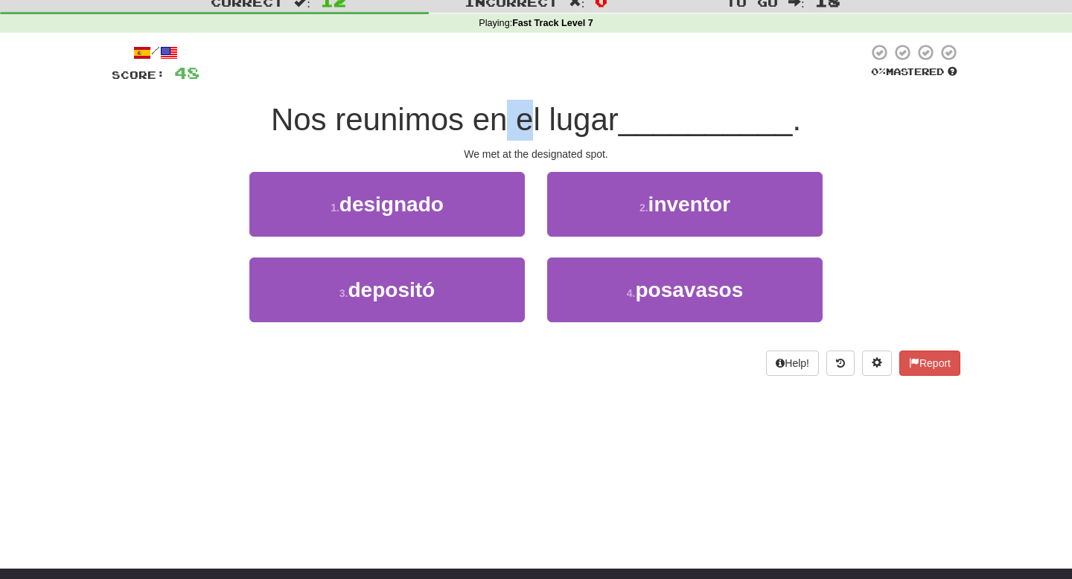
drag, startPoint x: 508, startPoint y: 125, endPoint x: 539, endPoint y: 130, distance: 30.8
click at [535, 130] on span "Nos reunimos en el lugar" at bounding box center [445, 119] width 348 height 35
click at [539, 130] on span "Nos reunimos en el lugar" at bounding box center [445, 119] width 348 height 35
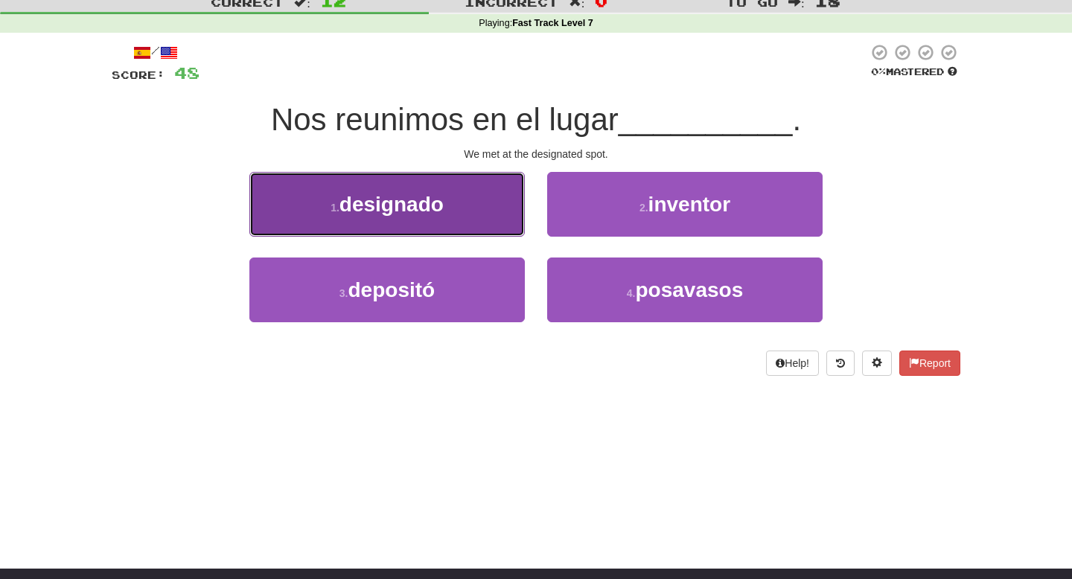
click at [490, 200] on button "1 . designado" at bounding box center [386, 204] width 275 height 65
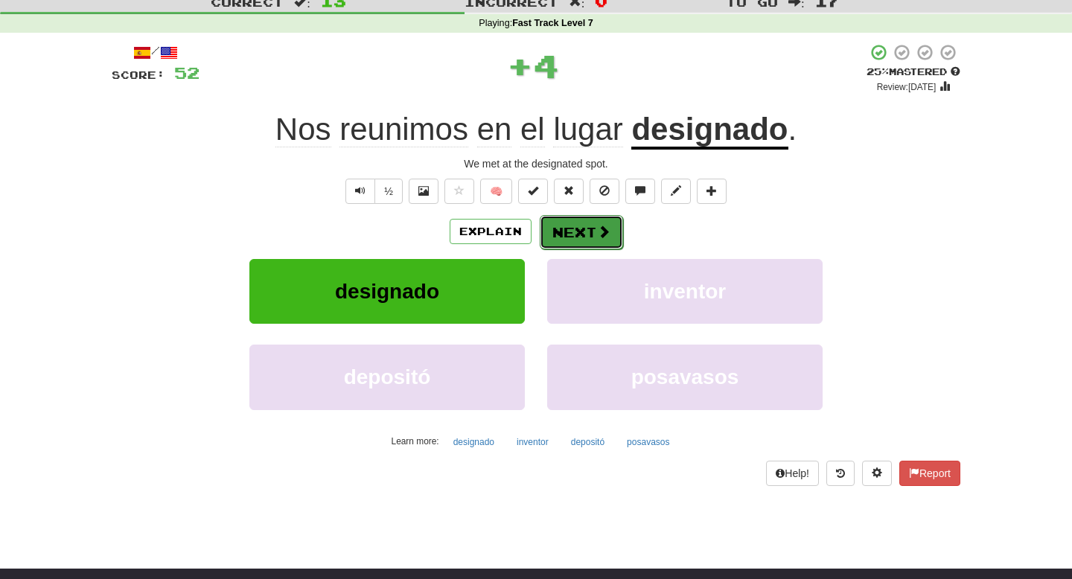
click at [598, 229] on span at bounding box center [603, 231] width 13 height 13
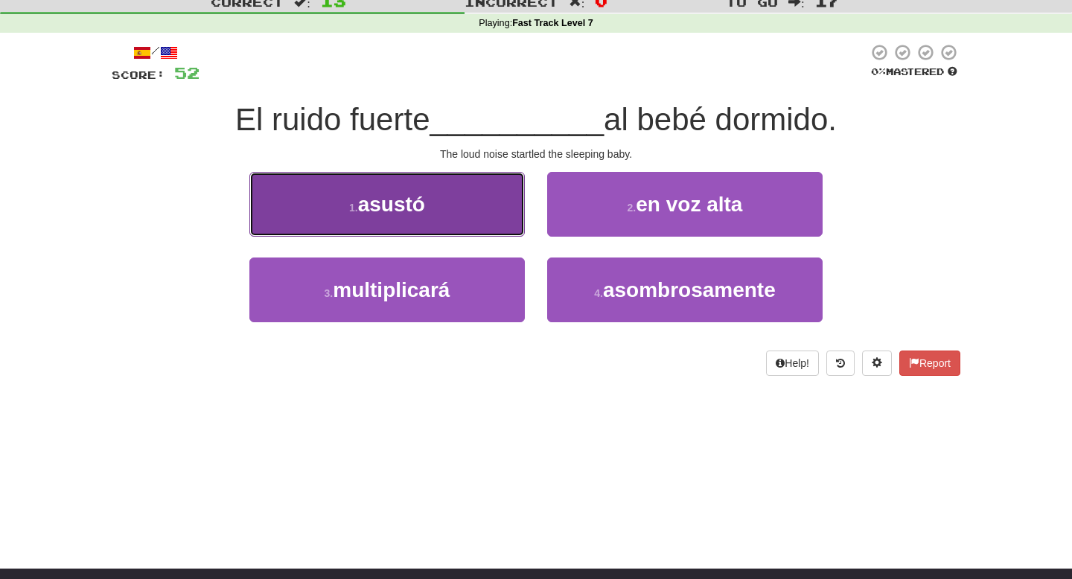
click at [488, 211] on button "1 . asustó" at bounding box center [386, 204] width 275 height 65
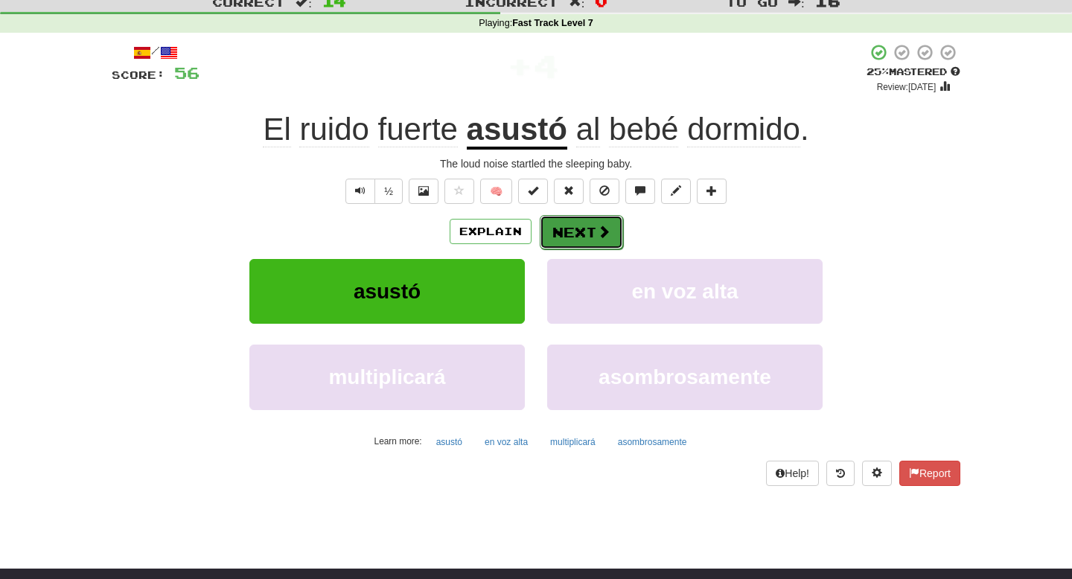
click at [562, 239] on button "Next" at bounding box center [581, 232] width 83 height 34
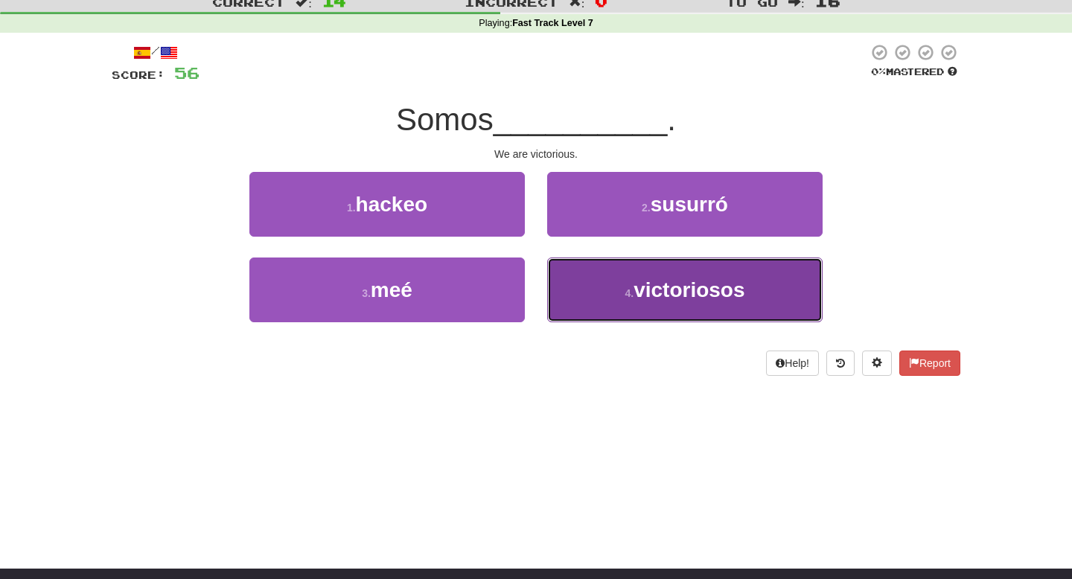
click at [655, 301] on span "victoriosos" at bounding box center [688, 289] width 111 height 23
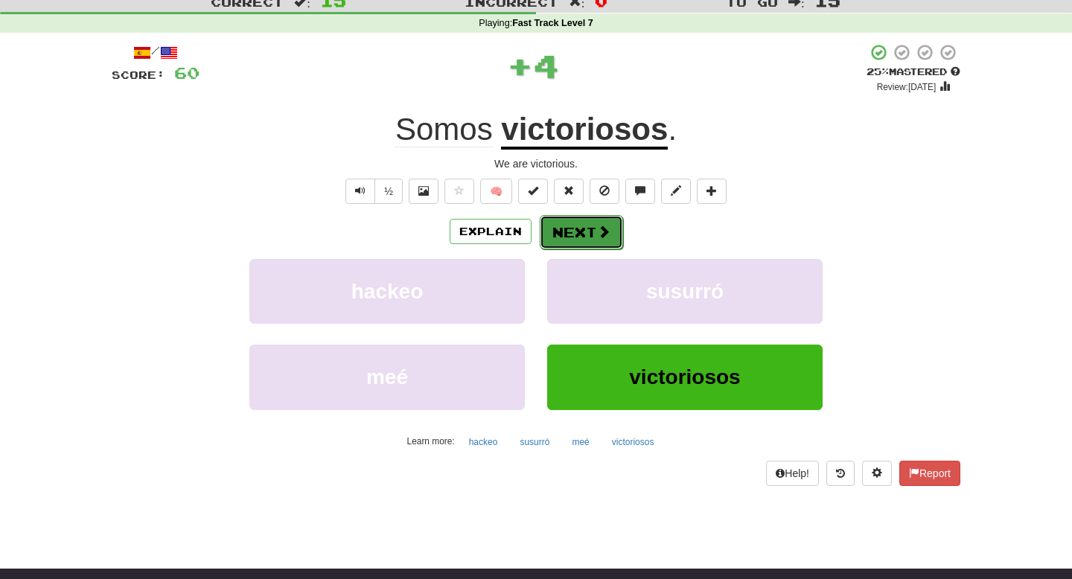
click at [600, 237] on span at bounding box center [603, 231] width 13 height 13
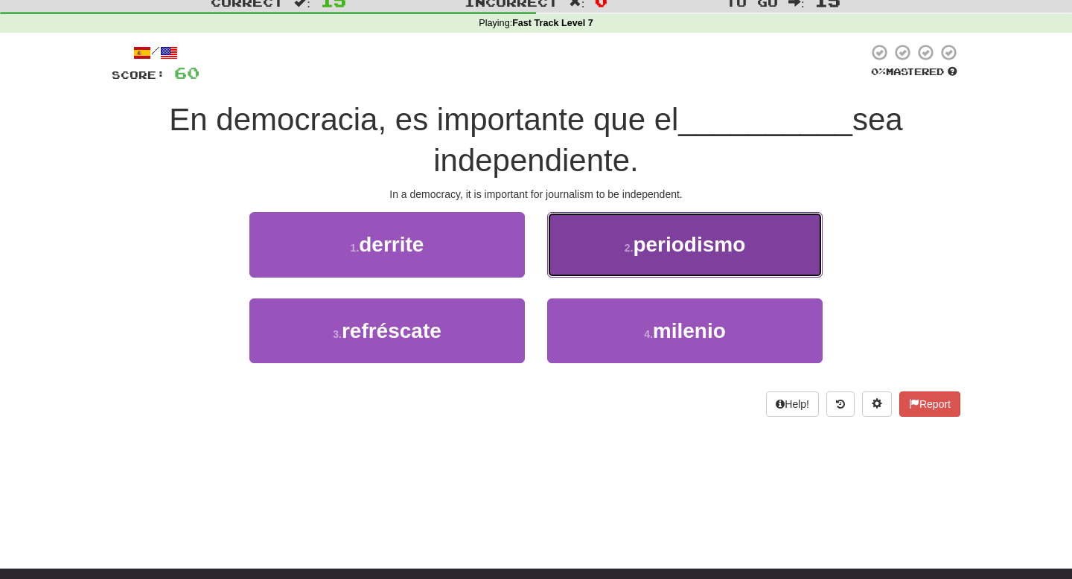
click at [601, 234] on button "2 . periodismo" at bounding box center [684, 244] width 275 height 65
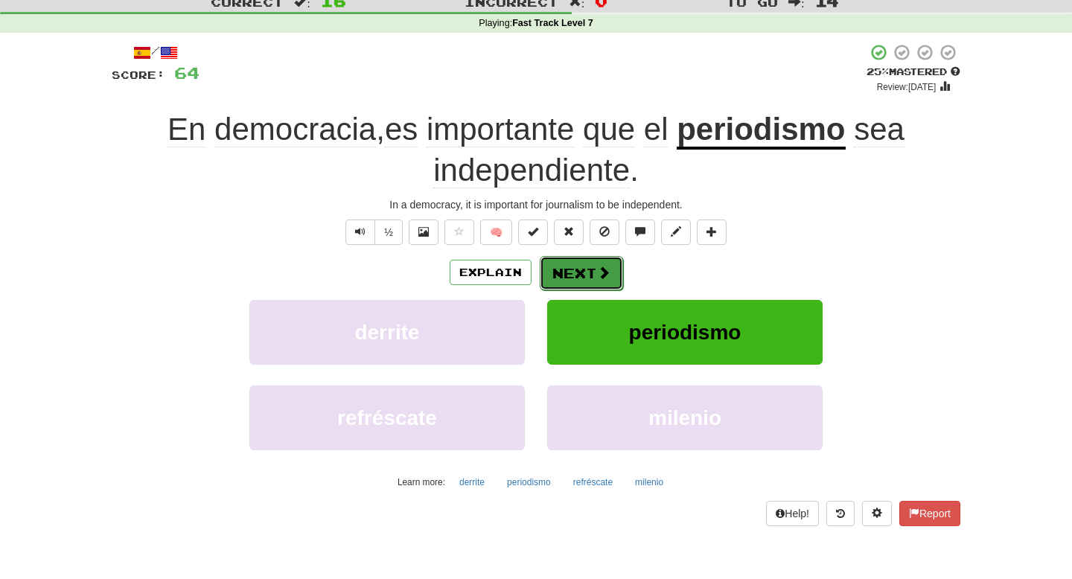
click at [565, 280] on button "Next" at bounding box center [581, 273] width 83 height 34
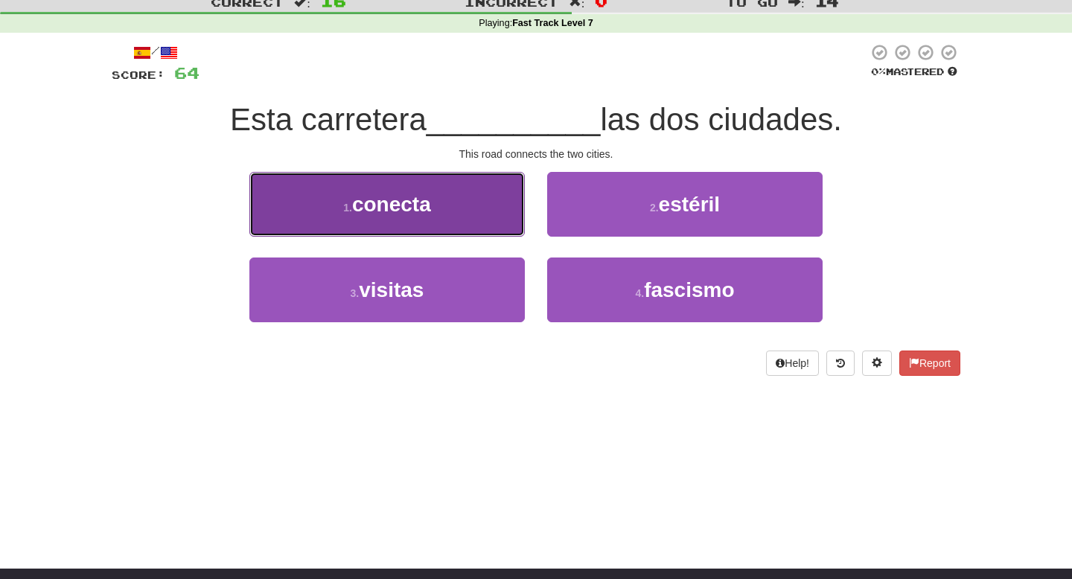
click at [495, 187] on button "1 . conecta" at bounding box center [386, 204] width 275 height 65
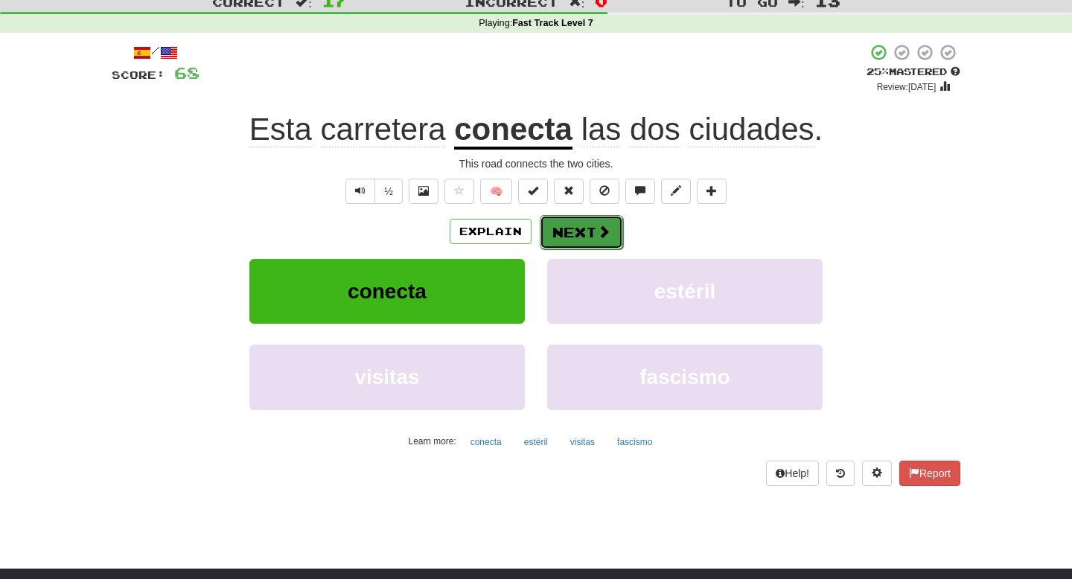
click at [590, 231] on button "Next" at bounding box center [581, 232] width 83 height 34
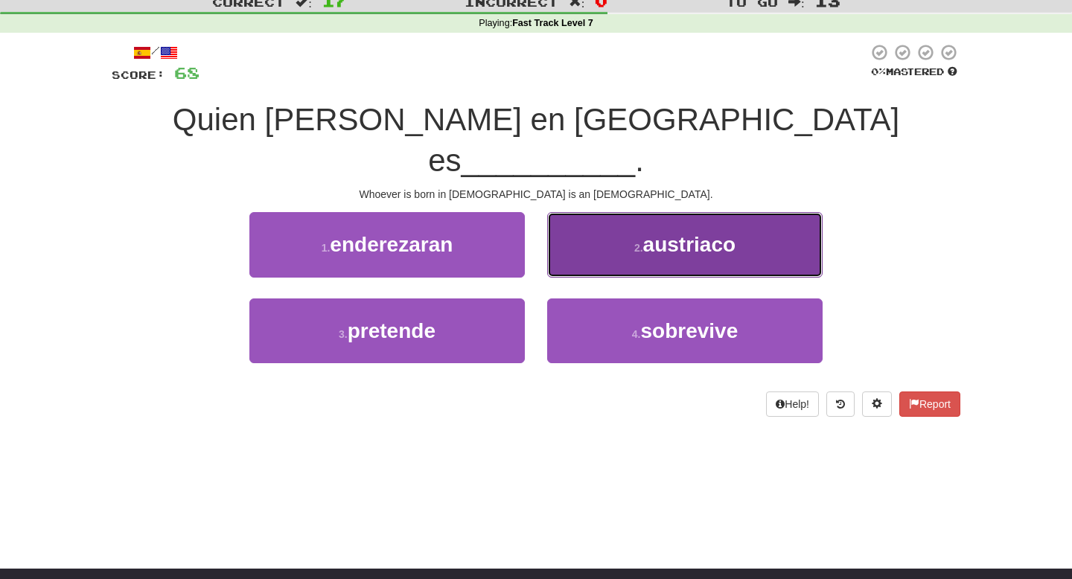
click at [619, 212] on button "2 . austriaco" at bounding box center [684, 244] width 275 height 65
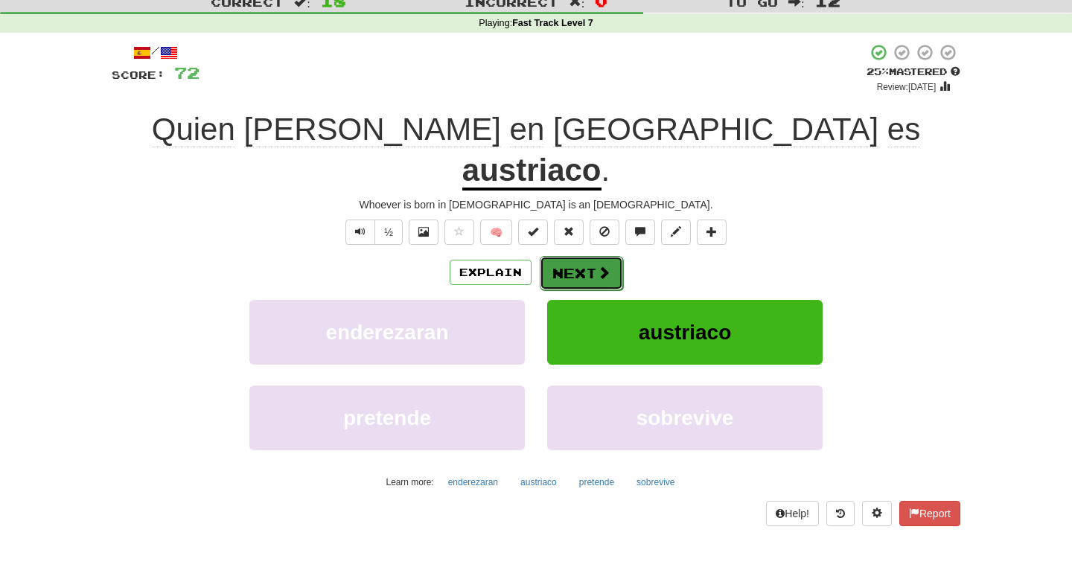
click at [575, 256] on button "Next" at bounding box center [581, 273] width 83 height 34
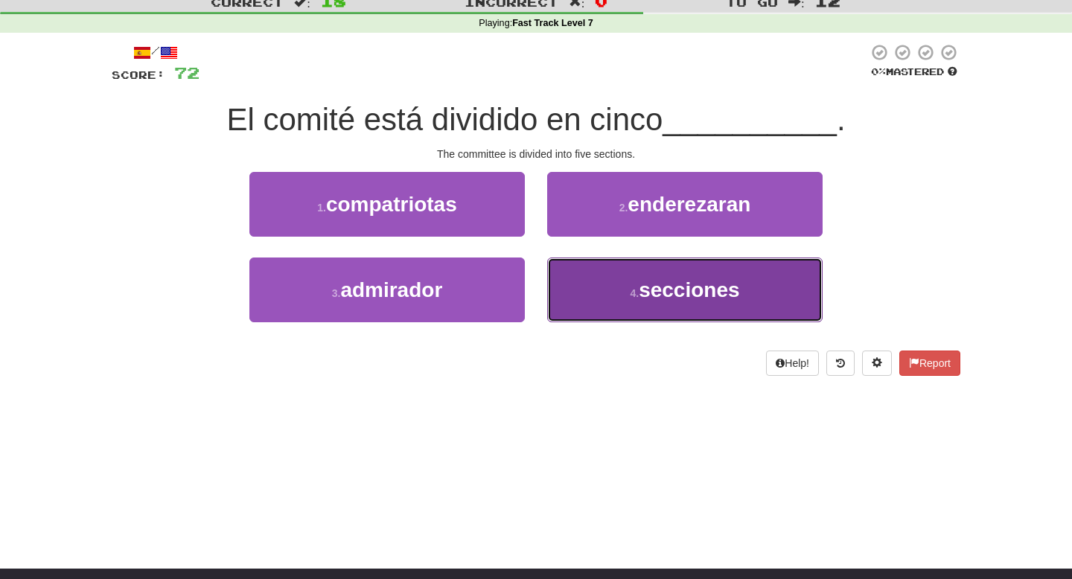
click at [622, 293] on button "4 . secciones" at bounding box center [684, 290] width 275 height 65
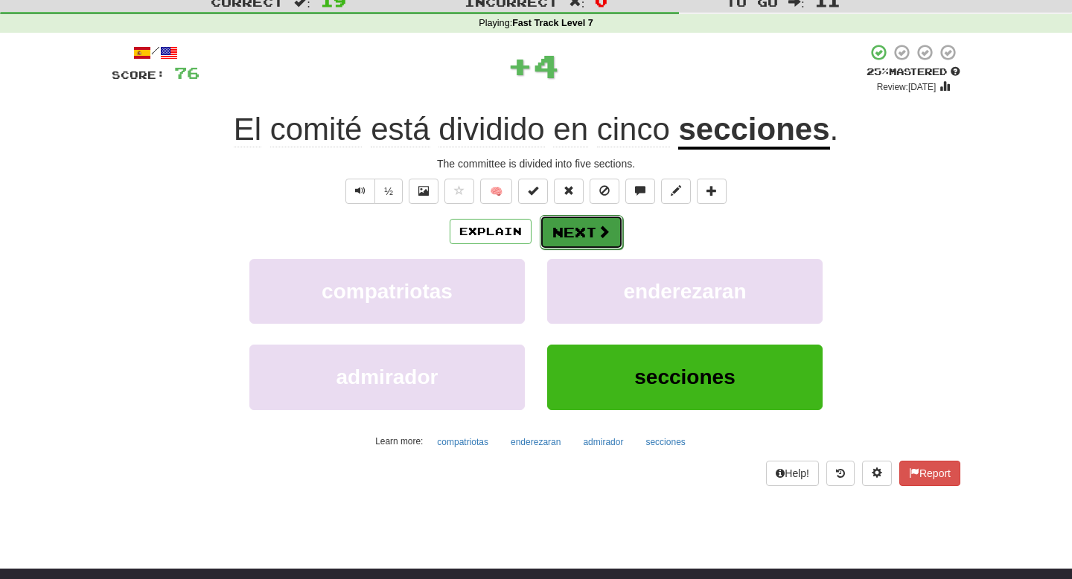
click at [573, 217] on button "Next" at bounding box center [581, 232] width 83 height 34
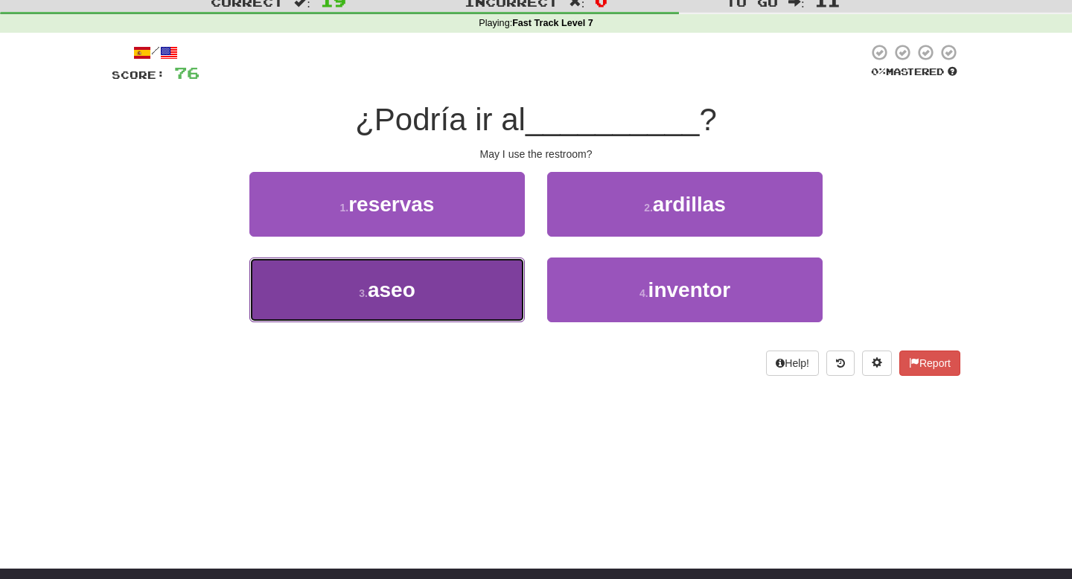
click at [491, 284] on button "3 . aseo" at bounding box center [386, 290] width 275 height 65
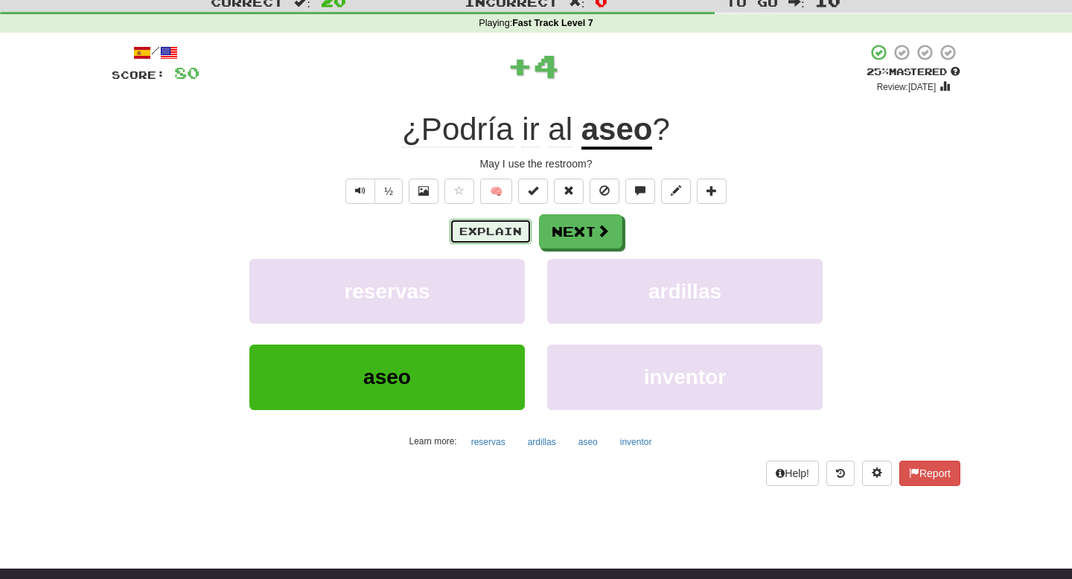
click at [514, 240] on button "Explain" at bounding box center [491, 231] width 82 height 25
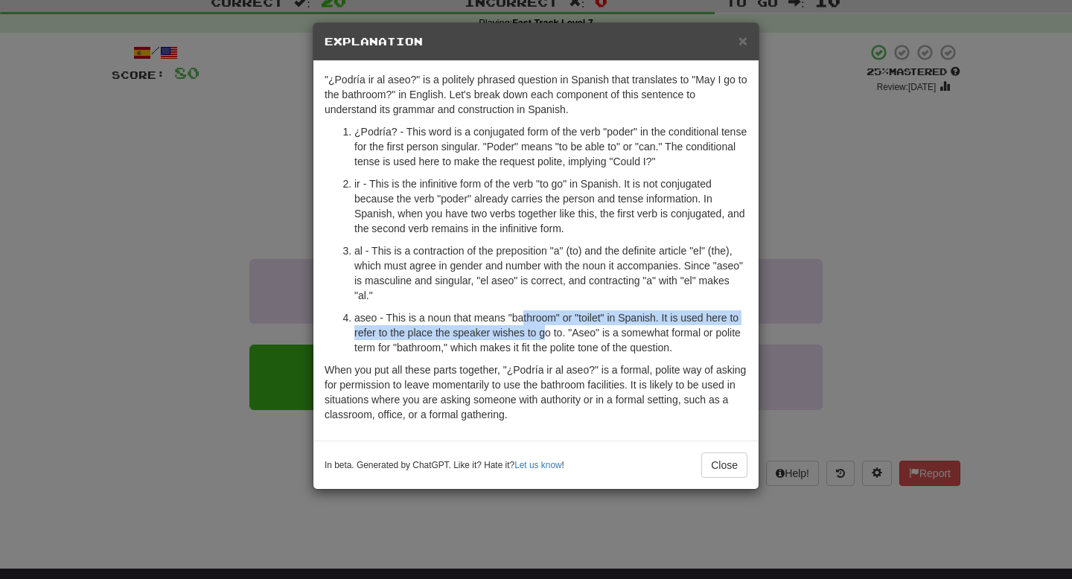
drag, startPoint x: 523, startPoint y: 319, endPoint x: 543, endPoint y: 330, distance: 24.0
click at [543, 330] on p "aseo - This is a noun that means "bathroom" or "toilet" in Spanish. It is used …" at bounding box center [550, 332] width 393 height 45
drag, startPoint x: 523, startPoint y: 319, endPoint x: 549, endPoint y: 342, distance: 34.8
click at [549, 342] on p "aseo - This is a noun that means "bathroom" or "toilet" in Spanish. It is used …" at bounding box center [550, 332] width 393 height 45
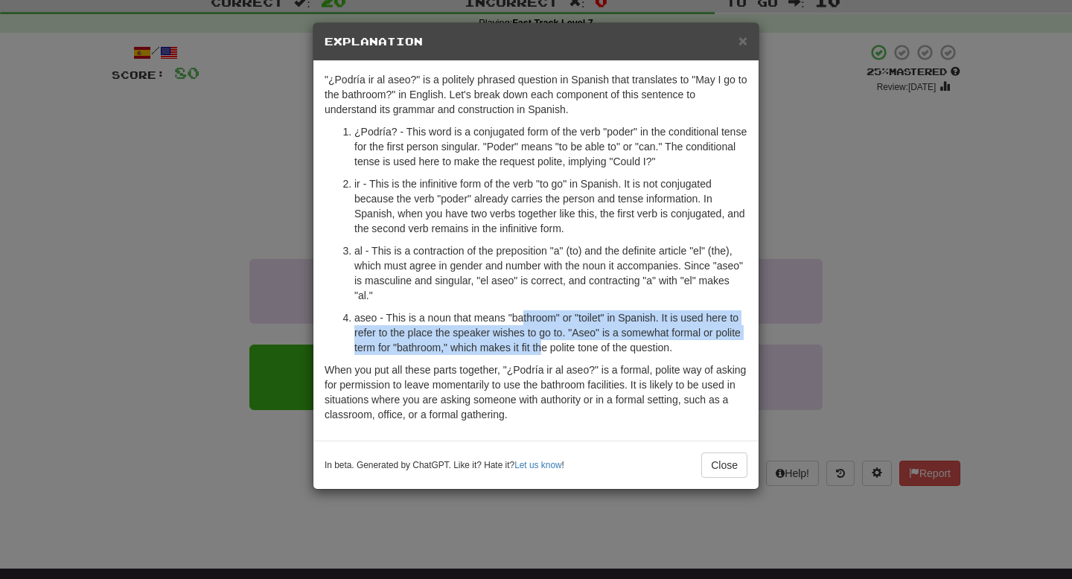
click at [549, 342] on p "aseo - This is a noun that means "bathroom" or "toilet" in Spanish. It is used …" at bounding box center [550, 332] width 393 height 45
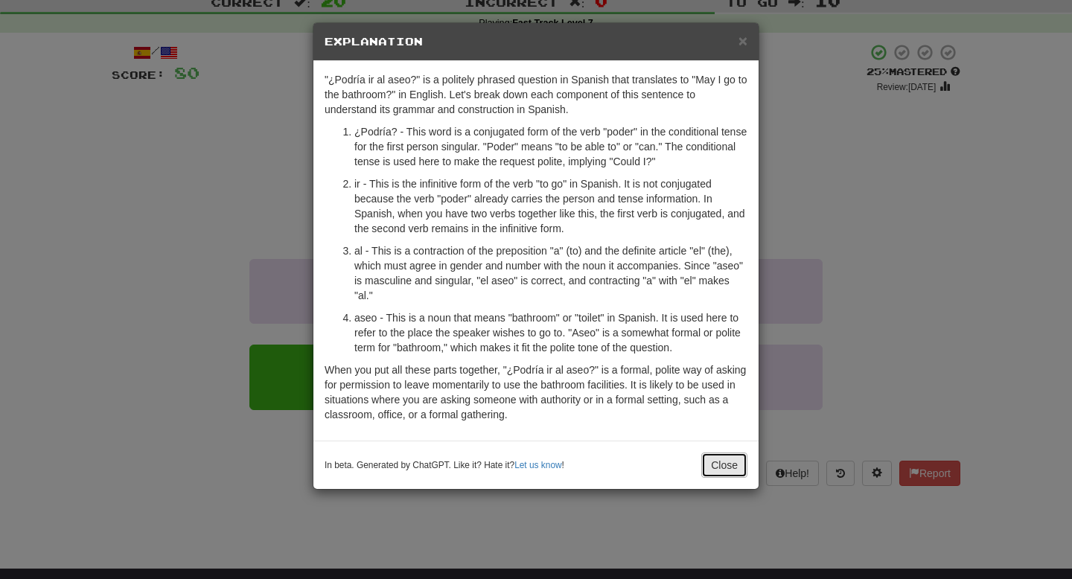
click at [709, 461] on button "Close" at bounding box center [724, 465] width 46 height 25
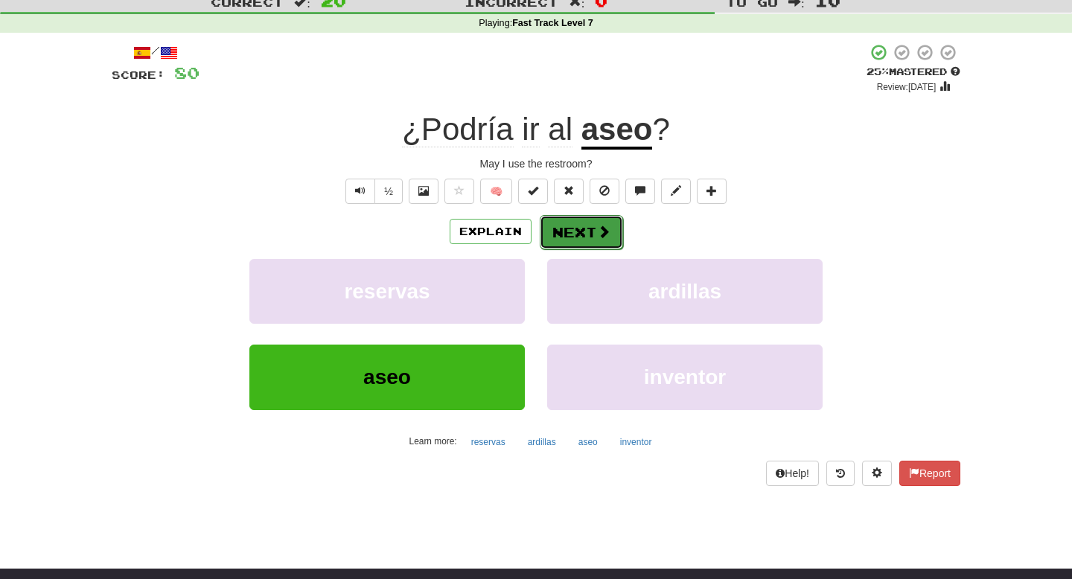
click at [570, 226] on button "Next" at bounding box center [581, 232] width 83 height 34
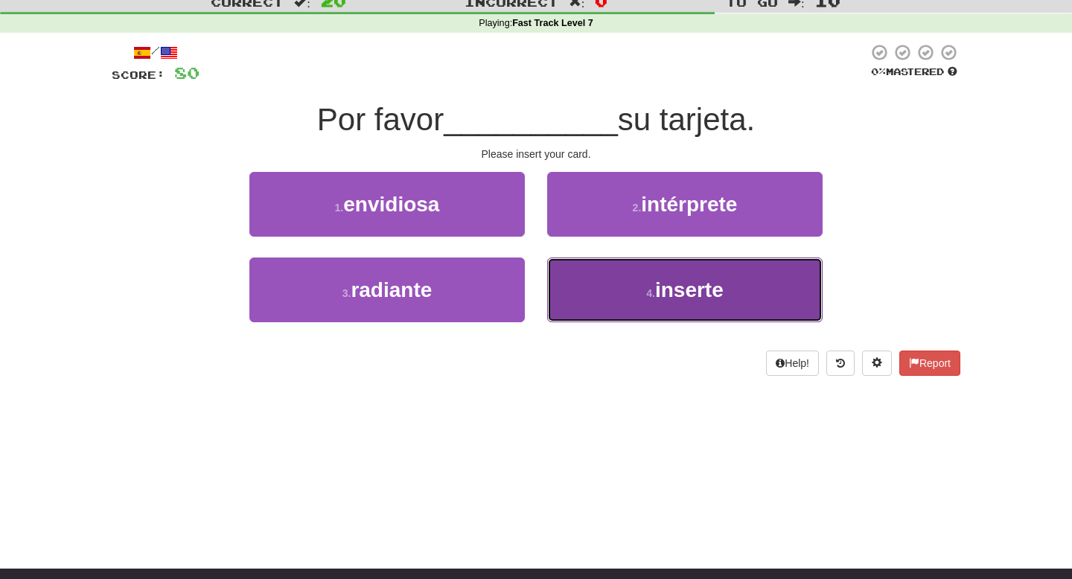
click at [643, 303] on button "4 . inserte" at bounding box center [684, 290] width 275 height 65
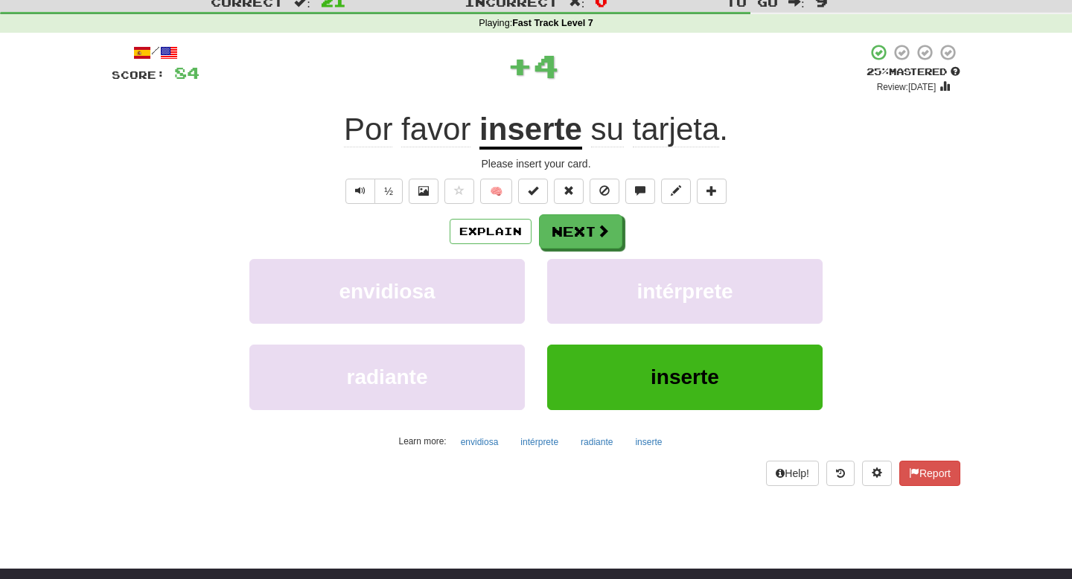
click at [589, 211] on div "/ Score: 84 + 4 25 % Mastered Review: 2025-08-20 Por favor inserte su tarjeta .…" at bounding box center [536, 264] width 849 height 442
click at [588, 222] on button "Next" at bounding box center [581, 232] width 83 height 34
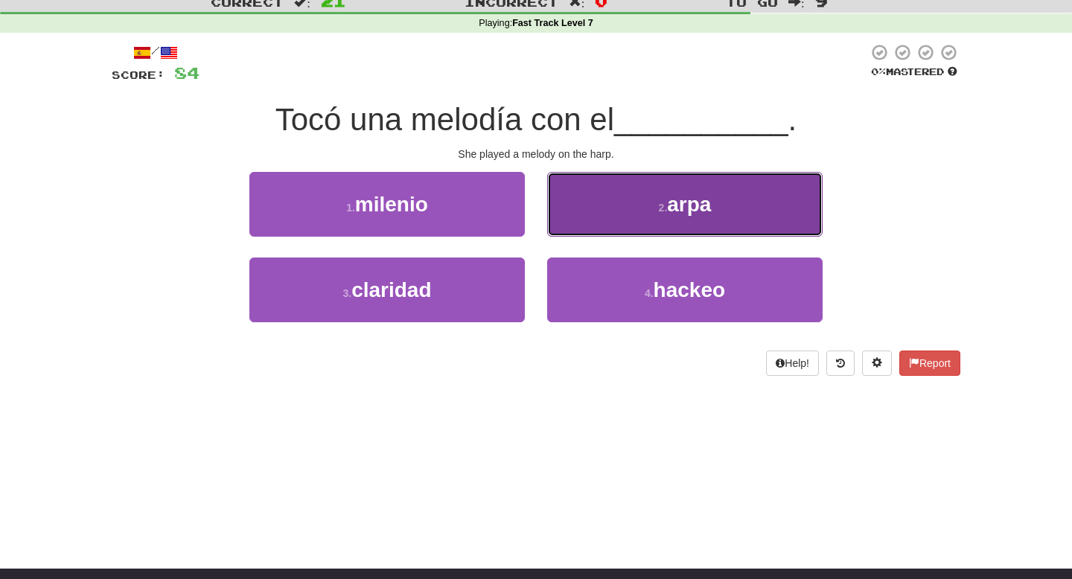
click at [598, 207] on button "2 . arpa" at bounding box center [684, 204] width 275 height 65
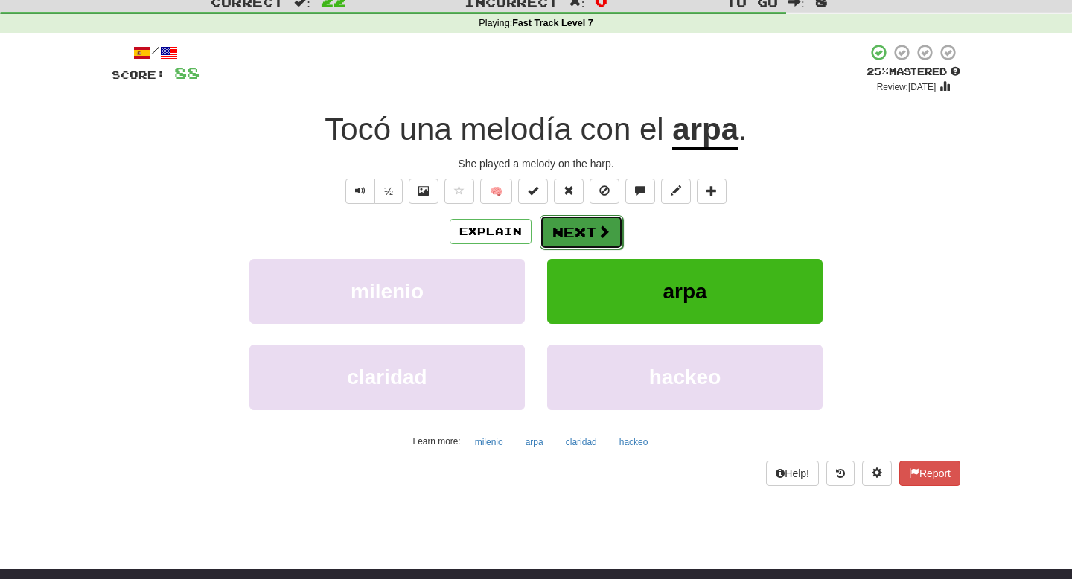
click at [584, 242] on button "Next" at bounding box center [581, 232] width 83 height 34
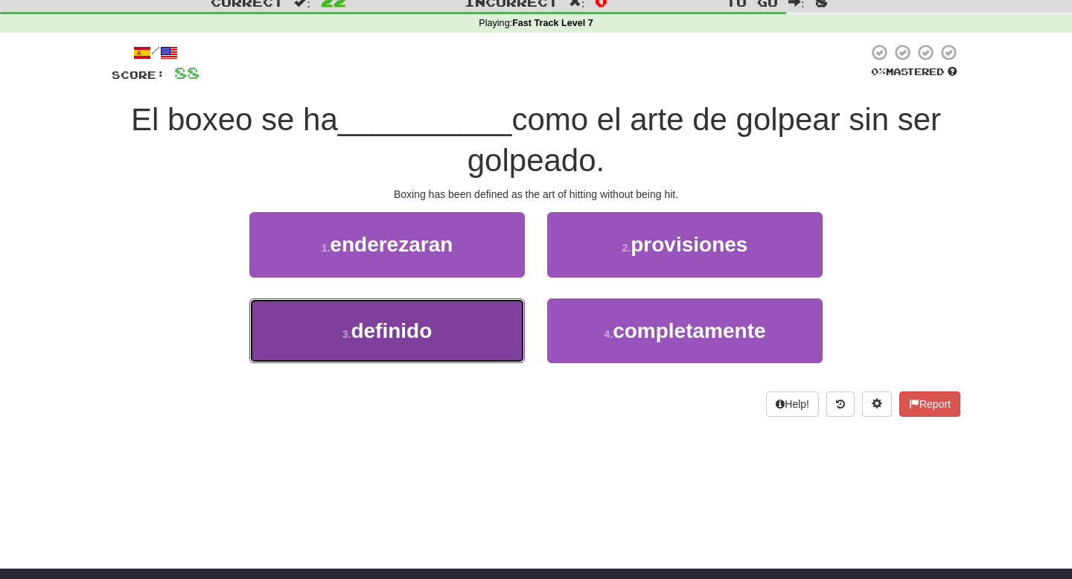
click at [478, 318] on button "3 . definido" at bounding box center [386, 330] width 275 height 65
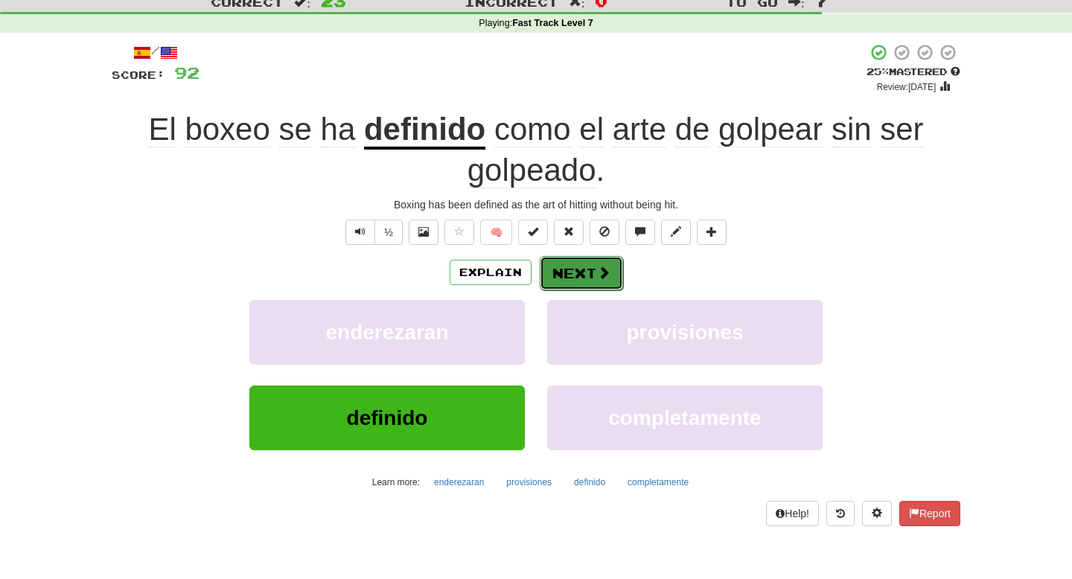
click at [578, 274] on button "Next" at bounding box center [581, 273] width 83 height 34
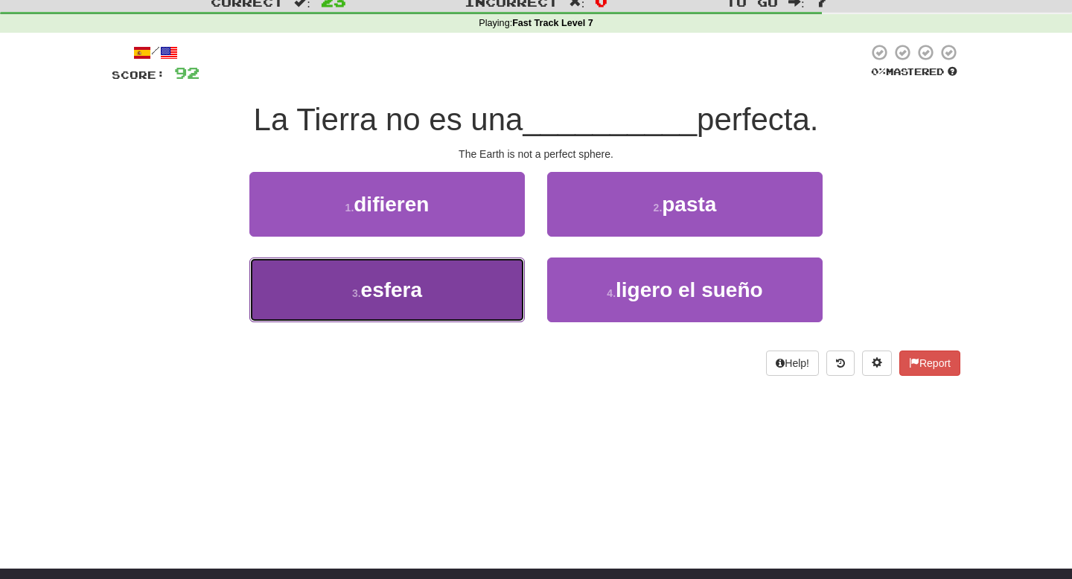
click at [464, 304] on button "3 . esfera" at bounding box center [386, 290] width 275 height 65
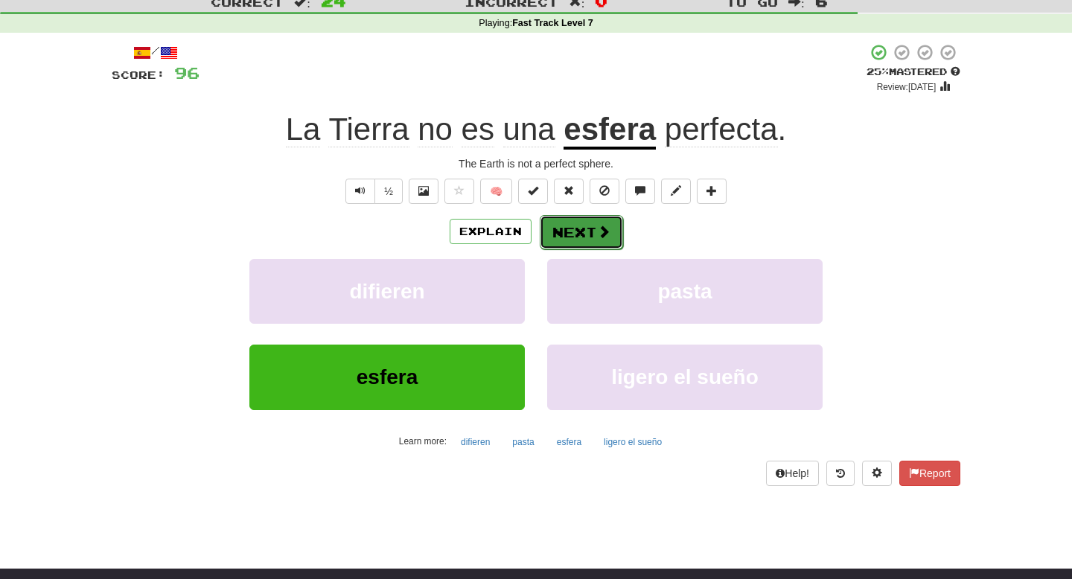
click at [572, 230] on button "Next" at bounding box center [581, 232] width 83 height 34
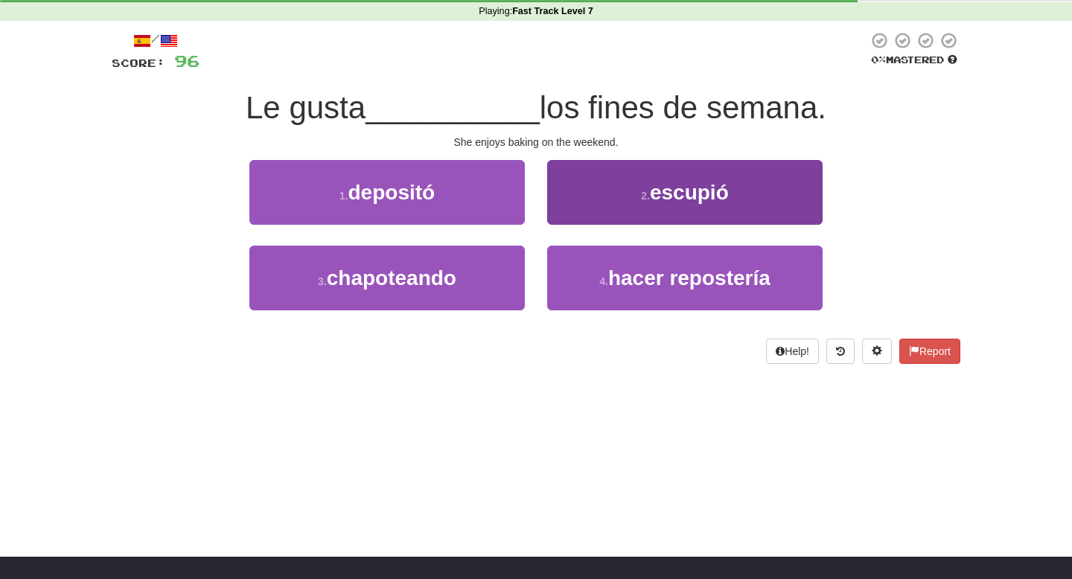
scroll to position [63, 0]
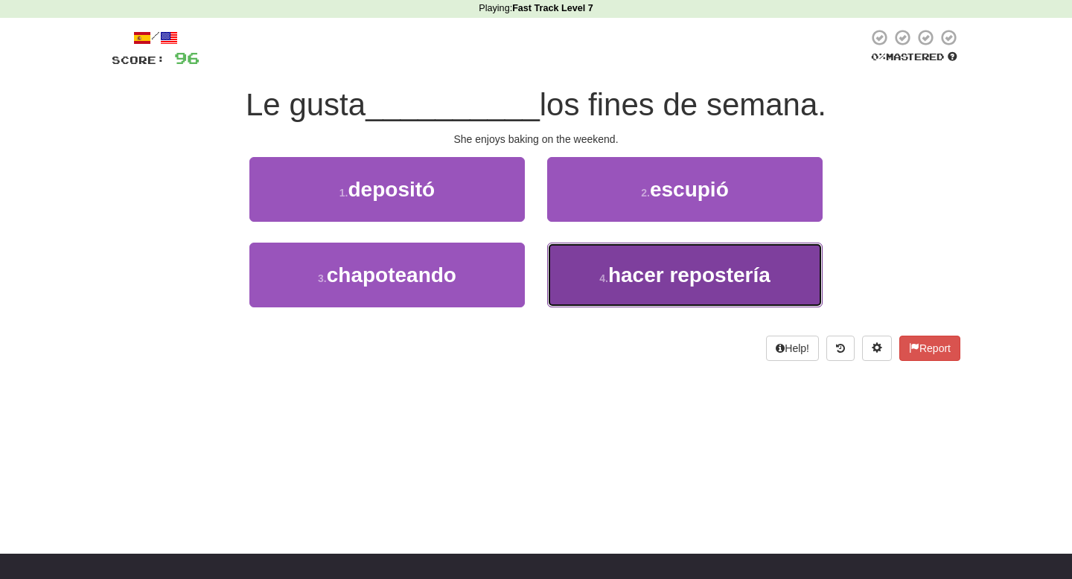
click at [632, 271] on span "hacer repostería" at bounding box center [689, 274] width 162 height 23
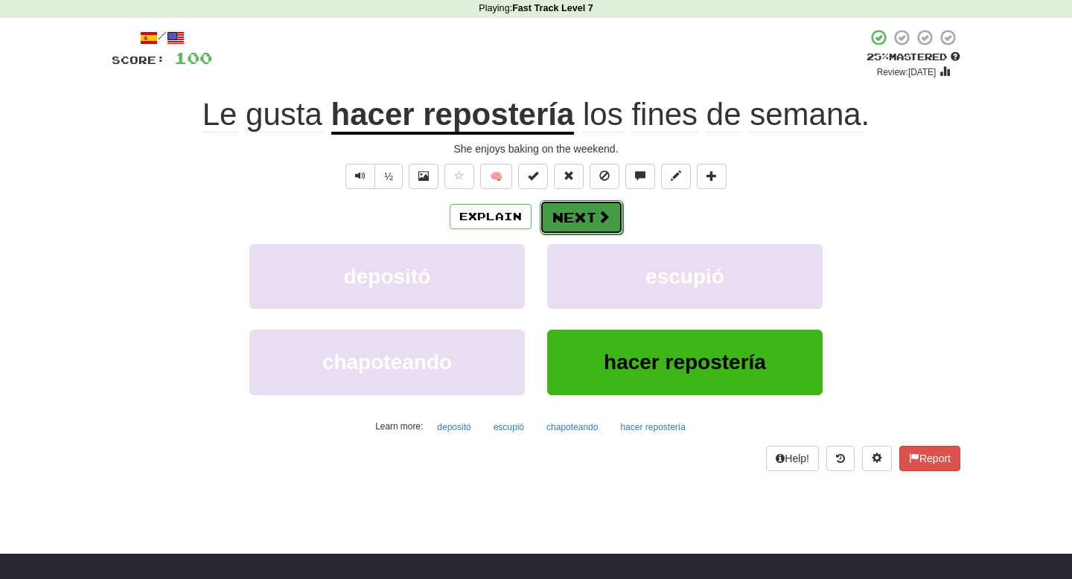
click at [567, 210] on button "Next" at bounding box center [581, 217] width 83 height 34
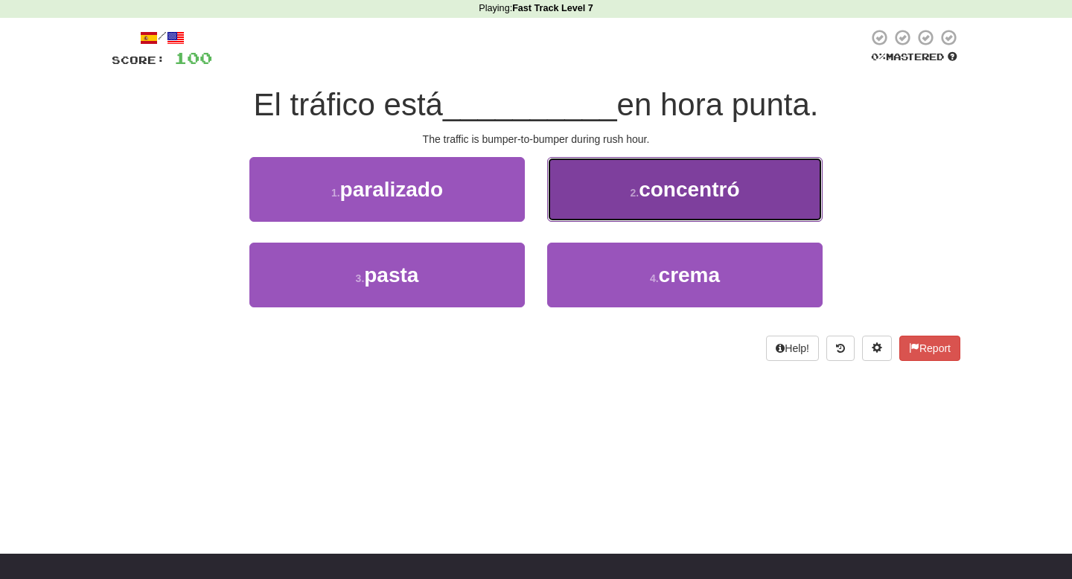
click at [607, 179] on button "2 . concentró" at bounding box center [684, 189] width 275 height 65
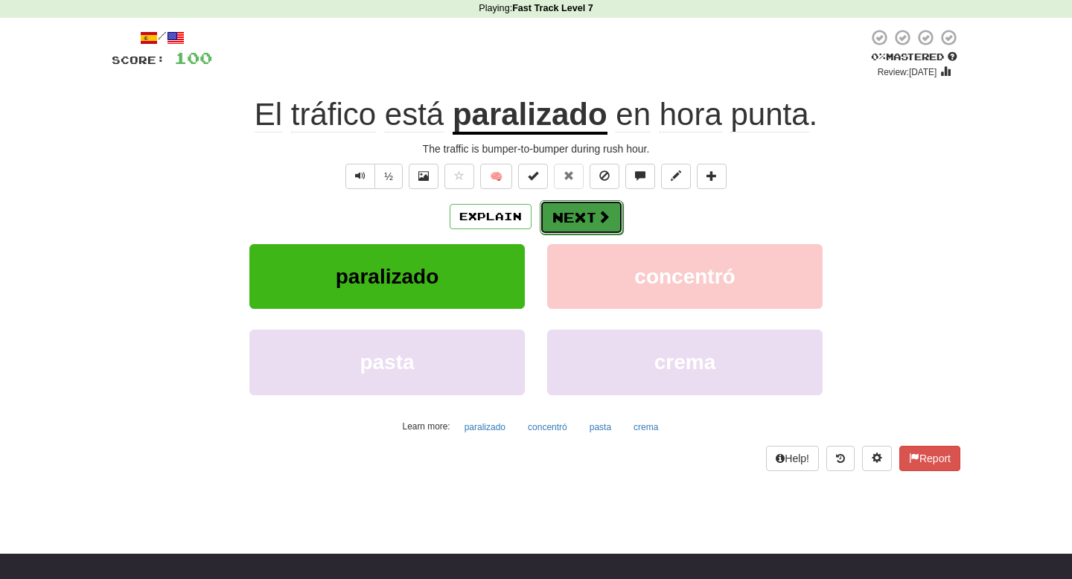
click at [560, 221] on button "Next" at bounding box center [581, 217] width 83 height 34
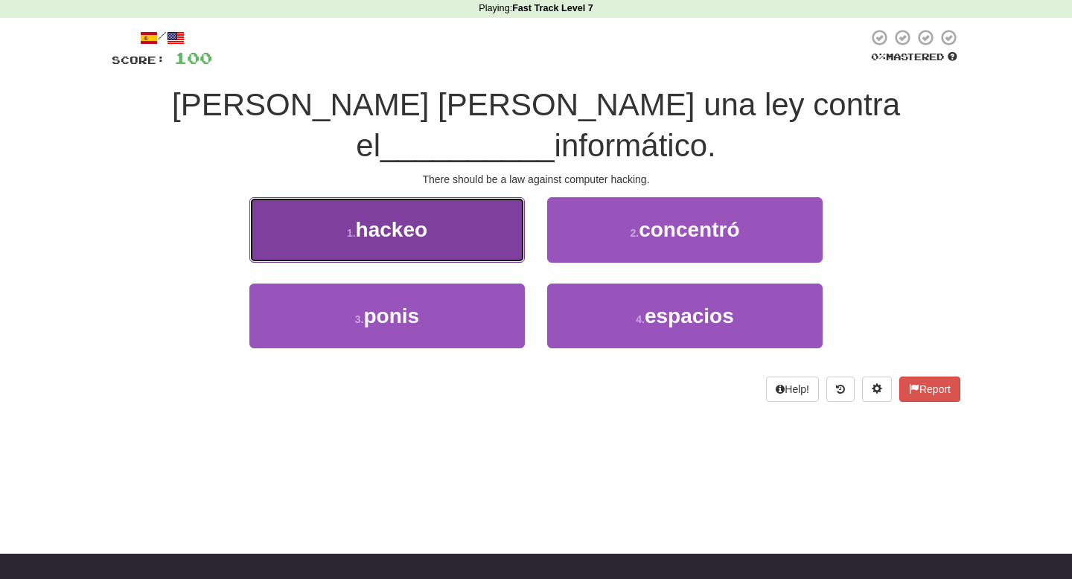
click at [441, 205] on button "1 . hackeo" at bounding box center [386, 229] width 275 height 65
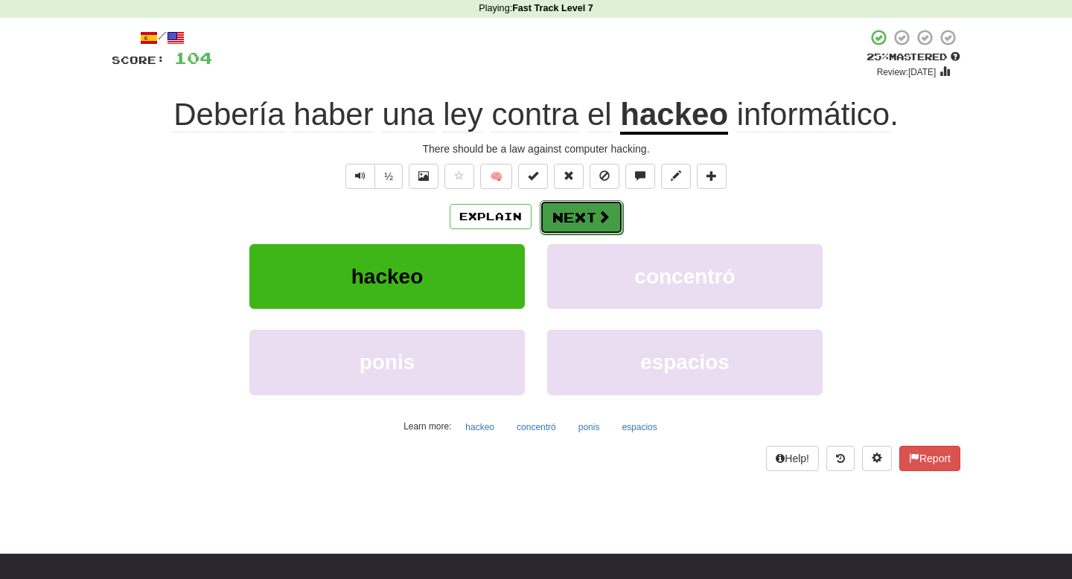
click at [581, 208] on button "Next" at bounding box center [581, 217] width 83 height 34
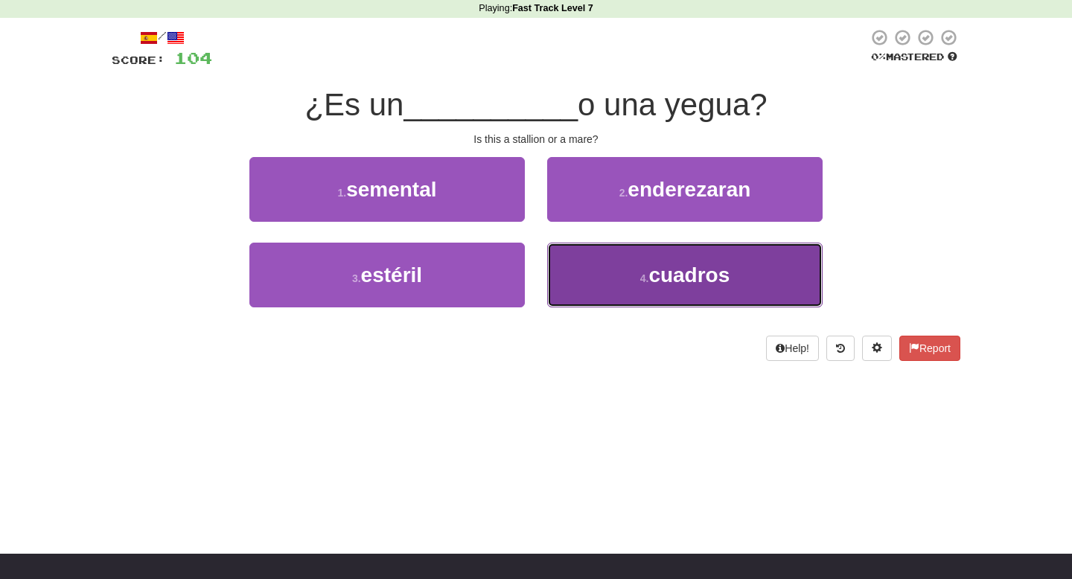
click at [636, 270] on button "4 . cuadros" at bounding box center [684, 275] width 275 height 65
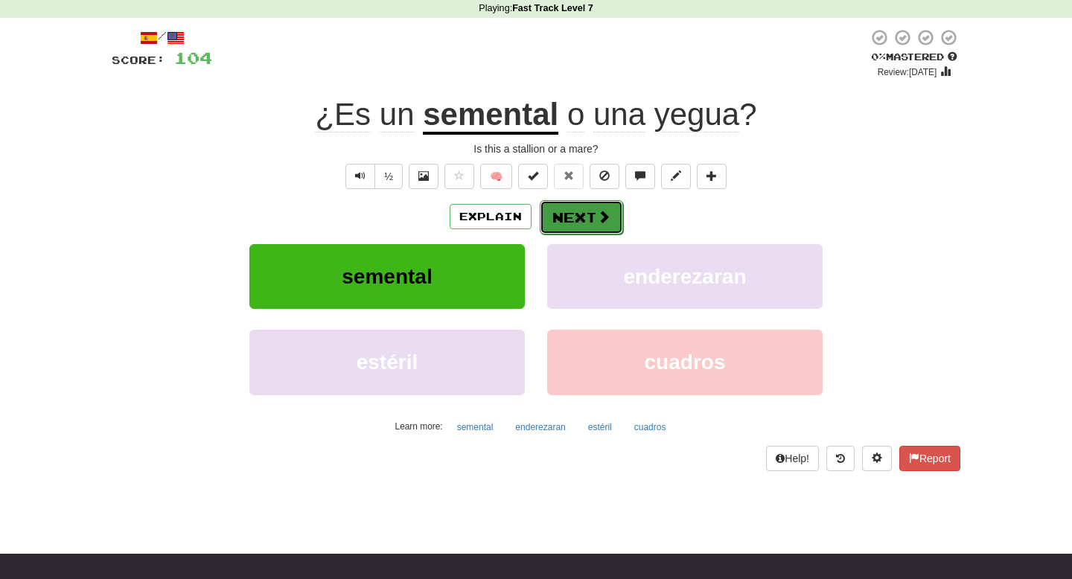
click at [572, 208] on button "Next" at bounding box center [581, 217] width 83 height 34
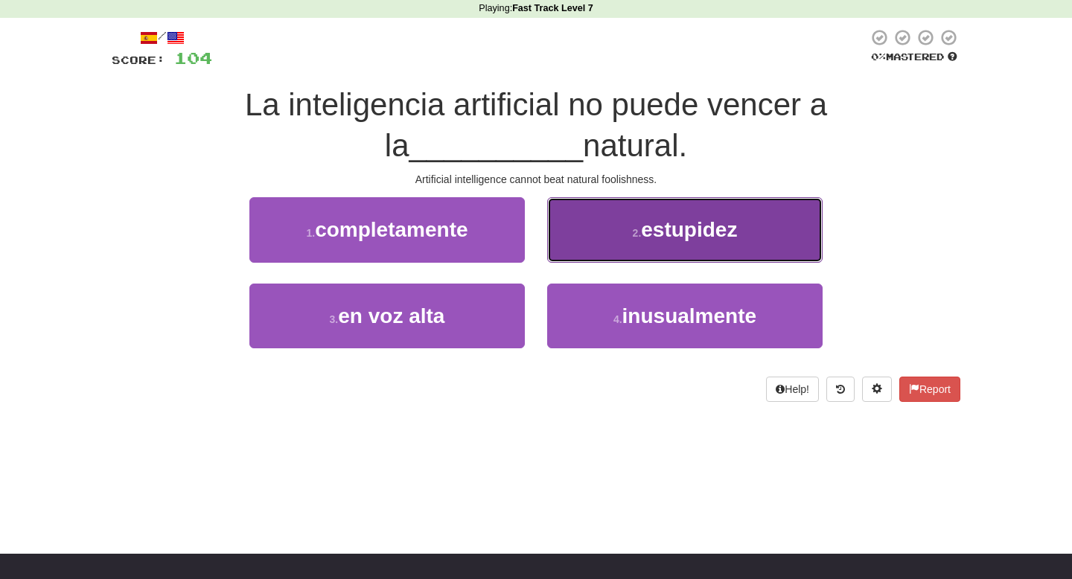
click at [608, 226] on button "2 . estupidez" at bounding box center [684, 229] width 275 height 65
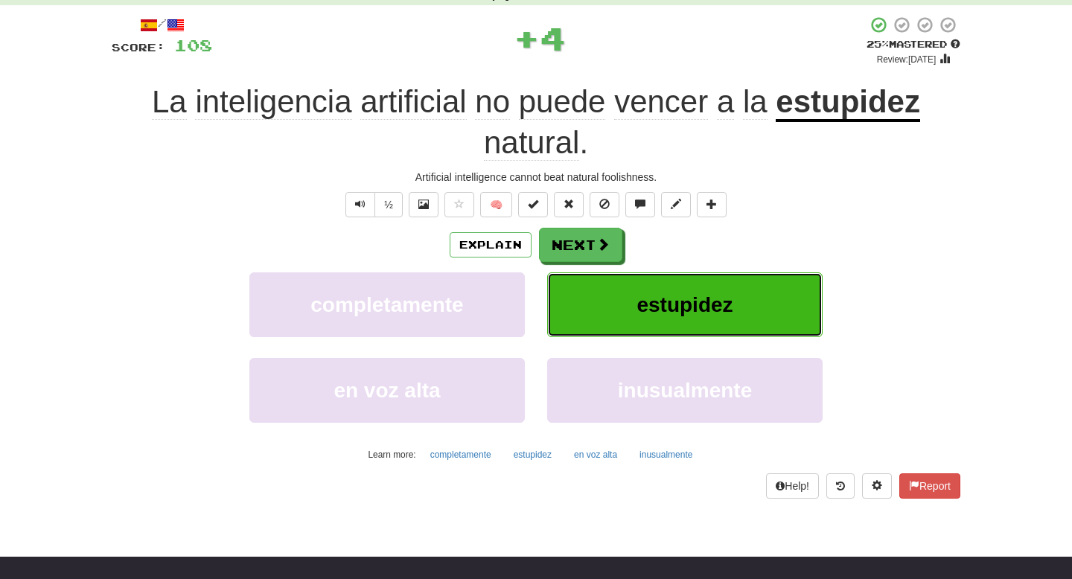
scroll to position [77, 0]
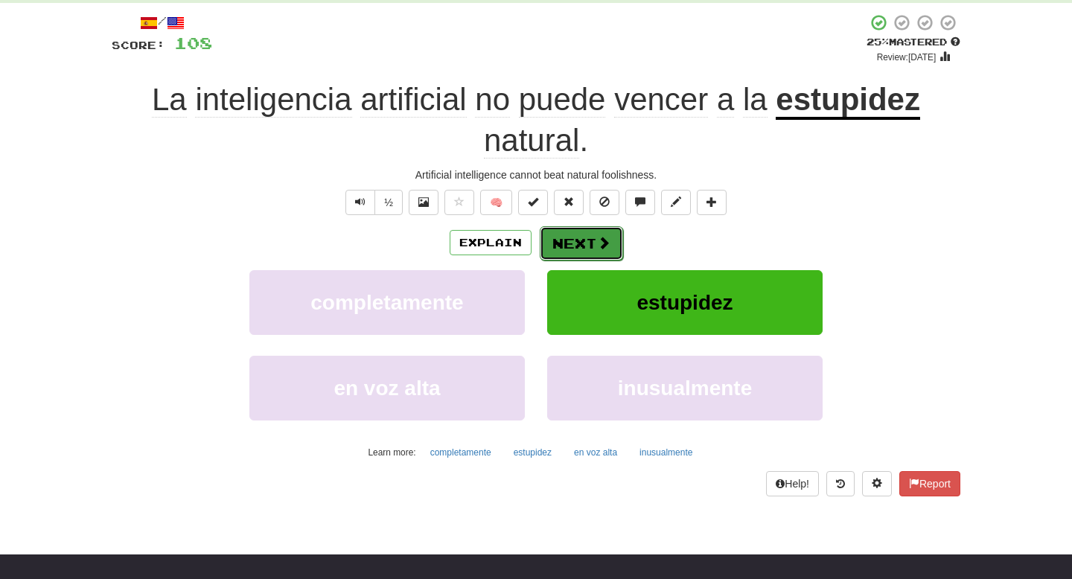
click at [584, 244] on button "Next" at bounding box center [581, 243] width 83 height 34
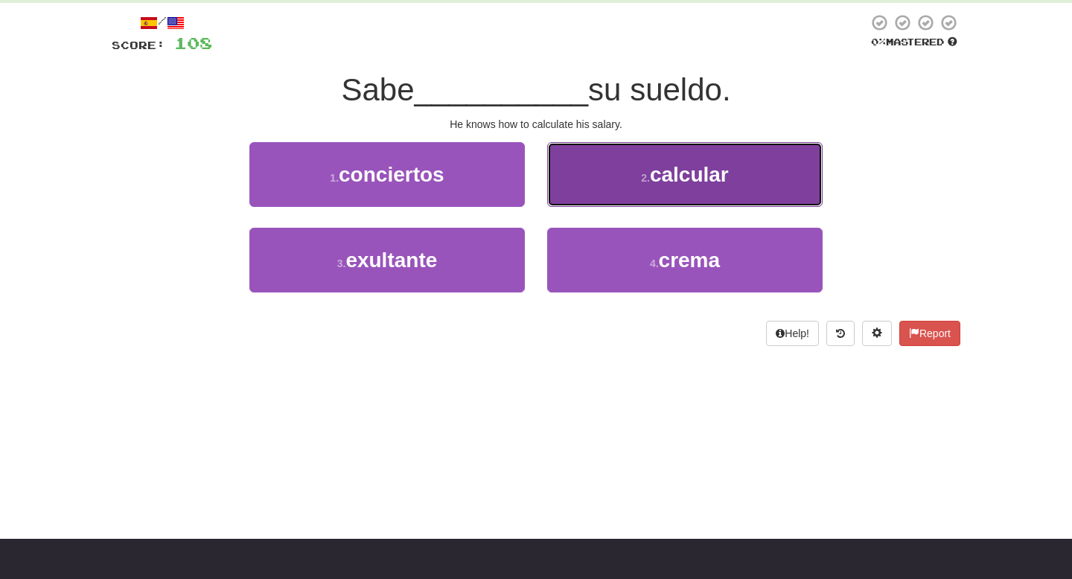
click at [610, 189] on button "2 . calcular" at bounding box center [684, 174] width 275 height 65
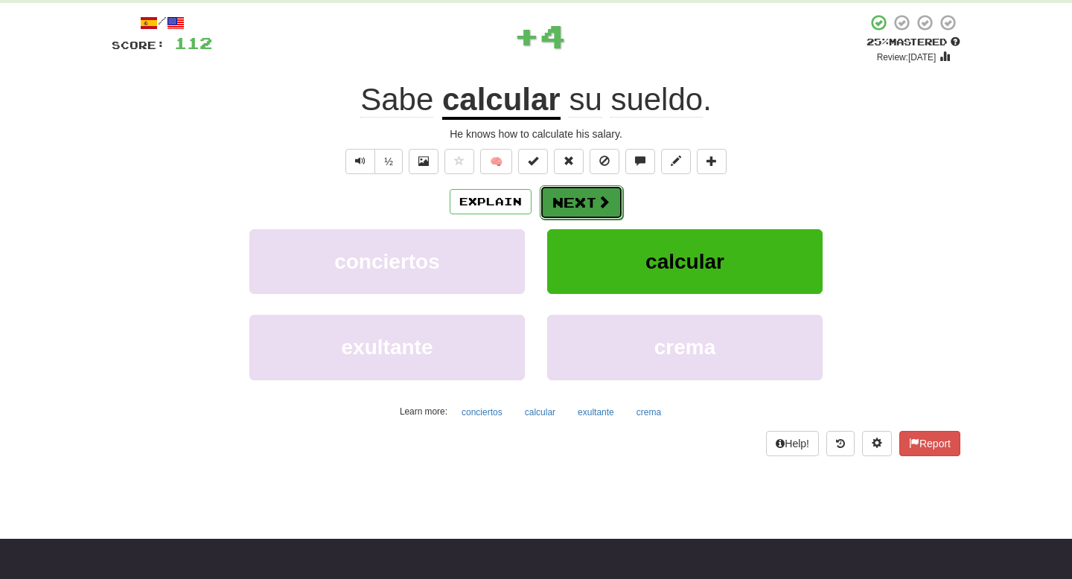
click at [603, 200] on span at bounding box center [603, 201] width 13 height 13
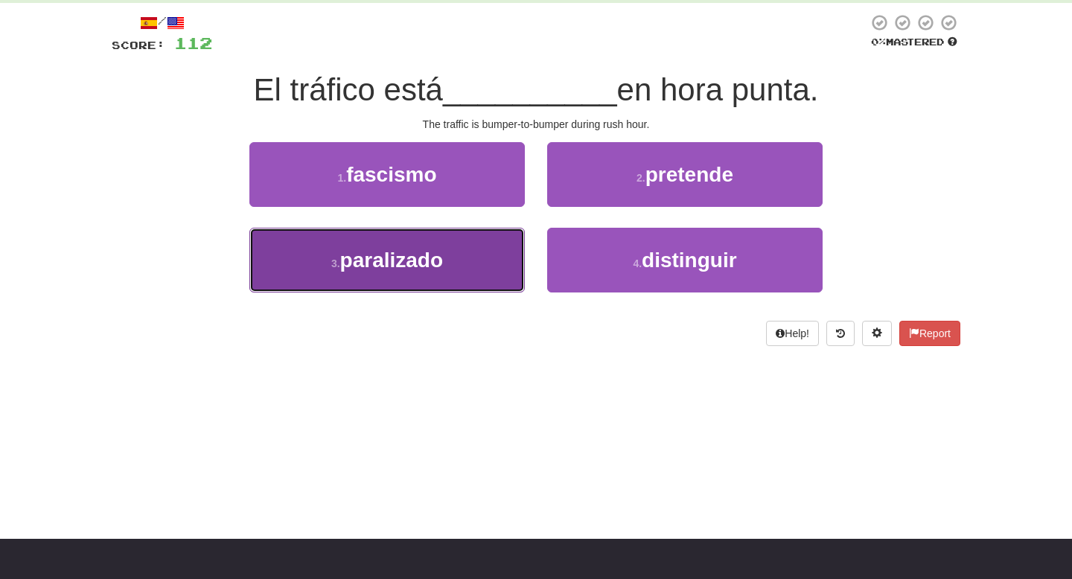
click at [456, 252] on button "3 . paralizado" at bounding box center [386, 260] width 275 height 65
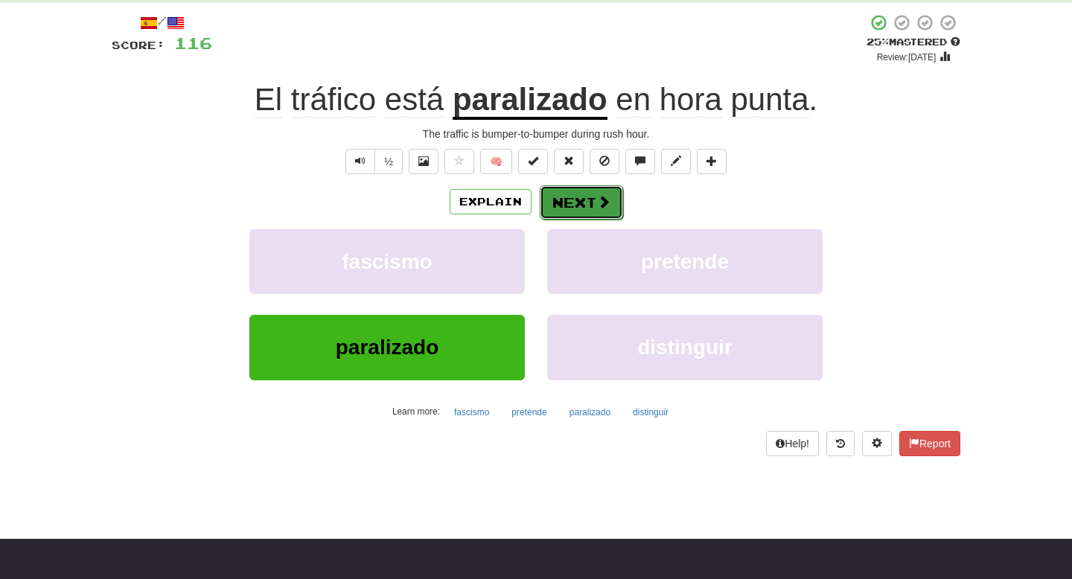
click at [593, 214] on button "Next" at bounding box center [581, 202] width 83 height 34
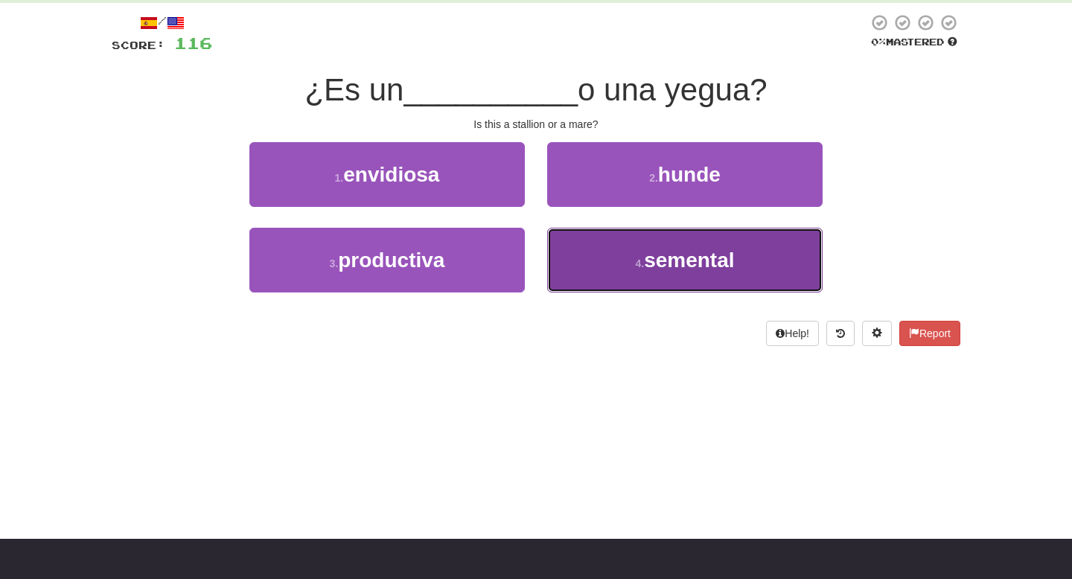
click at [628, 262] on button "4 . semental" at bounding box center [684, 260] width 275 height 65
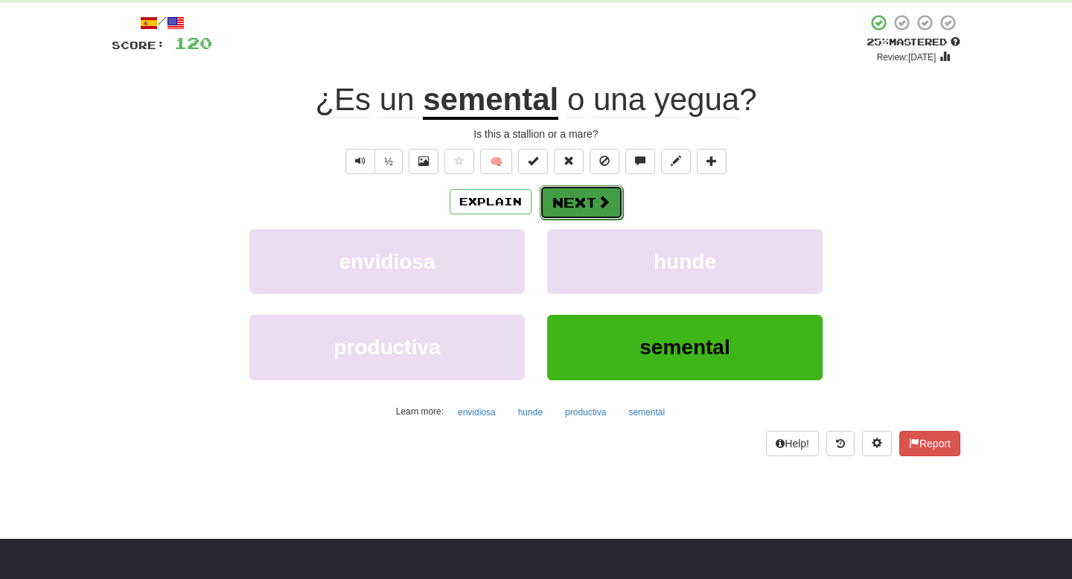
click at [575, 216] on button "Next" at bounding box center [581, 202] width 83 height 34
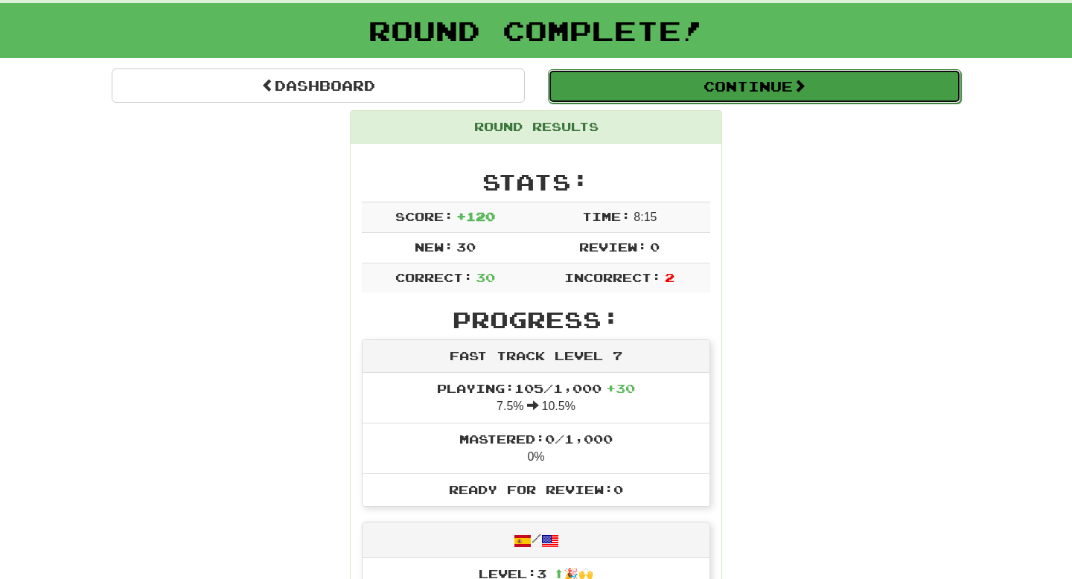
click at [722, 93] on button "Continue" at bounding box center [754, 86] width 413 height 34
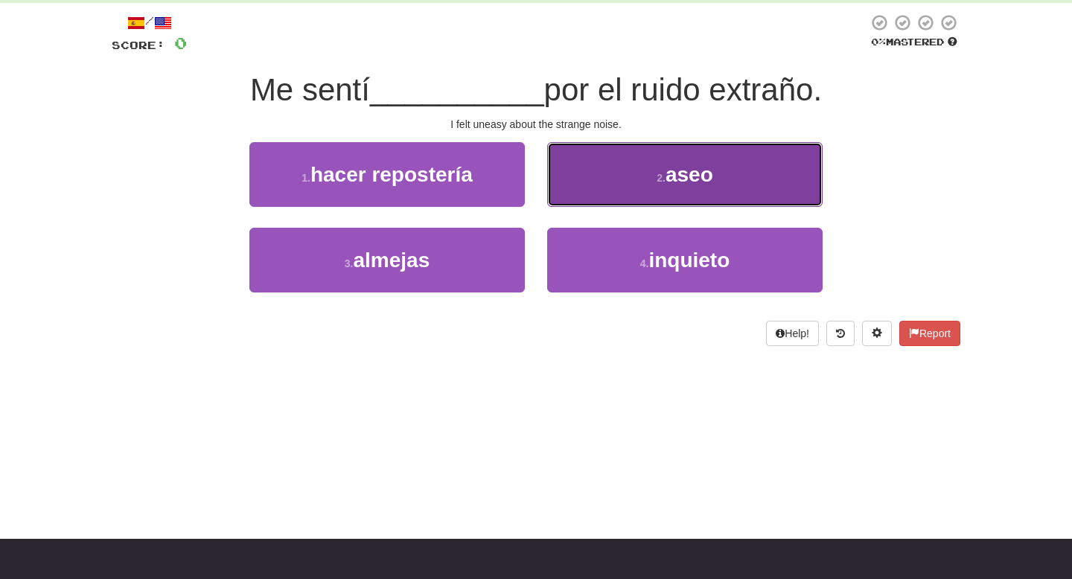
click at [659, 178] on small "2 ." at bounding box center [661, 178] width 9 height 12
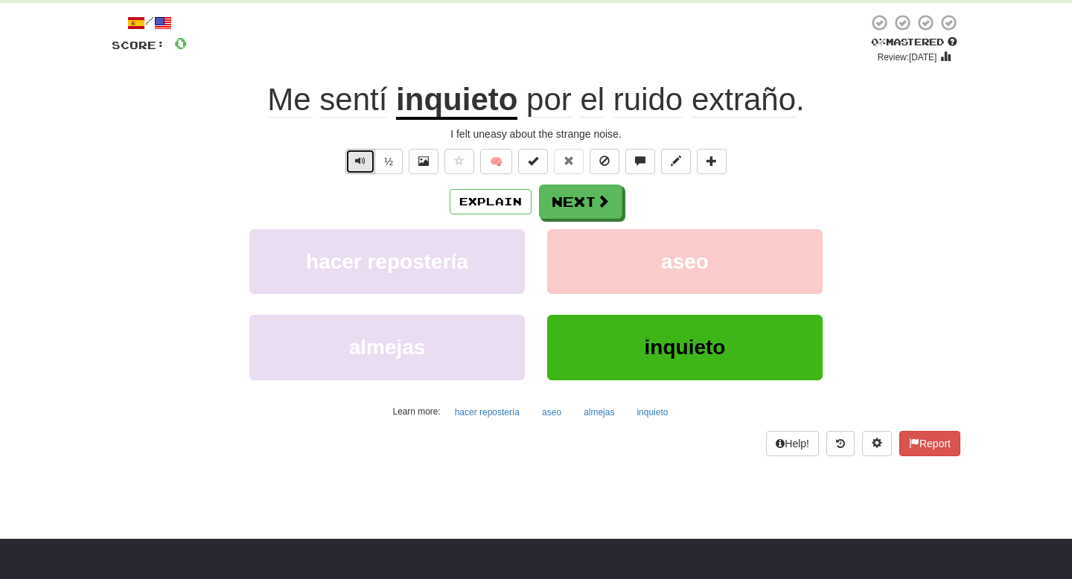
click at [360, 161] on span "Text-to-speech controls" at bounding box center [360, 161] width 10 height 10
click at [370, 158] on button "Text-to-speech controls" at bounding box center [360, 161] width 30 height 25
click at [599, 213] on button "Next" at bounding box center [581, 202] width 83 height 34
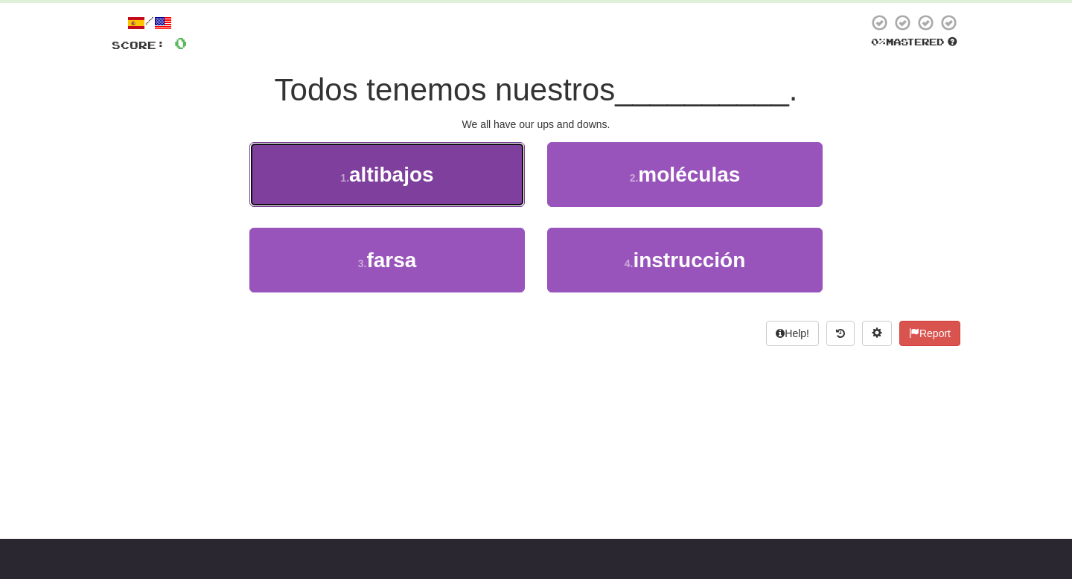
click at [471, 182] on button "1 . altibajos" at bounding box center [386, 174] width 275 height 65
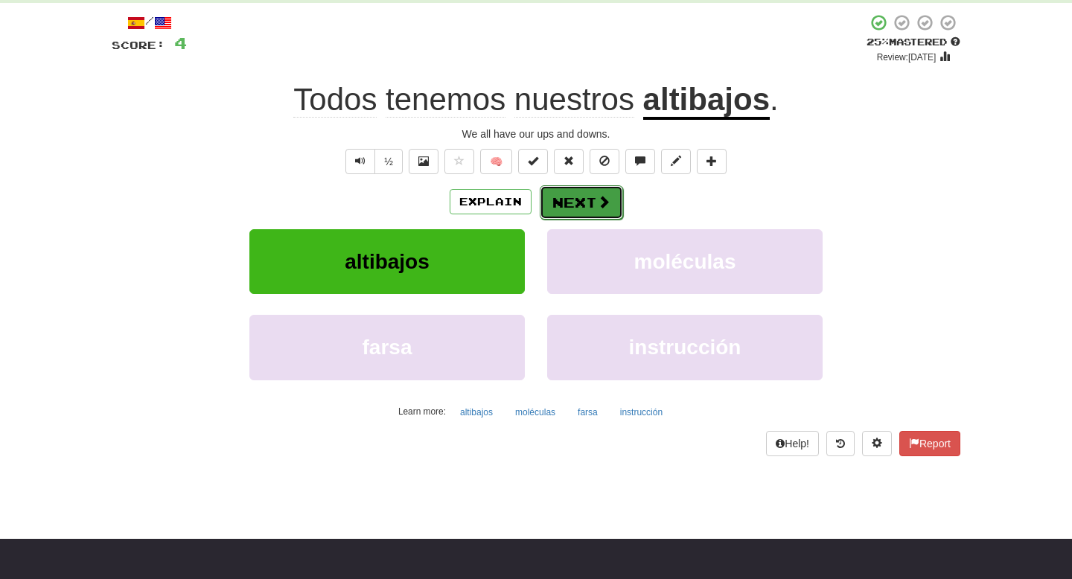
click at [572, 204] on button "Next" at bounding box center [581, 202] width 83 height 34
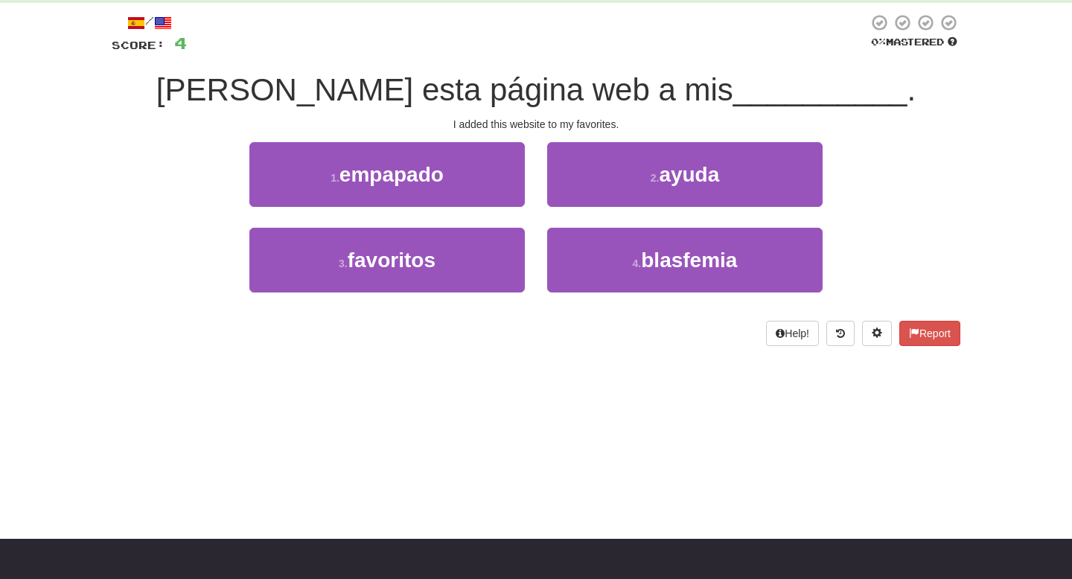
click at [450, 223] on div "1 . empapado" at bounding box center [387, 185] width 298 height 86
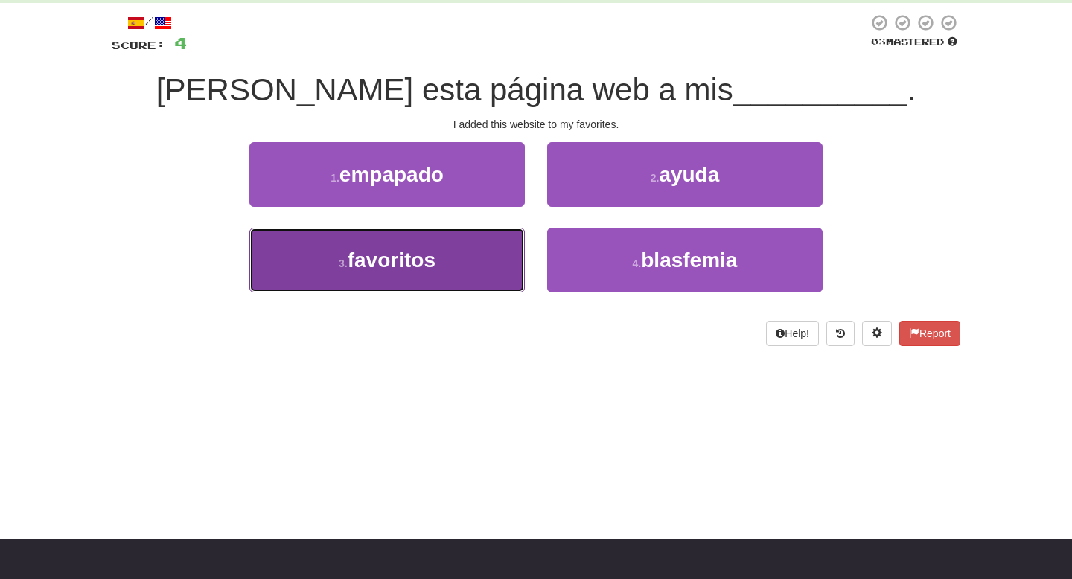
click at [443, 234] on button "3 . favoritos" at bounding box center [386, 260] width 275 height 65
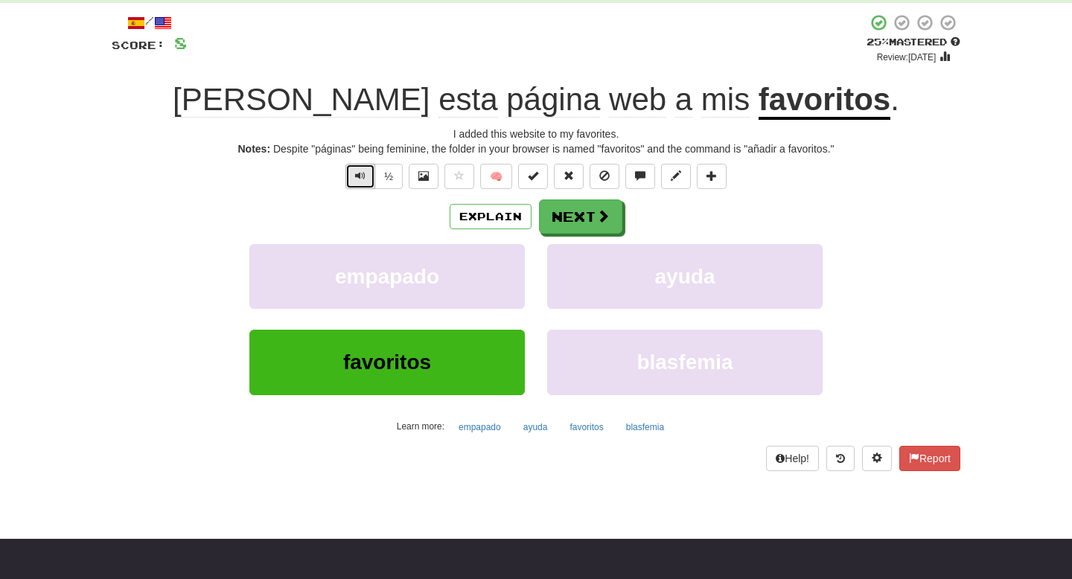
click at [367, 180] on button "Text-to-speech controls" at bounding box center [360, 176] width 30 height 25
click at [604, 226] on button "Next" at bounding box center [581, 217] width 83 height 34
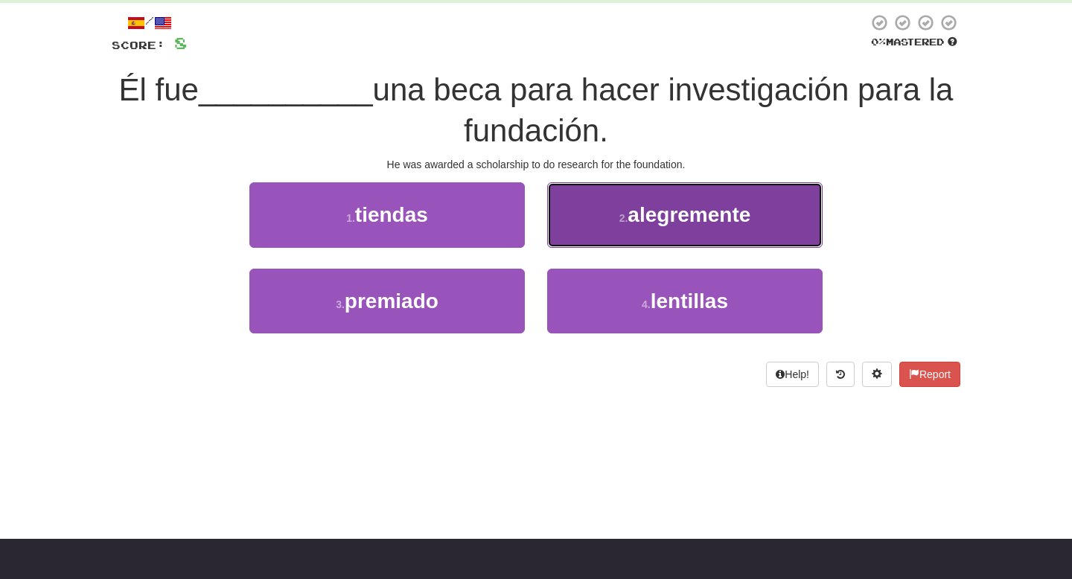
click at [602, 226] on button "2 . alegremente" at bounding box center [684, 214] width 275 height 65
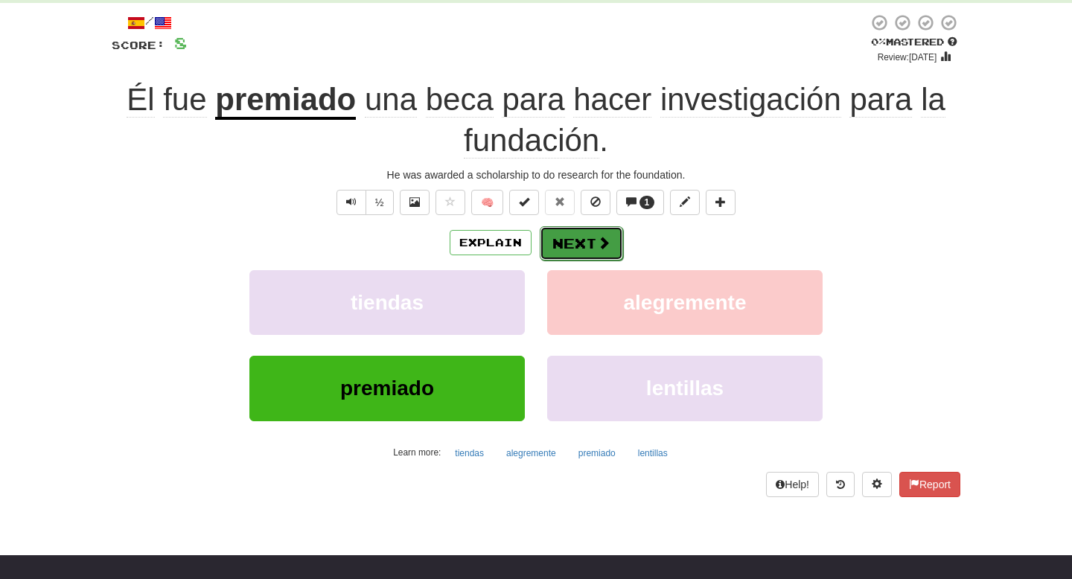
click at [585, 250] on button "Next" at bounding box center [581, 243] width 83 height 34
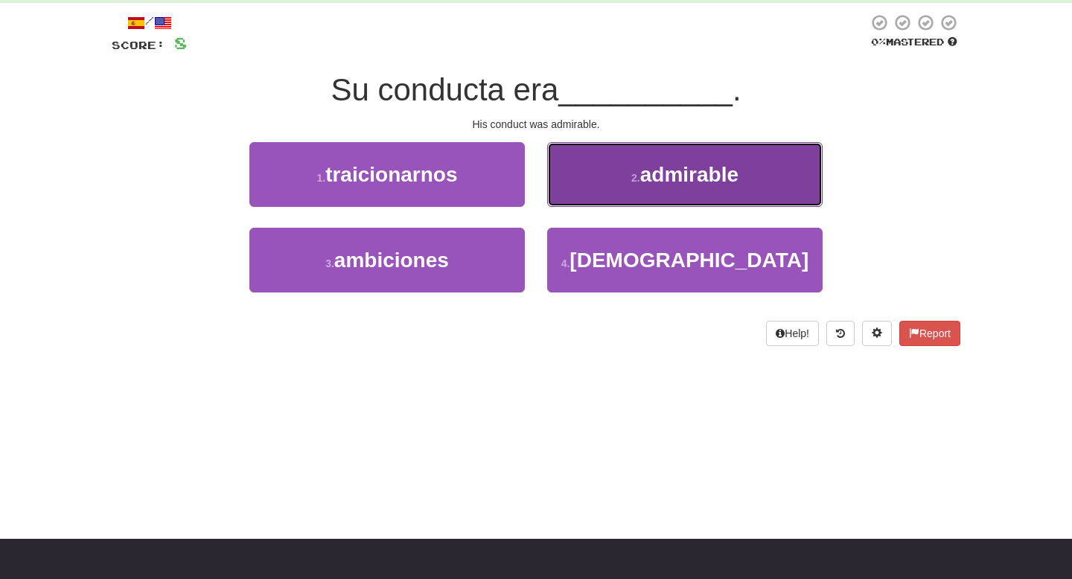
click at [586, 189] on button "2 . admirable" at bounding box center [684, 174] width 275 height 65
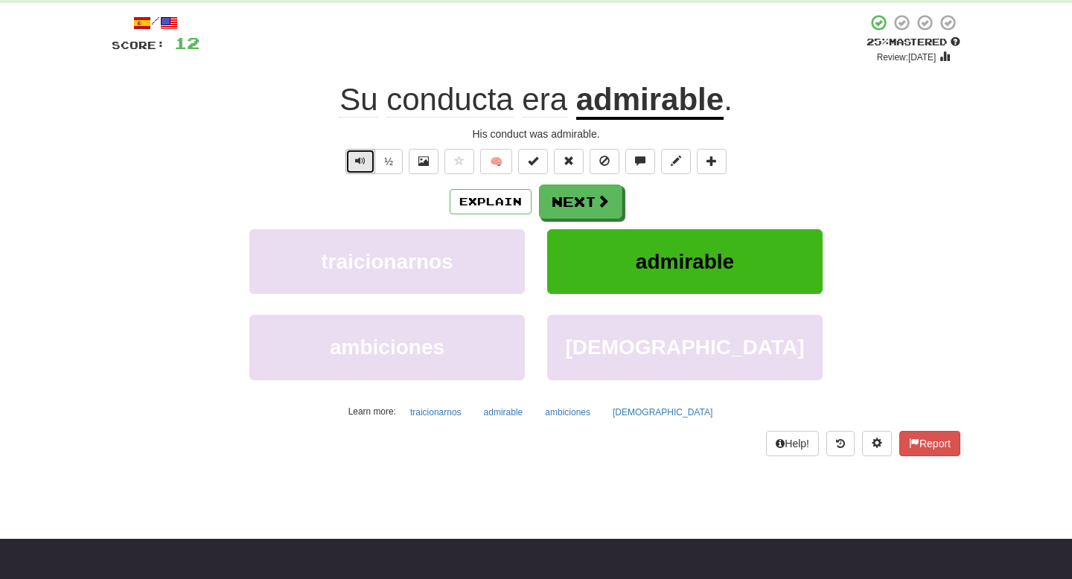
click at [362, 164] on span "Text-to-speech controls" at bounding box center [360, 161] width 10 height 10
click at [564, 205] on button "Next" at bounding box center [581, 202] width 83 height 34
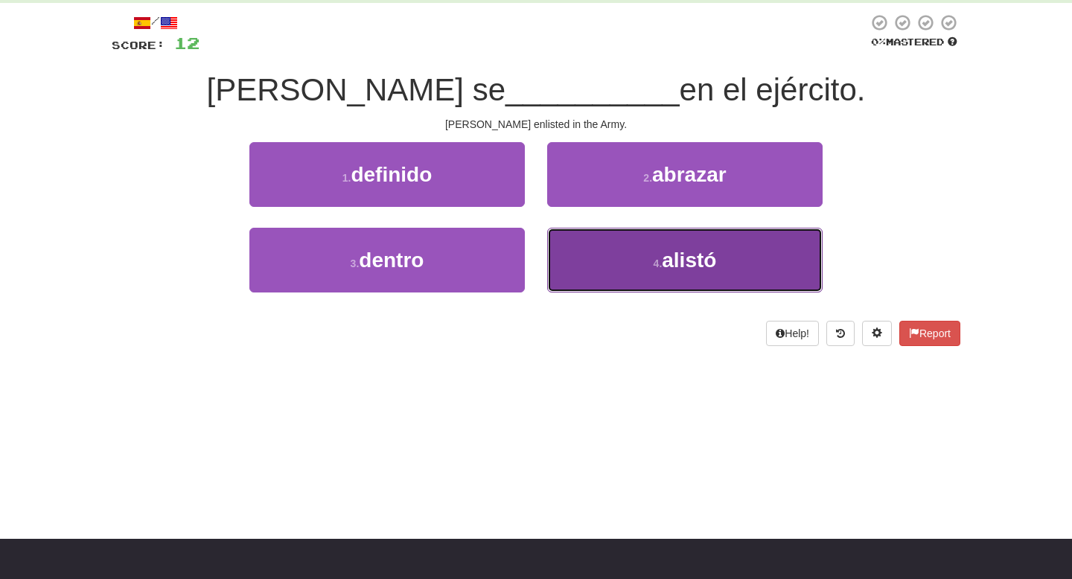
click at [617, 258] on button "4 . alistó" at bounding box center [684, 260] width 275 height 65
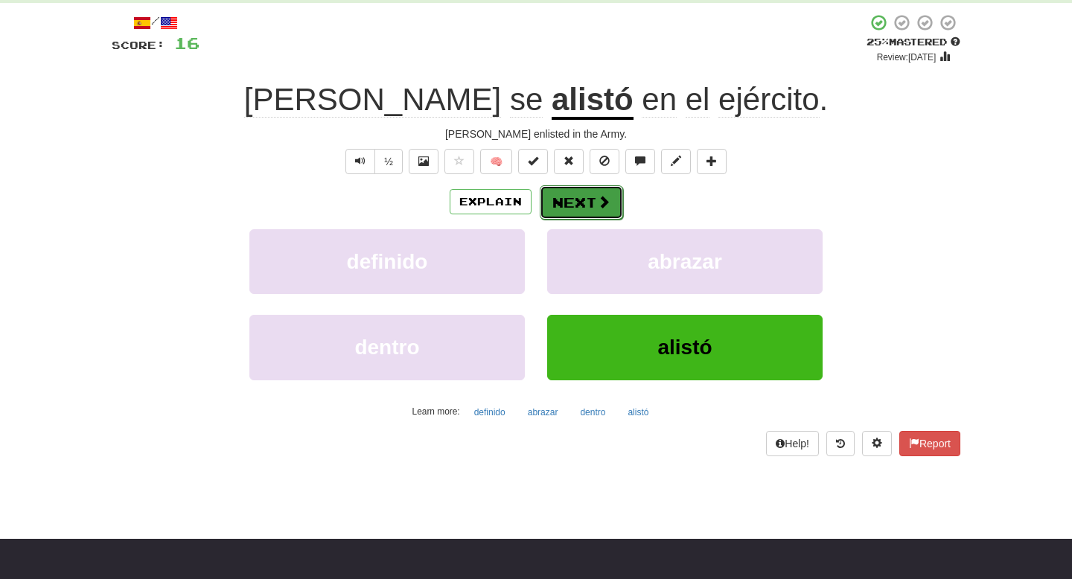
click at [600, 213] on button "Next" at bounding box center [581, 202] width 83 height 34
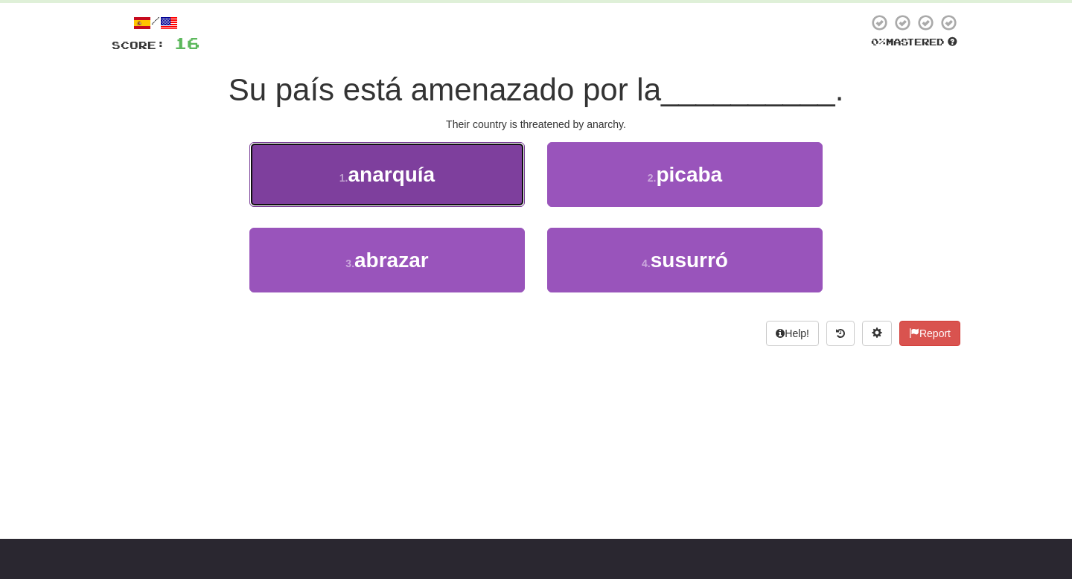
click at [480, 162] on button "1 . anarquía" at bounding box center [386, 174] width 275 height 65
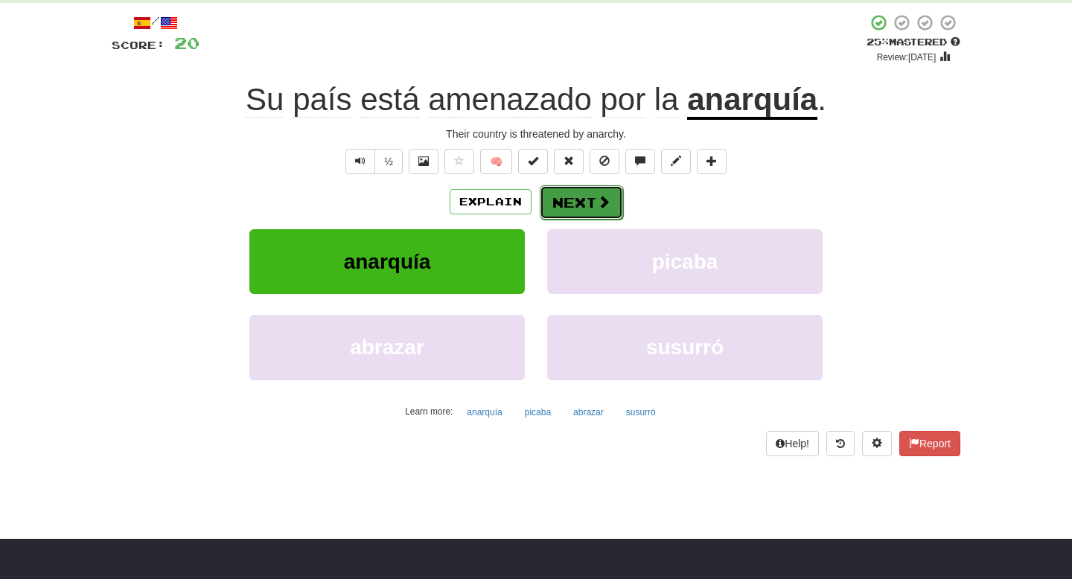
click at [586, 205] on button "Next" at bounding box center [581, 202] width 83 height 34
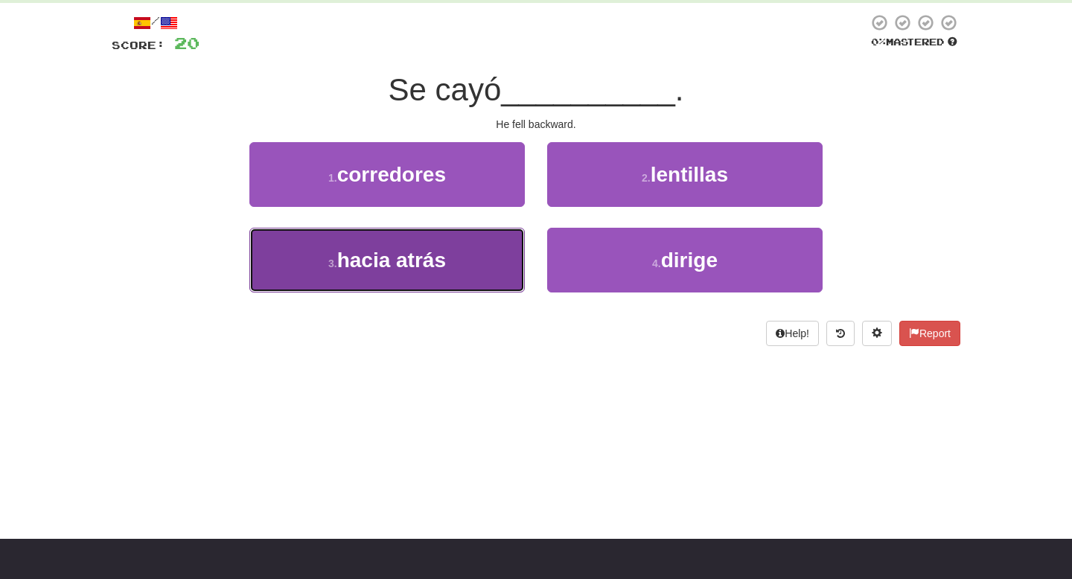
click at [460, 255] on button "3 . hacia atrás" at bounding box center [386, 260] width 275 height 65
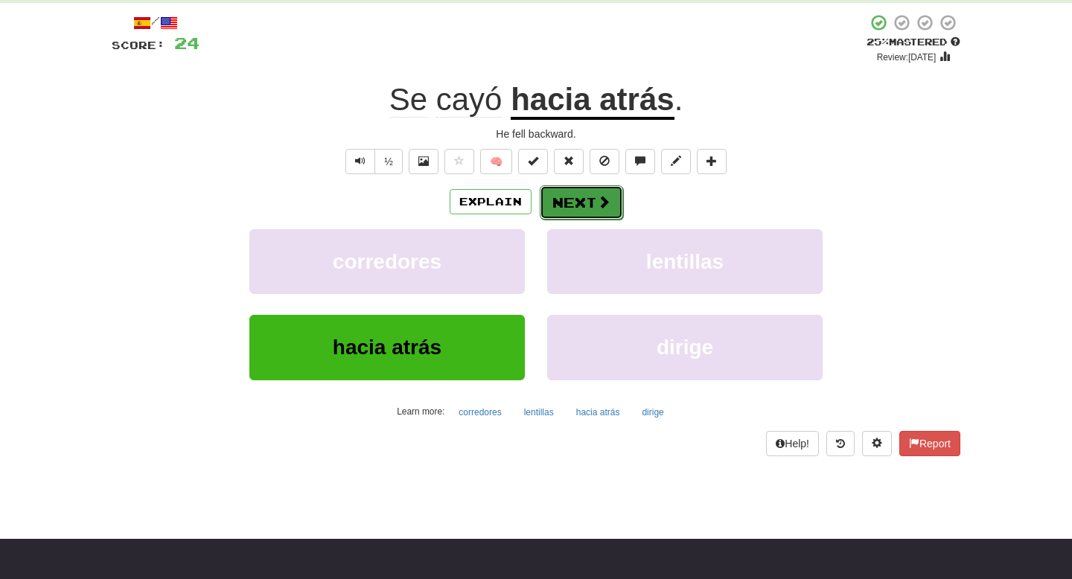
click at [583, 194] on button "Next" at bounding box center [581, 202] width 83 height 34
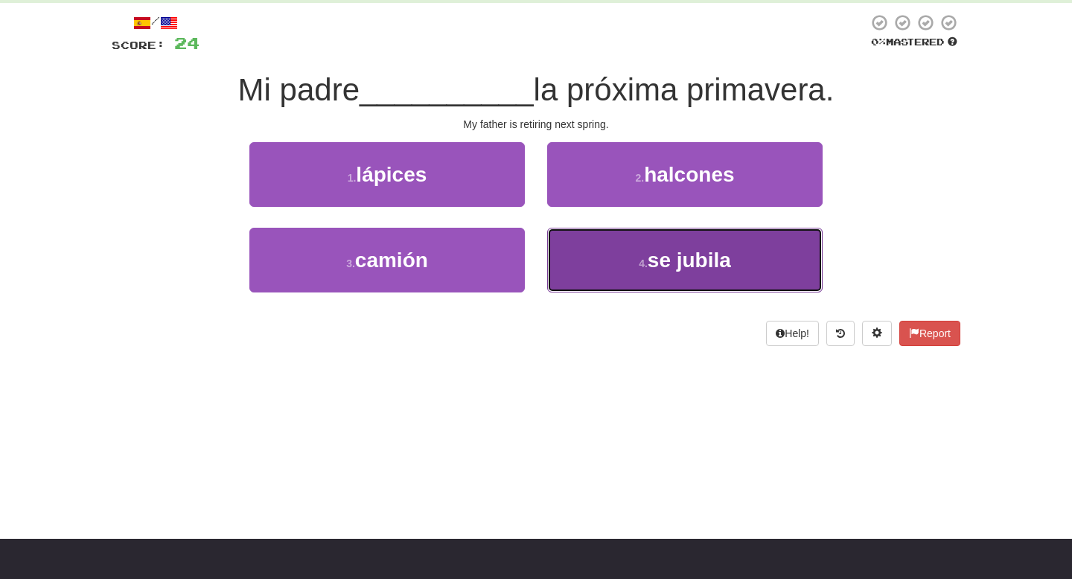
click at [649, 243] on button "4 . se jubila" at bounding box center [684, 260] width 275 height 65
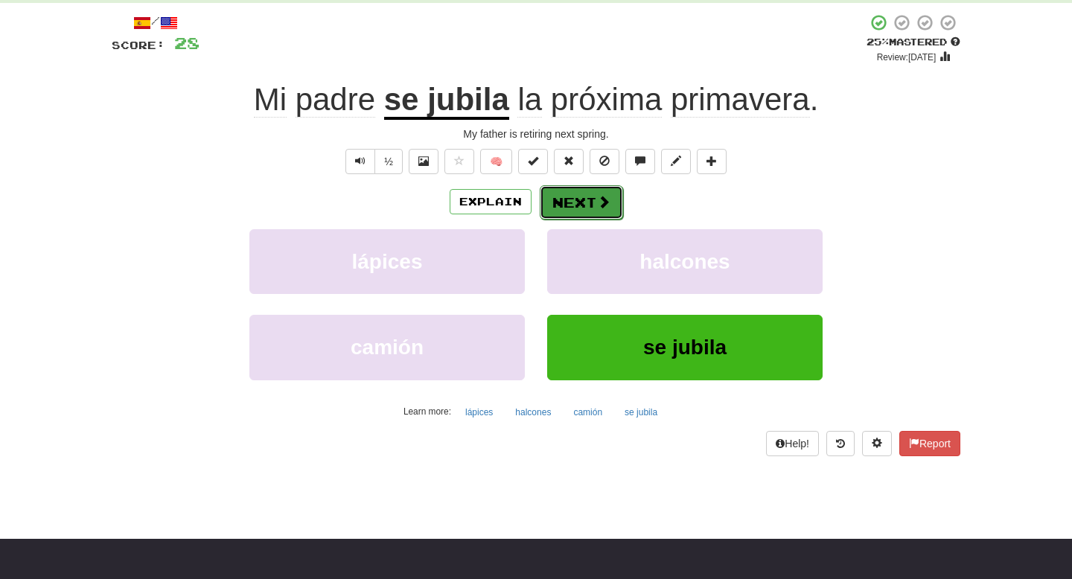
click at [575, 202] on button "Next" at bounding box center [581, 202] width 83 height 34
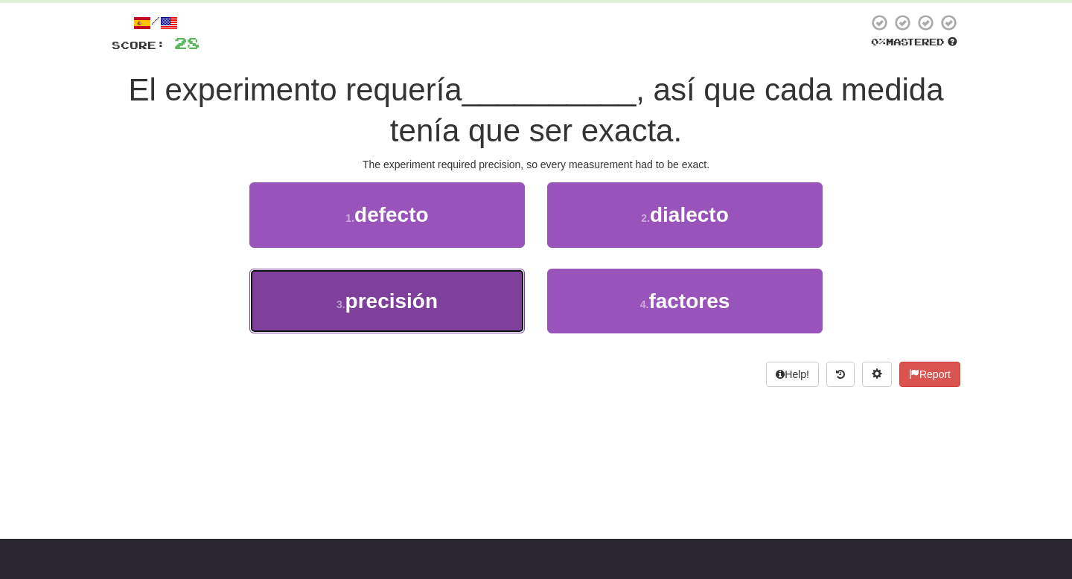
click at [447, 301] on button "3 . precisión" at bounding box center [386, 301] width 275 height 65
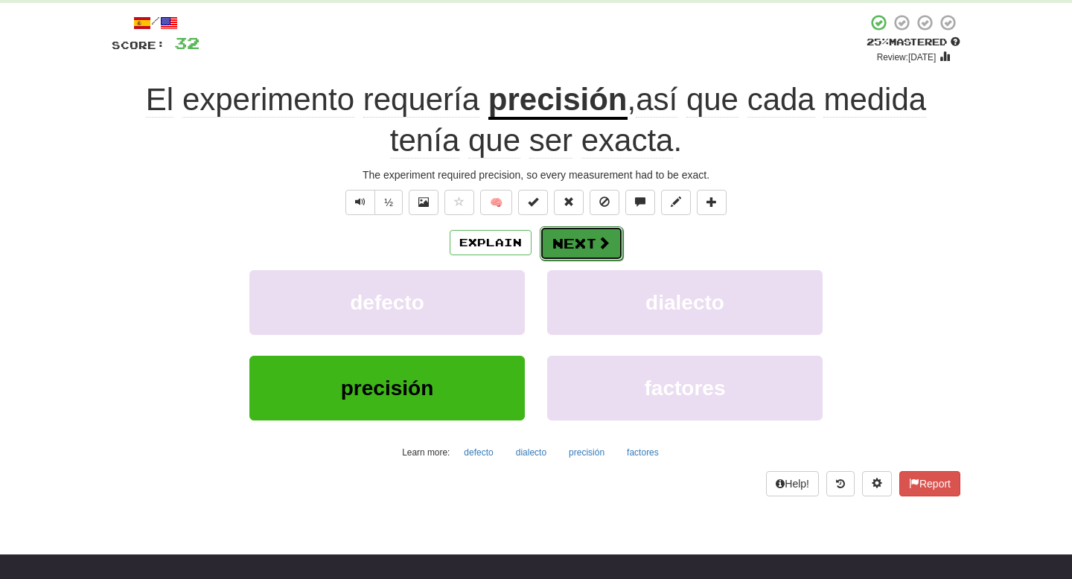
click at [607, 234] on button "Next" at bounding box center [581, 243] width 83 height 34
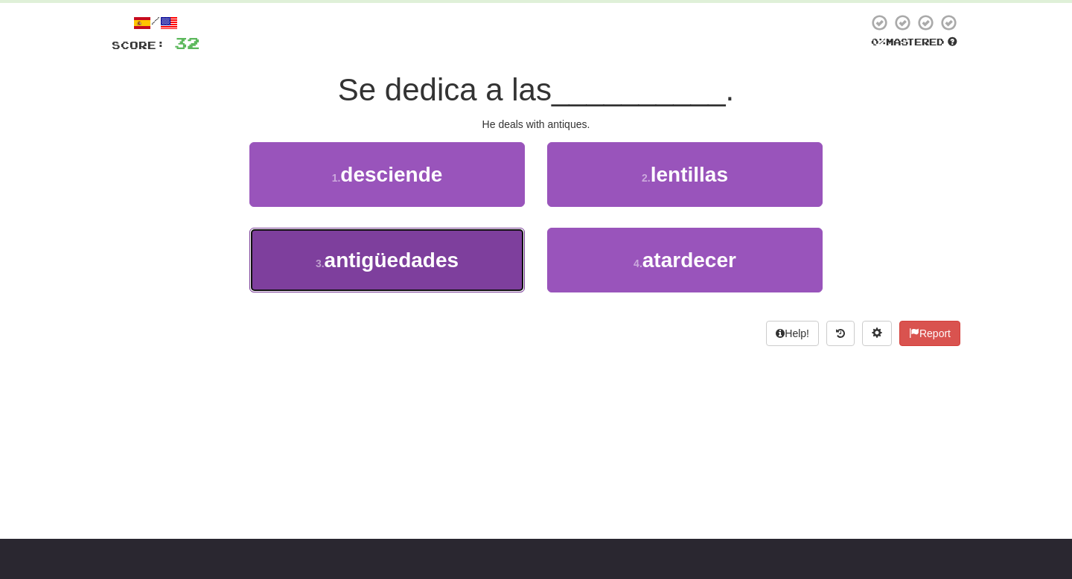
click at [489, 254] on button "3 . antigüedades" at bounding box center [386, 260] width 275 height 65
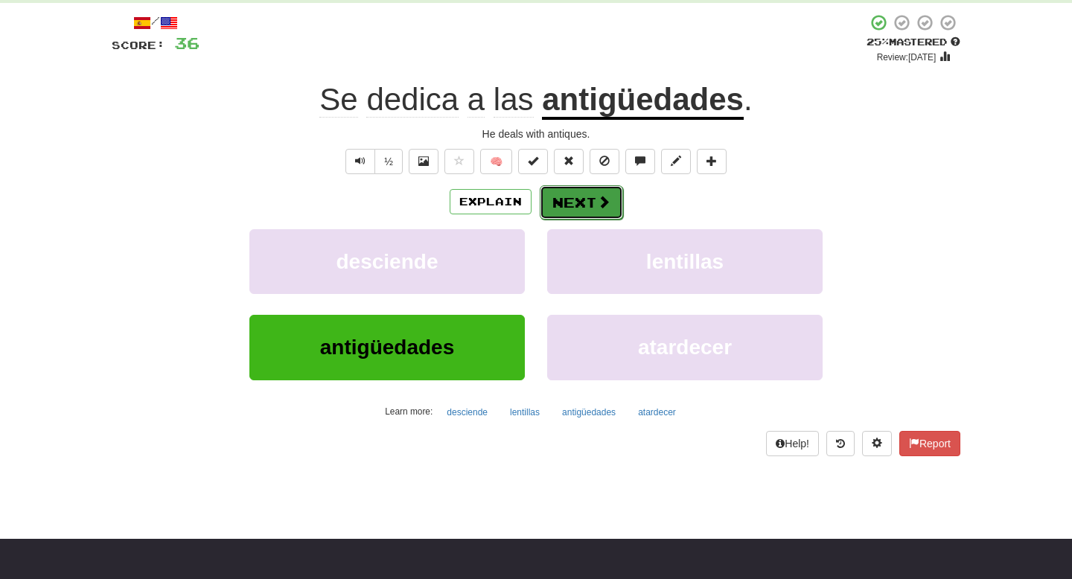
click at [558, 211] on button "Next" at bounding box center [581, 202] width 83 height 34
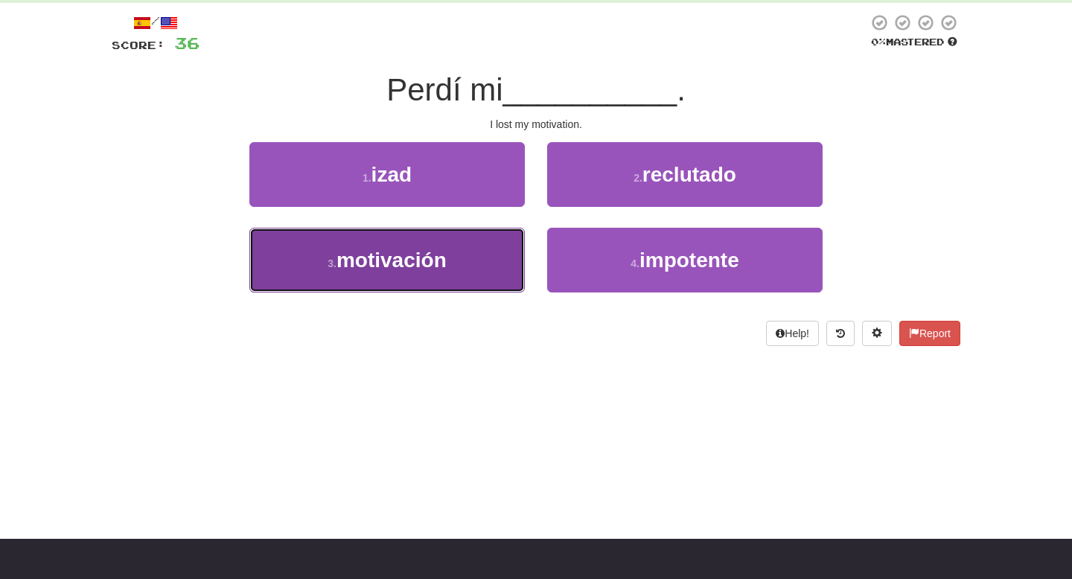
click at [480, 263] on button "3 . motivación" at bounding box center [386, 260] width 275 height 65
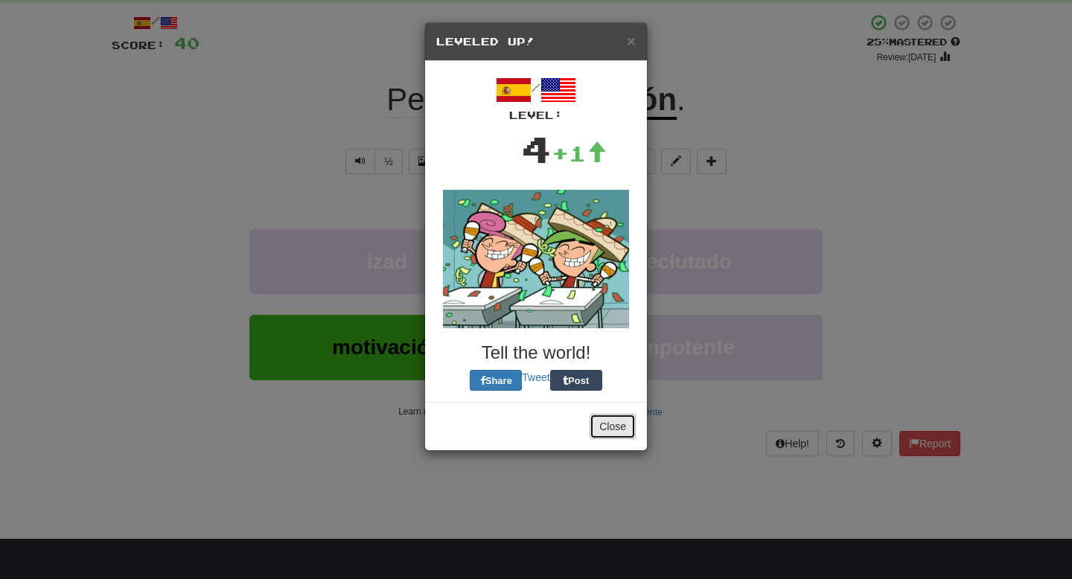
click at [616, 425] on button "Close" at bounding box center [613, 426] width 46 height 25
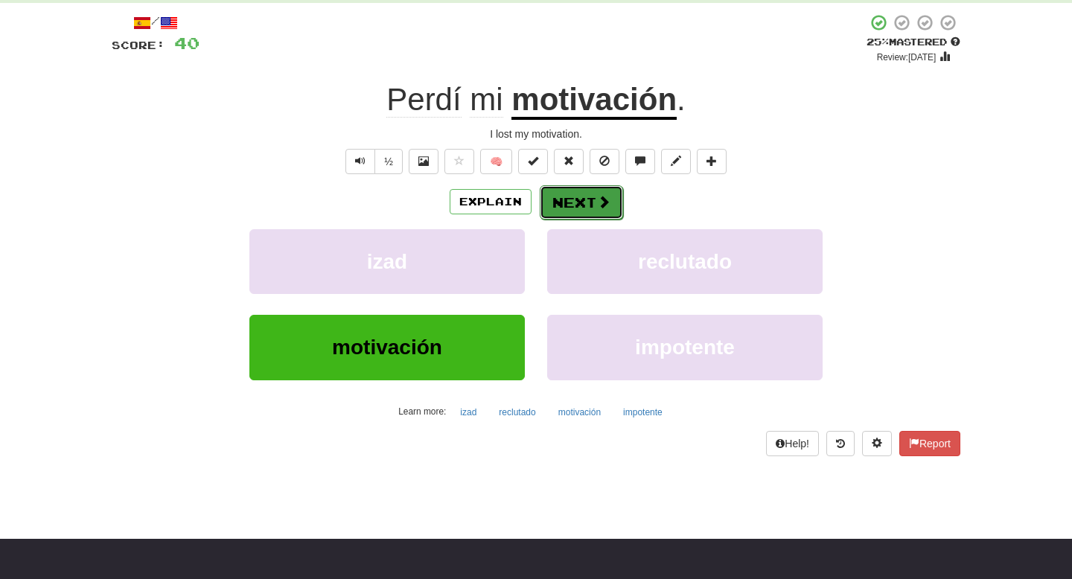
click at [572, 204] on button "Next" at bounding box center [581, 202] width 83 height 34
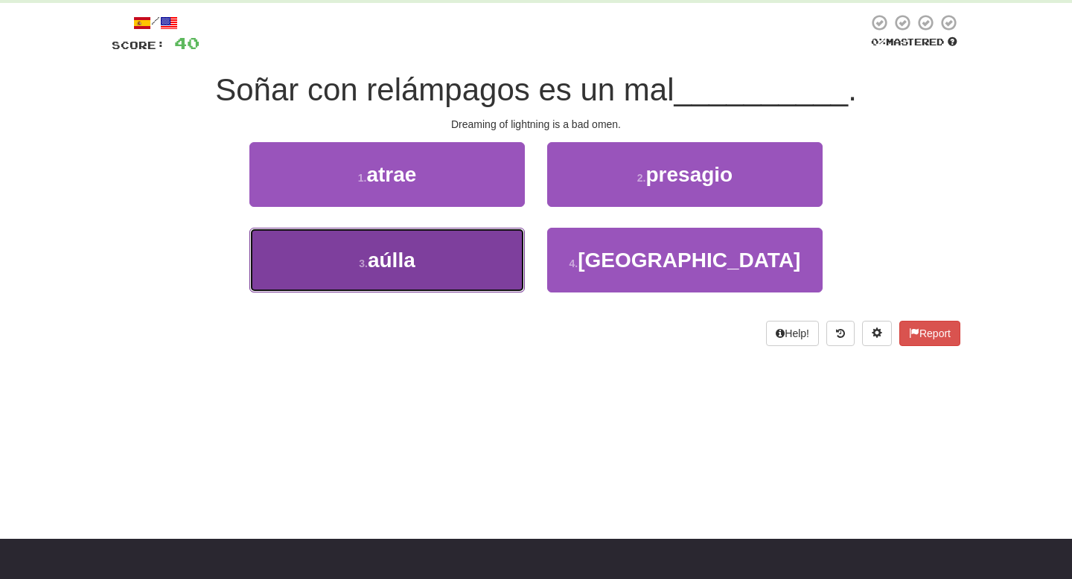
click at [449, 270] on button "3 . aúlla" at bounding box center [386, 260] width 275 height 65
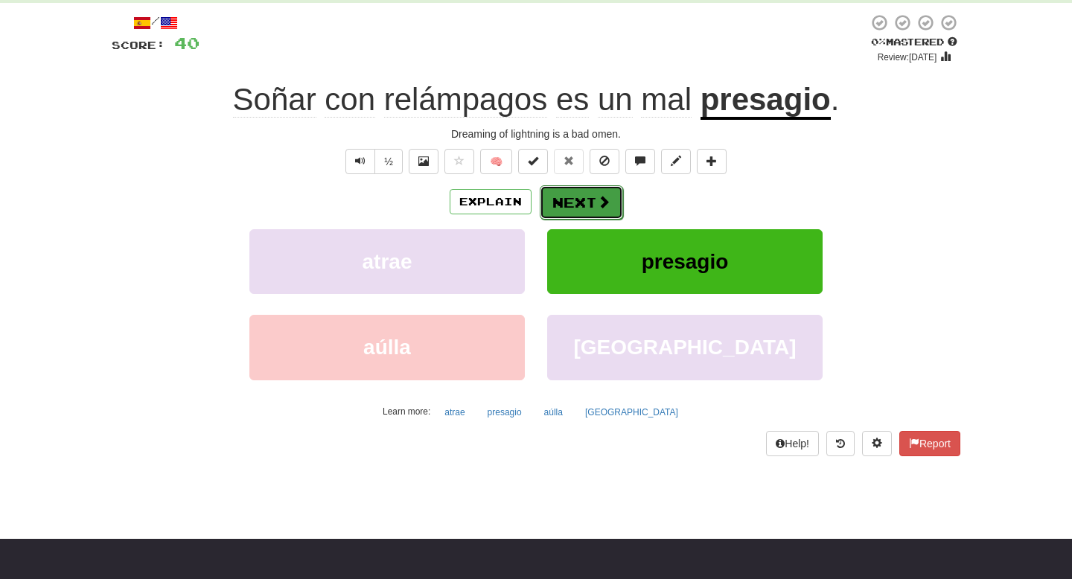
click at [569, 200] on button "Next" at bounding box center [581, 202] width 83 height 34
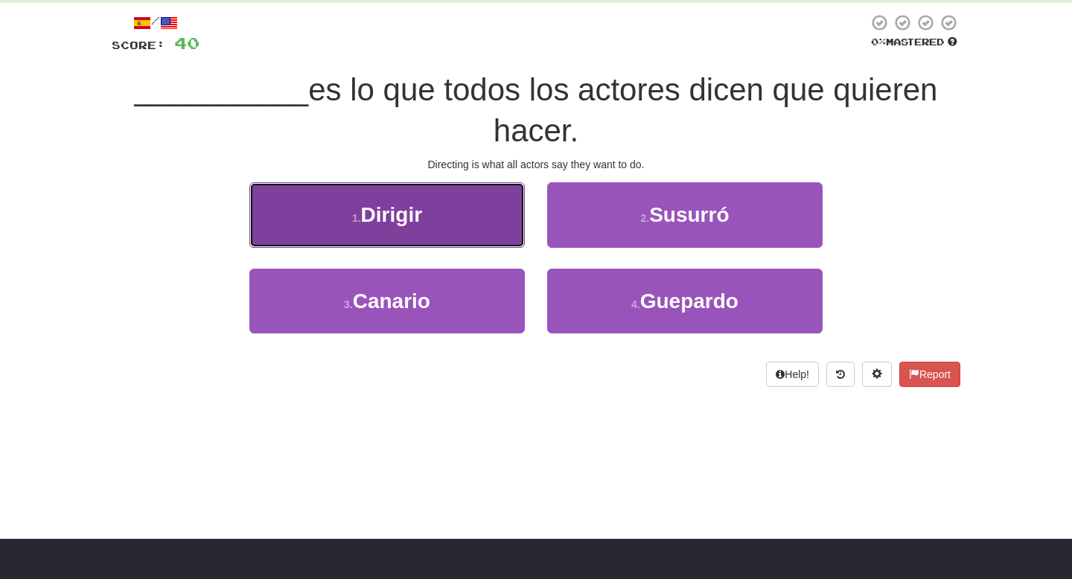
click at [484, 211] on button "1 . Dirigir" at bounding box center [386, 214] width 275 height 65
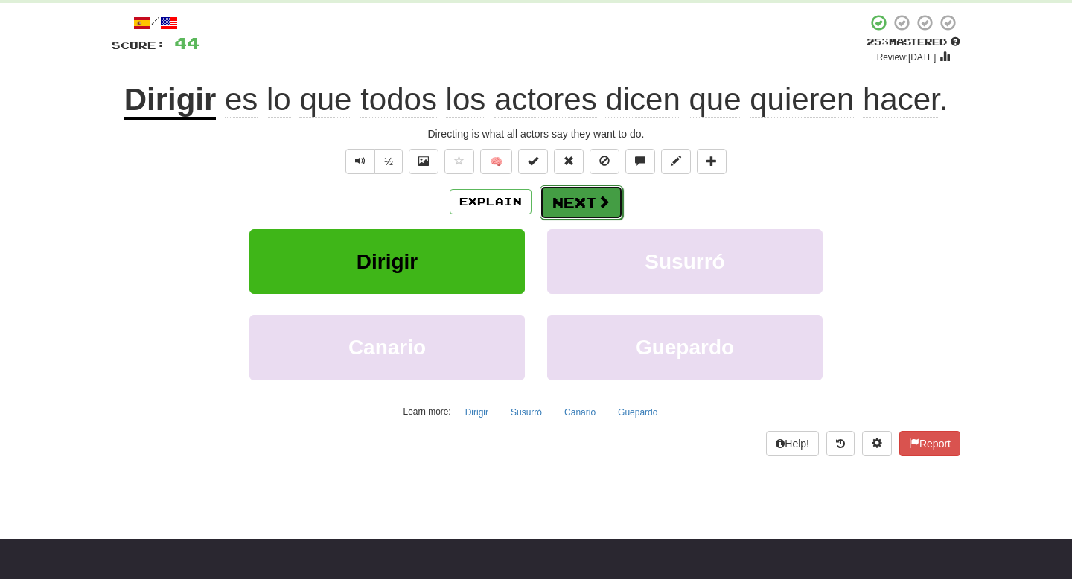
click at [566, 208] on button "Next" at bounding box center [581, 202] width 83 height 34
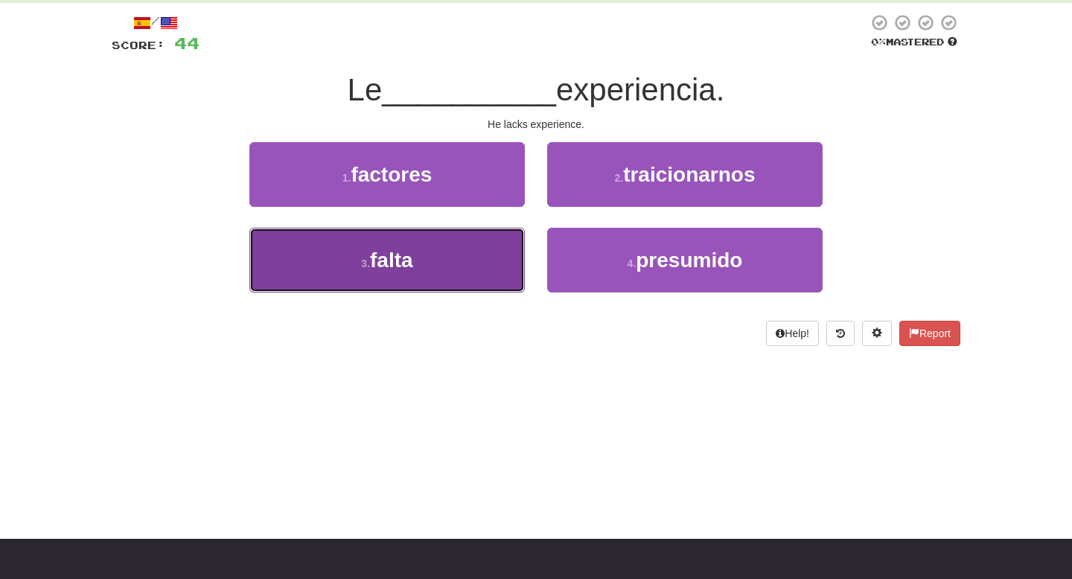
click at [473, 268] on button "3 . falta" at bounding box center [386, 260] width 275 height 65
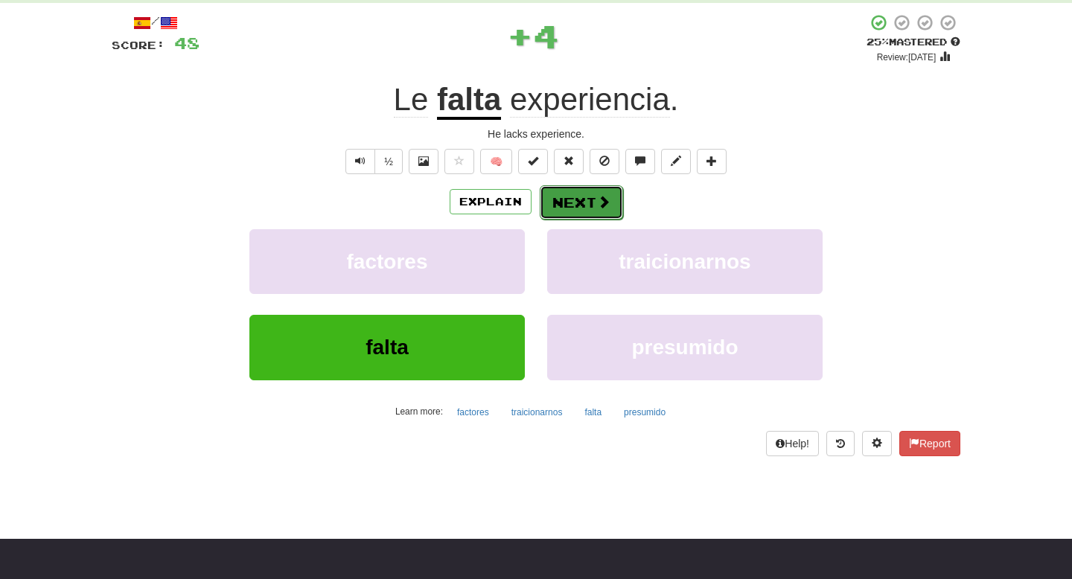
click at [565, 210] on button "Next" at bounding box center [581, 202] width 83 height 34
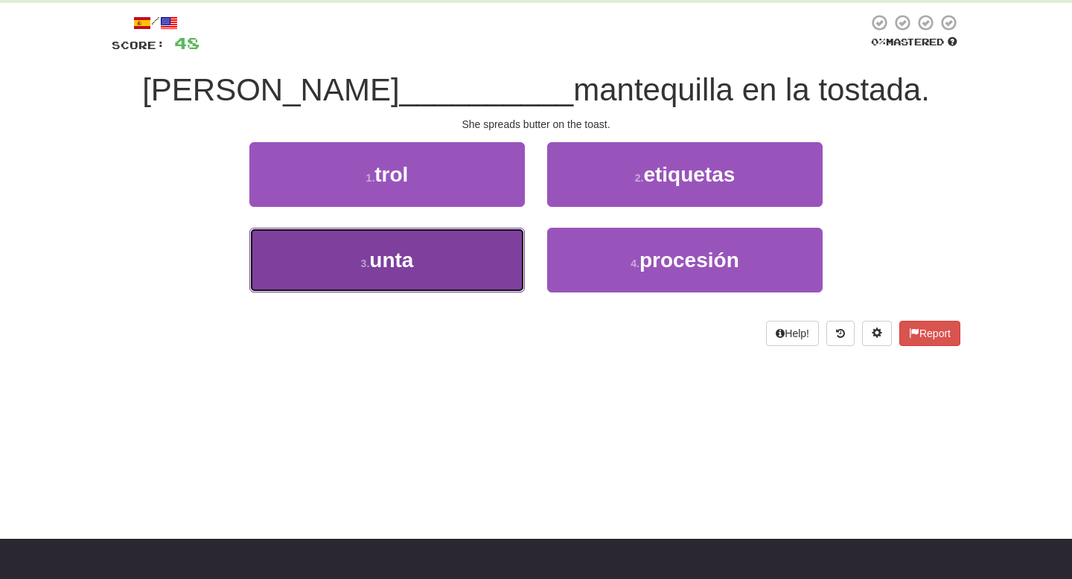
click at [431, 276] on button "3 . unta" at bounding box center [386, 260] width 275 height 65
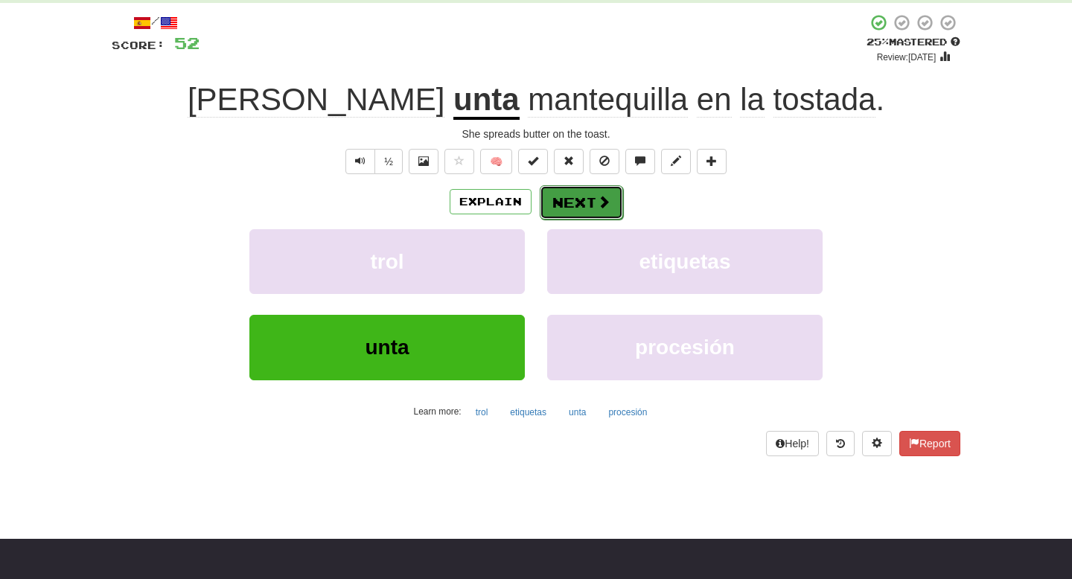
click at [579, 205] on button "Next" at bounding box center [581, 202] width 83 height 34
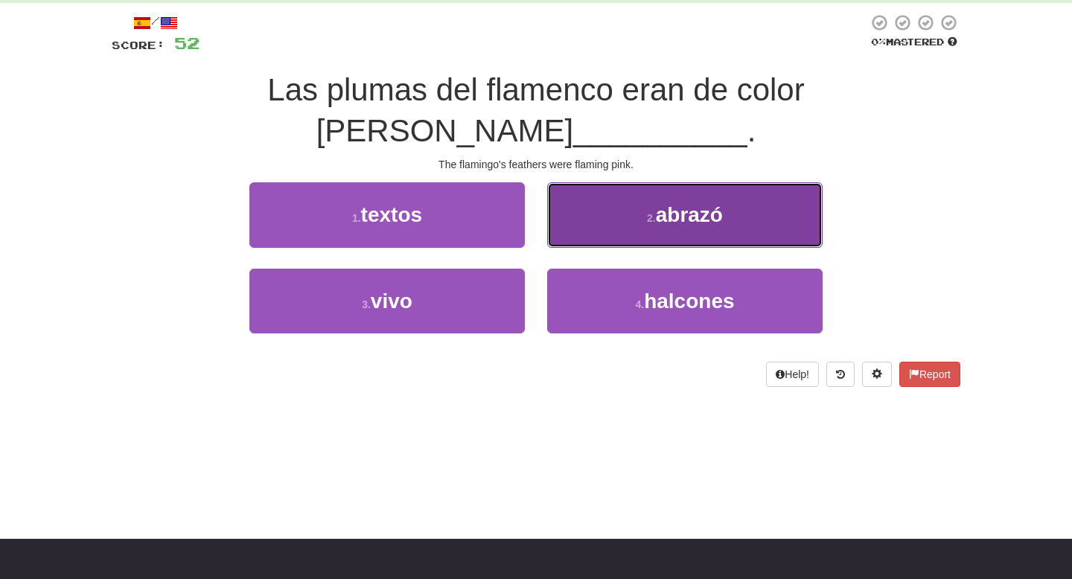
click at [594, 182] on button "2 . abrazó" at bounding box center [684, 214] width 275 height 65
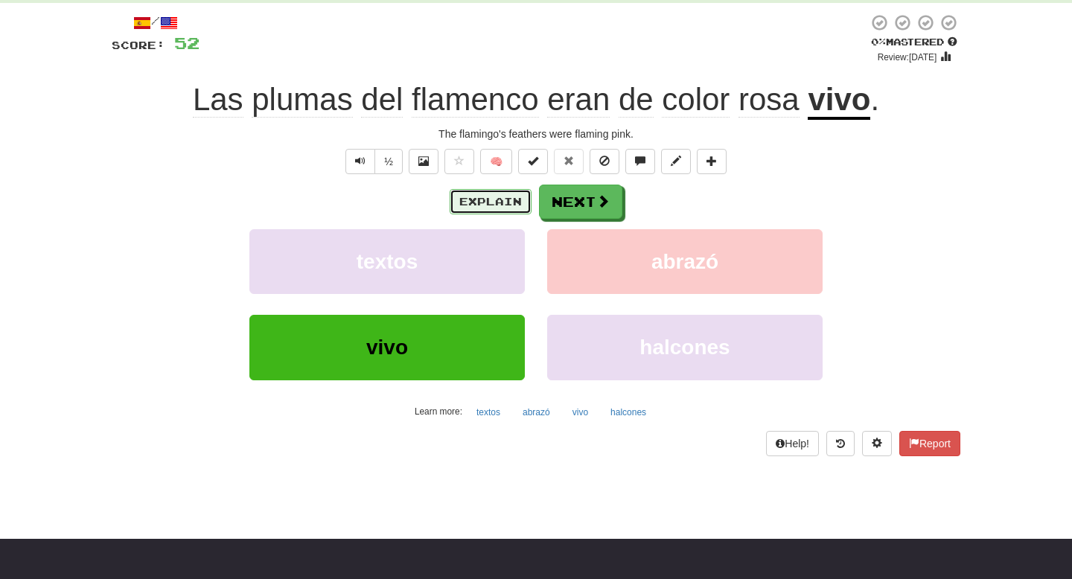
click at [497, 196] on button "Explain" at bounding box center [491, 201] width 82 height 25
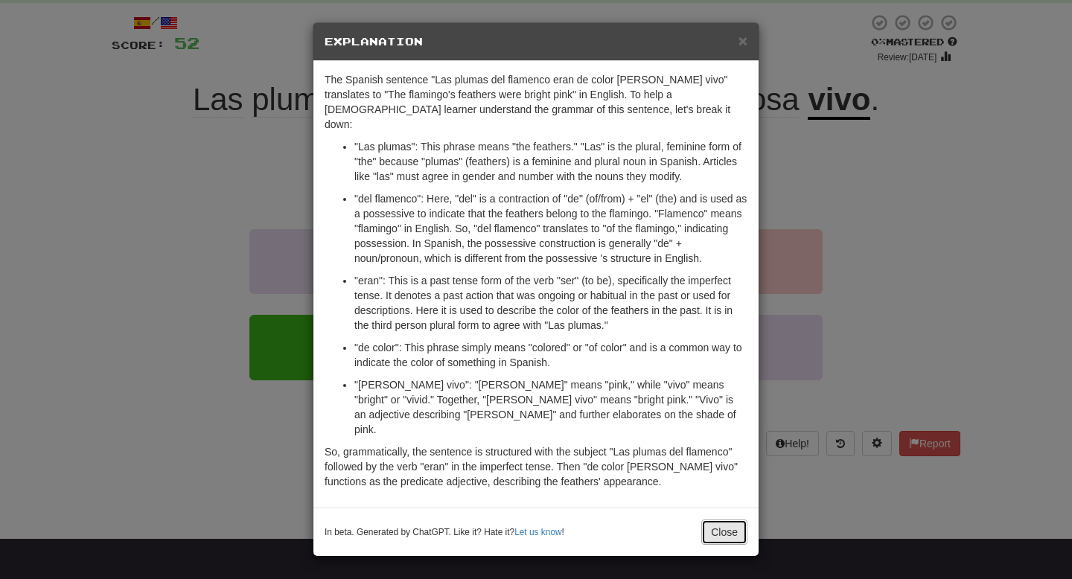
click at [727, 520] on button "Close" at bounding box center [724, 532] width 46 height 25
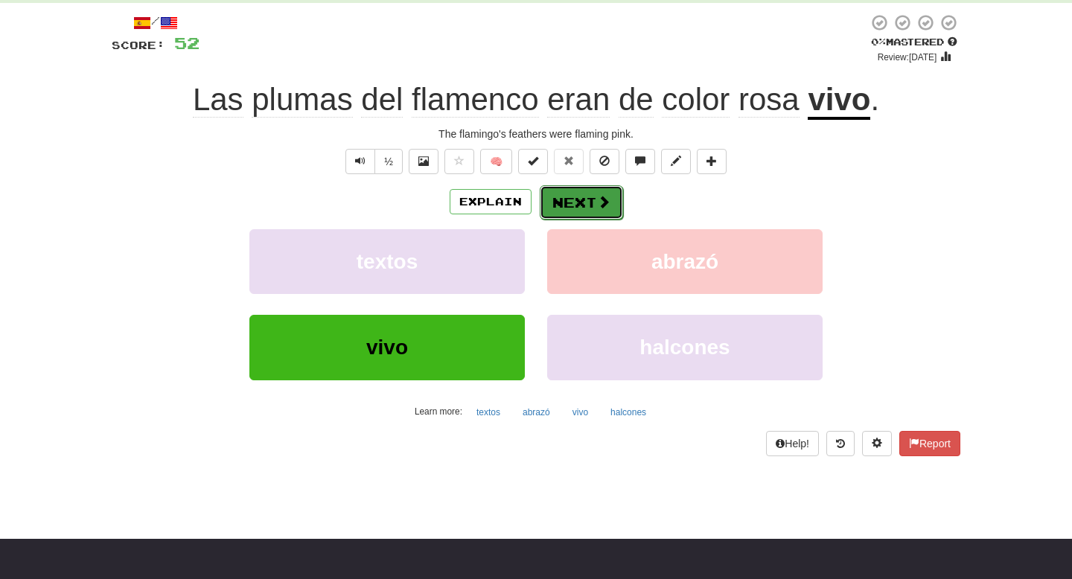
click at [583, 212] on button "Next" at bounding box center [581, 202] width 83 height 34
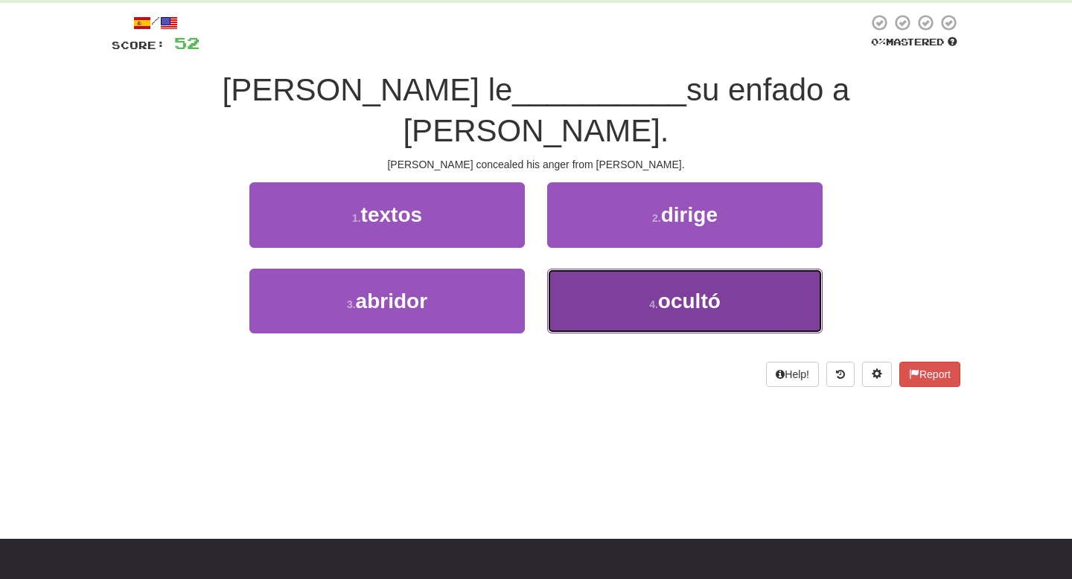
click at [644, 269] on button "4 . ocultó" at bounding box center [684, 301] width 275 height 65
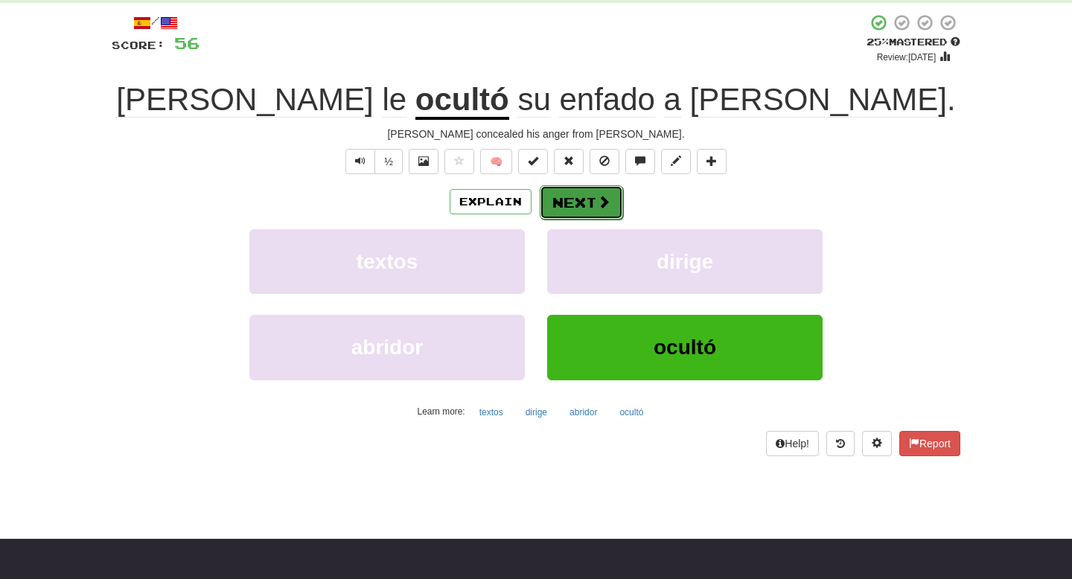
click at [569, 197] on button "Next" at bounding box center [581, 202] width 83 height 34
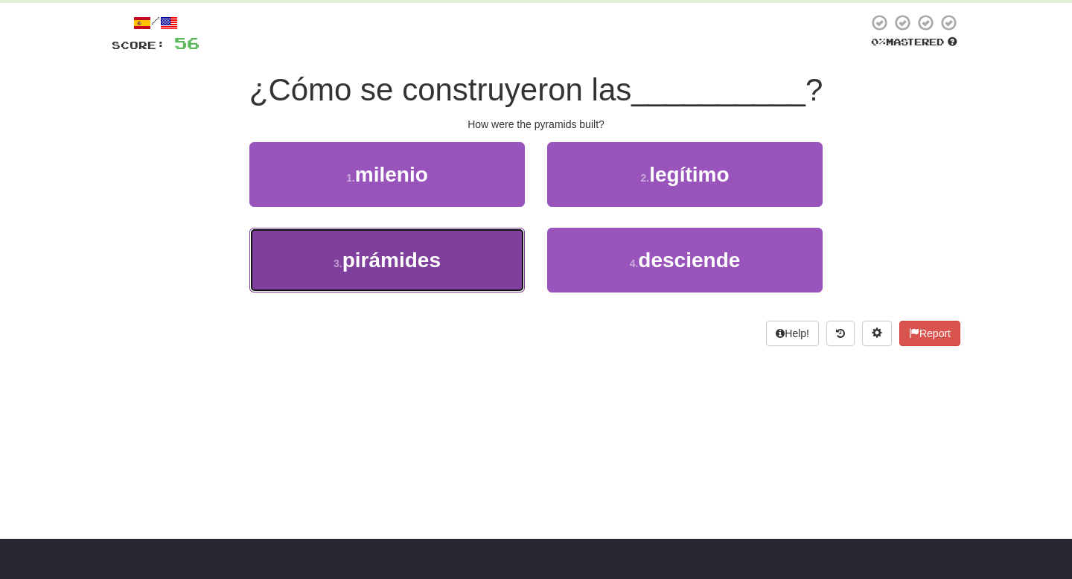
click at [450, 256] on button "3 . pirámides" at bounding box center [386, 260] width 275 height 65
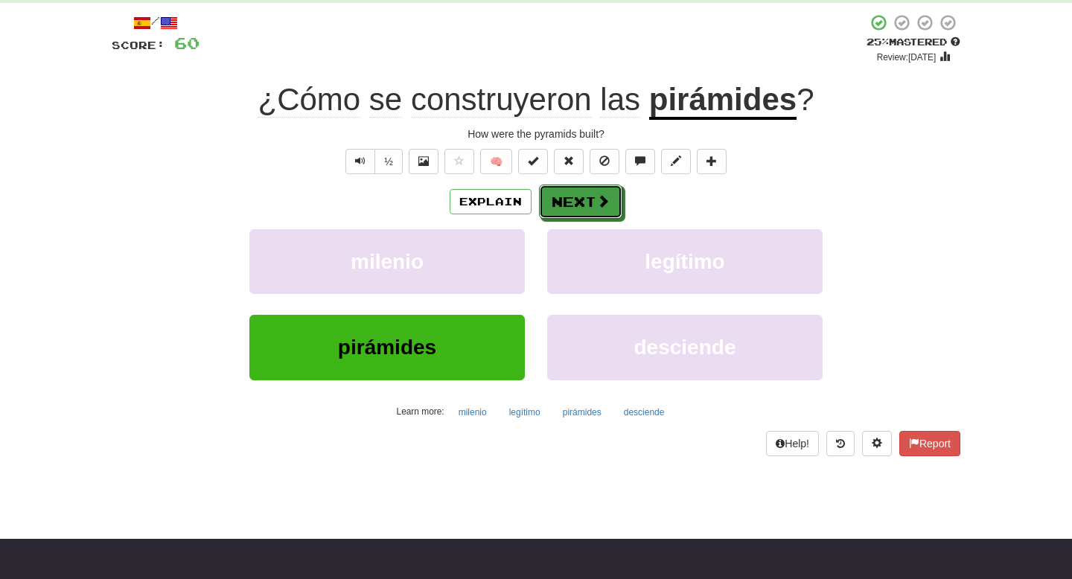
drag, startPoint x: 587, startPoint y: 201, endPoint x: 594, endPoint y: 182, distance: 20.5
click at [594, 182] on div "/ Score: 60 + 4 25 % Mastered Review: 2025-08-20 ¿Cómo se construyeron las pirá…" at bounding box center [536, 234] width 849 height 442
click at [590, 193] on button "Next" at bounding box center [581, 202] width 83 height 34
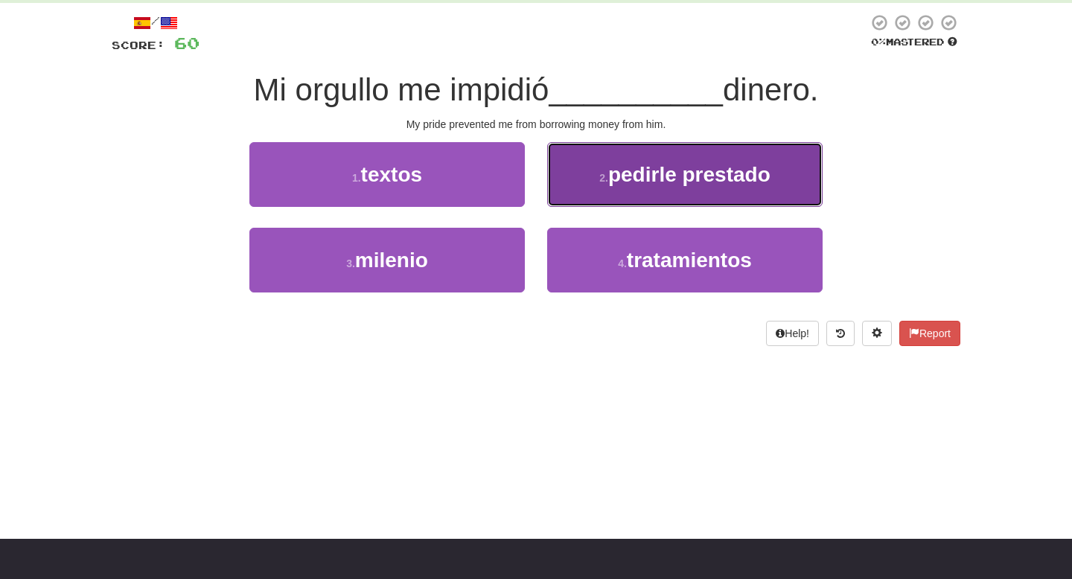
click at [614, 188] on button "2 . pedirle prestado" at bounding box center [684, 174] width 275 height 65
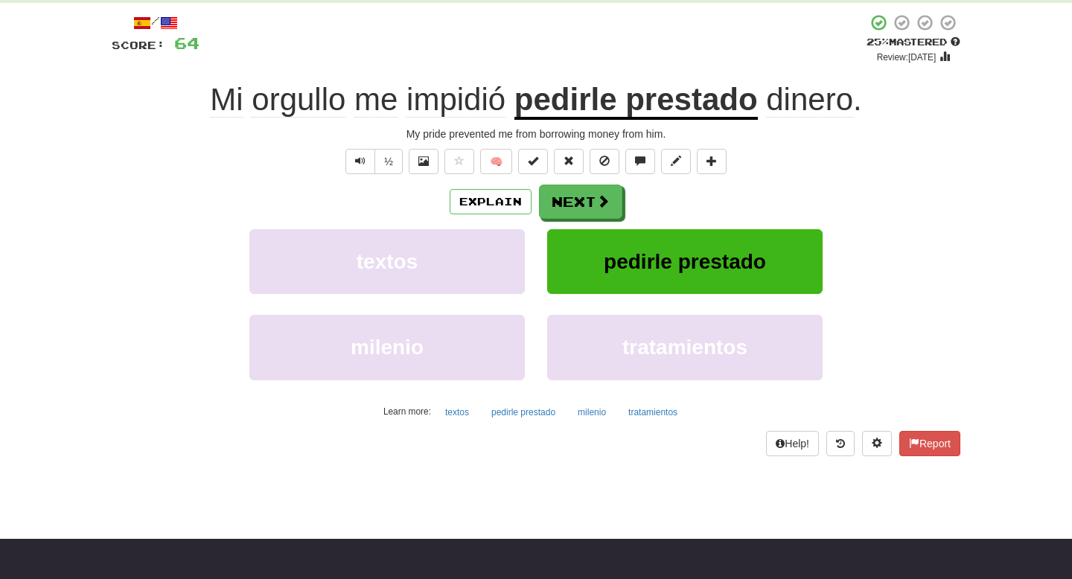
click at [566, 221] on div "Explain Next textos pedirle prestado milenio tratamientos Learn more: textos pe…" at bounding box center [536, 304] width 849 height 239
click at [573, 205] on button "Next" at bounding box center [581, 202] width 83 height 34
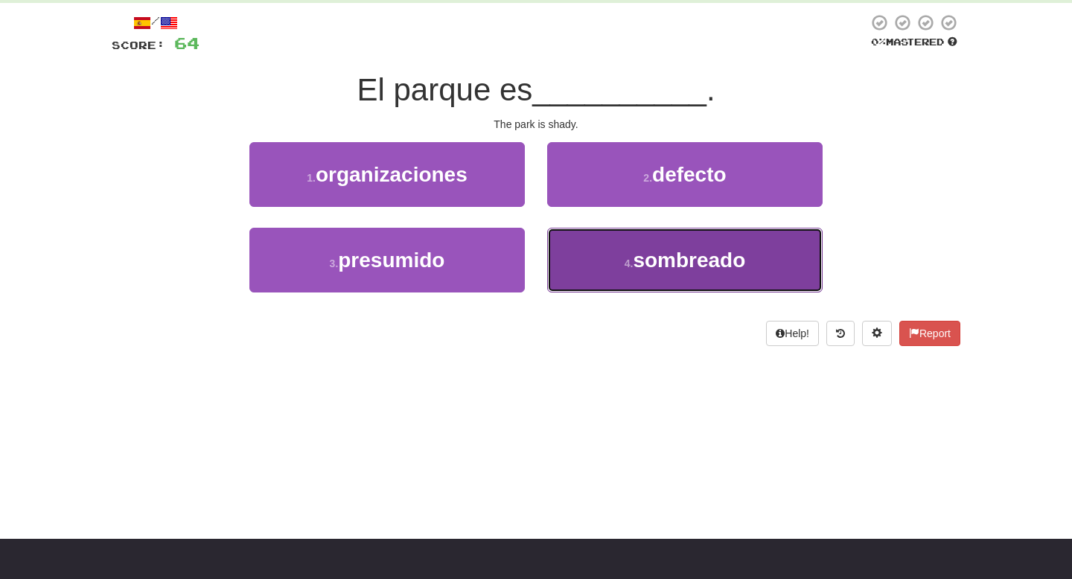
click at [635, 253] on span "sombreado" at bounding box center [689, 260] width 112 height 23
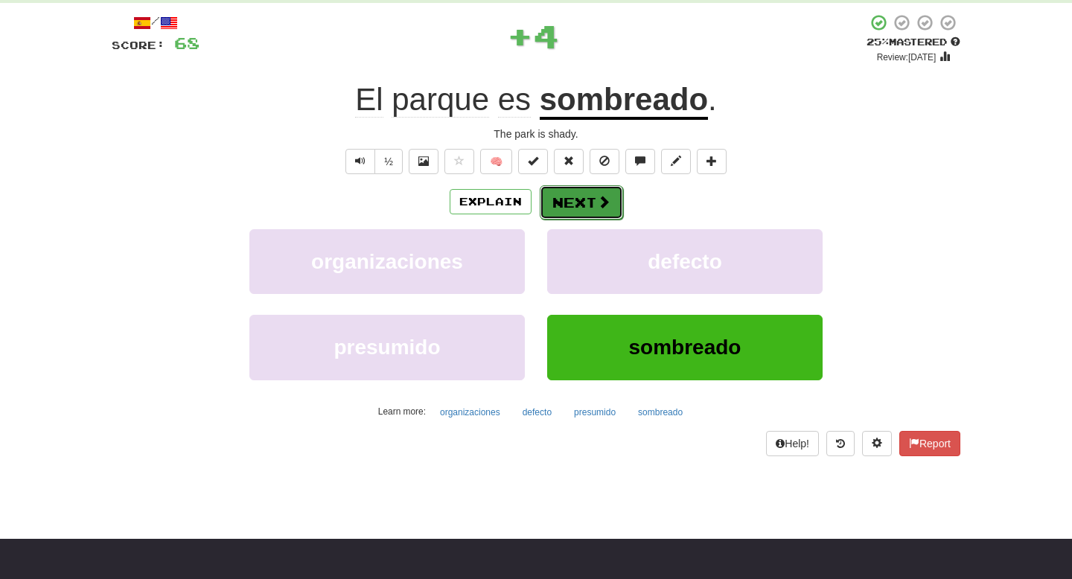
click at [597, 195] on span at bounding box center [603, 201] width 13 height 13
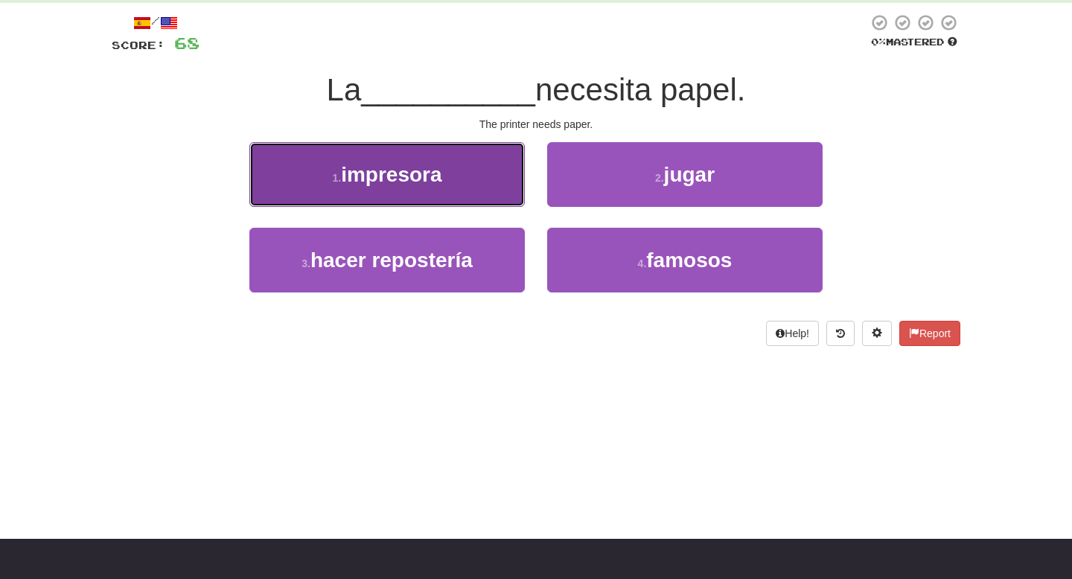
click at [475, 182] on button "1 . impresora" at bounding box center [386, 174] width 275 height 65
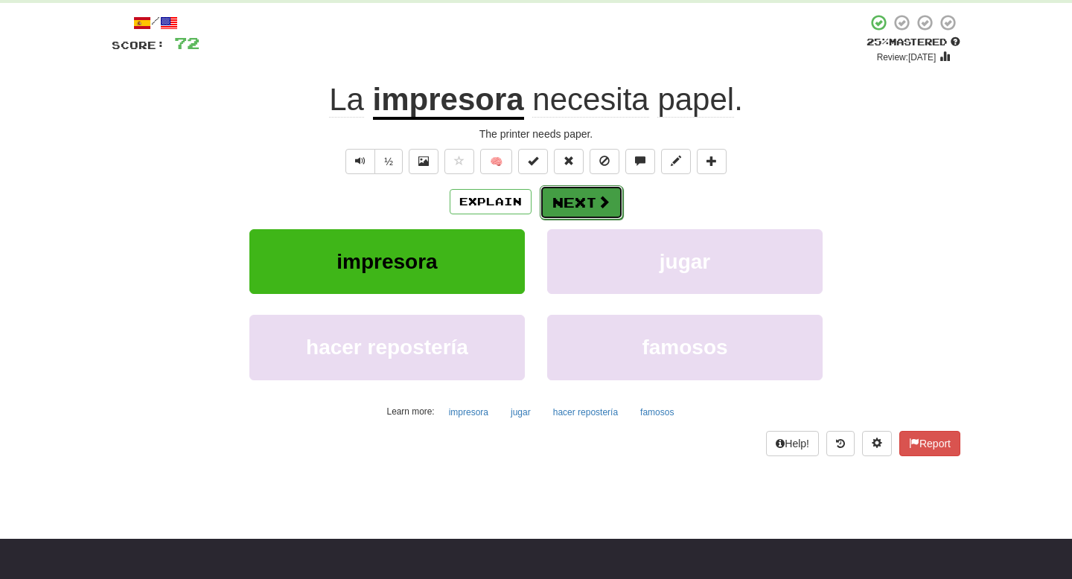
click at [587, 211] on button "Next" at bounding box center [581, 202] width 83 height 34
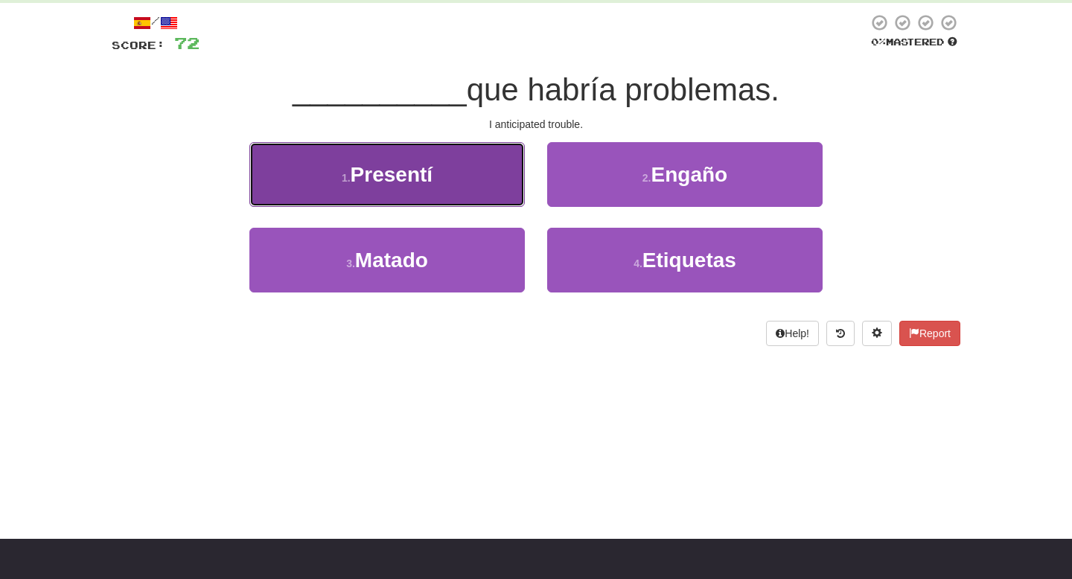
click at [459, 193] on button "1 . Presentí" at bounding box center [386, 174] width 275 height 65
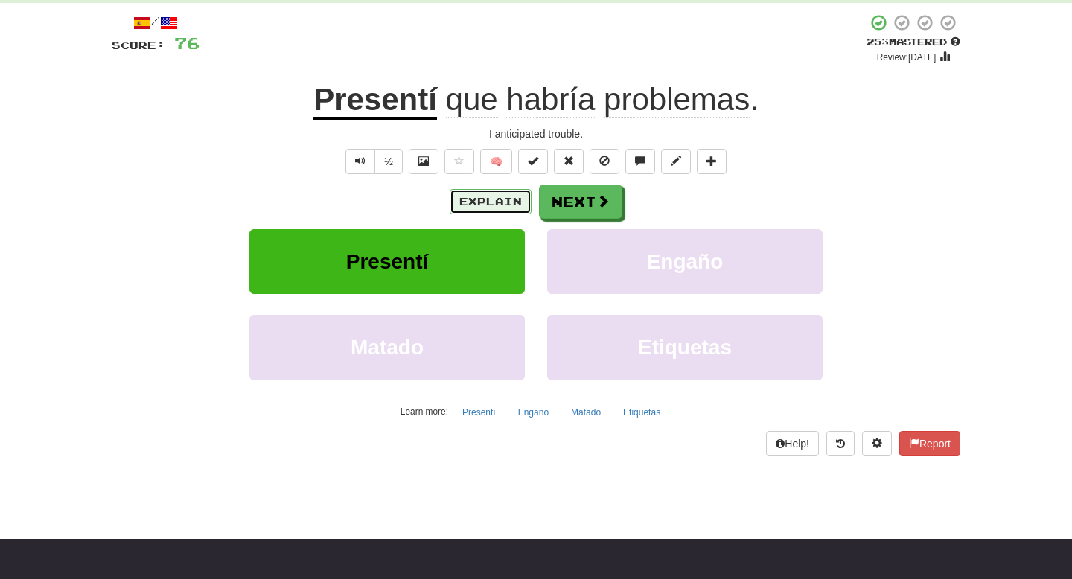
click at [515, 208] on button "Explain" at bounding box center [491, 201] width 82 height 25
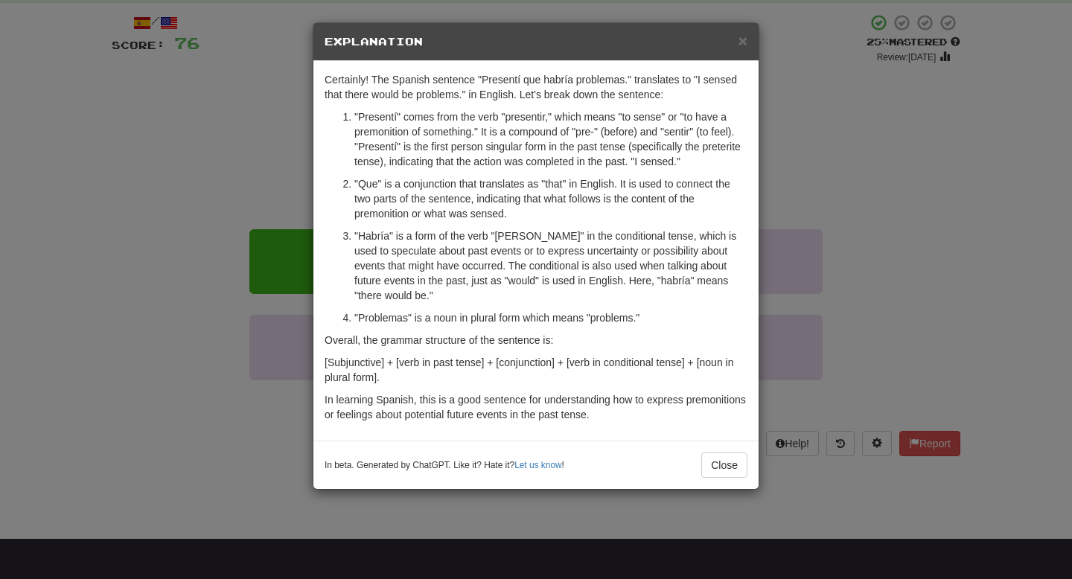
drag, startPoint x: 436, startPoint y: 113, endPoint x: 488, endPoint y: 138, distance: 57.9
click at [488, 138] on p ""Presentí" comes from the verb "presentir," which means "to sense" or "to have …" at bounding box center [550, 139] width 393 height 60
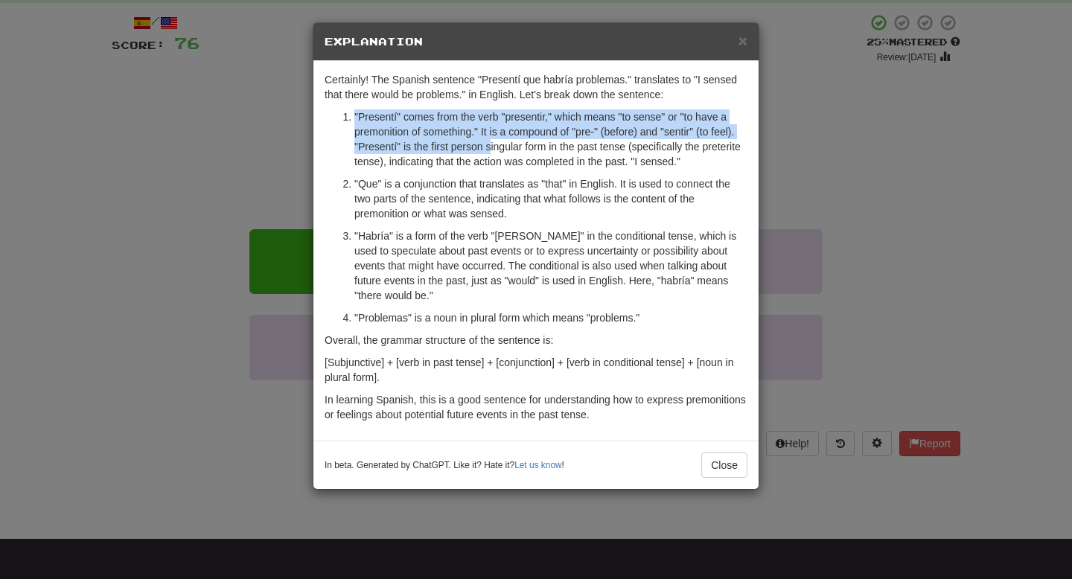
drag, startPoint x: 478, startPoint y: 108, endPoint x: 493, endPoint y: 139, distance: 34.6
click at [493, 139] on div "Certainly! The Spanish sentence "Presentí que habría problemas." translates to …" at bounding box center [535, 251] width 445 height 380
click at [493, 139] on p ""Presentí" comes from the verb "presentir," which means "to sense" or "to have …" at bounding box center [550, 139] width 393 height 60
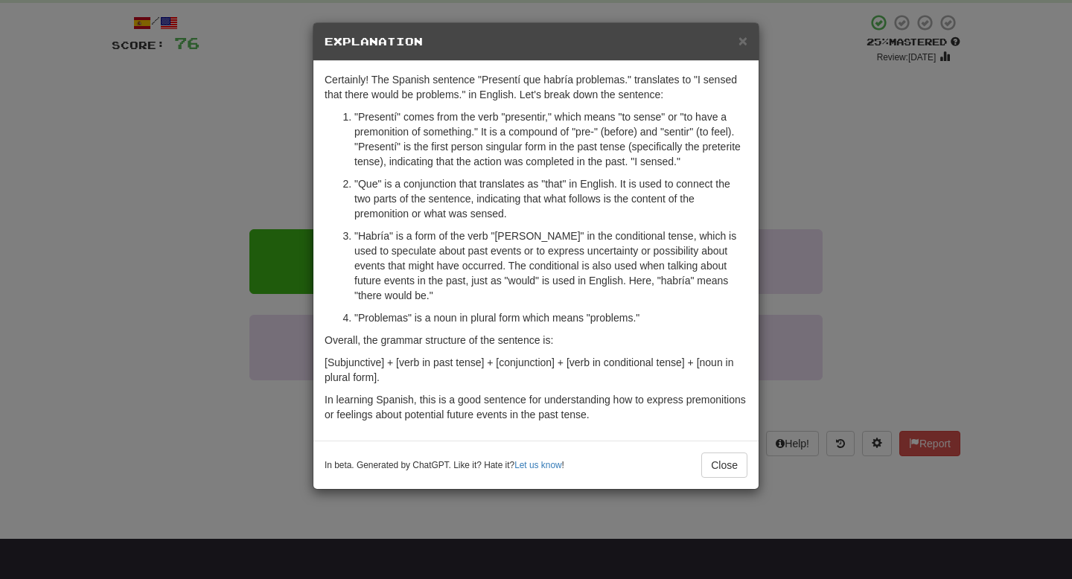
click at [234, 139] on div "× Explanation Certainly! The Spanish sentence "Presentí que habría problemas." …" at bounding box center [536, 289] width 1072 height 579
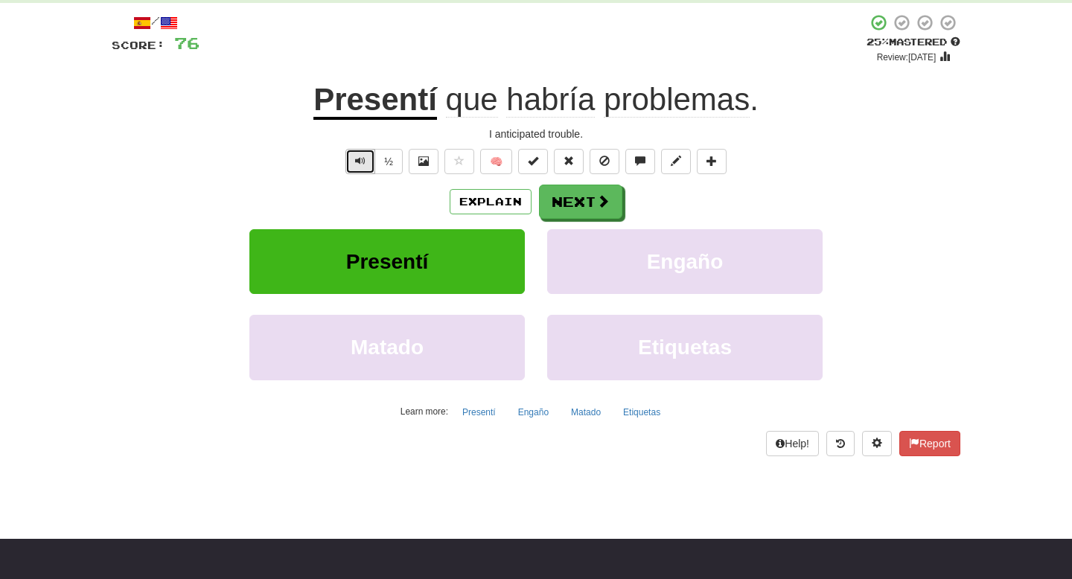
click at [357, 157] on span "Text-to-speech controls" at bounding box center [360, 161] width 10 height 10
click at [603, 204] on span at bounding box center [603, 201] width 13 height 13
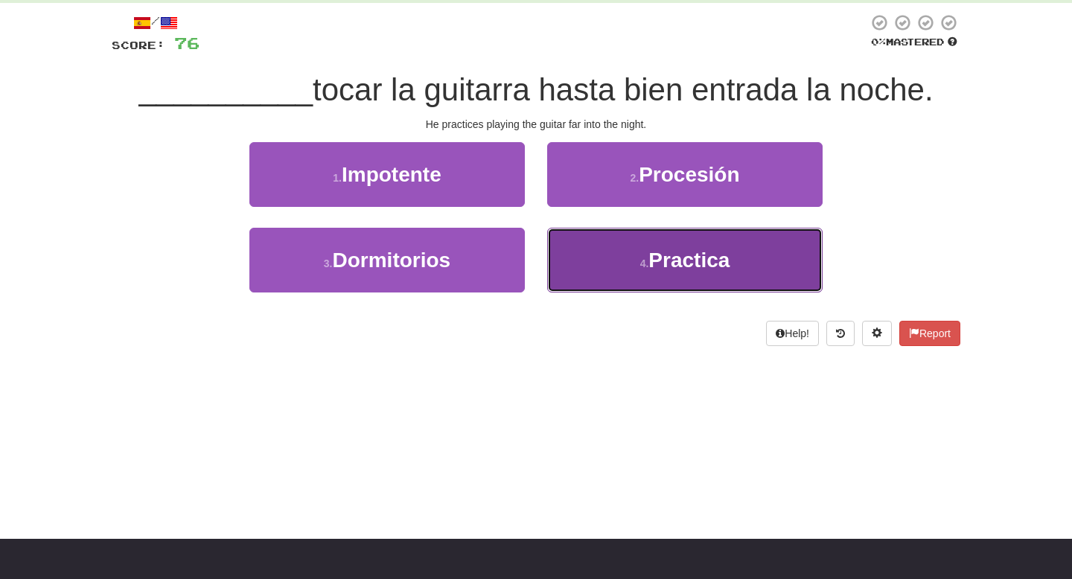
click at [640, 262] on small "4 ." at bounding box center [644, 264] width 9 height 12
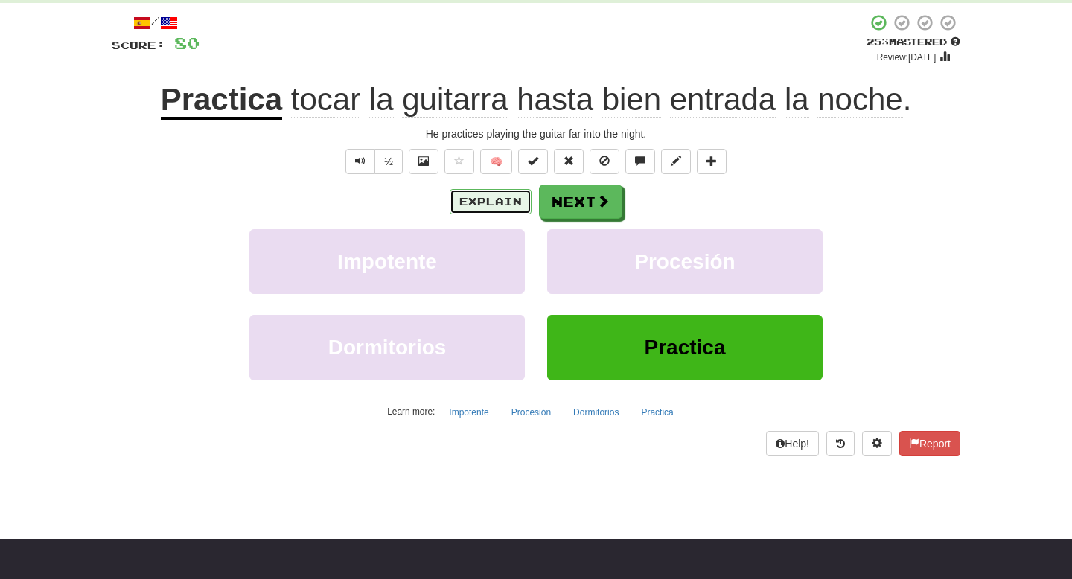
click at [472, 197] on button "Explain" at bounding box center [491, 201] width 82 height 25
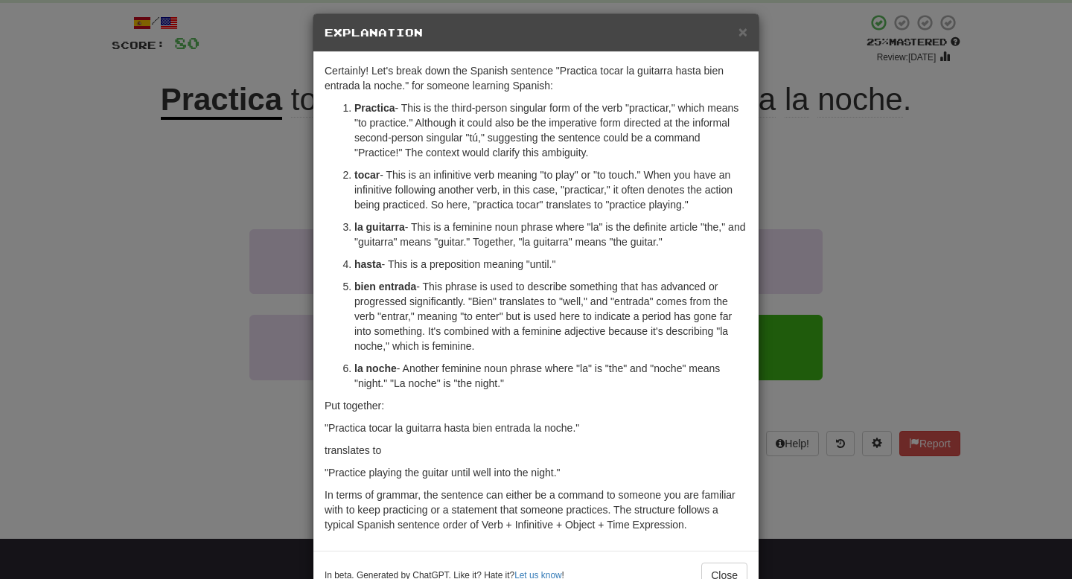
scroll to position [11, 0]
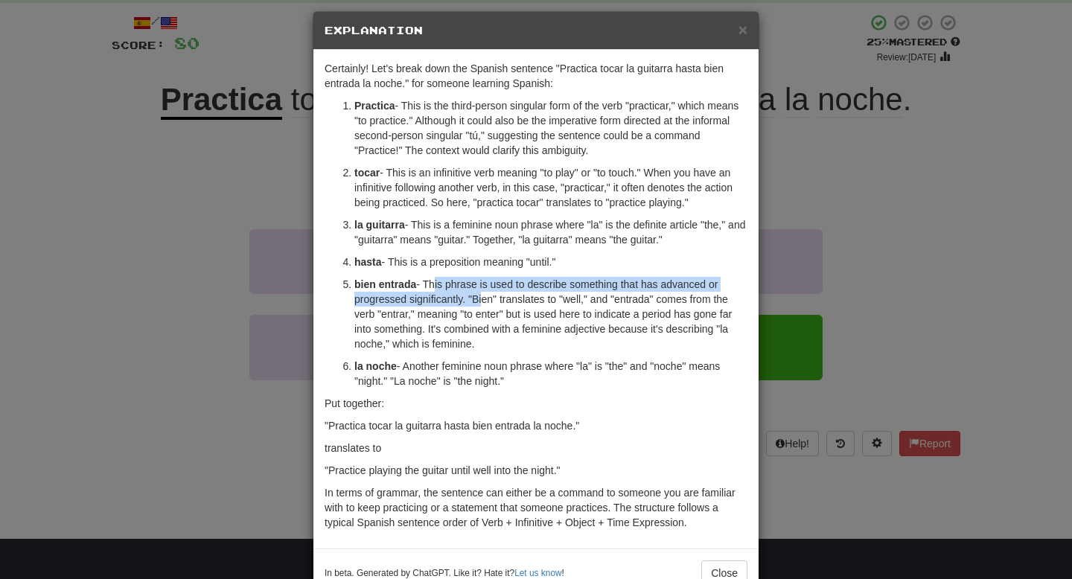
drag, startPoint x: 435, startPoint y: 277, endPoint x: 479, endPoint y: 297, distance: 48.3
click at [479, 297] on p "bien entrada - This phrase is used to describe something that has advanced or p…" at bounding box center [550, 314] width 393 height 74
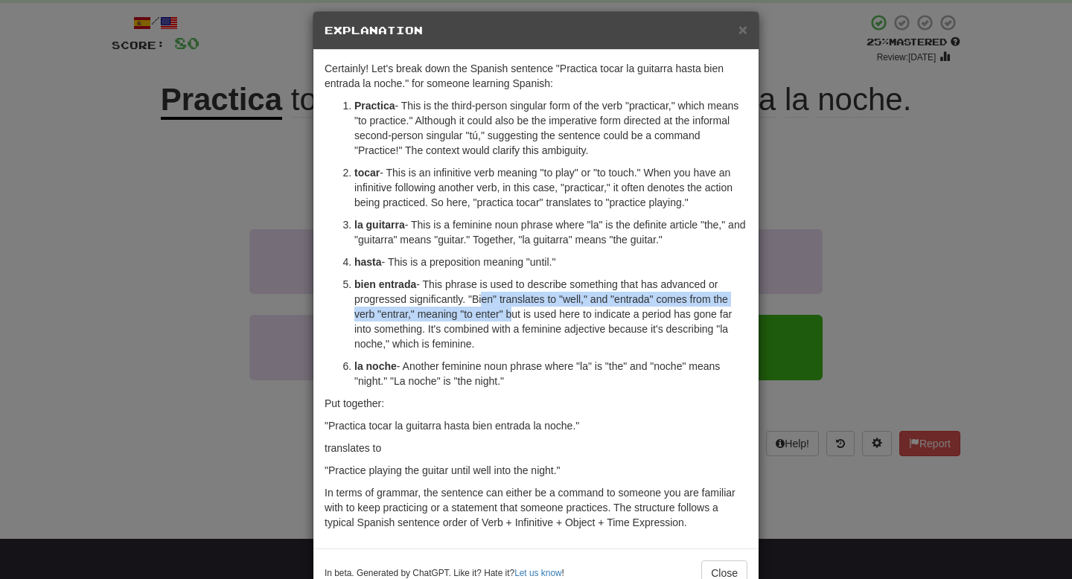
drag, startPoint x: 478, startPoint y: 297, endPoint x: 508, endPoint y: 312, distance: 34.0
click at [508, 312] on p "bien entrada - This phrase is used to describe something that has advanced or p…" at bounding box center [550, 314] width 393 height 74
click at [528, 316] on p "bien entrada - This phrase is used to describe something that has advanced or p…" at bounding box center [550, 314] width 393 height 74
drag, startPoint x: 476, startPoint y: 298, endPoint x: 599, endPoint y: 299, distance: 123.6
click at [599, 299] on p "bien entrada - This phrase is used to describe something that has advanced or p…" at bounding box center [550, 314] width 393 height 74
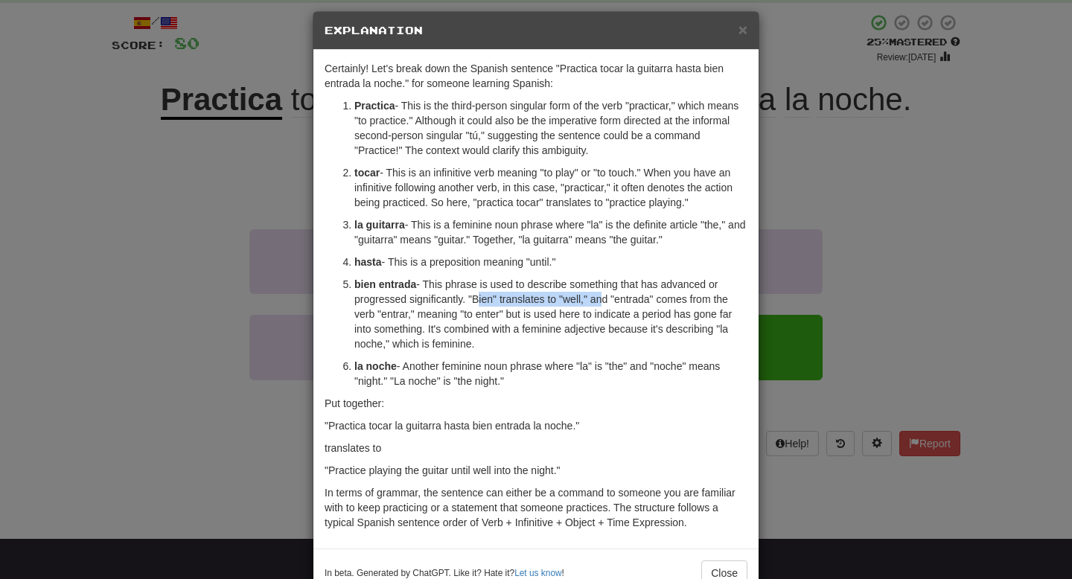
click at [599, 299] on p "bien entrada - This phrase is used to describe something that has advanced or p…" at bounding box center [550, 314] width 393 height 74
drag, startPoint x: 599, startPoint y: 299, endPoint x: 601, endPoint y: 307, distance: 7.8
click at [601, 307] on p "bien entrada - This phrase is used to describe something that has advanced or p…" at bounding box center [550, 314] width 393 height 74
click at [216, 241] on div "× Explanation Certainly! Let's break down the Spanish sentence "Practica tocar …" at bounding box center [536, 289] width 1072 height 579
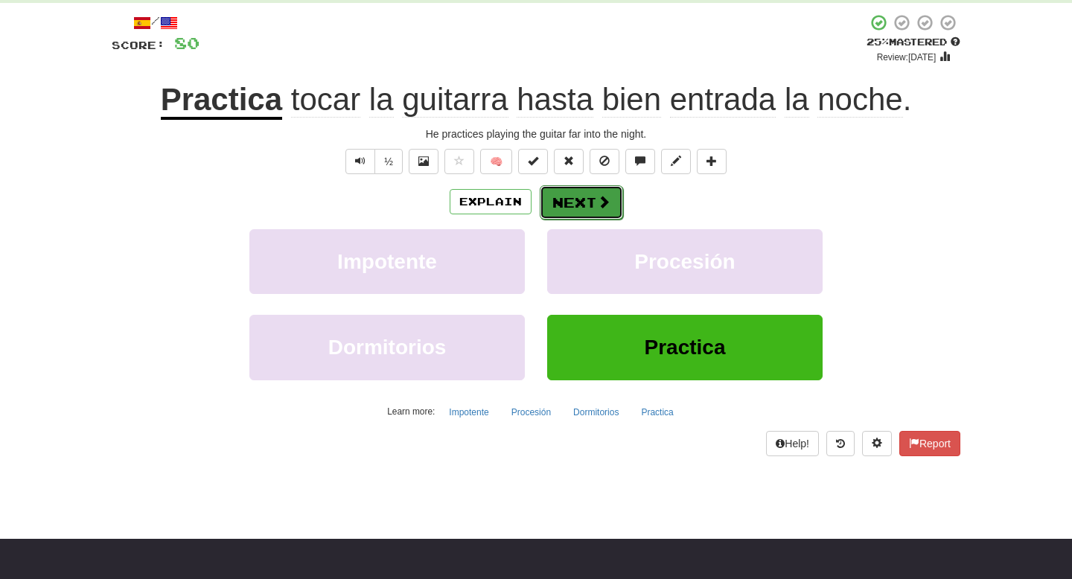
click at [592, 204] on button "Next" at bounding box center [581, 202] width 83 height 34
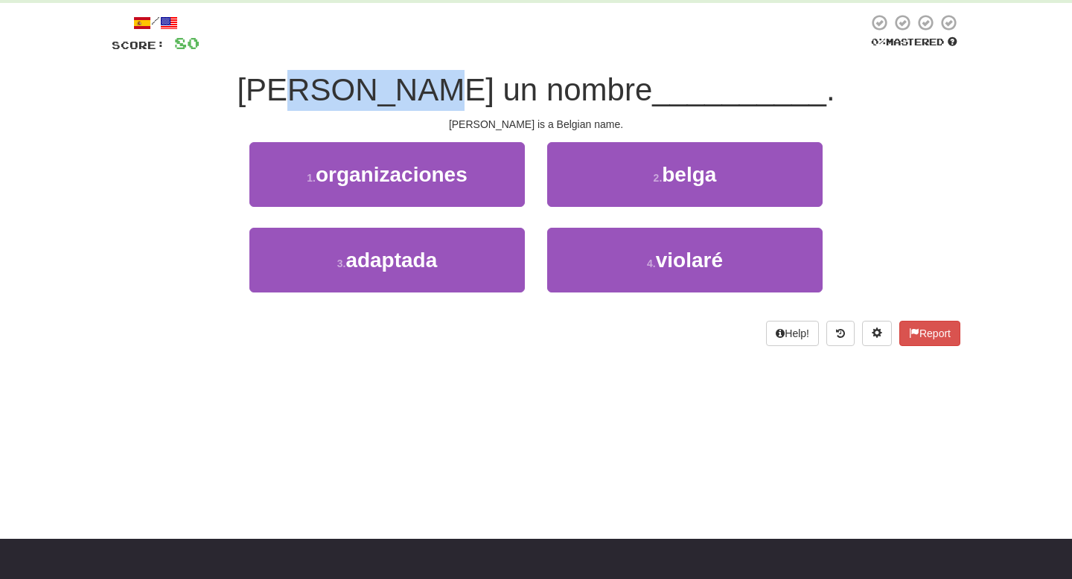
drag, startPoint x: 343, startPoint y: 101, endPoint x: 463, endPoint y: 98, distance: 119.9
click at [463, 98] on span "Jacques es un nombre" at bounding box center [444, 89] width 415 height 35
click at [484, 91] on span "Jacques es un nombre" at bounding box center [444, 89] width 415 height 35
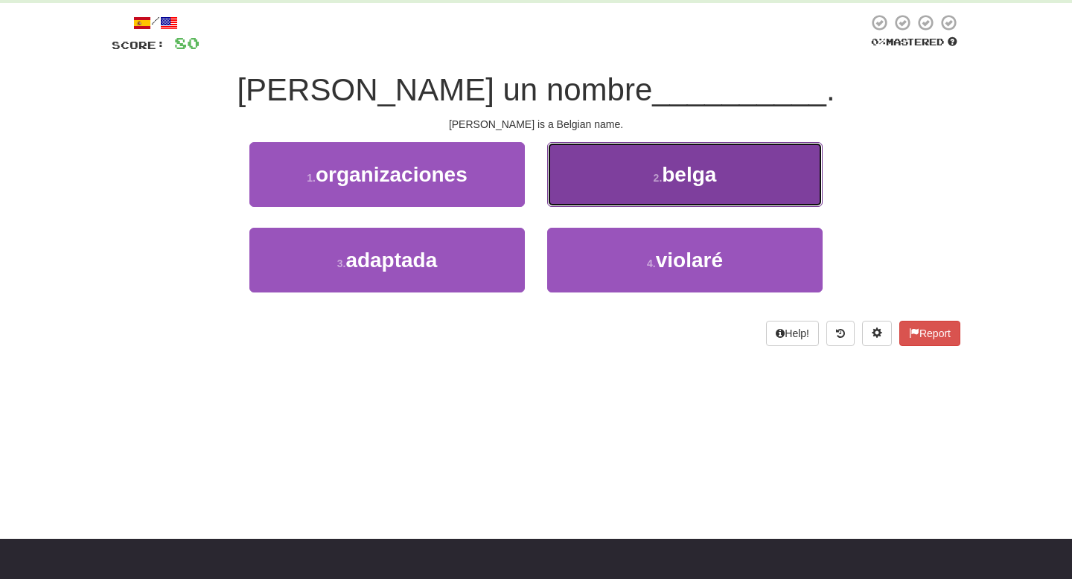
click at [668, 182] on span "belga" at bounding box center [689, 174] width 54 height 23
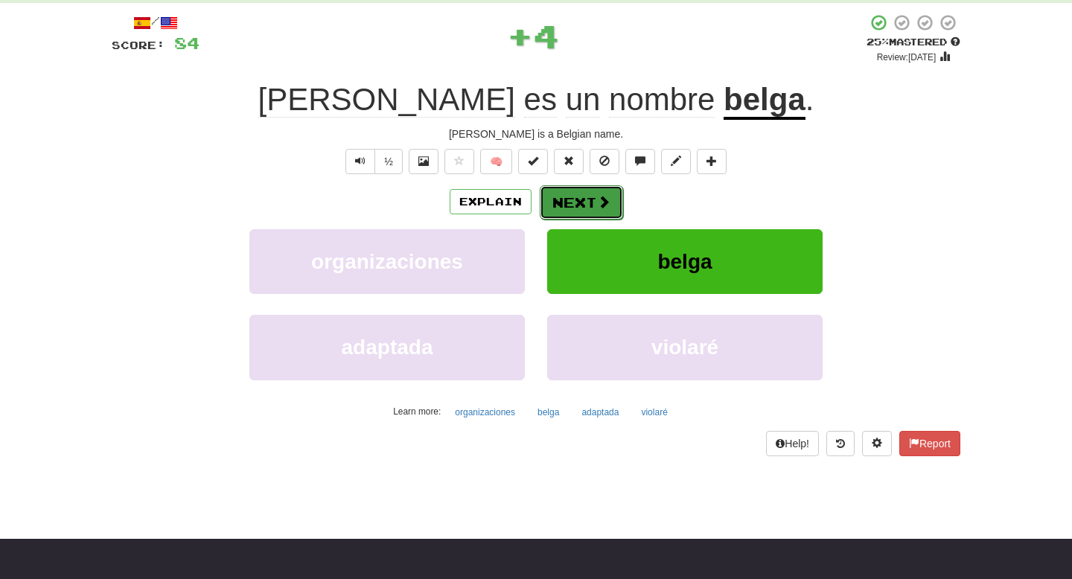
click at [575, 197] on button "Next" at bounding box center [581, 202] width 83 height 34
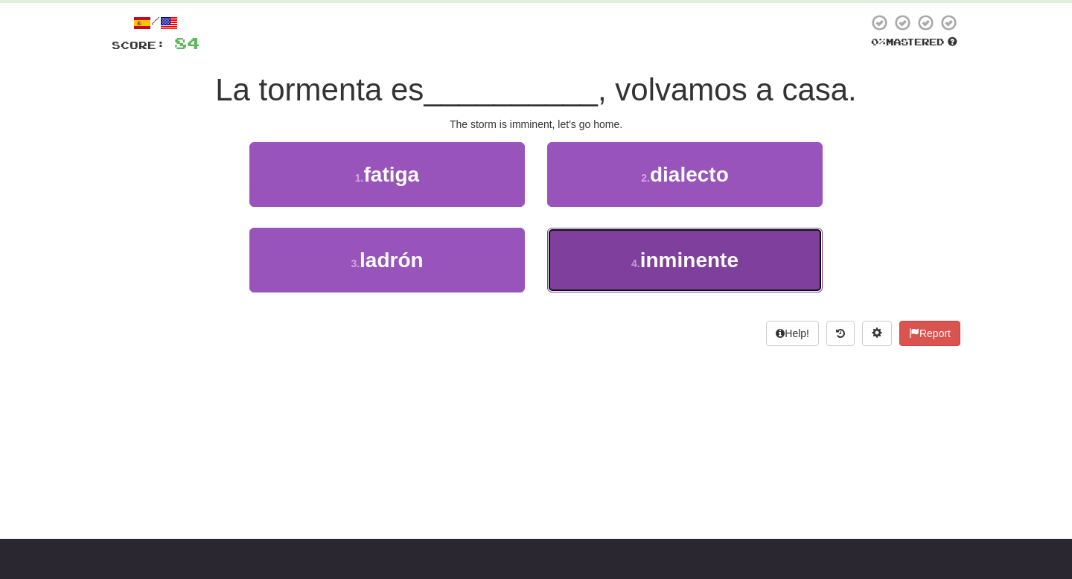
click at [635, 259] on small "4 ." at bounding box center [635, 264] width 9 height 12
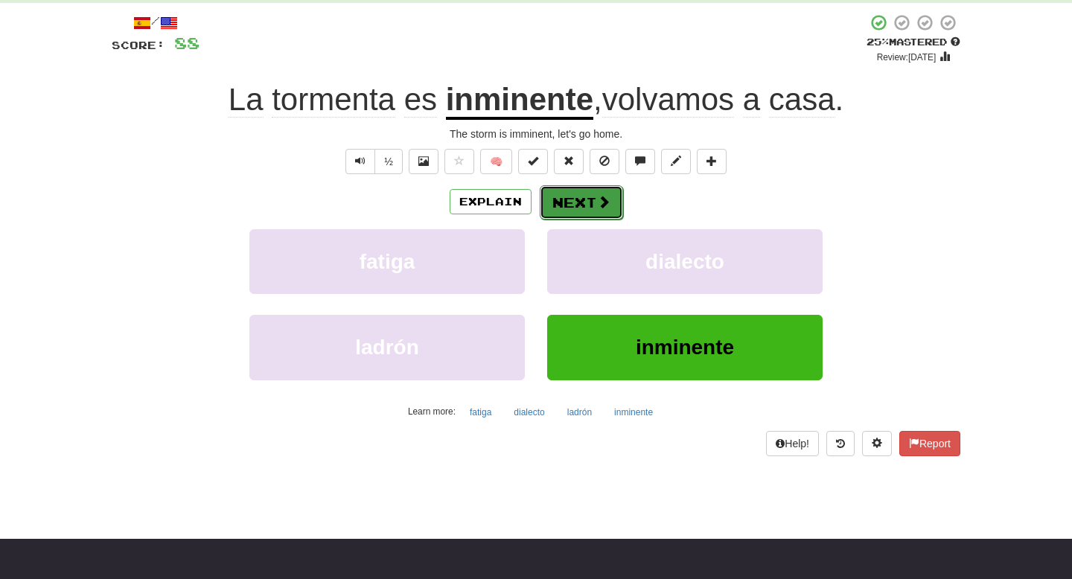
click at [565, 209] on button "Next" at bounding box center [581, 202] width 83 height 34
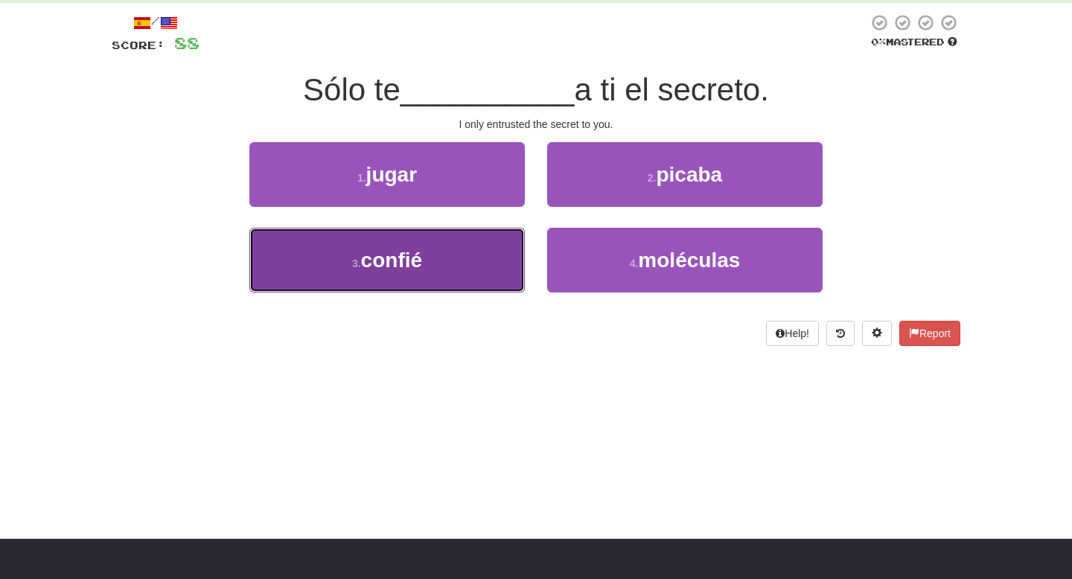
click at [449, 283] on button "3 . confié" at bounding box center [386, 260] width 275 height 65
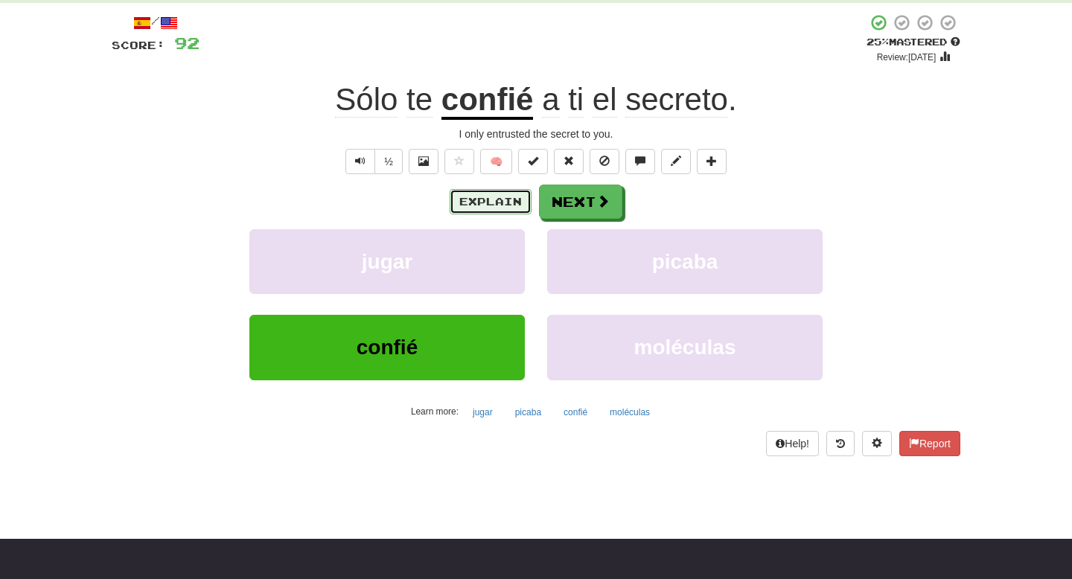
click at [499, 206] on button "Explain" at bounding box center [491, 201] width 82 height 25
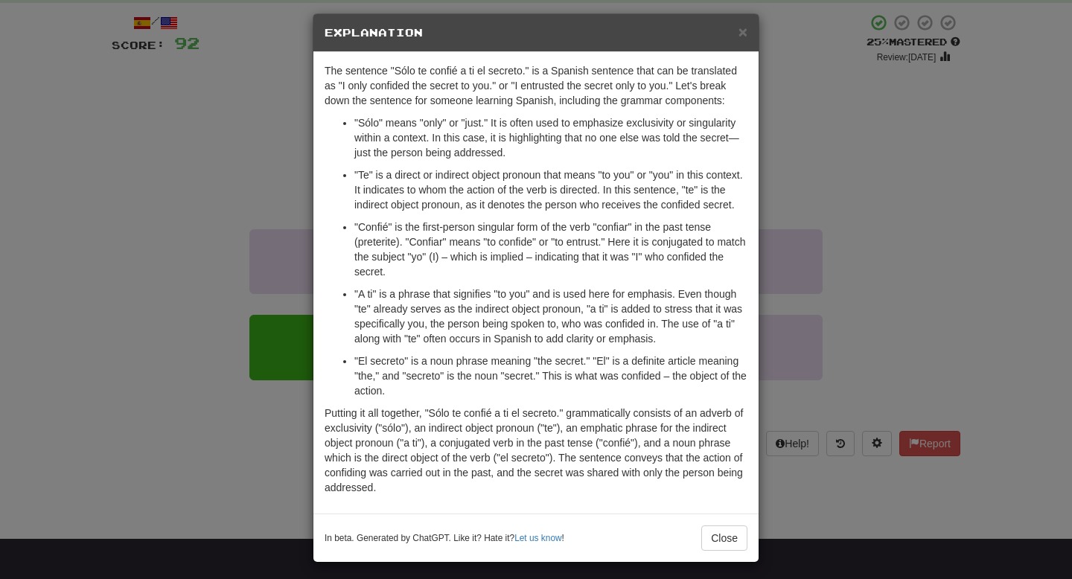
scroll to position [10, 0]
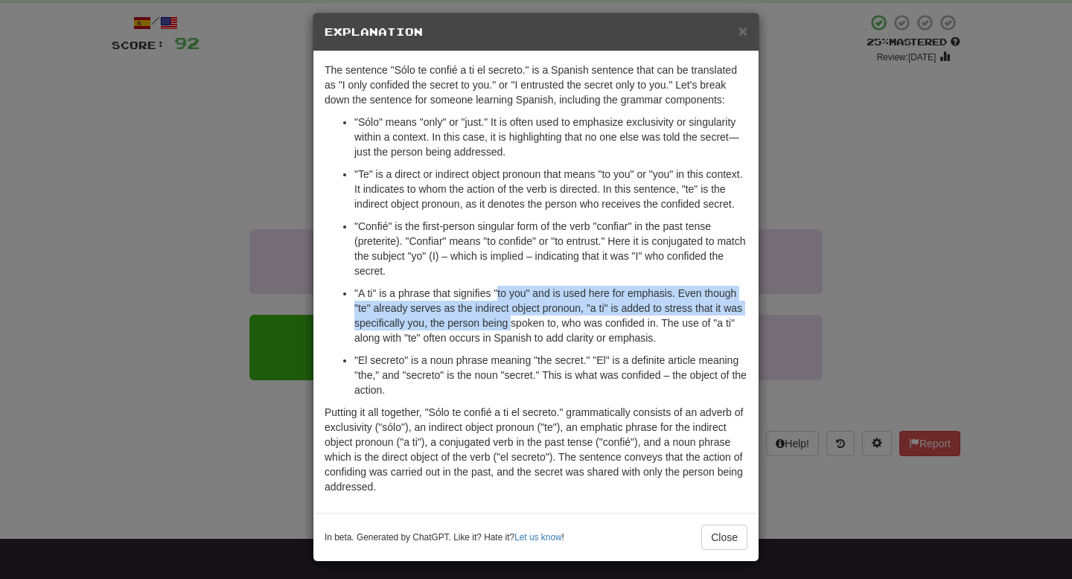
drag, startPoint x: 499, startPoint y: 305, endPoint x: 537, endPoint y: 336, distance: 48.7
click at [537, 336] on p ""A ti" is a phrase that signifies "to you" and is used here for emphasis. Even …" at bounding box center [550, 316] width 393 height 60
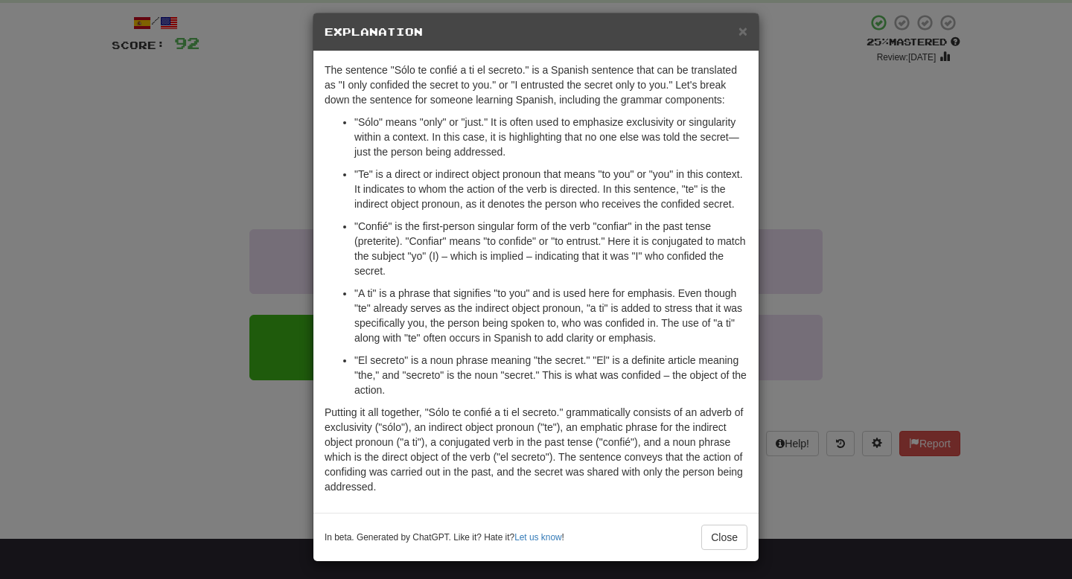
click at [263, 273] on div "× Explanation The sentence "Sólo te confié a ti el secreto." is a Spanish sente…" at bounding box center [536, 289] width 1072 height 579
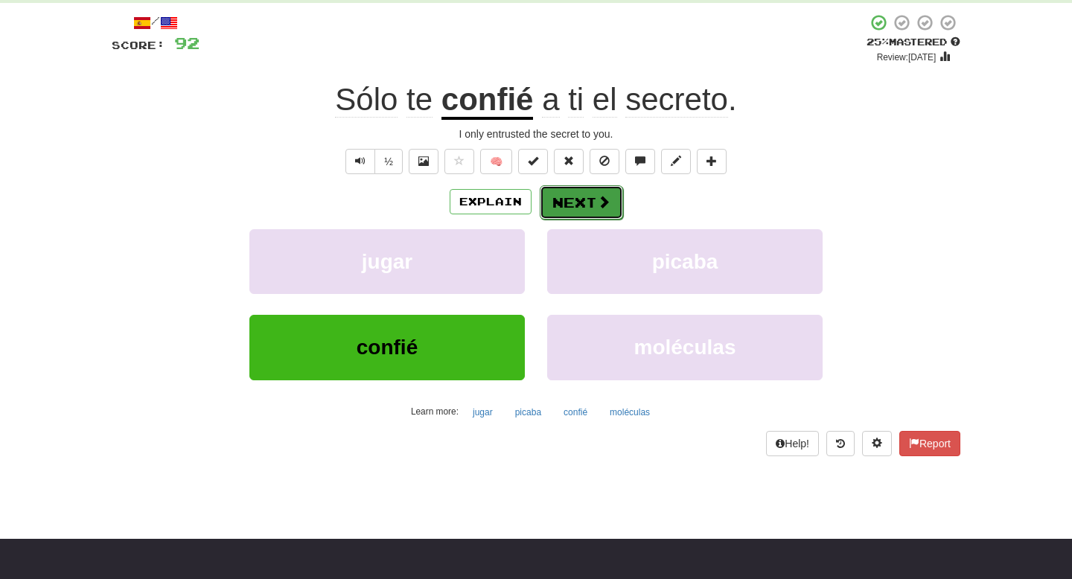
click at [587, 203] on button "Next" at bounding box center [581, 202] width 83 height 34
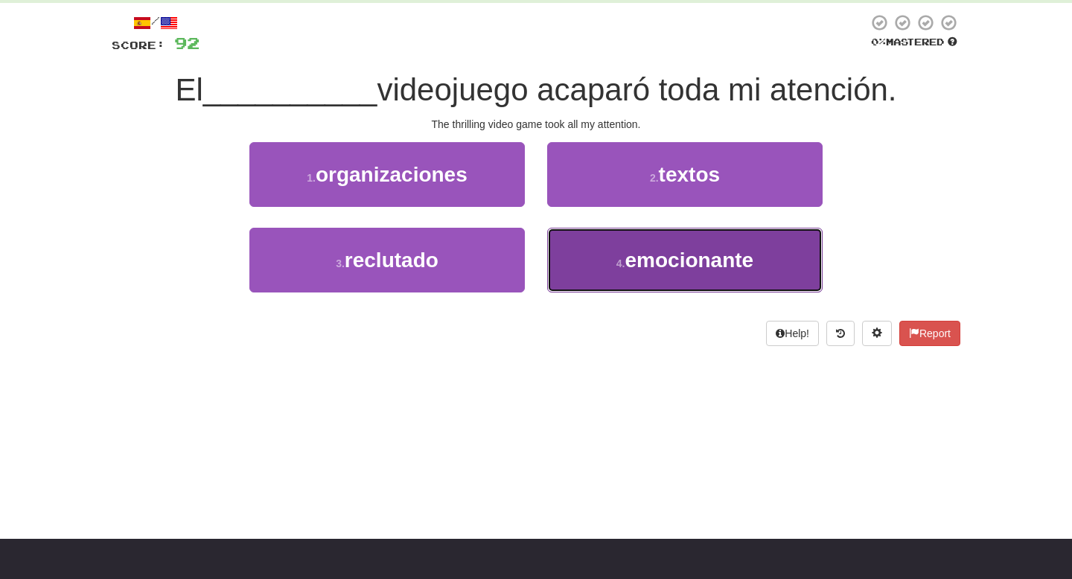
click at [611, 267] on button "4 . emocionante" at bounding box center [684, 260] width 275 height 65
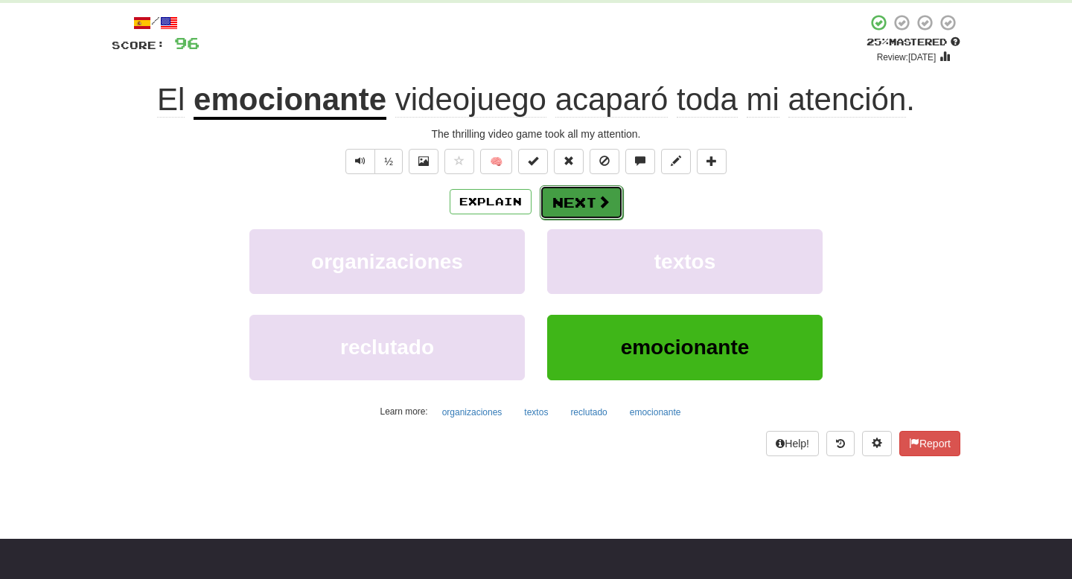
click at [592, 207] on button "Next" at bounding box center [581, 202] width 83 height 34
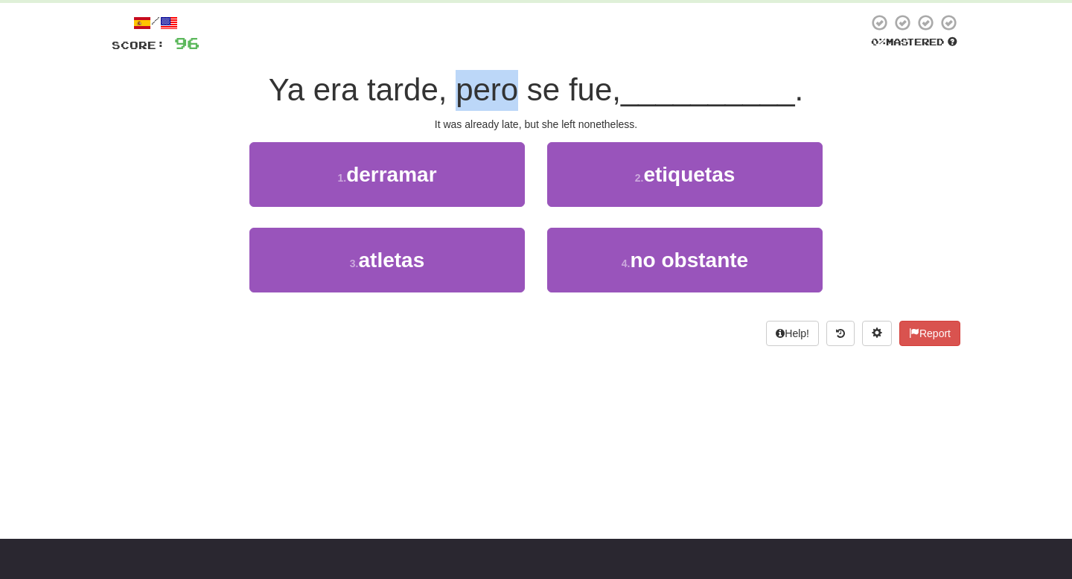
drag, startPoint x: 461, startPoint y: 96, endPoint x: 520, endPoint y: 100, distance: 58.9
click at [520, 100] on span "Ya era tarde, pero se fue," at bounding box center [445, 89] width 352 height 35
drag, startPoint x: 463, startPoint y: 96, endPoint x: 619, endPoint y: 103, distance: 155.7
click at [619, 103] on span "Ya era tarde, pero se fue," at bounding box center [445, 89] width 352 height 35
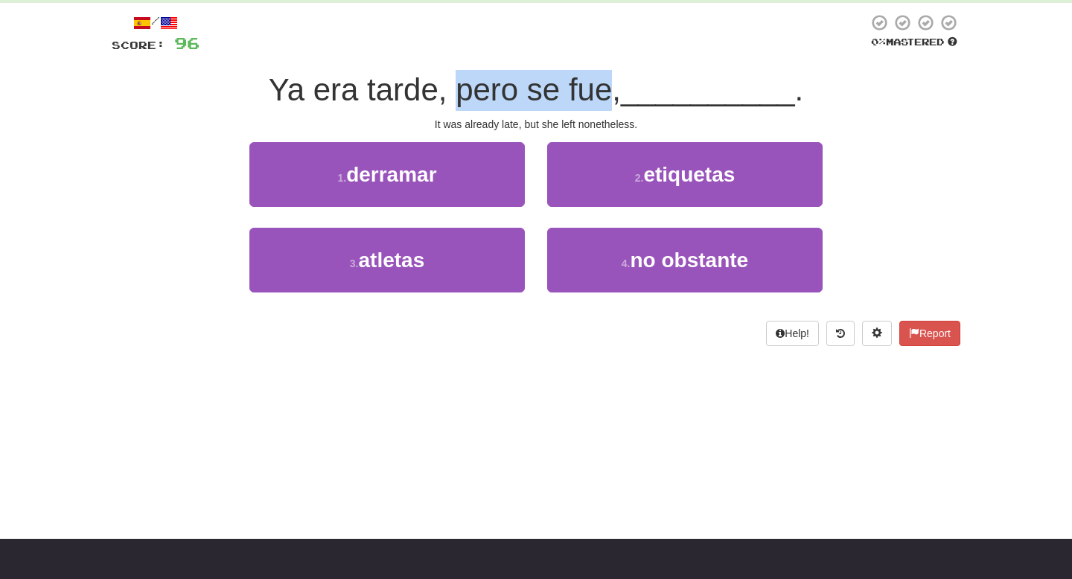
click at [619, 103] on span "Ya era tarde, pero se fue," at bounding box center [445, 89] width 352 height 35
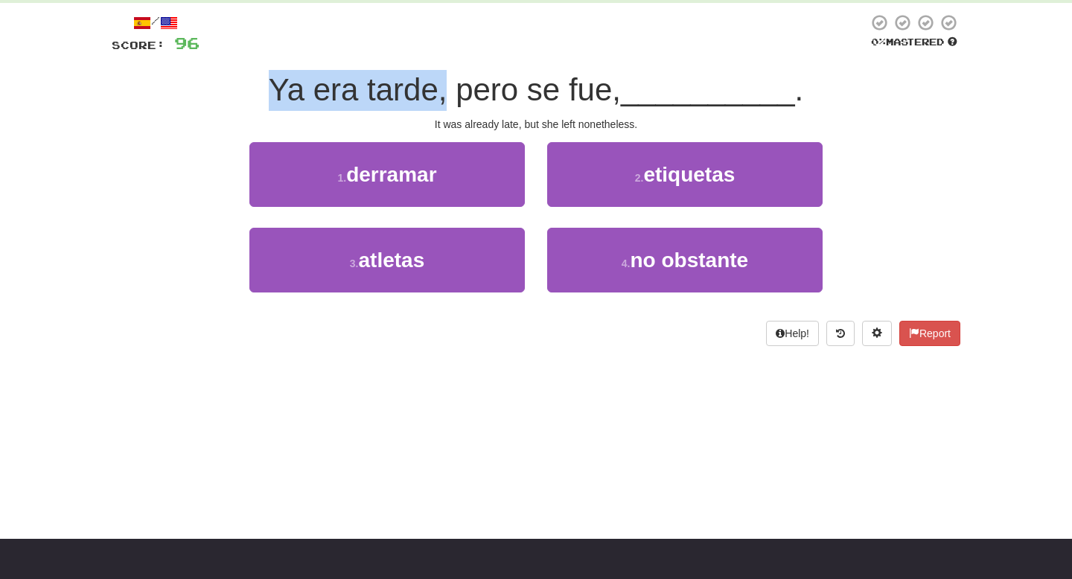
drag, startPoint x: 275, startPoint y: 88, endPoint x: 448, endPoint y: 101, distance: 173.2
click at [448, 101] on span "Ya era tarde, pero se fue," at bounding box center [445, 89] width 352 height 35
click at [421, 102] on span "Ya era tarde, pero se fue," at bounding box center [445, 89] width 352 height 35
drag, startPoint x: 279, startPoint y: 87, endPoint x: 450, endPoint y: 95, distance: 170.7
click at [450, 95] on span "Ya era tarde, pero se fue," at bounding box center [445, 89] width 352 height 35
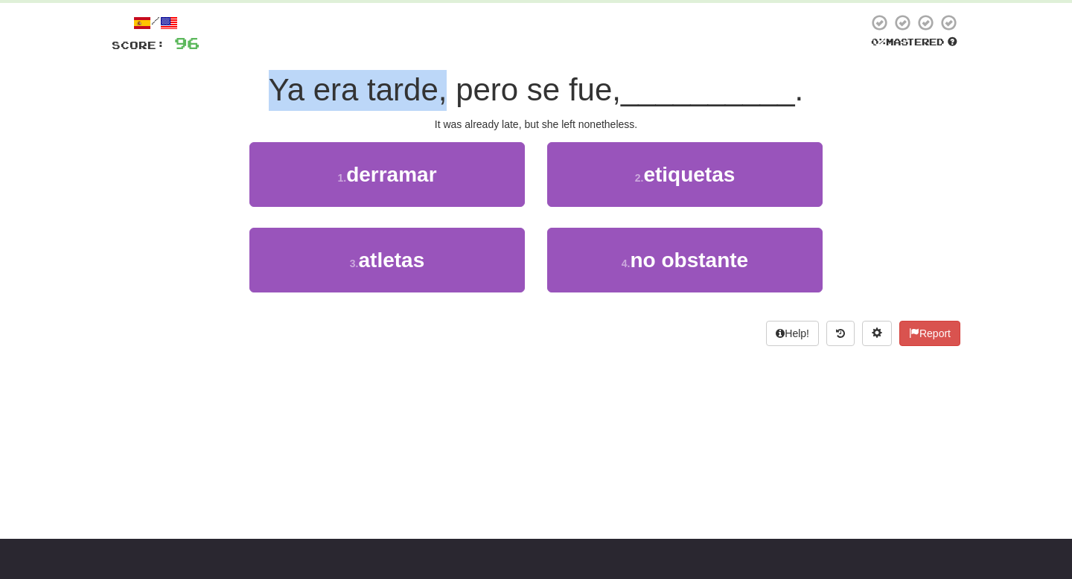
click at [450, 95] on span "Ya era tarde, pero se fue," at bounding box center [445, 89] width 352 height 35
drag, startPoint x: 273, startPoint y: 92, endPoint x: 443, endPoint y: 98, distance: 169.8
click at [443, 98] on div "Ya era tarde, pero se fue, __________ ." at bounding box center [536, 90] width 849 height 41
click at [449, 99] on span "Ya era tarde, pero se fue," at bounding box center [445, 89] width 352 height 35
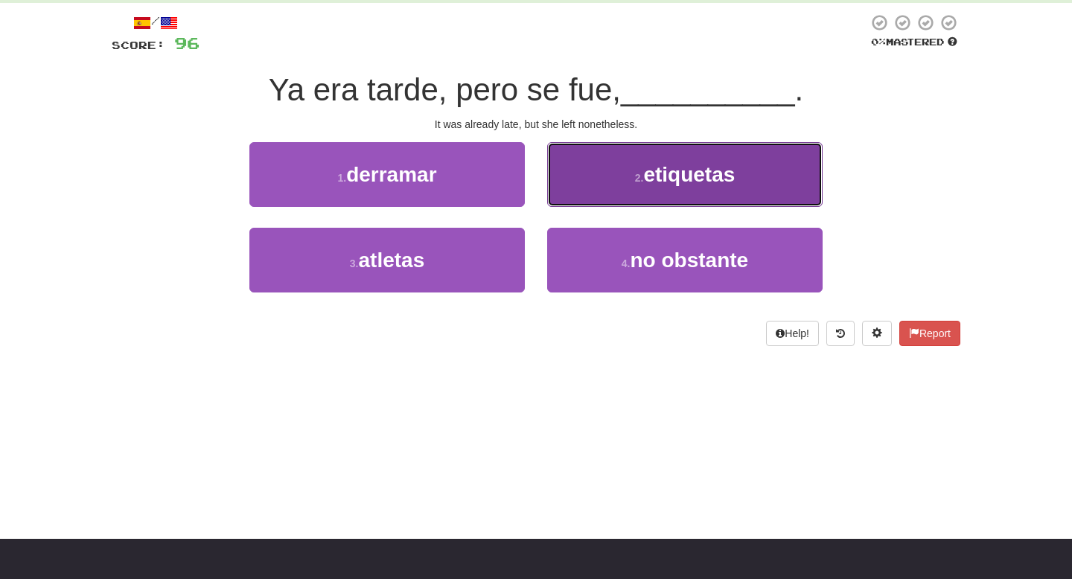
click at [627, 197] on button "2 . etiquetas" at bounding box center [684, 174] width 275 height 65
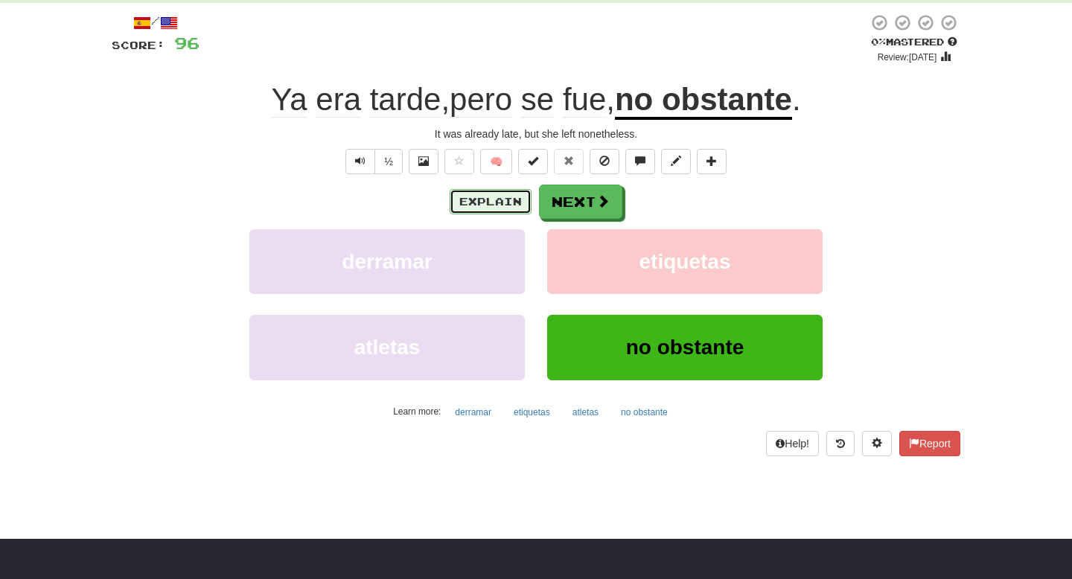
click at [493, 201] on button "Explain" at bounding box center [491, 201] width 82 height 25
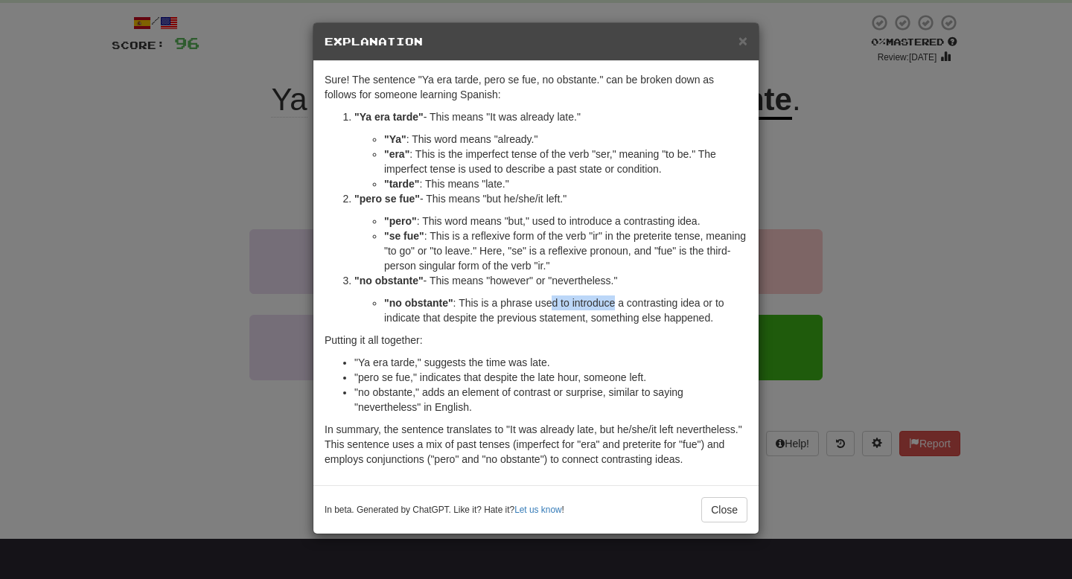
drag, startPoint x: 553, startPoint y: 301, endPoint x: 616, endPoint y: 310, distance: 63.2
click at [616, 310] on li ""no obstante" : This is a phrase used to introduce a contrasting idea or to ind…" at bounding box center [565, 311] width 363 height 30
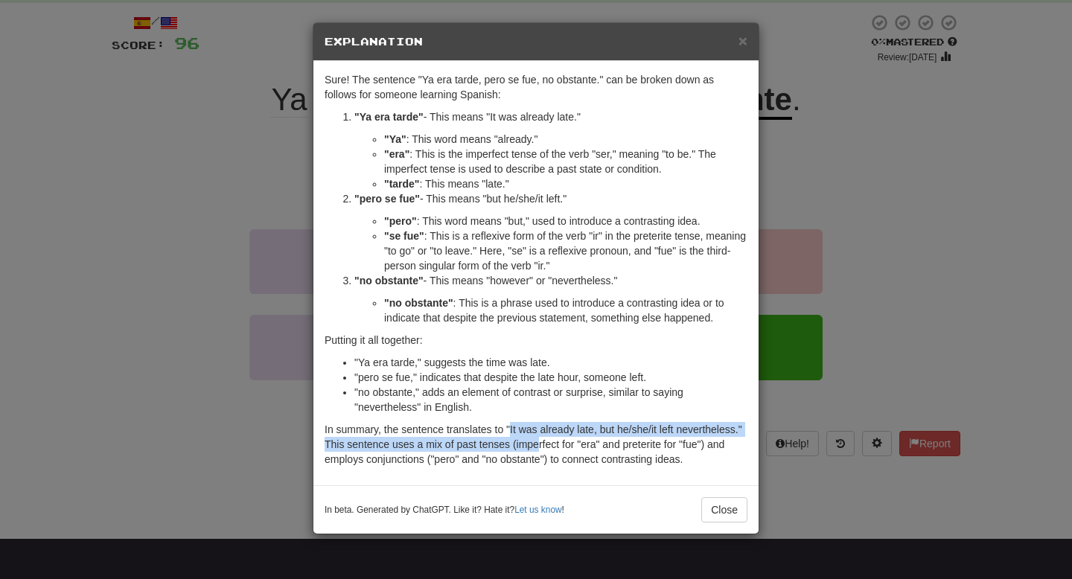
drag, startPoint x: 512, startPoint y: 429, endPoint x: 540, endPoint y: 445, distance: 32.7
click at [540, 445] on p "In summary, the sentence translates to "It was already late, but he/she/it left…" at bounding box center [536, 444] width 423 height 45
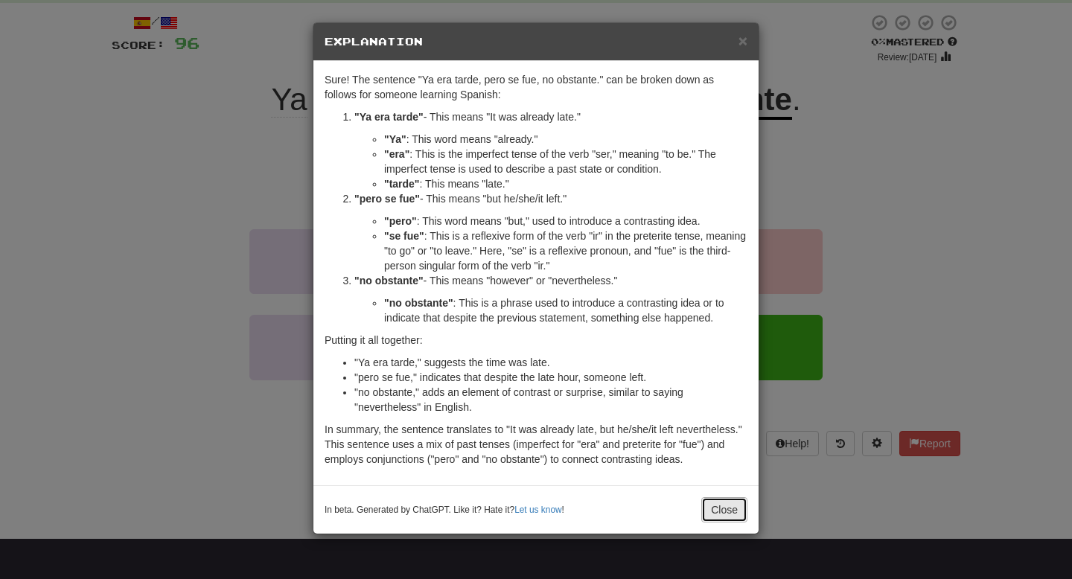
click at [720, 507] on button "Close" at bounding box center [724, 509] width 46 height 25
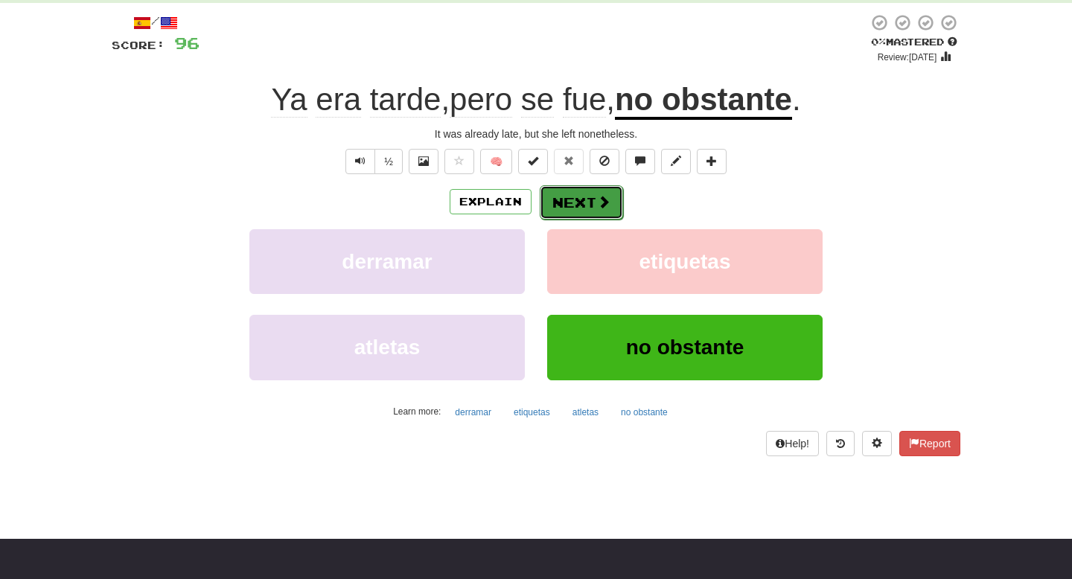
click at [605, 200] on span at bounding box center [603, 201] width 13 height 13
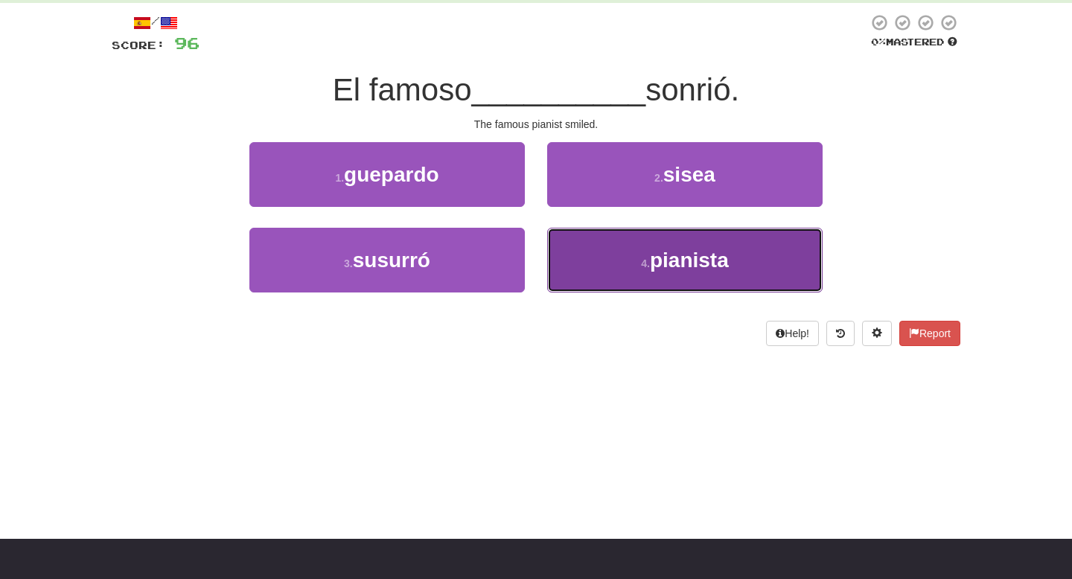
click at [638, 252] on button "4 . pianista" at bounding box center [684, 260] width 275 height 65
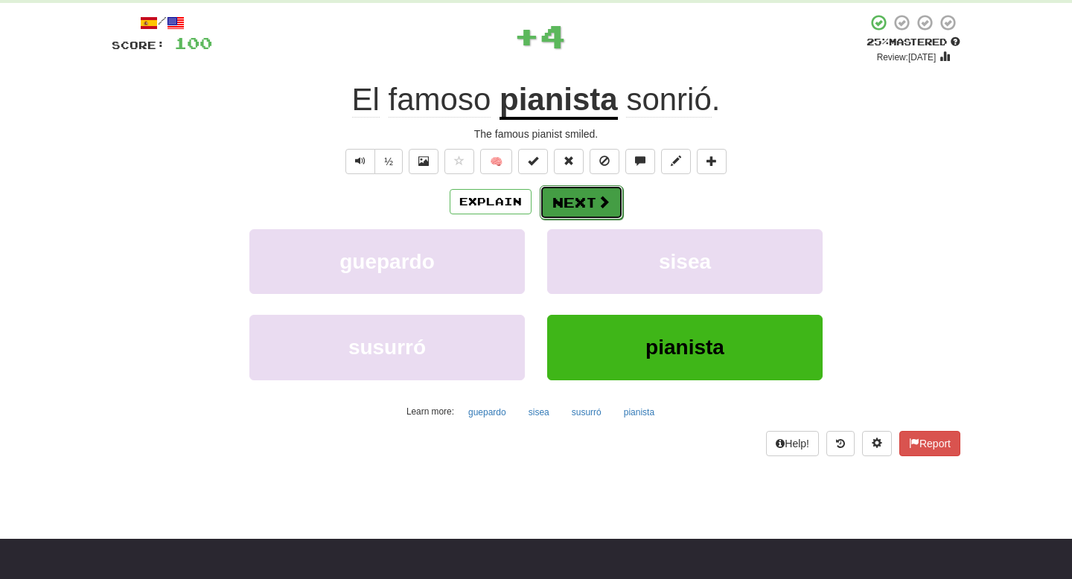
click at [583, 191] on button "Next" at bounding box center [581, 202] width 83 height 34
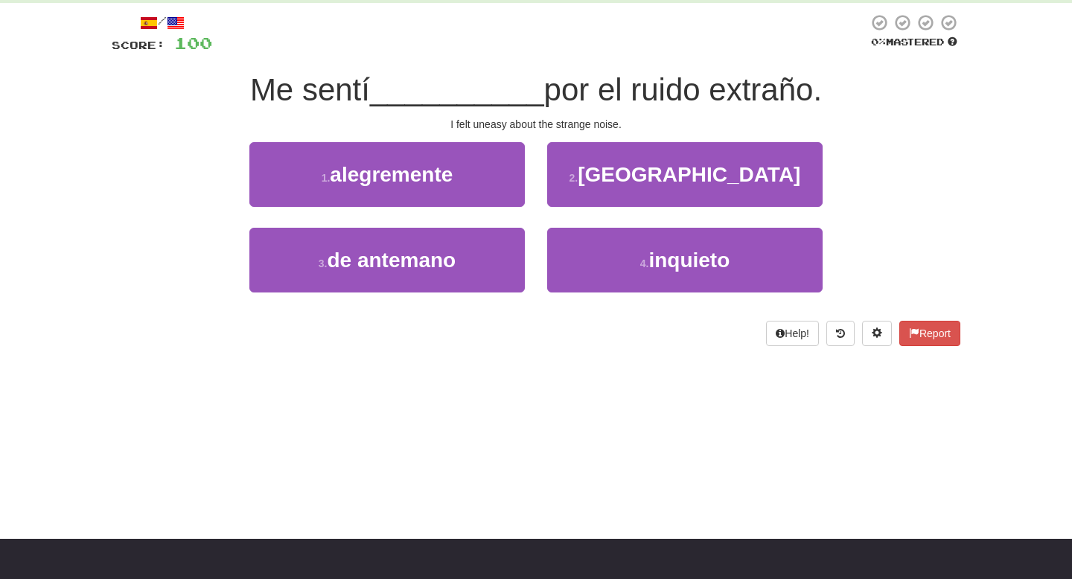
click at [641, 225] on div "2 . finlandia" at bounding box center [685, 185] width 298 height 86
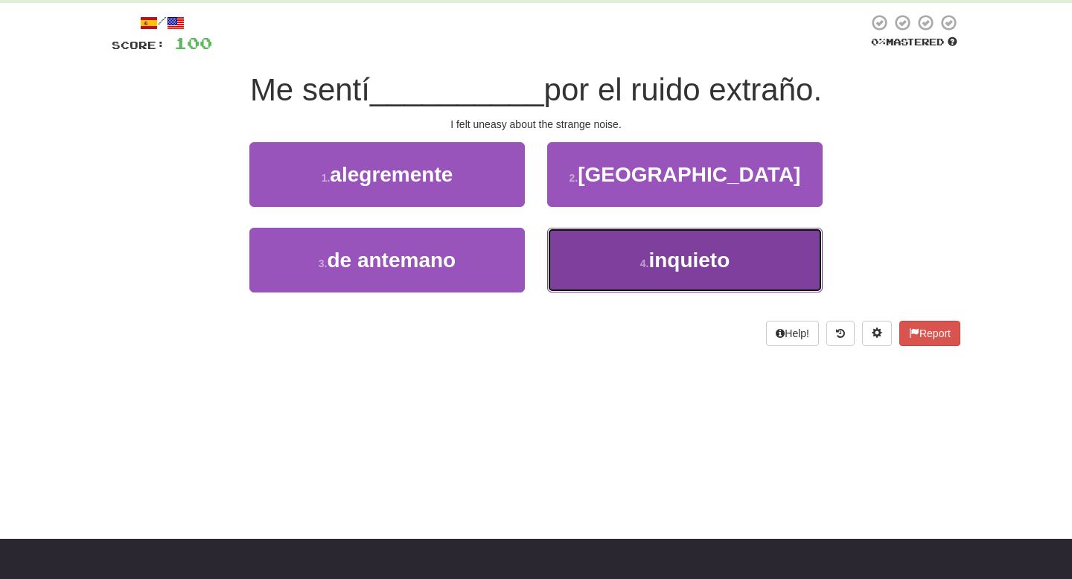
click at [634, 252] on button "4 . inquieto" at bounding box center [684, 260] width 275 height 65
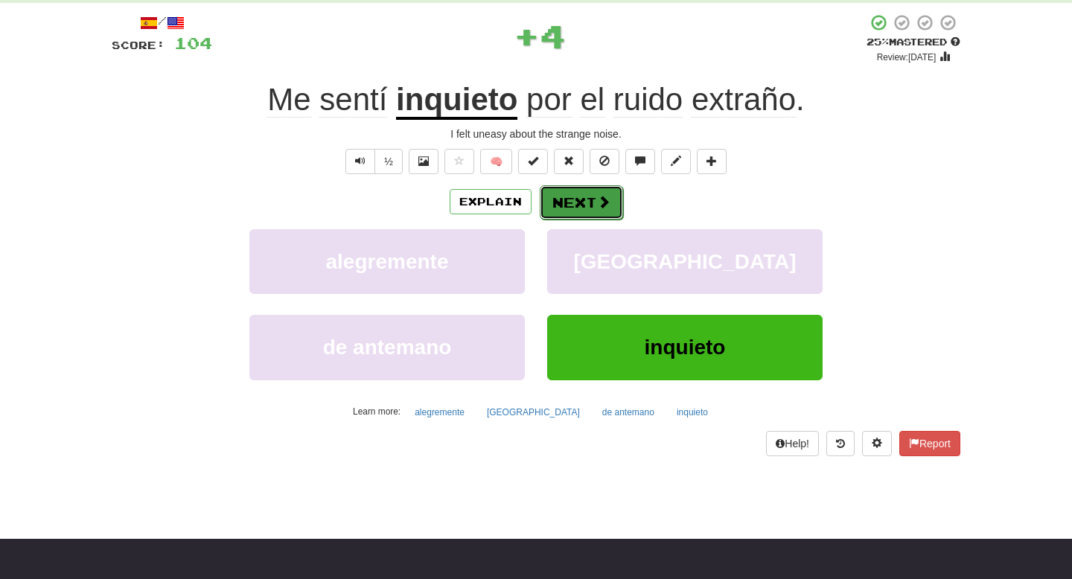
click at [575, 198] on button "Next" at bounding box center [581, 202] width 83 height 34
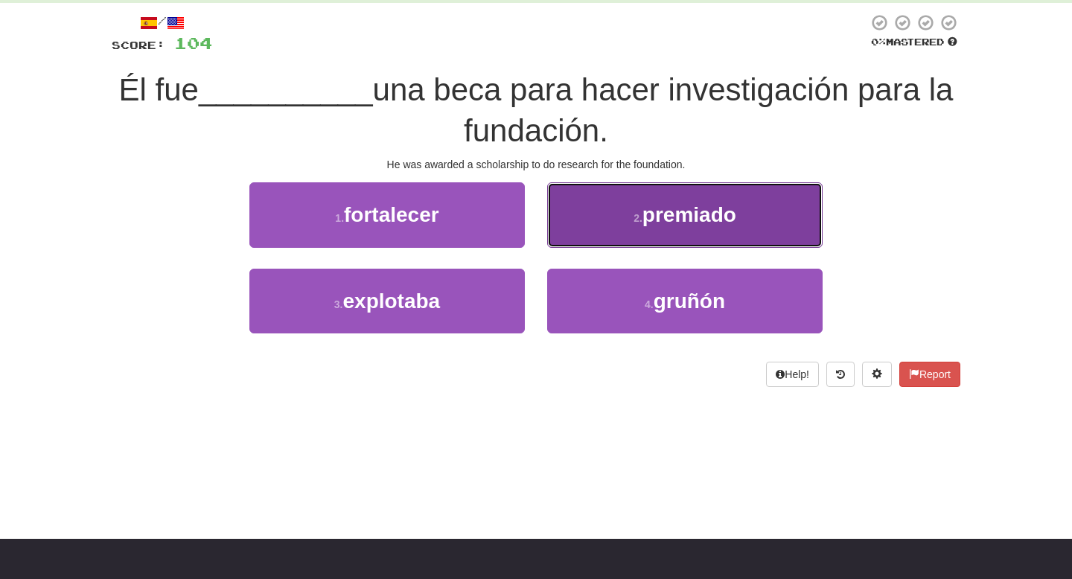
click at [629, 215] on button "2 . premiado" at bounding box center [684, 214] width 275 height 65
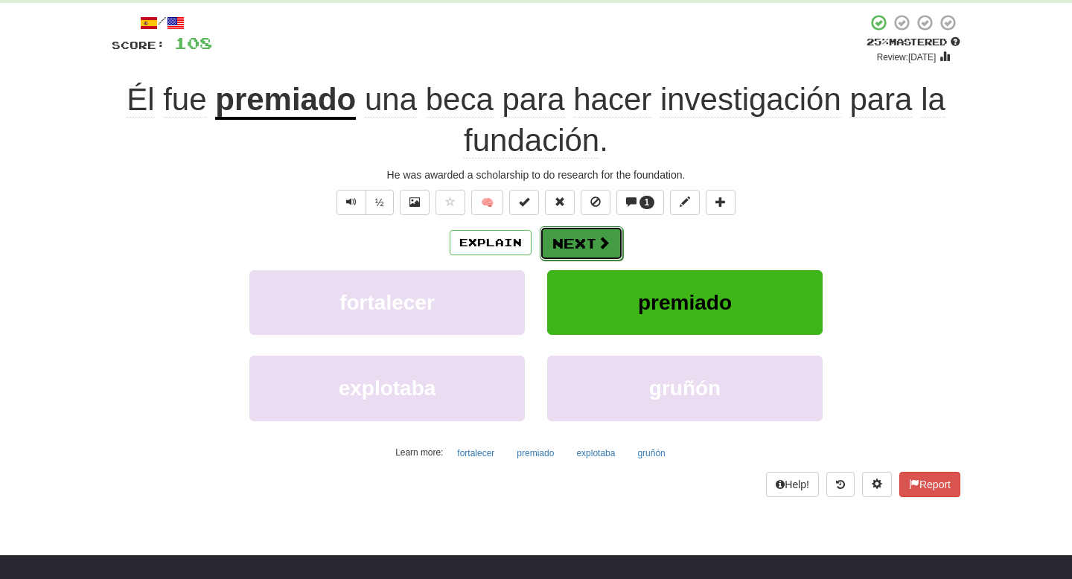
click at [583, 238] on button "Next" at bounding box center [581, 243] width 83 height 34
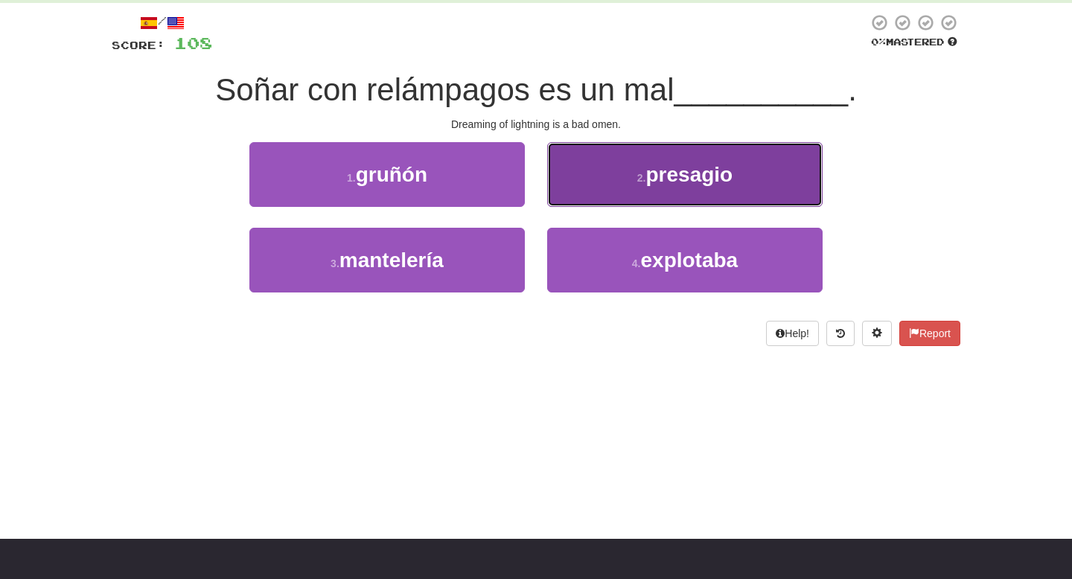
click at [594, 180] on button "2 . presagio" at bounding box center [684, 174] width 275 height 65
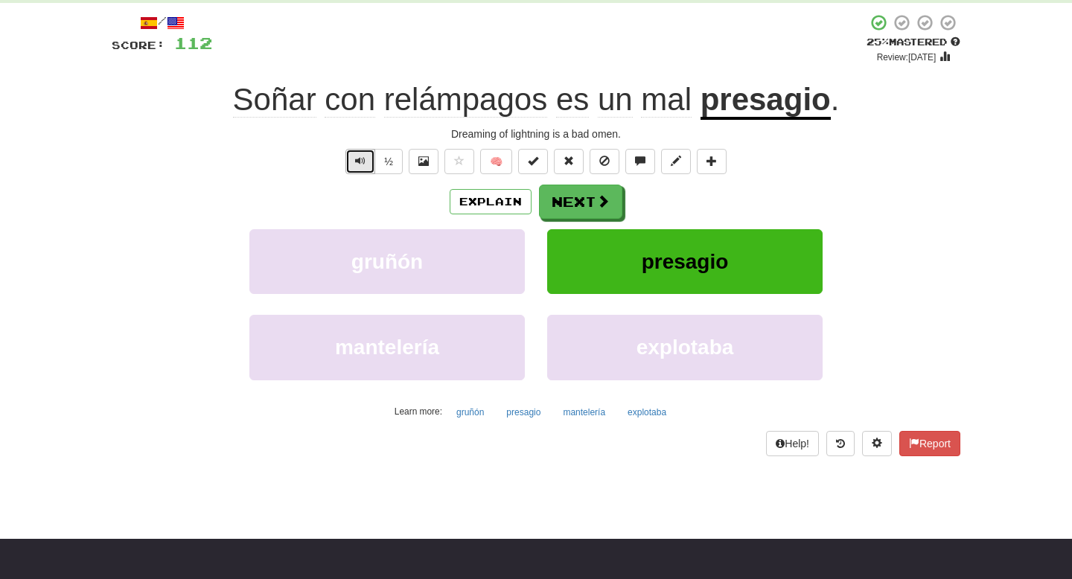
click at [368, 168] on button "Text-to-speech controls" at bounding box center [360, 161] width 30 height 25
click at [362, 166] on span "Text-to-speech controls" at bounding box center [360, 161] width 10 height 10
click at [509, 199] on button "Explain" at bounding box center [491, 201] width 82 height 25
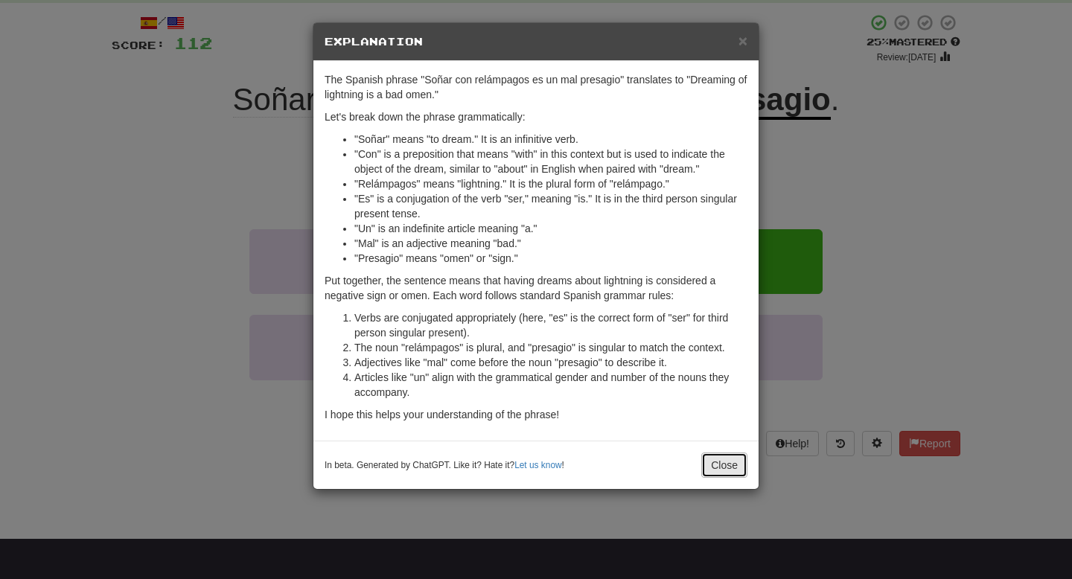
click at [714, 467] on button "Close" at bounding box center [724, 465] width 46 height 25
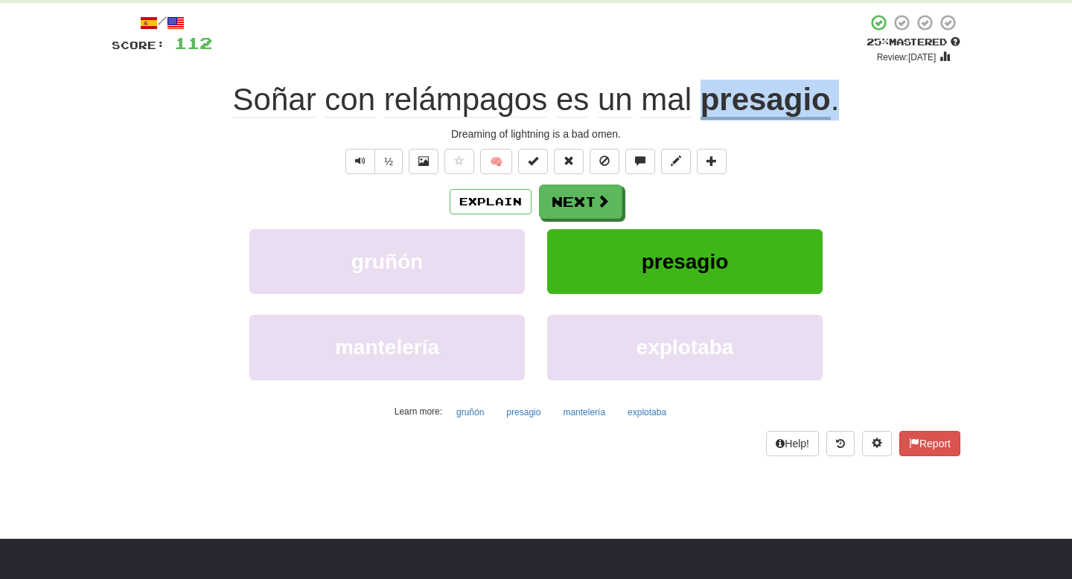
drag, startPoint x: 843, startPoint y: 104, endPoint x: 702, endPoint y: 100, distance: 140.8
click at [702, 100] on div "Soñar con relámpagos es un mal presagio ." at bounding box center [536, 100] width 849 height 41
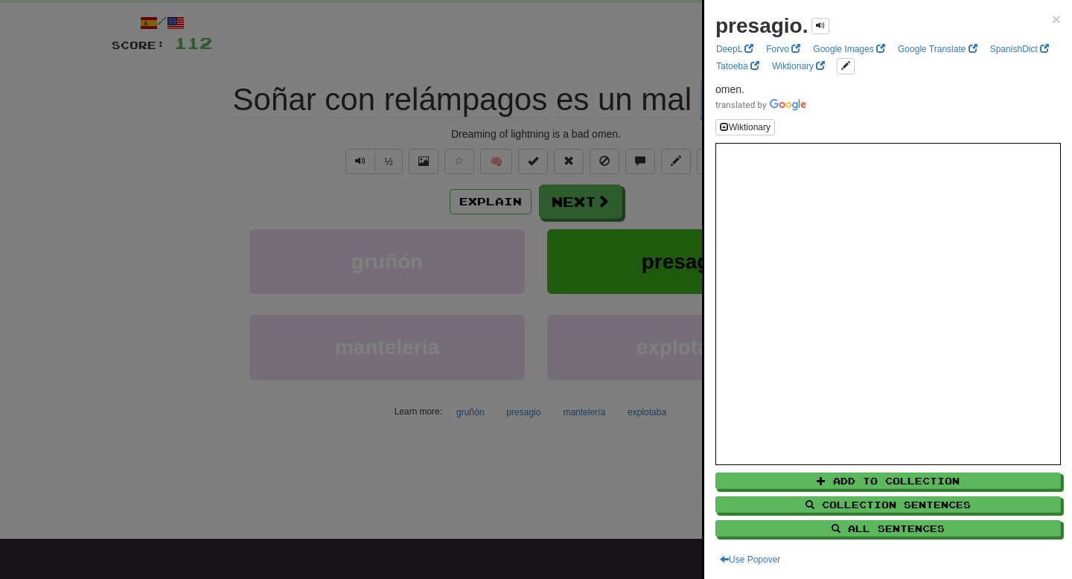
copy div "presagio ."
click at [645, 172] on div at bounding box center [536, 289] width 1072 height 579
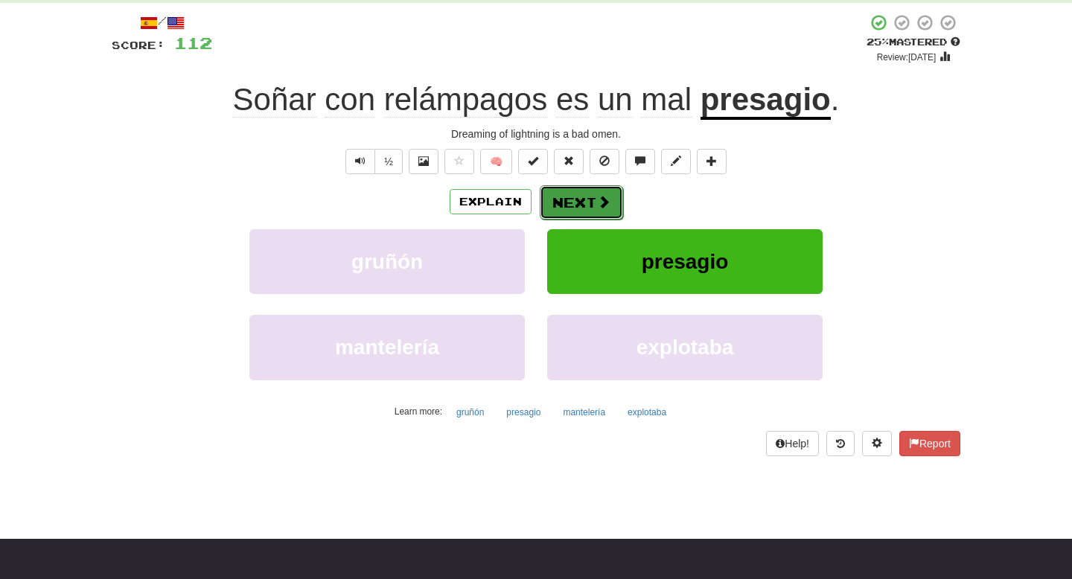
click at [586, 207] on button "Next" at bounding box center [581, 202] width 83 height 34
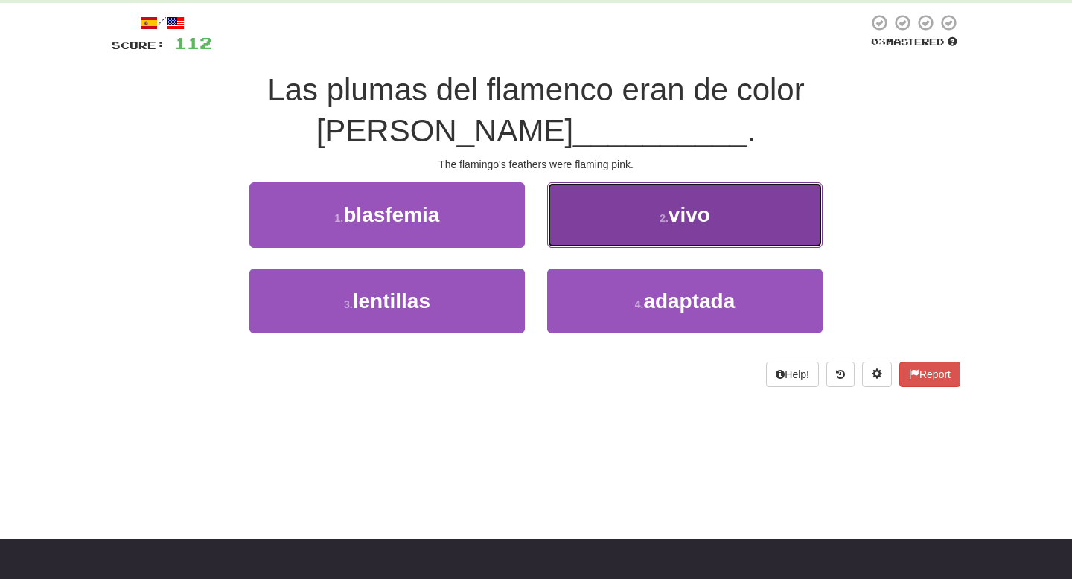
click at [643, 182] on button "2 . vivo" at bounding box center [684, 214] width 275 height 65
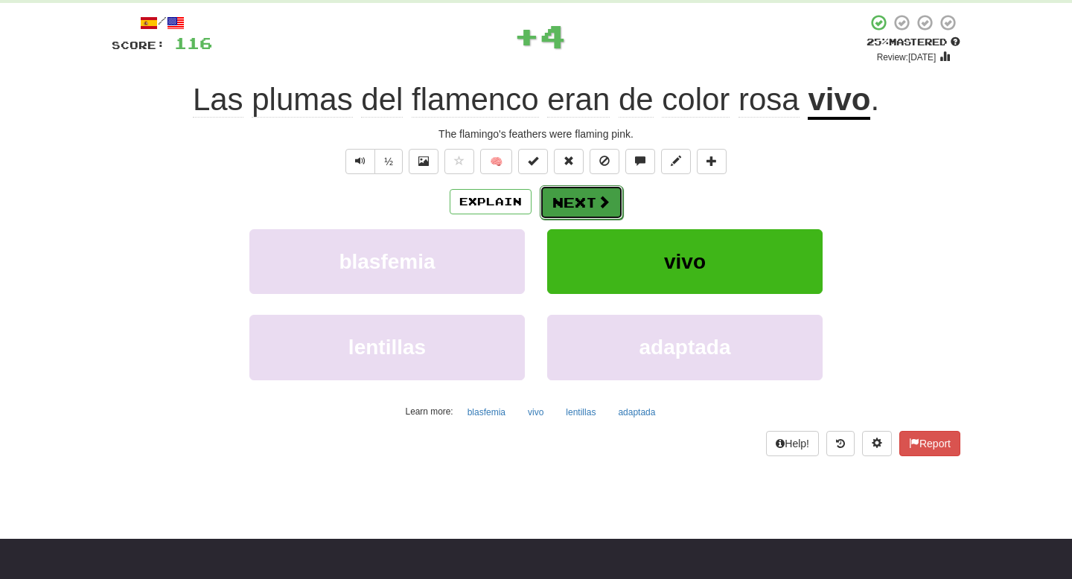
click at [604, 199] on span at bounding box center [603, 201] width 13 height 13
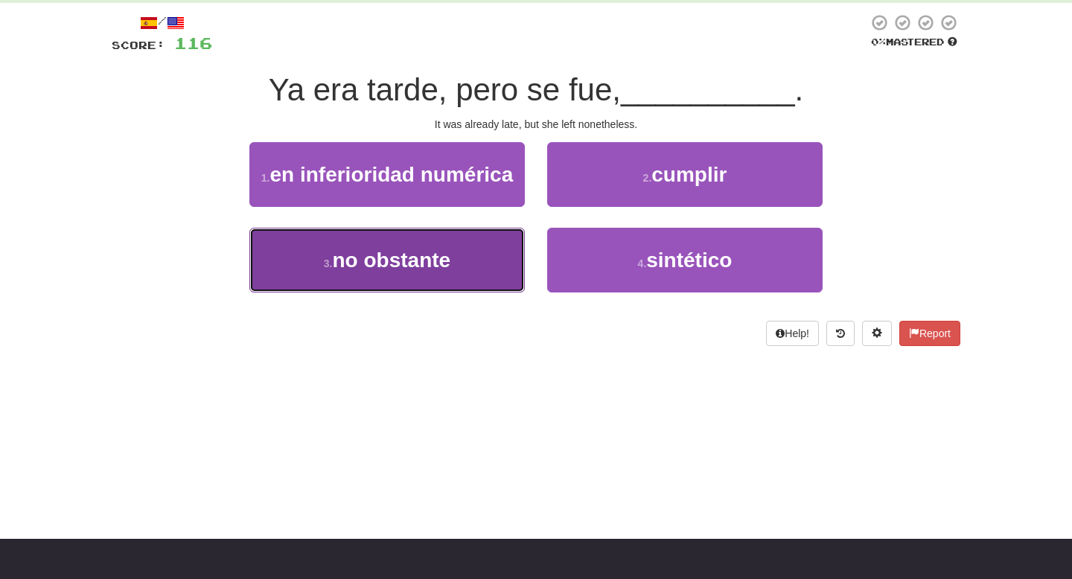
click at [435, 264] on span "no obstante" at bounding box center [392, 260] width 118 height 23
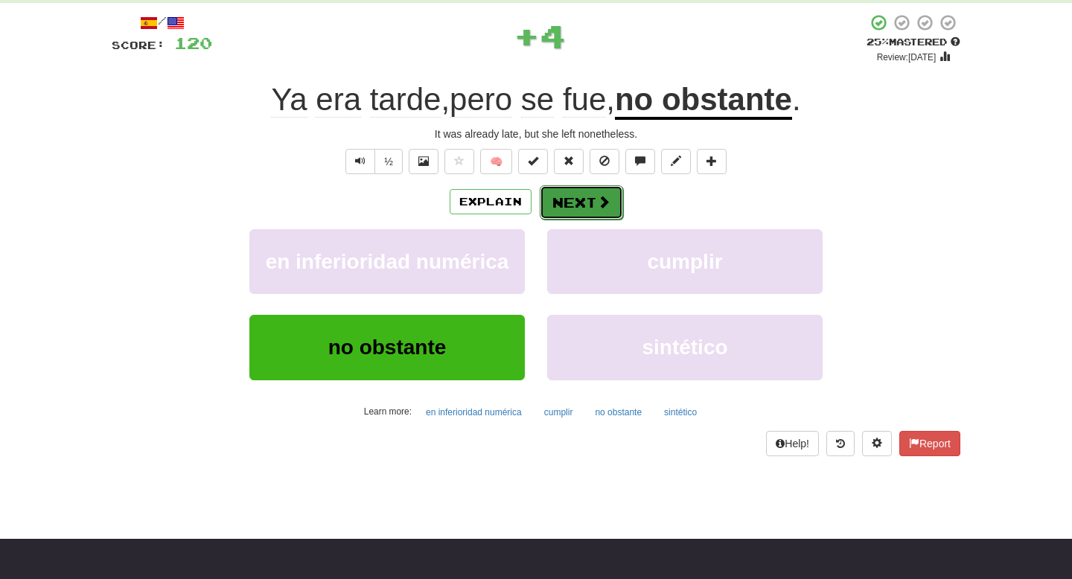
click at [585, 202] on button "Next" at bounding box center [581, 202] width 83 height 34
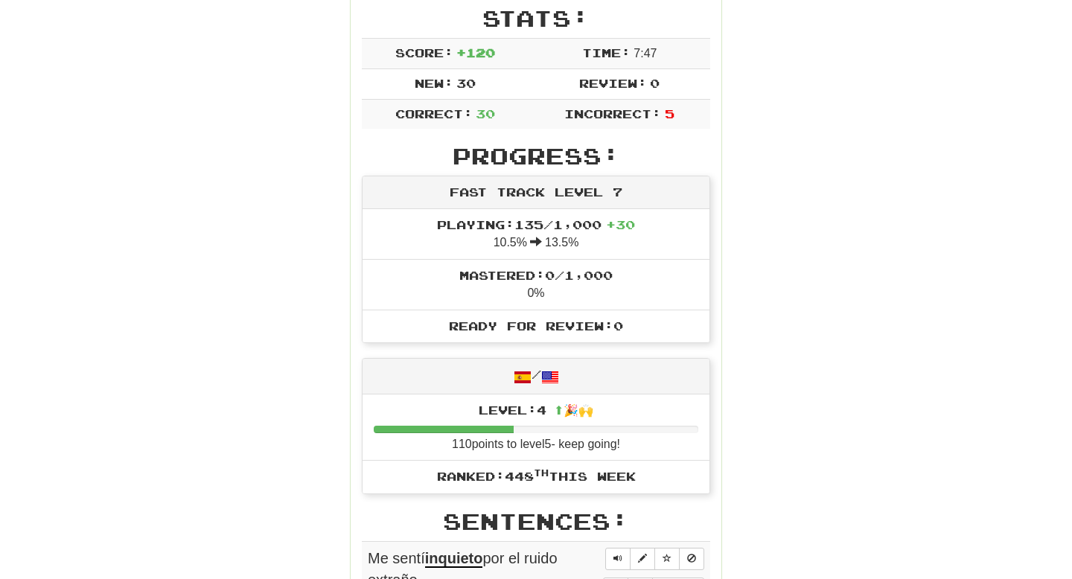
scroll to position [0, 0]
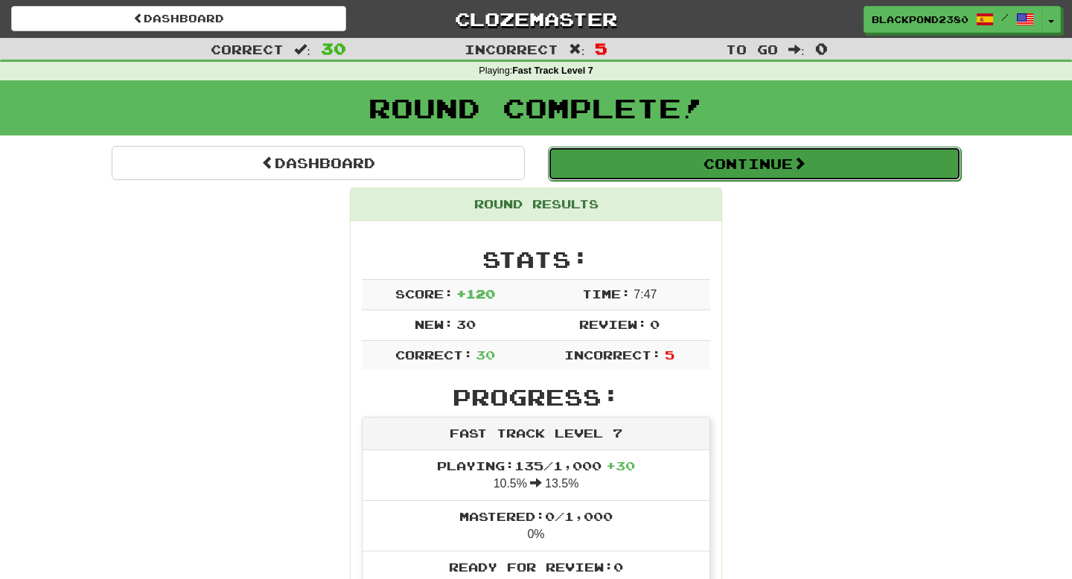
click at [698, 163] on button "Continue" at bounding box center [754, 164] width 413 height 34
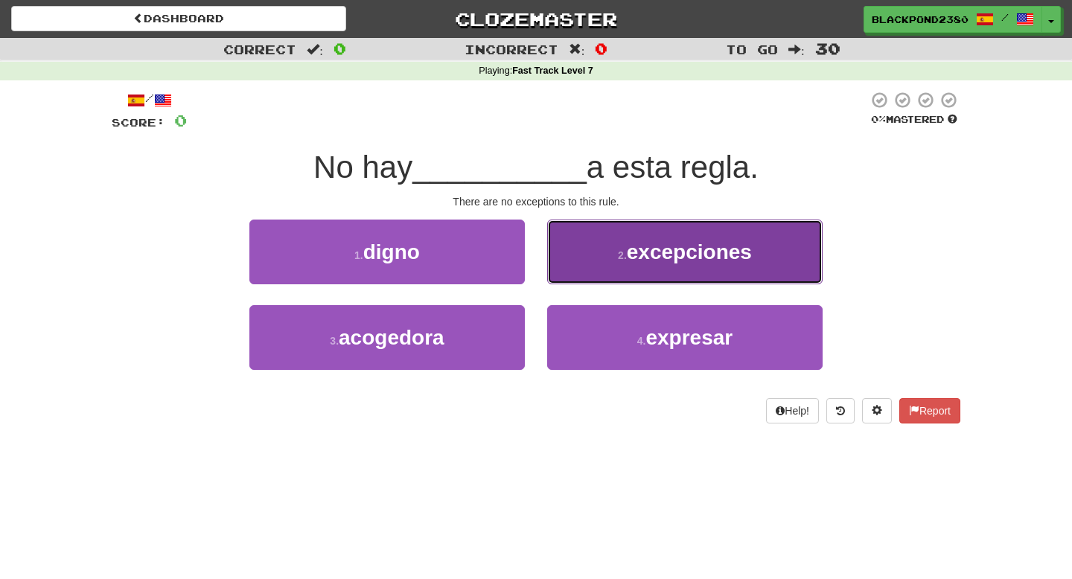
click at [658, 267] on button "2 . excepciones" at bounding box center [684, 252] width 275 height 65
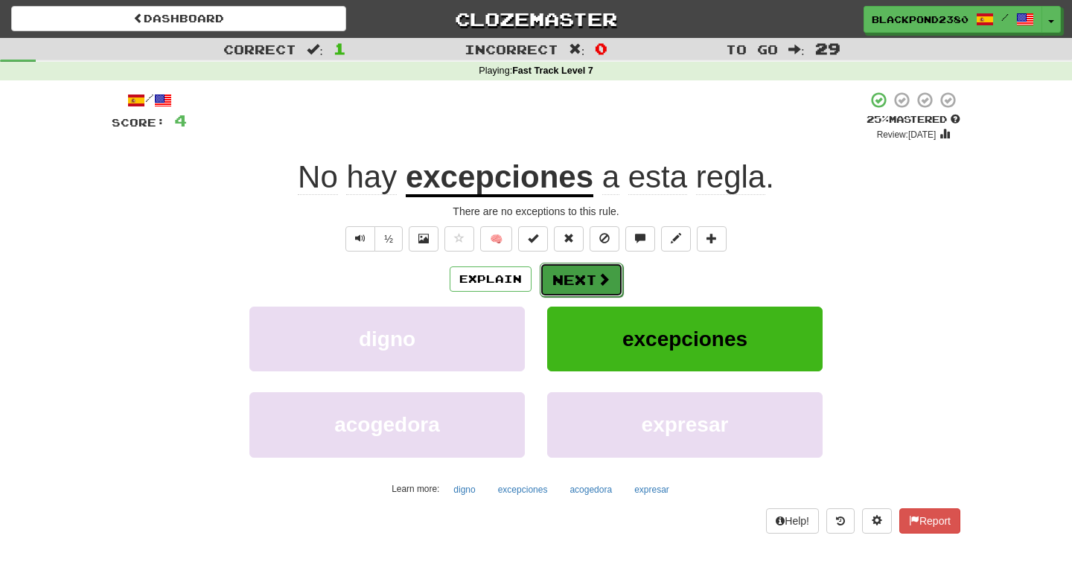
click at [573, 275] on button "Next" at bounding box center [581, 280] width 83 height 34
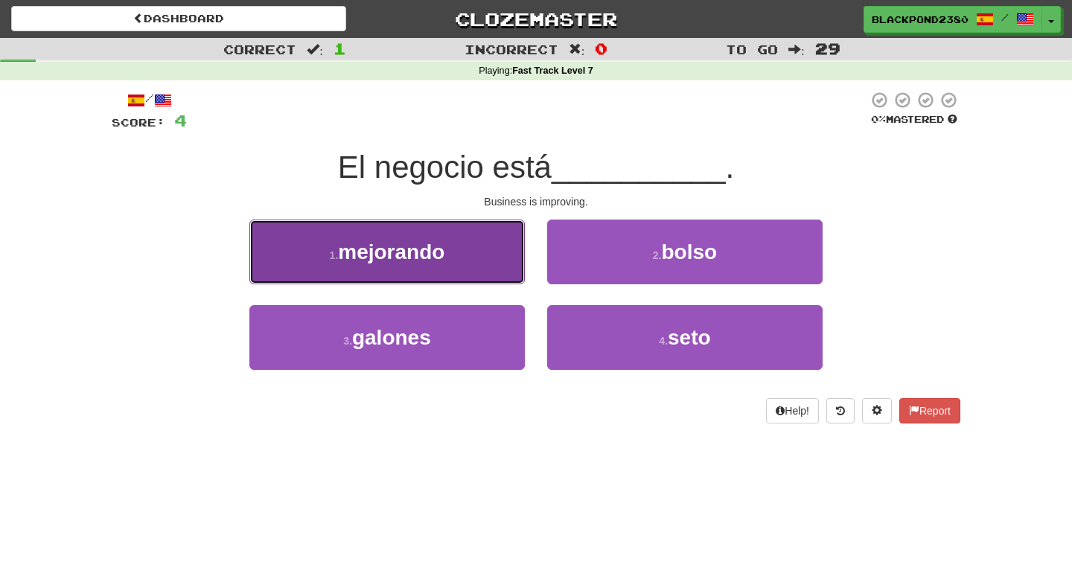
click at [473, 243] on button "1 . mejorando" at bounding box center [386, 252] width 275 height 65
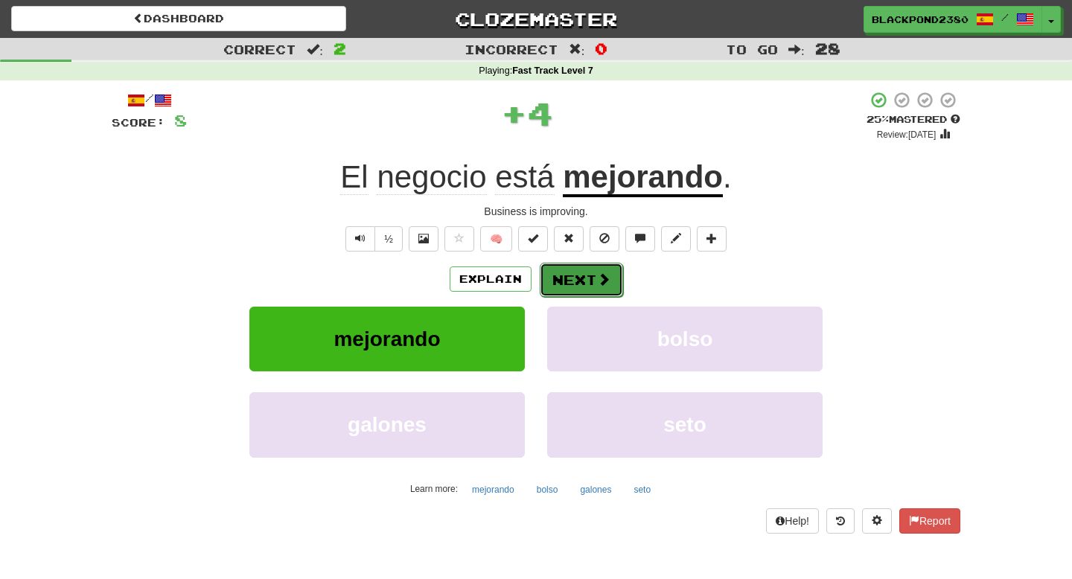
click at [583, 287] on button "Next" at bounding box center [581, 280] width 83 height 34
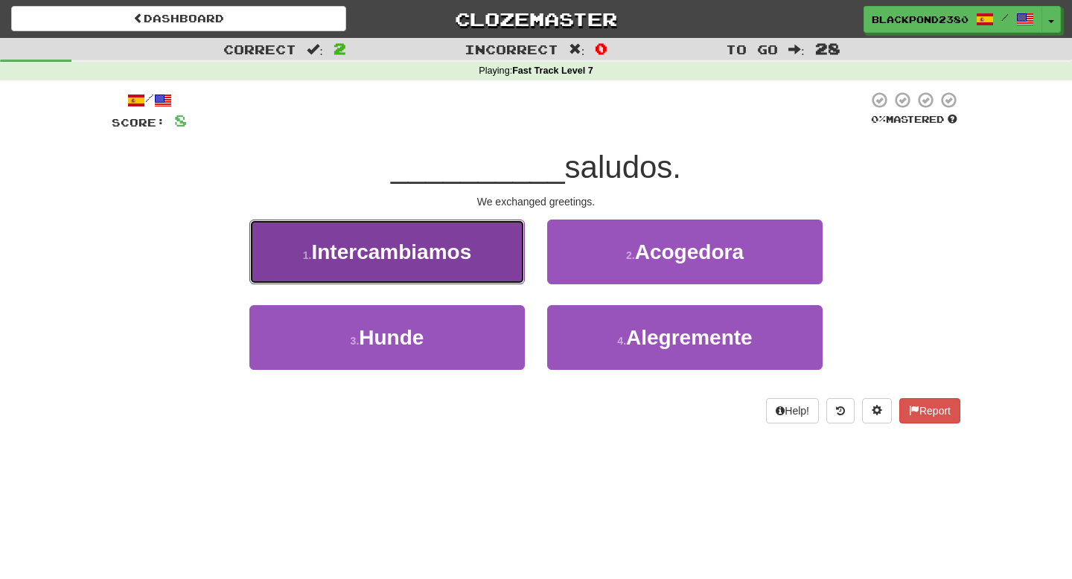
click at [476, 261] on button "1 . Intercambiamos" at bounding box center [386, 252] width 275 height 65
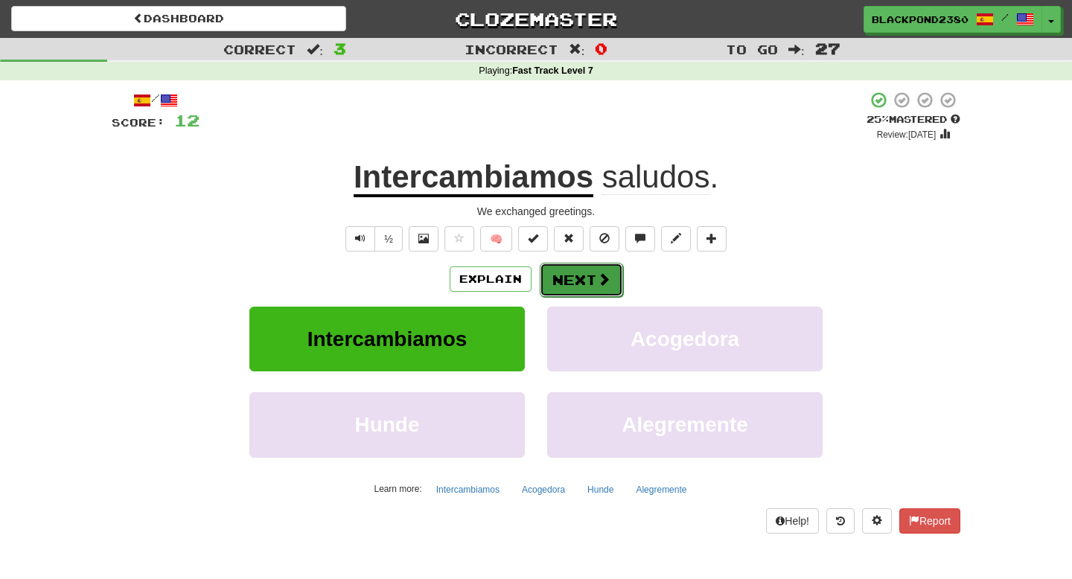
click at [582, 282] on button "Next" at bounding box center [581, 280] width 83 height 34
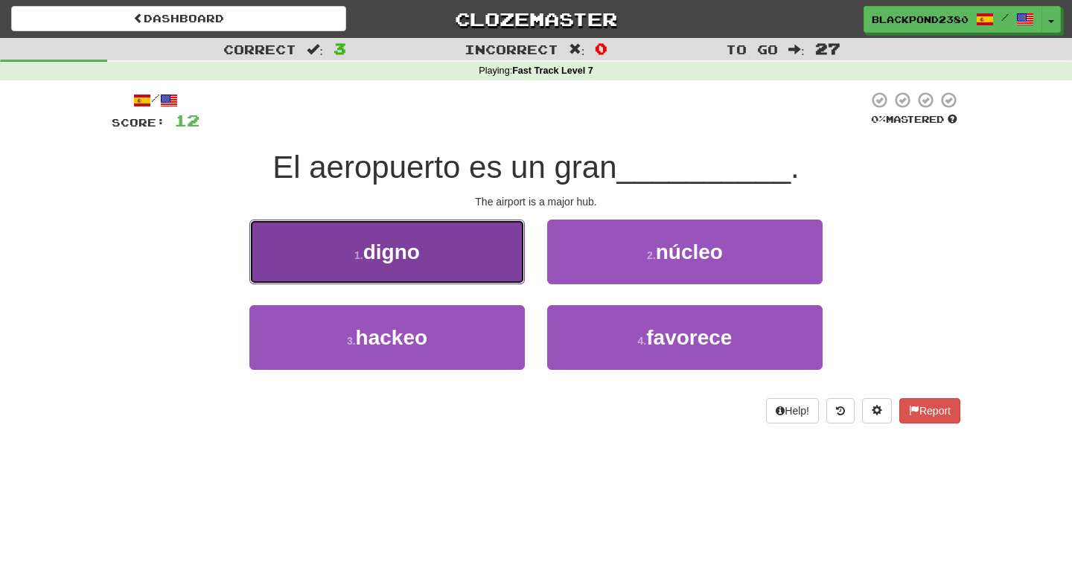
click at [491, 248] on button "1 . digno" at bounding box center [386, 252] width 275 height 65
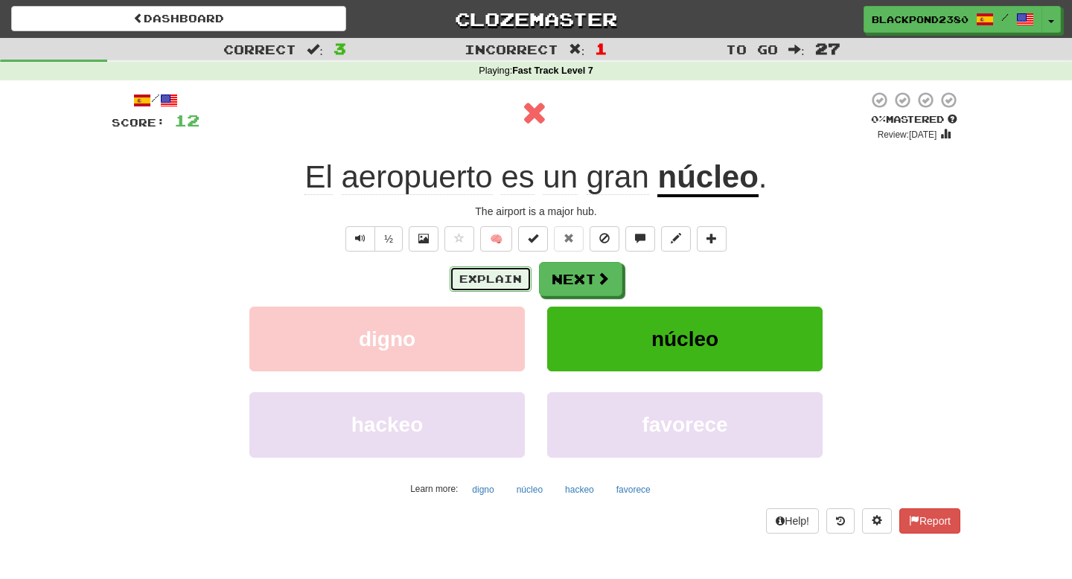
click at [500, 272] on button "Explain" at bounding box center [491, 278] width 82 height 25
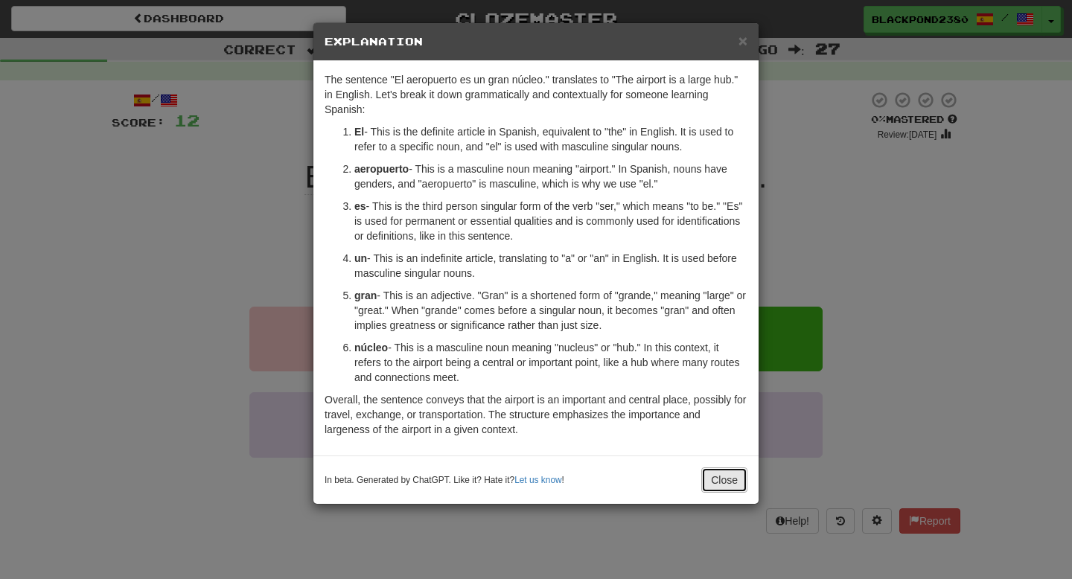
click at [714, 475] on button "Close" at bounding box center [724, 479] width 46 height 25
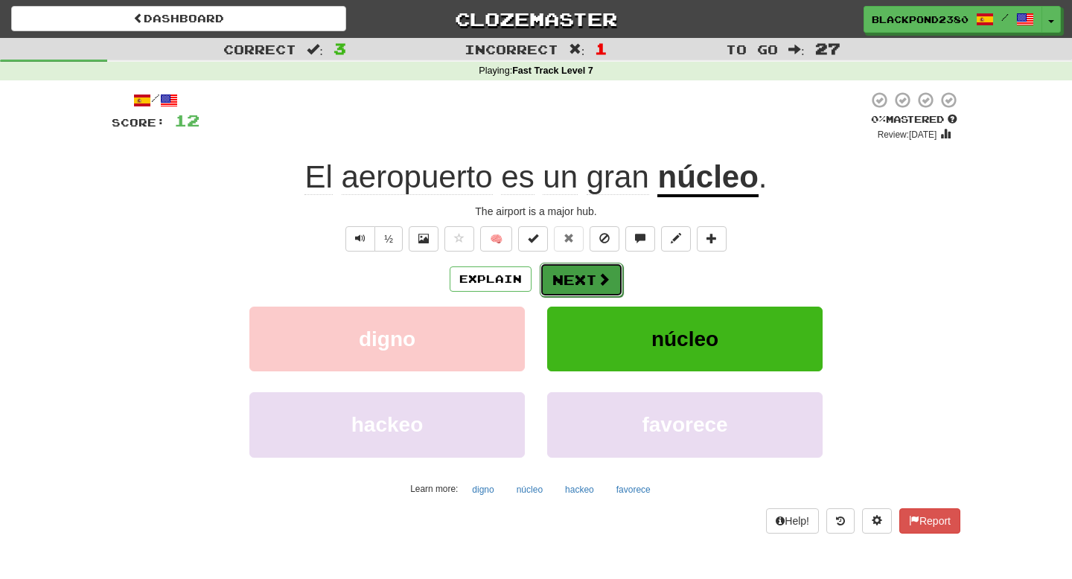
click at [601, 276] on span at bounding box center [603, 278] width 13 height 13
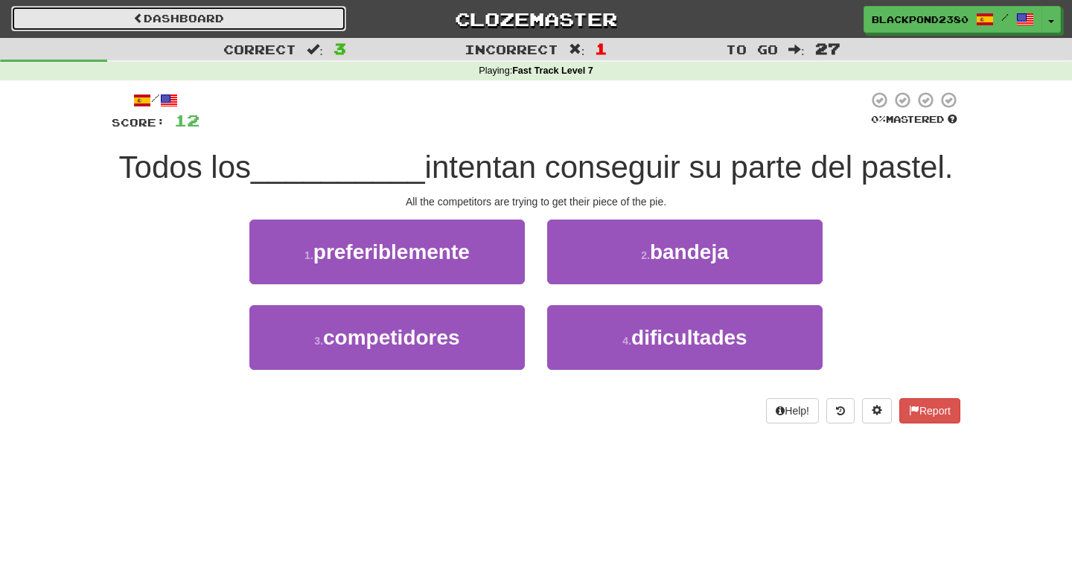
click at [249, 14] on link "Dashboard" at bounding box center [178, 18] width 335 height 25
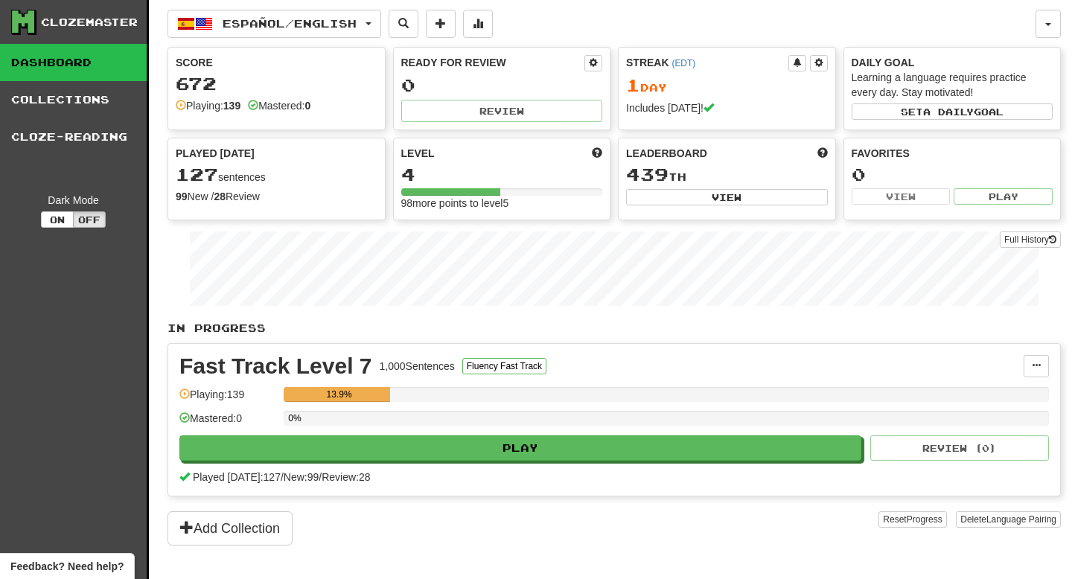
click at [83, 66] on link "Dashboard" at bounding box center [73, 62] width 147 height 37
click at [93, 106] on link "Collections" at bounding box center [73, 99] width 147 height 37
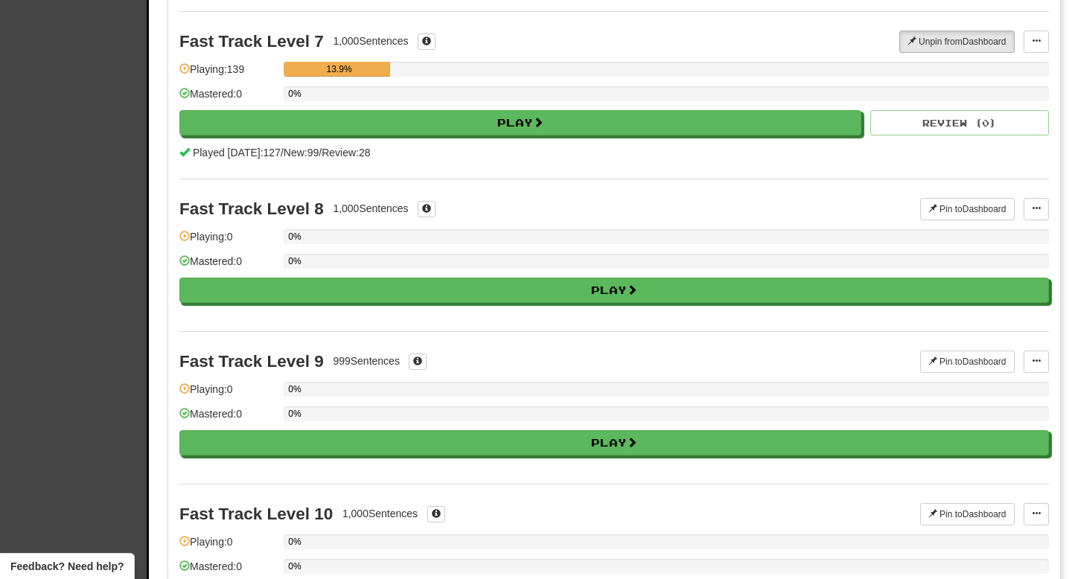
click at [279, 195] on div "Fast Track Level 8 1,000 Sentences Pin to Dashboard Pin to Dashboard Manage Sen…" at bounding box center [613, 255] width 869 height 153
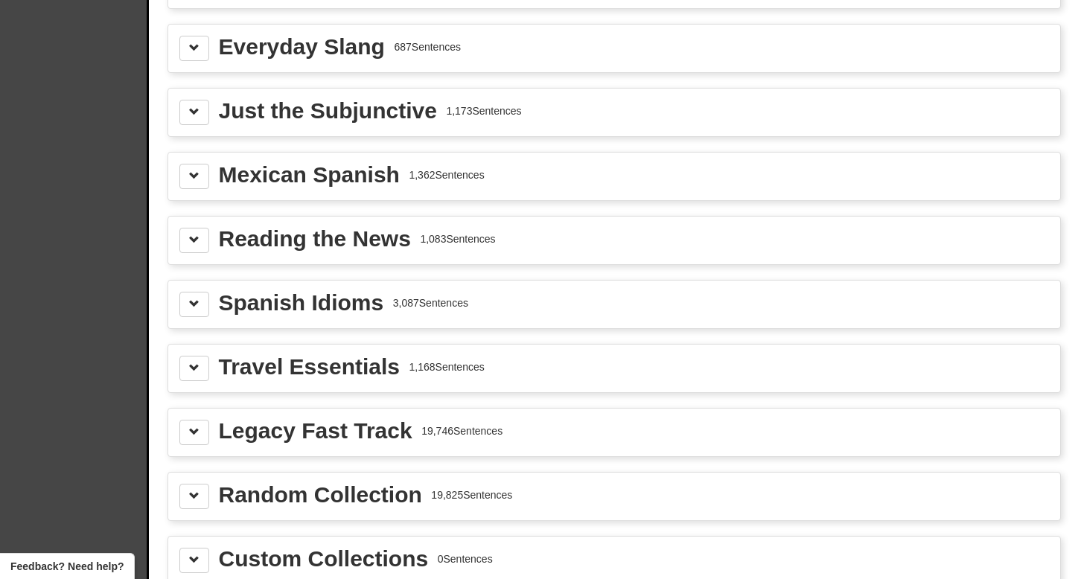
scroll to position [1766, 0]
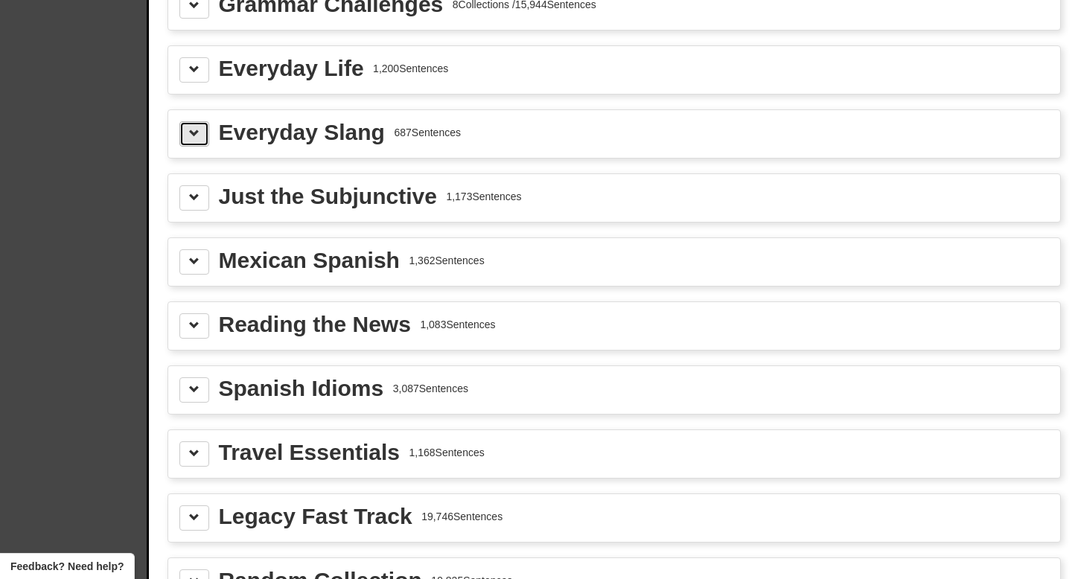
click at [195, 138] on span at bounding box center [194, 133] width 10 height 10
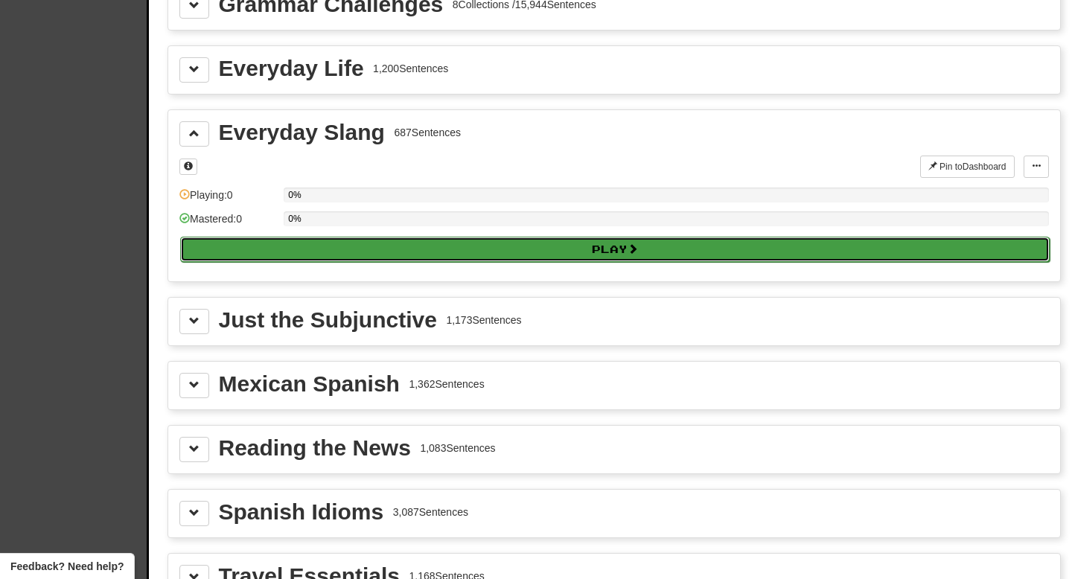
click at [406, 262] on button "Play" at bounding box center [614, 249] width 869 height 25
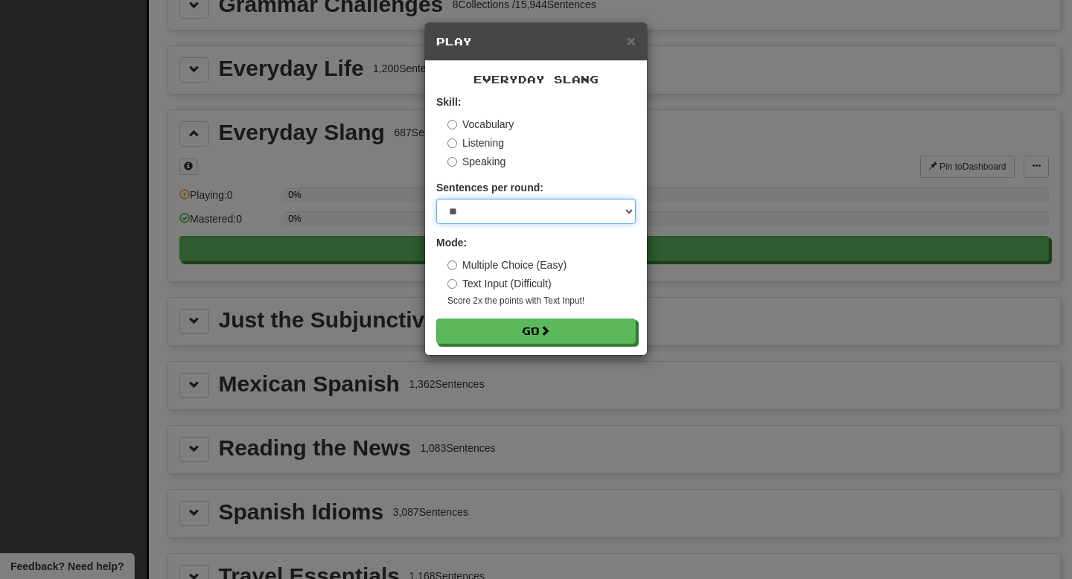
click at [519, 219] on select "* ** ** ** ** ** *** ********" at bounding box center [535, 211] width 199 height 25
select select "**"
click at [436, 199] on select "* ** ** ** ** ** *** ********" at bounding box center [535, 211] width 199 height 25
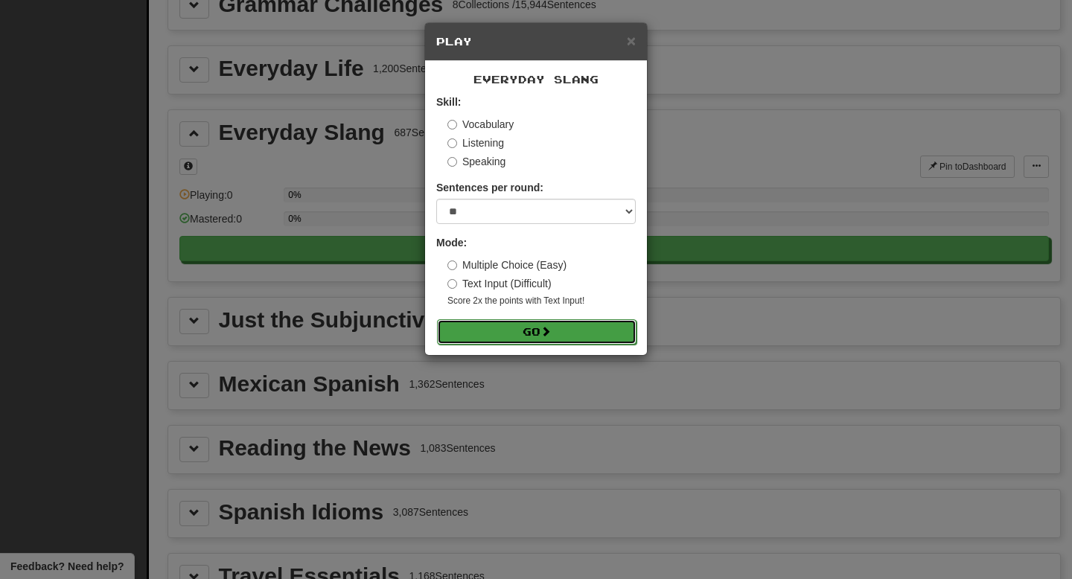
click at [512, 335] on button "Go" at bounding box center [536, 331] width 199 height 25
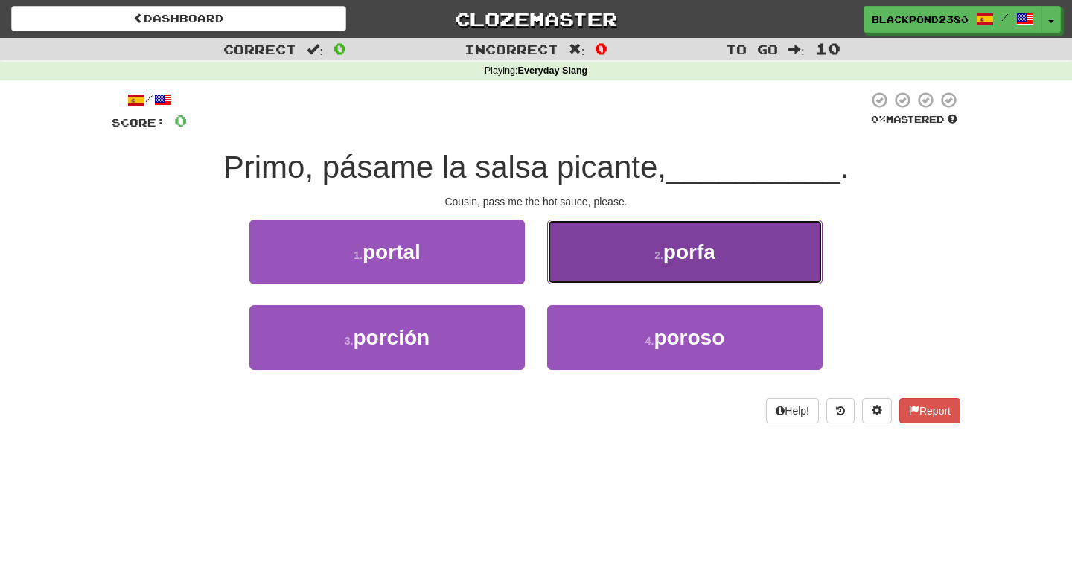
click at [643, 268] on button "2 . [GEOGRAPHIC_DATA]" at bounding box center [684, 252] width 275 height 65
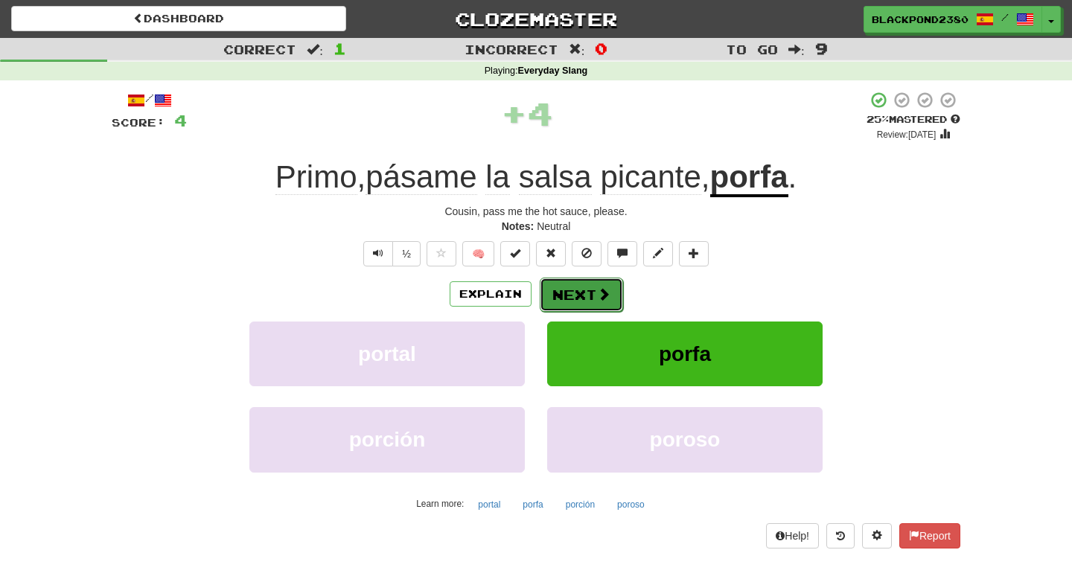
click at [572, 293] on button "Next" at bounding box center [581, 295] width 83 height 34
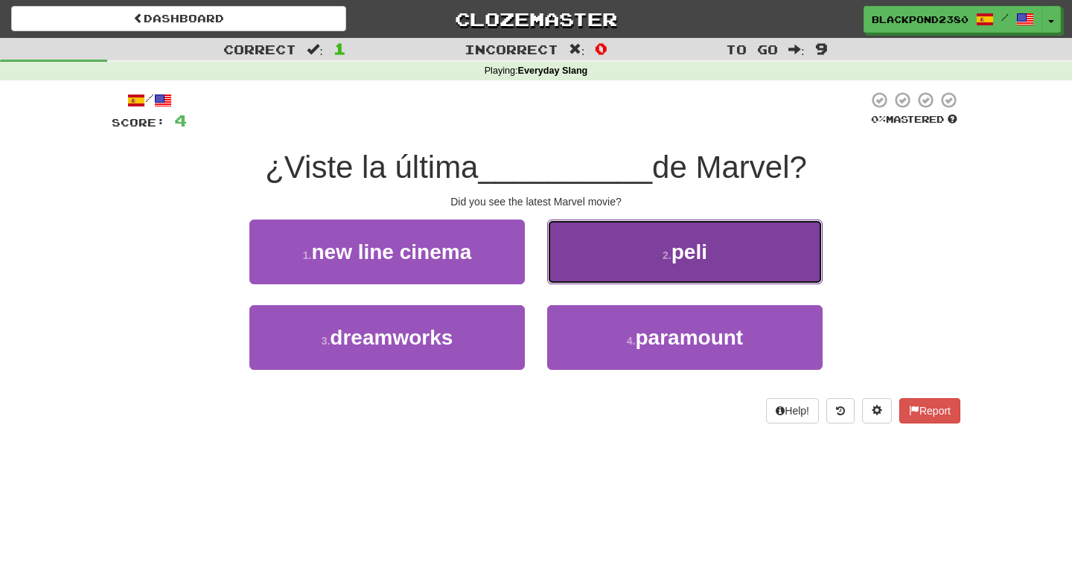
click at [632, 270] on button "2 . peli" at bounding box center [684, 252] width 275 height 65
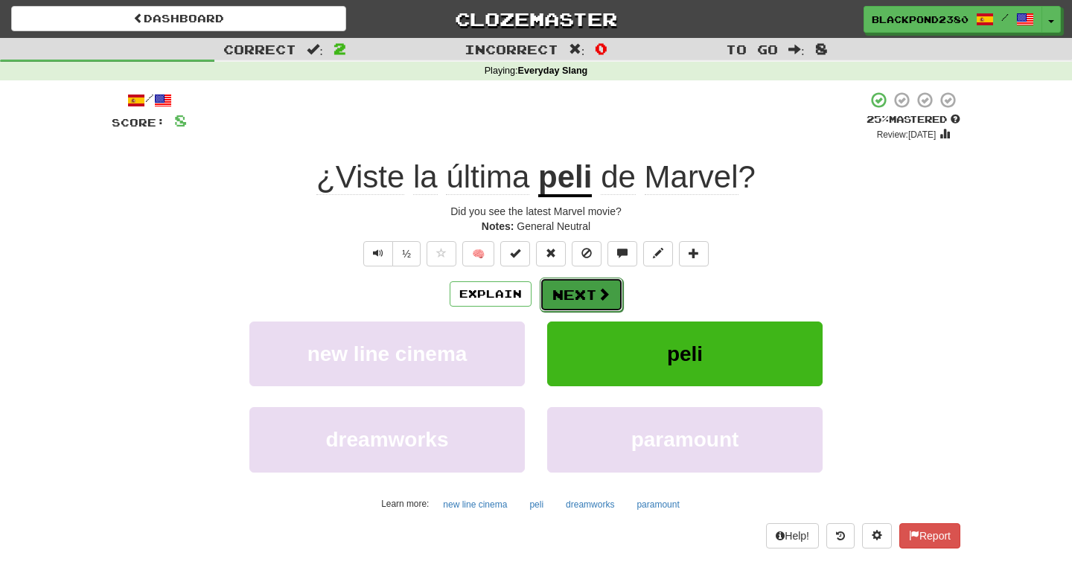
click at [586, 290] on button "Next" at bounding box center [581, 295] width 83 height 34
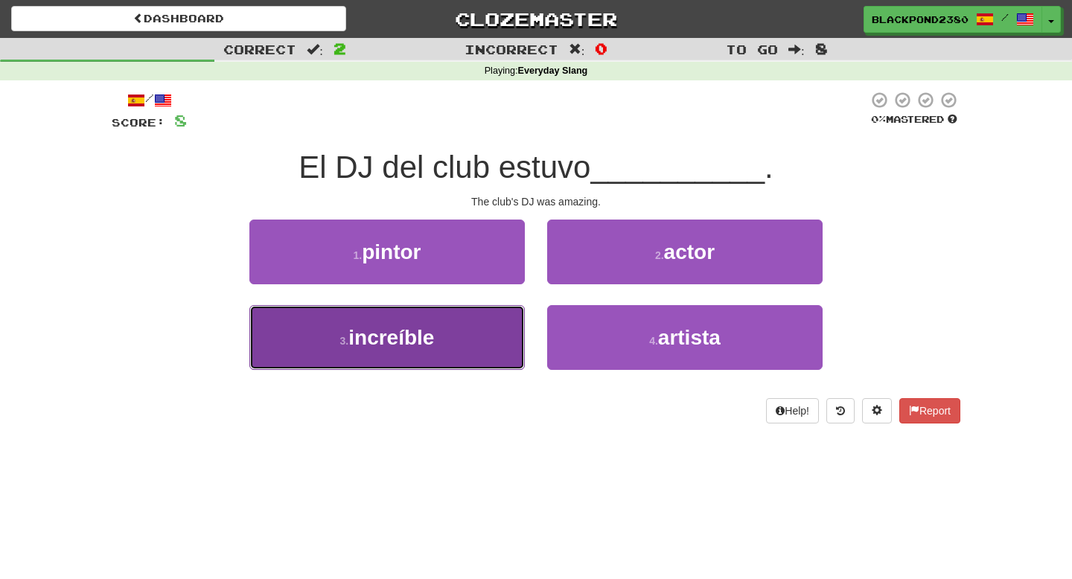
click at [473, 340] on button "3 . increíble" at bounding box center [386, 337] width 275 height 65
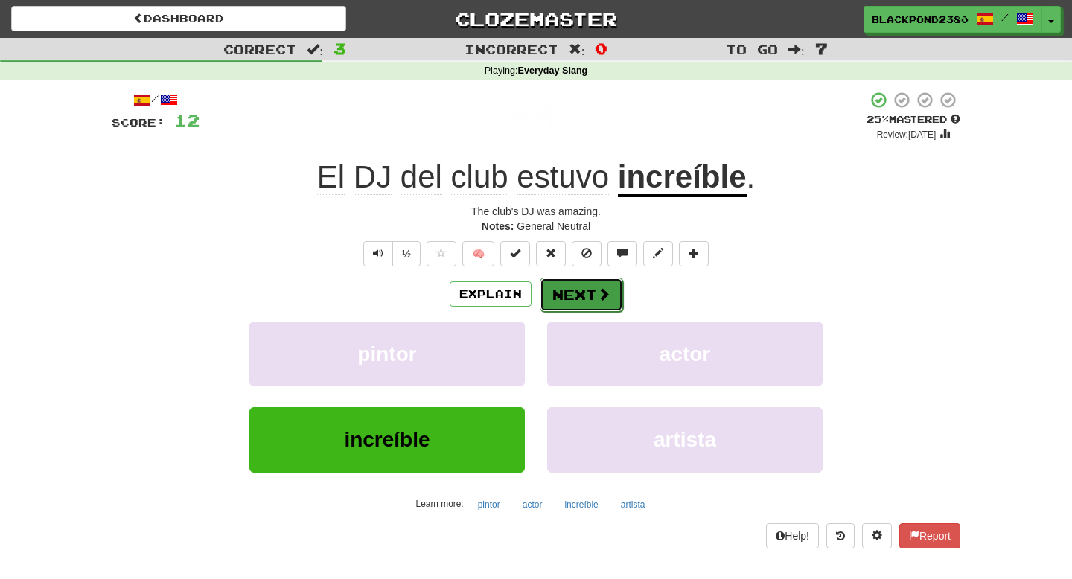
click at [578, 290] on button "Next" at bounding box center [581, 295] width 83 height 34
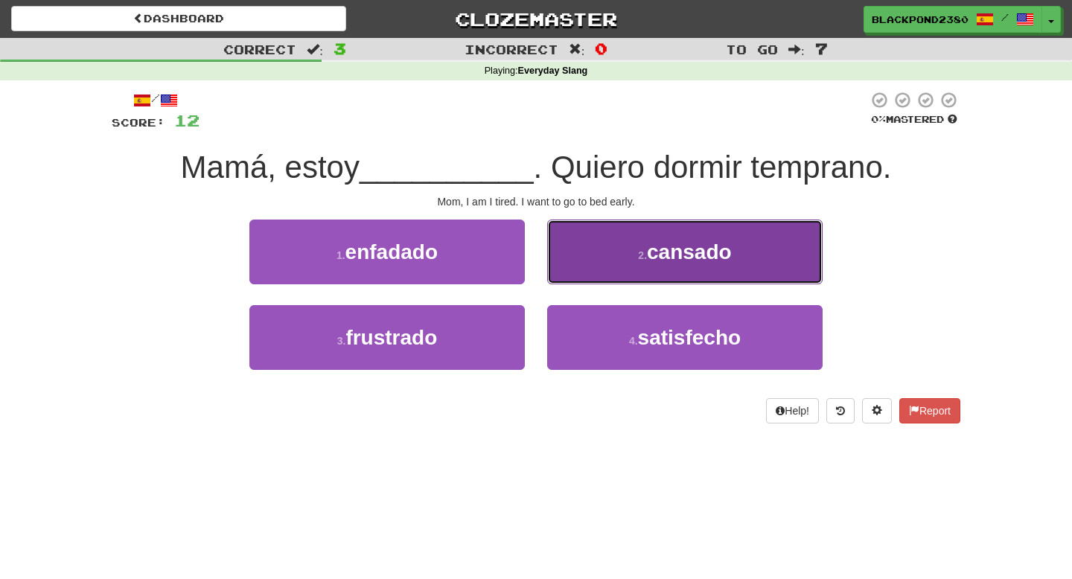
click at [598, 261] on button "2 . cansado" at bounding box center [684, 252] width 275 height 65
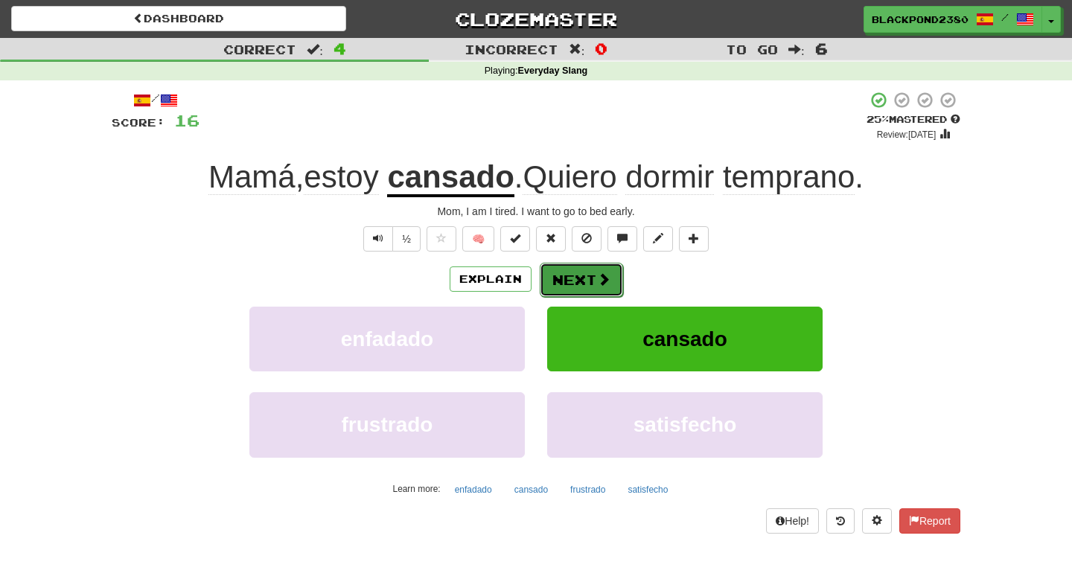
click at [572, 284] on button "Next" at bounding box center [581, 280] width 83 height 34
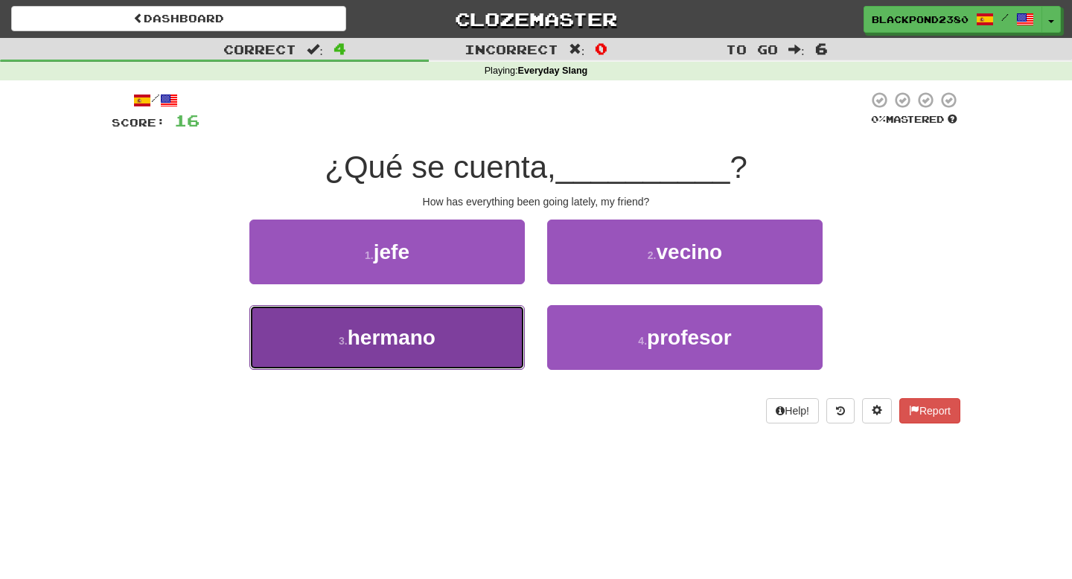
click at [473, 330] on button "3 . hermano" at bounding box center [386, 337] width 275 height 65
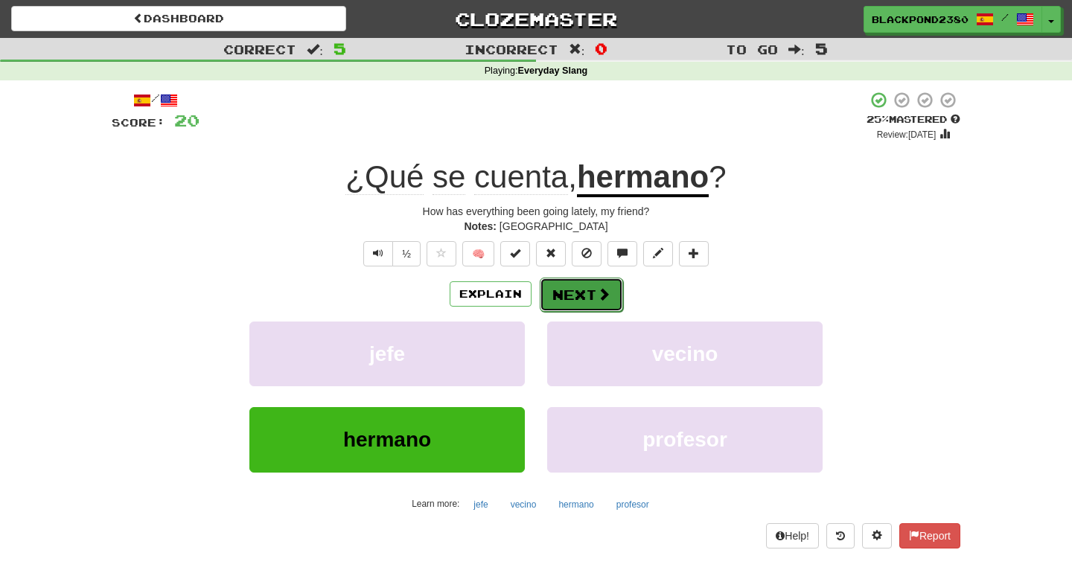
click at [578, 288] on button "Next" at bounding box center [581, 295] width 83 height 34
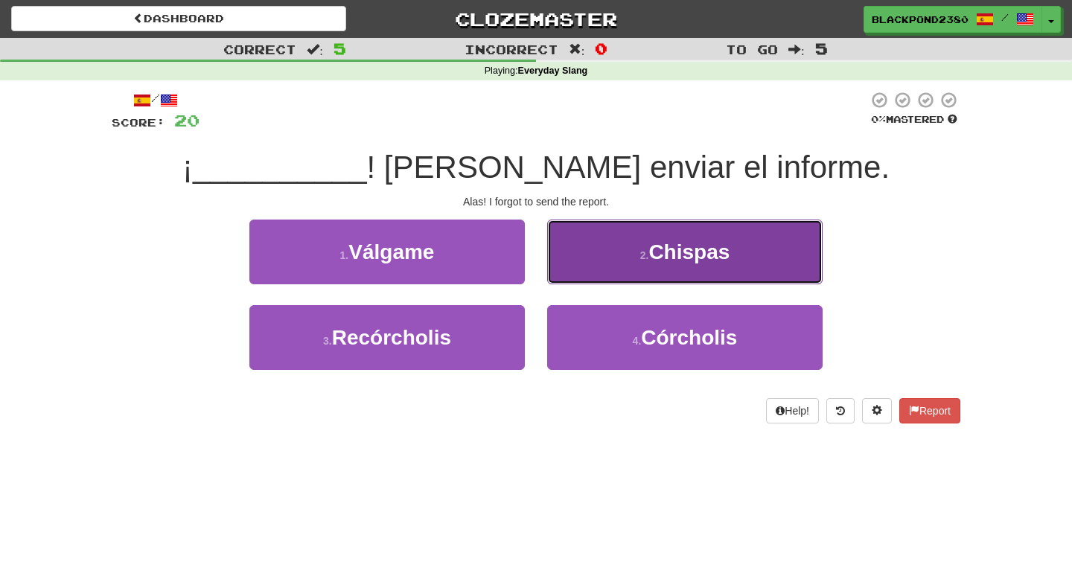
click at [609, 237] on button "2 . Chispas" at bounding box center [684, 252] width 275 height 65
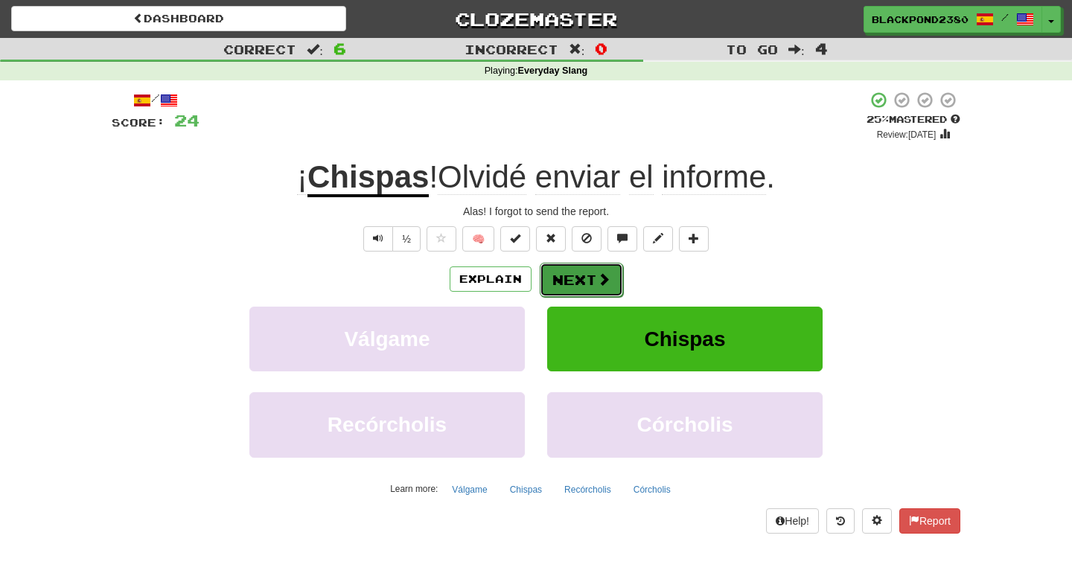
click at [579, 285] on button "Next" at bounding box center [581, 280] width 83 height 34
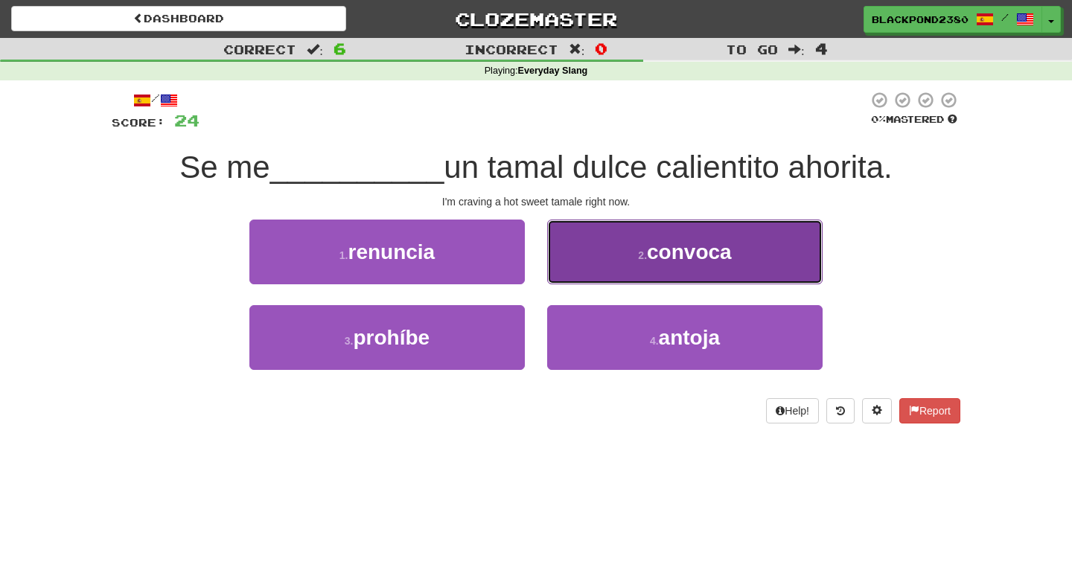
click at [616, 246] on button "2 . convoca" at bounding box center [684, 252] width 275 height 65
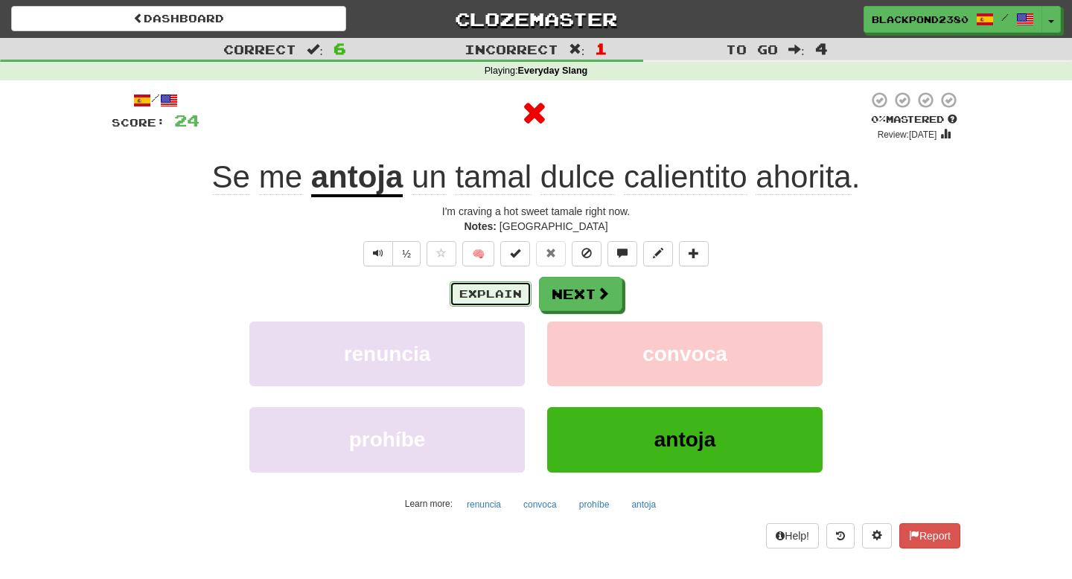
click at [502, 289] on button "Explain" at bounding box center [491, 293] width 82 height 25
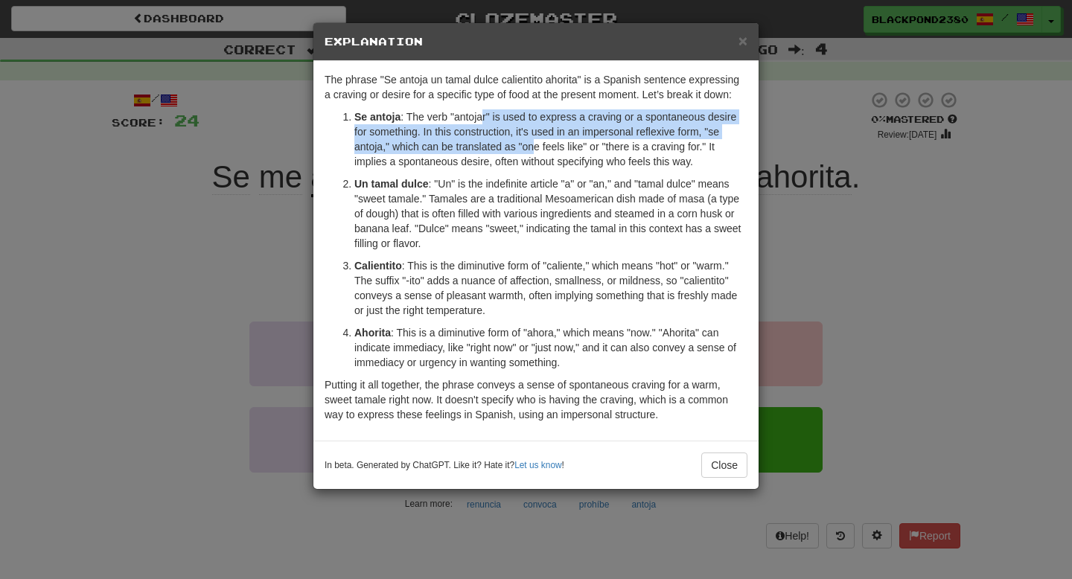
drag, startPoint x: 485, startPoint y: 118, endPoint x: 540, endPoint y: 140, distance: 59.2
click at [540, 140] on p "Se antoja : The verb "antojar" is used to express a craving or a spontaneous de…" at bounding box center [550, 139] width 393 height 60
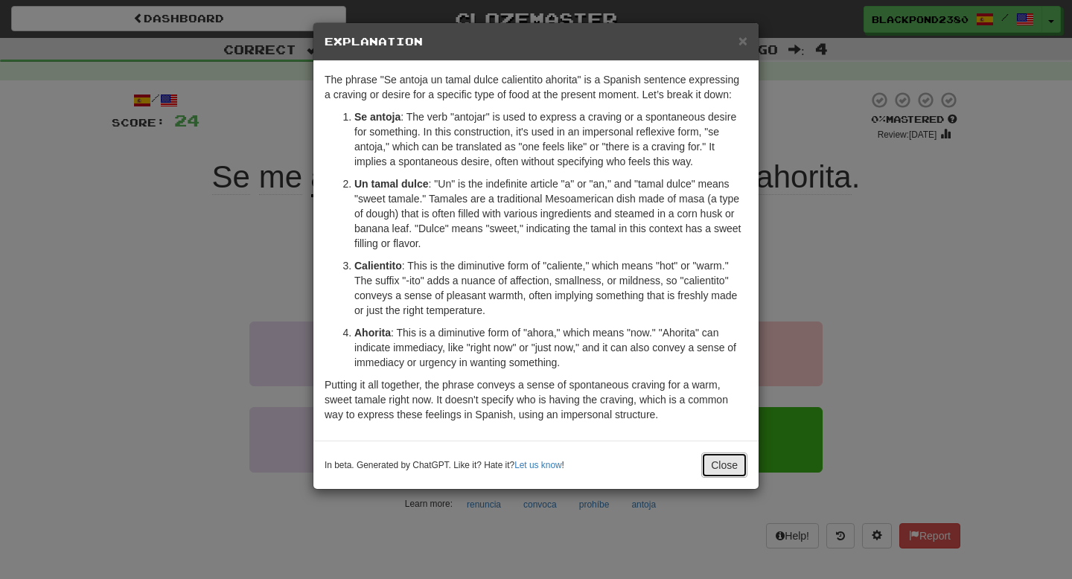
click at [735, 471] on button "Close" at bounding box center [724, 465] width 46 height 25
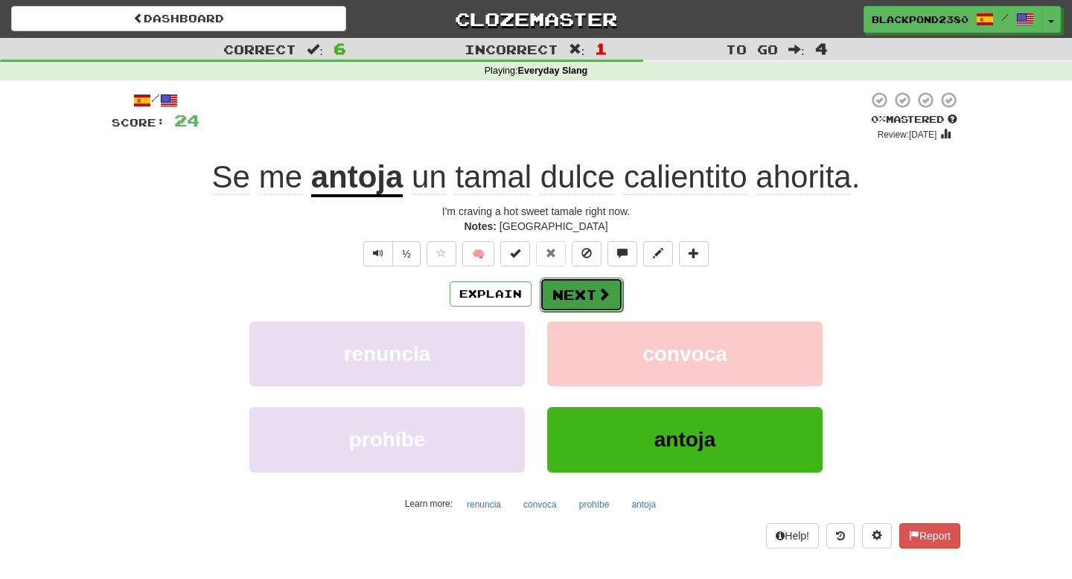
click at [601, 291] on span at bounding box center [603, 293] width 13 height 13
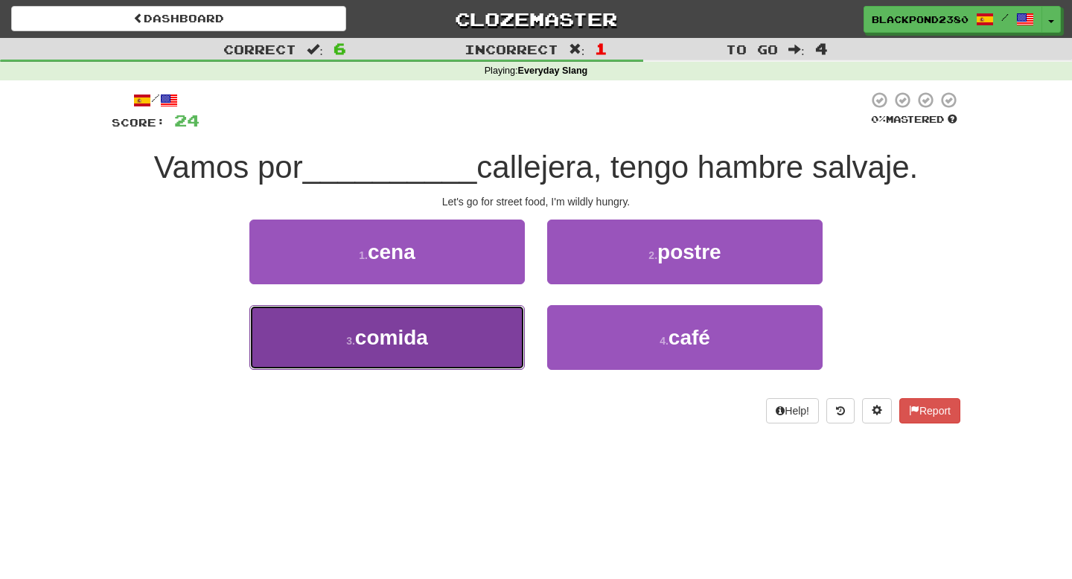
click at [485, 315] on button "3 . comida" at bounding box center [386, 337] width 275 height 65
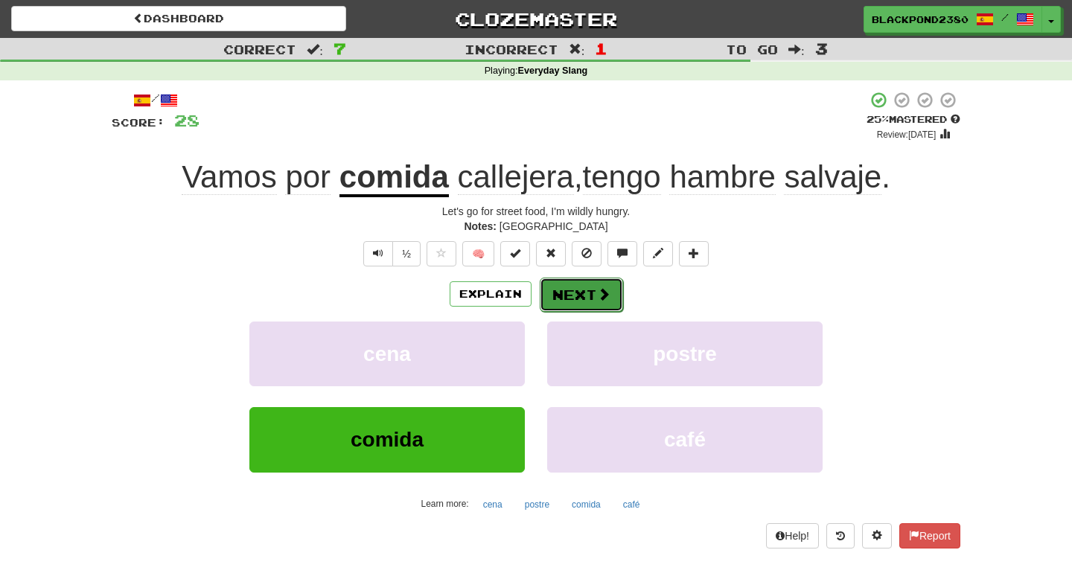
click at [571, 296] on button "Next" at bounding box center [581, 295] width 83 height 34
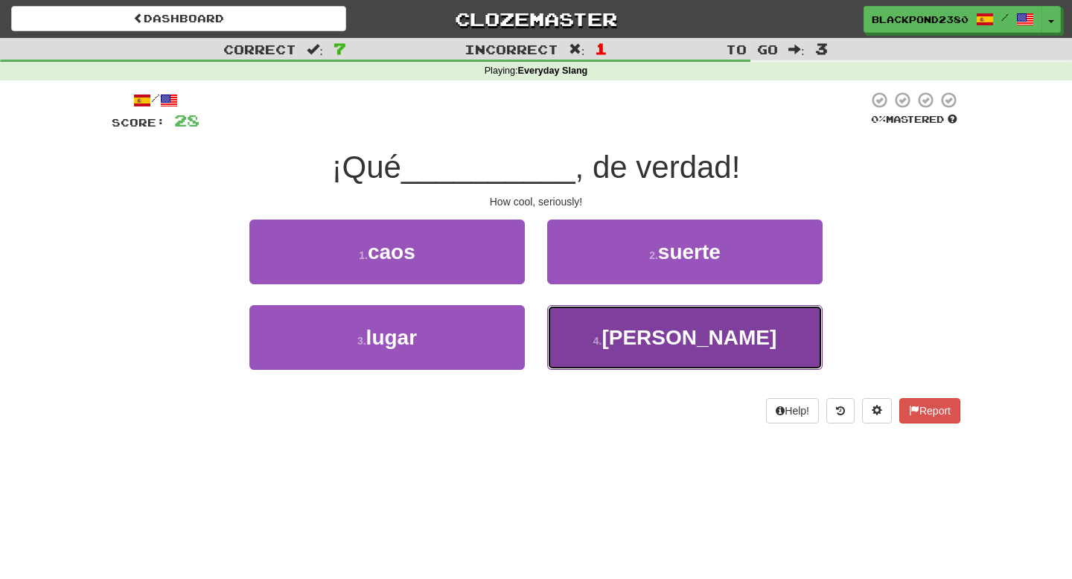
click at [656, 322] on button "4 . [GEOGRAPHIC_DATA]" at bounding box center [684, 337] width 275 height 65
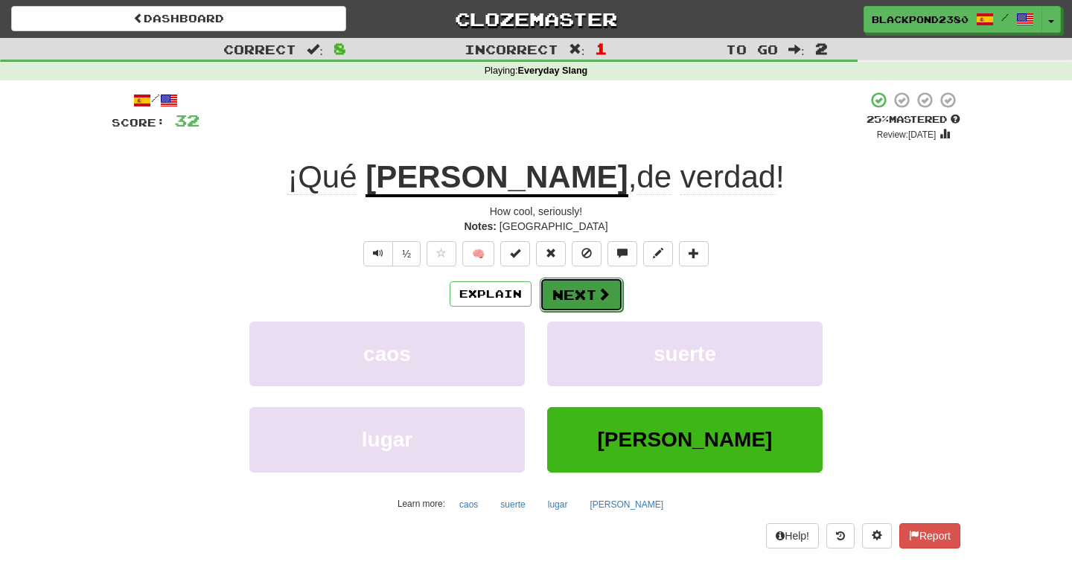
click at [575, 301] on button "Next" at bounding box center [581, 295] width 83 height 34
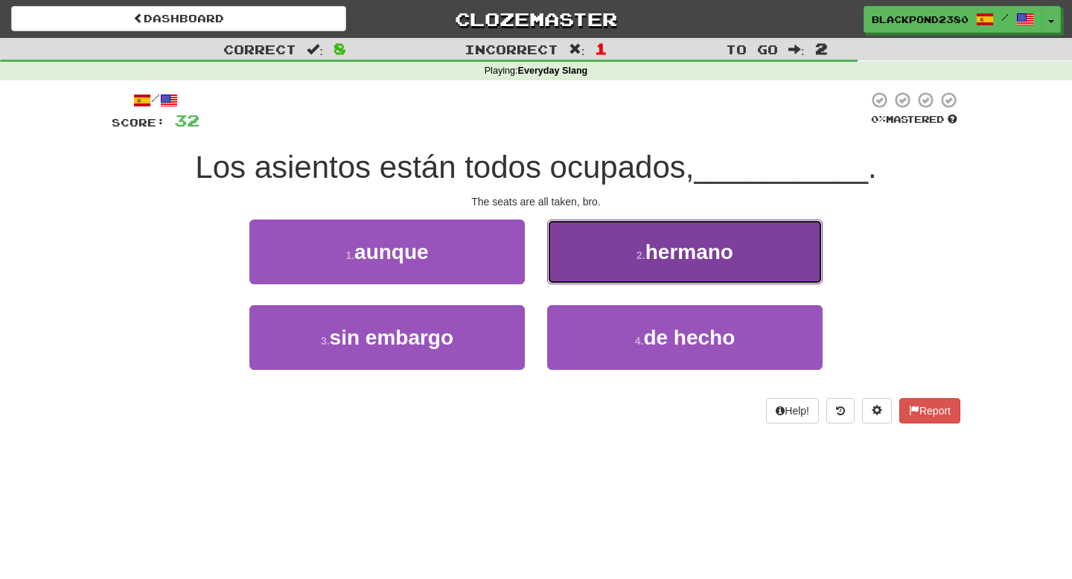
click at [633, 263] on button "2 . hermano" at bounding box center [684, 252] width 275 height 65
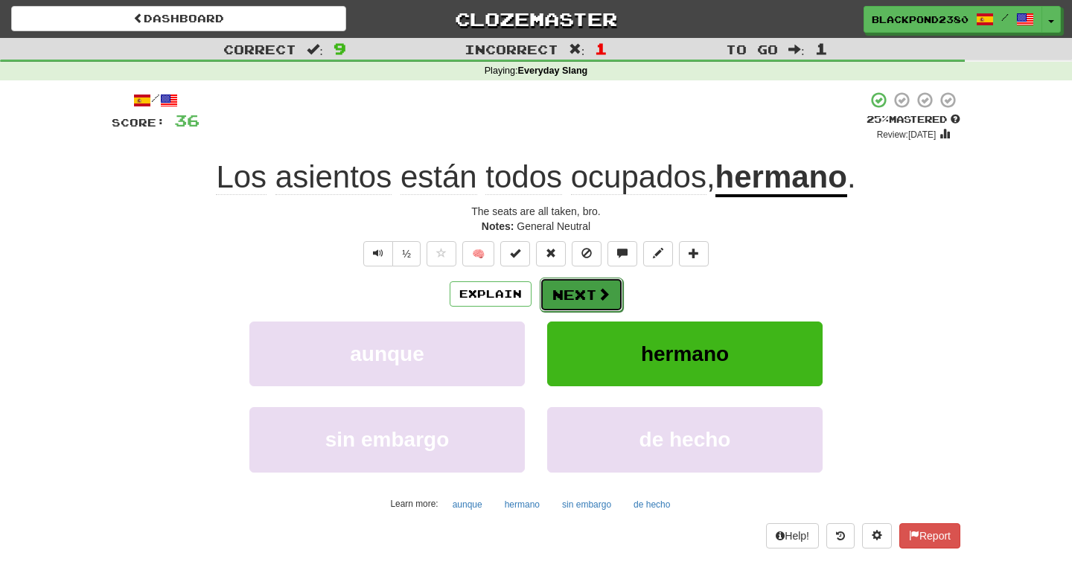
click at [610, 298] on button "Next" at bounding box center [581, 295] width 83 height 34
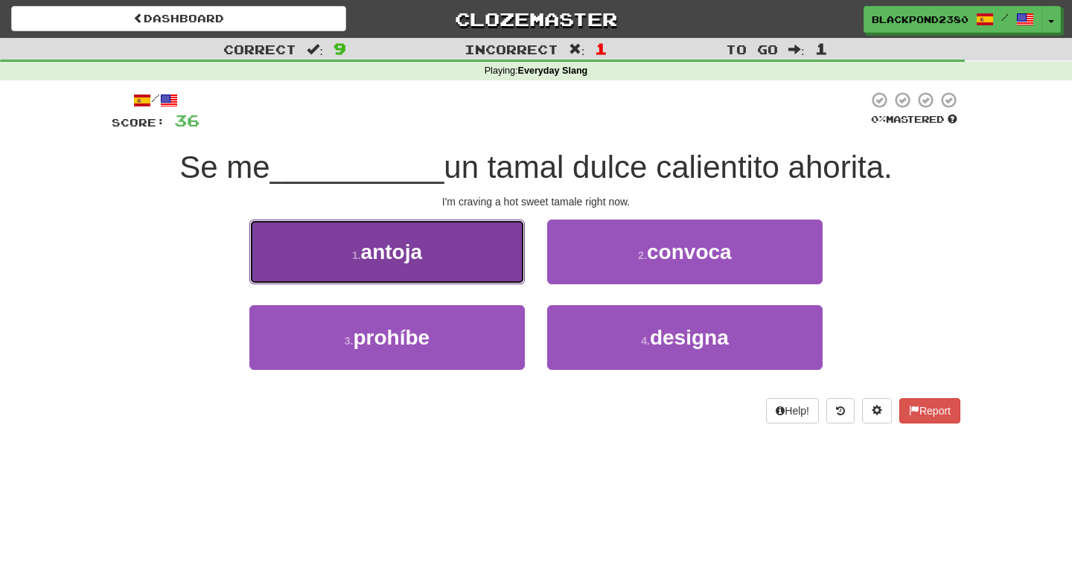
click at [470, 246] on button "1 . antoja" at bounding box center [386, 252] width 275 height 65
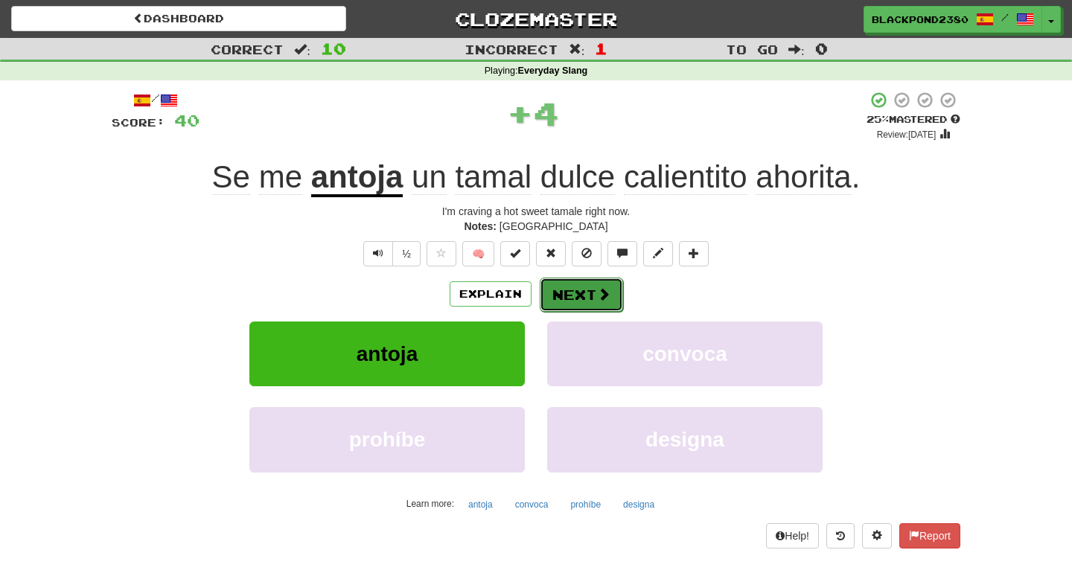
click at [601, 303] on button "Next" at bounding box center [581, 295] width 83 height 34
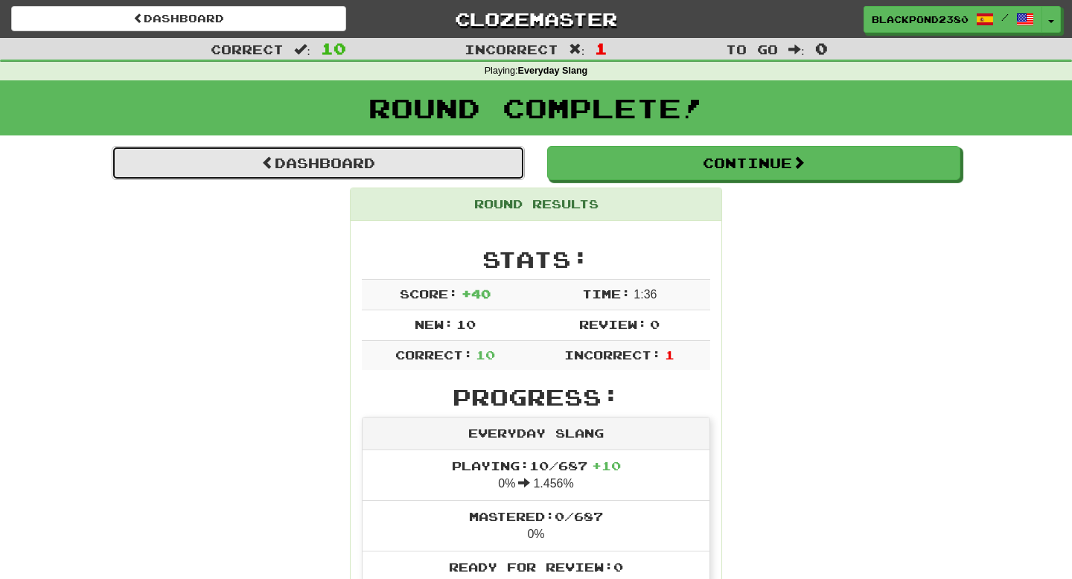
click at [499, 177] on link "Dashboard" at bounding box center [318, 163] width 413 height 34
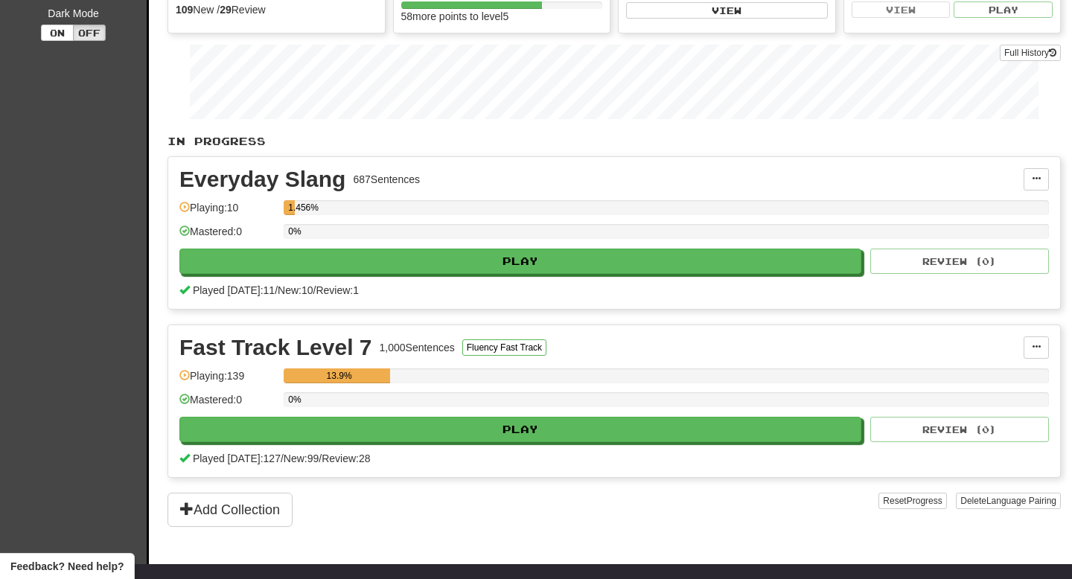
scroll to position [188, 0]
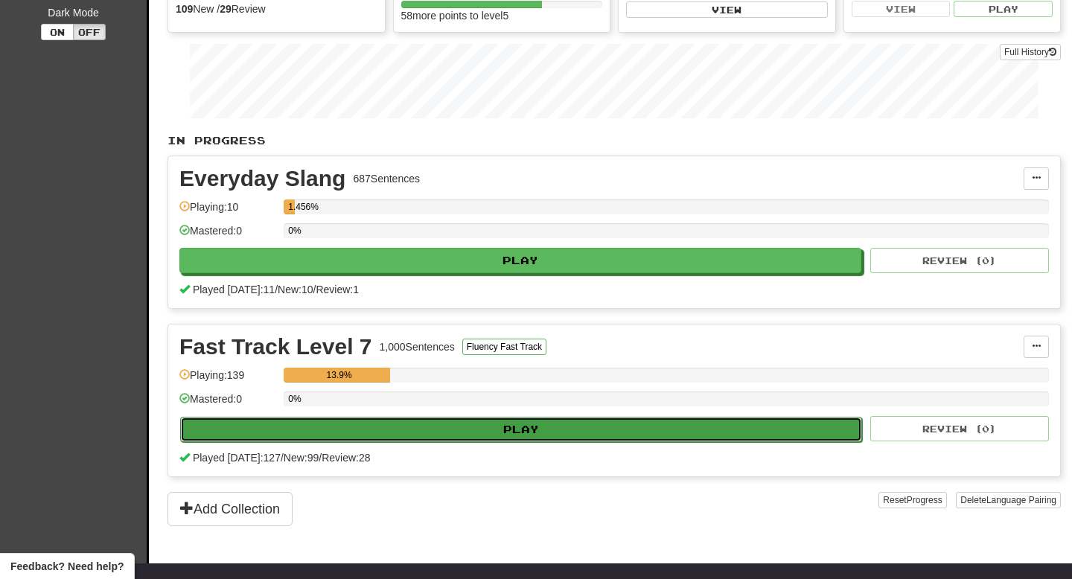
click at [496, 435] on button "Play" at bounding box center [521, 429] width 682 height 25
select select "**"
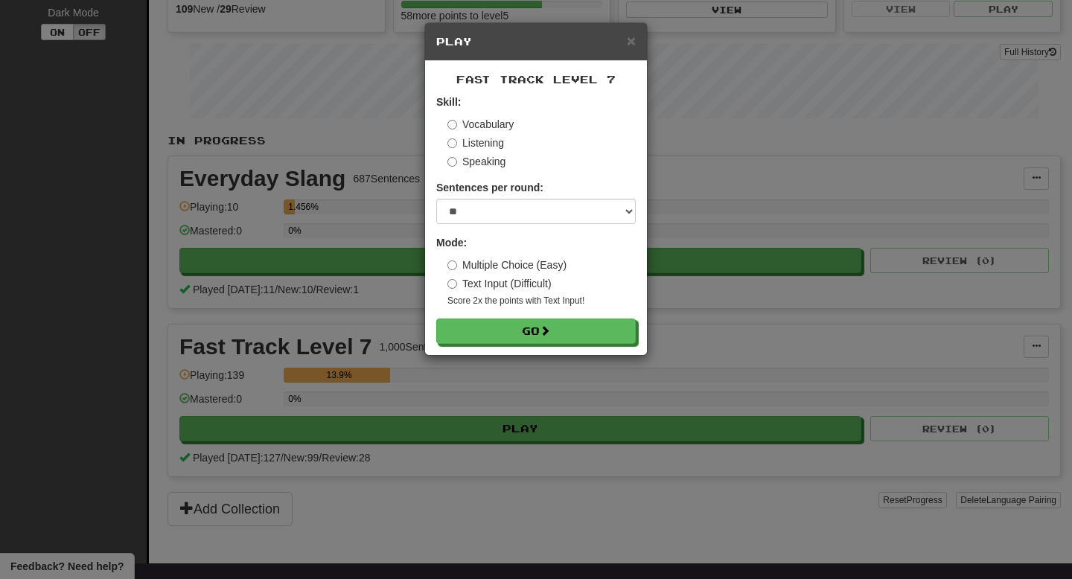
click at [368, 431] on div "× Play Fast Track Level 7 Skill: Vocabulary Listening Speaking Sentences per ro…" at bounding box center [536, 289] width 1072 height 579
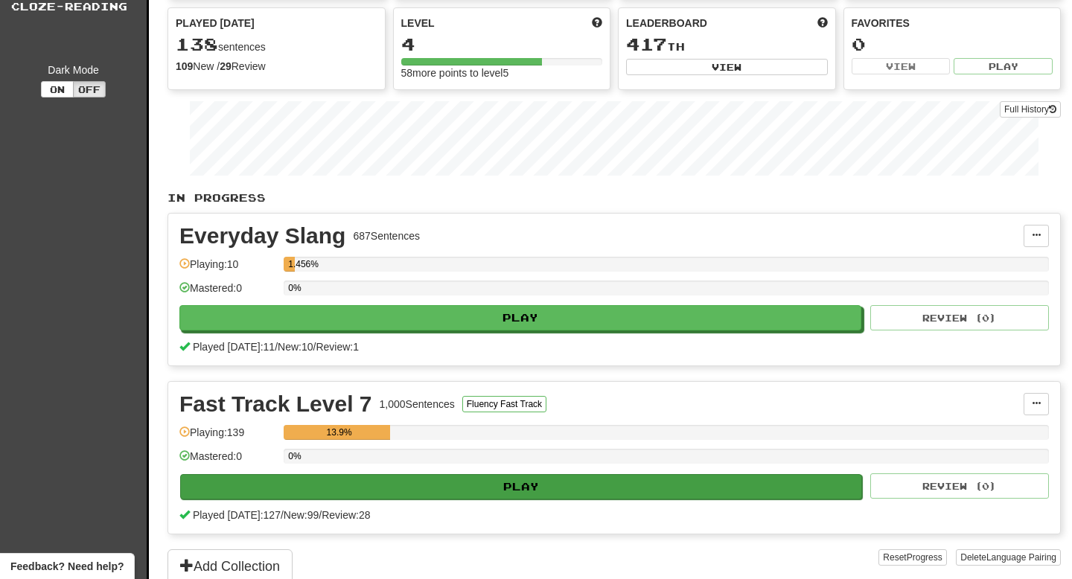
scroll to position [132, 0]
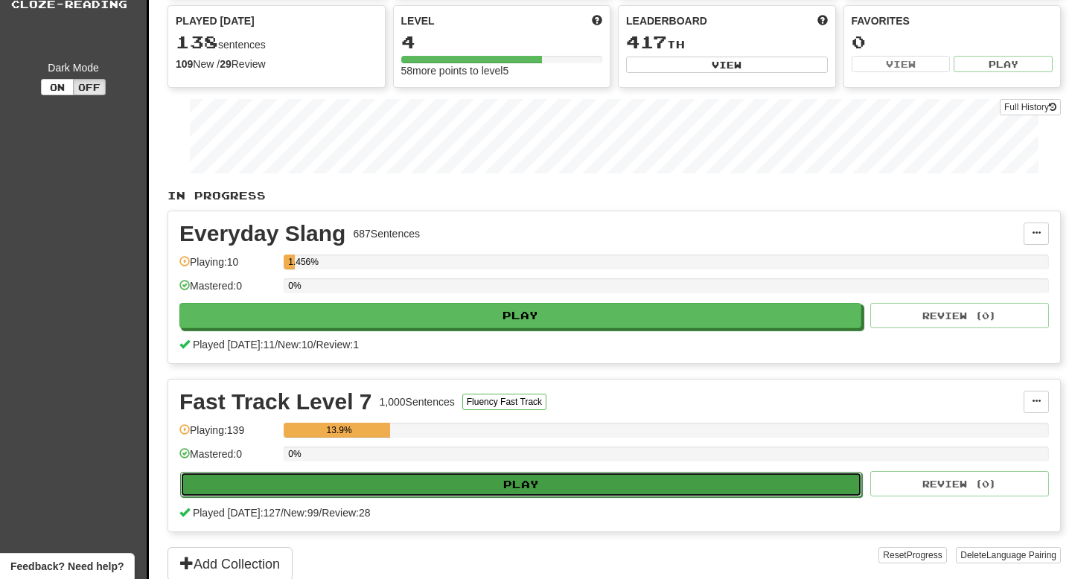
click at [426, 474] on button "Play" at bounding box center [521, 484] width 682 height 25
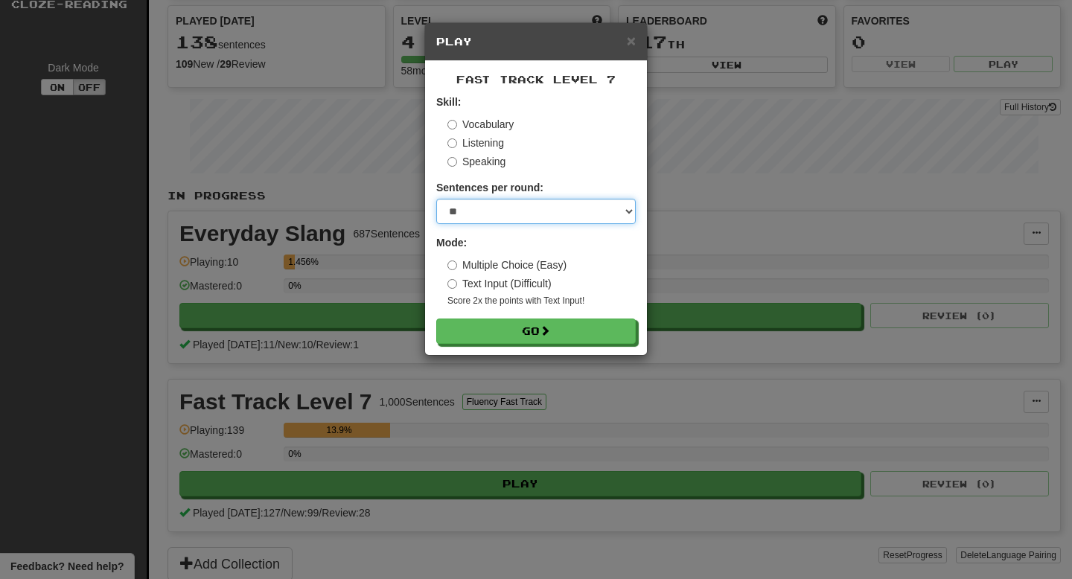
click at [496, 200] on select "* ** ** ** ** ** *** ********" at bounding box center [535, 211] width 199 height 25
select select "**"
click at [436, 199] on select "* ** ** ** ** ** *** ********" at bounding box center [535, 211] width 199 height 25
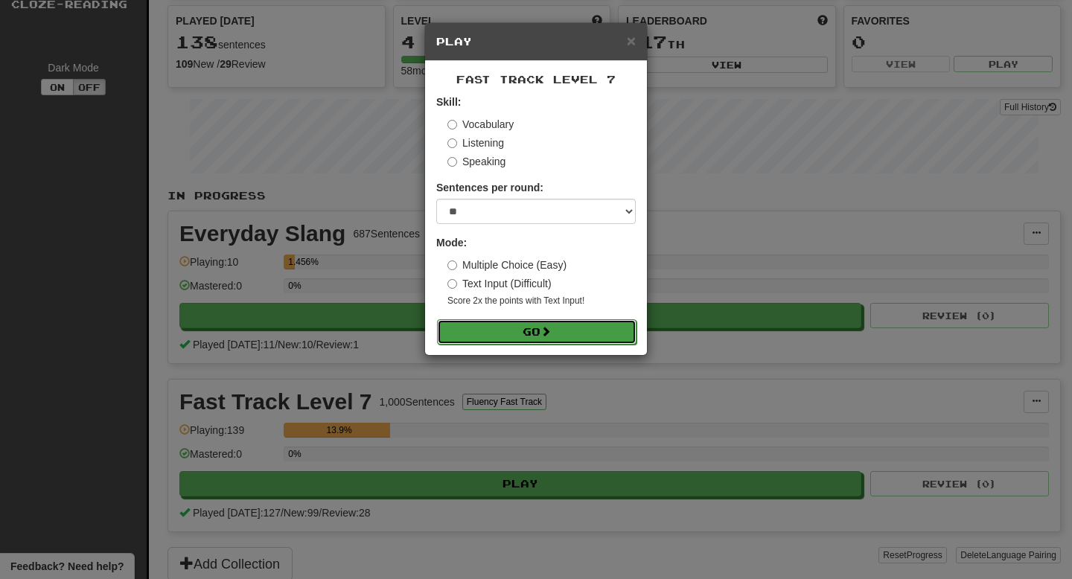
click at [509, 332] on button "Go" at bounding box center [536, 331] width 199 height 25
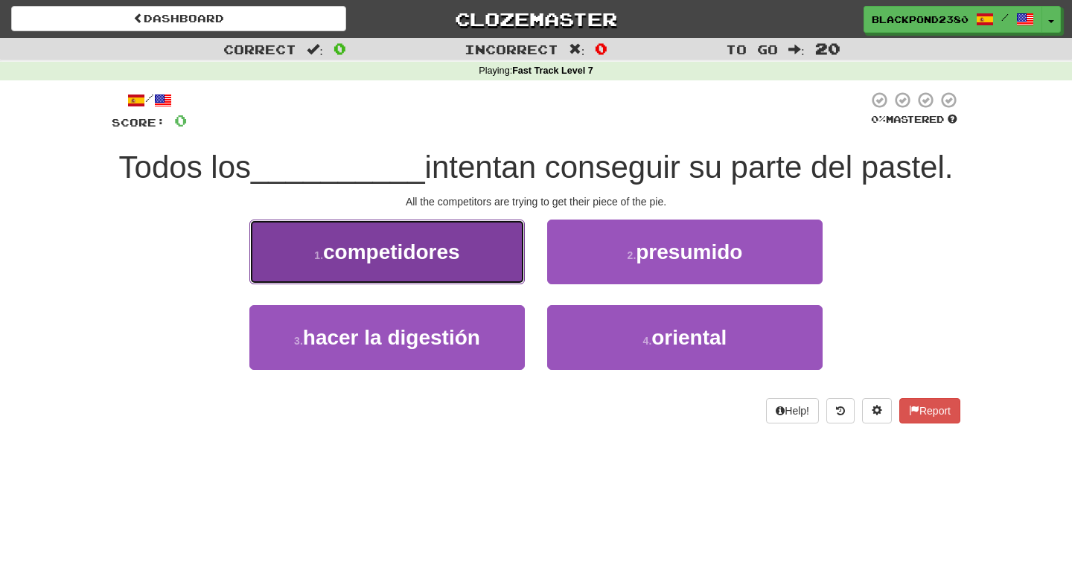
click at [407, 262] on span "competidores" at bounding box center [391, 251] width 137 height 23
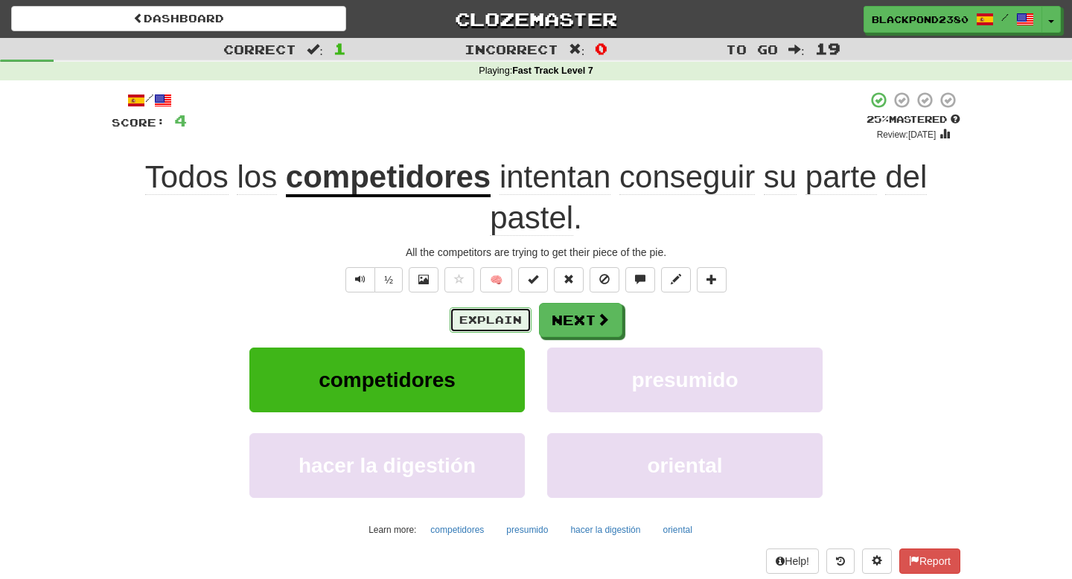
click at [477, 319] on button "Explain" at bounding box center [491, 319] width 82 height 25
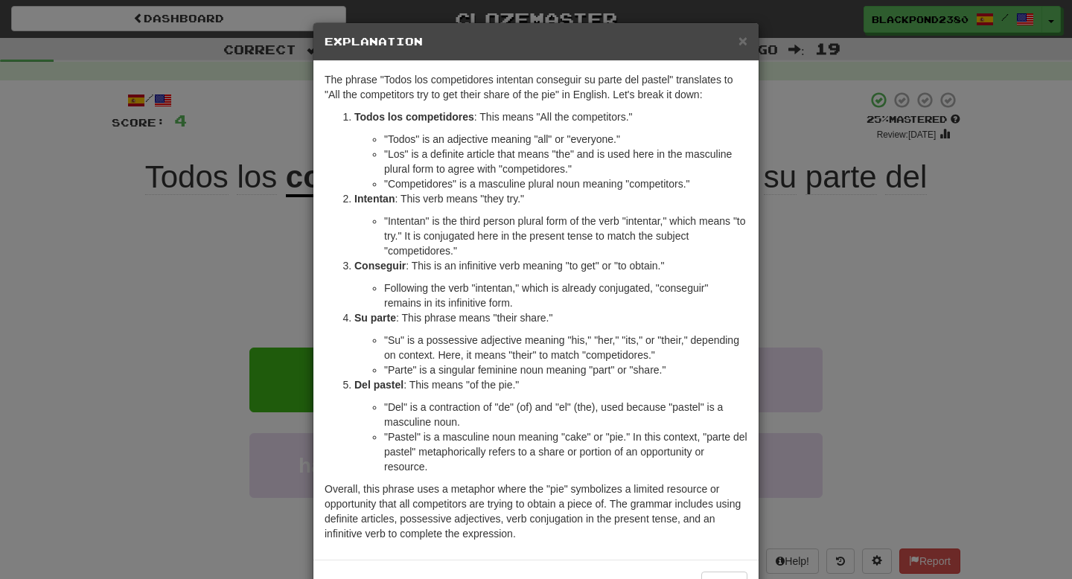
click at [857, 217] on div "× Explanation The phrase "Todos los competidores intentan conseguir su parte de…" at bounding box center [536, 289] width 1072 height 579
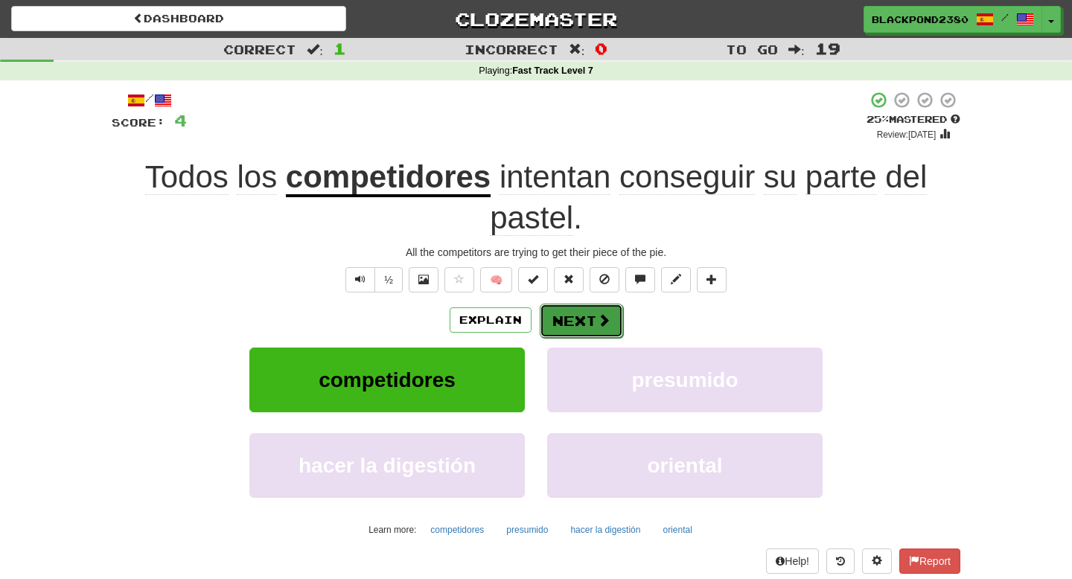
click at [577, 328] on button "Next" at bounding box center [581, 321] width 83 height 34
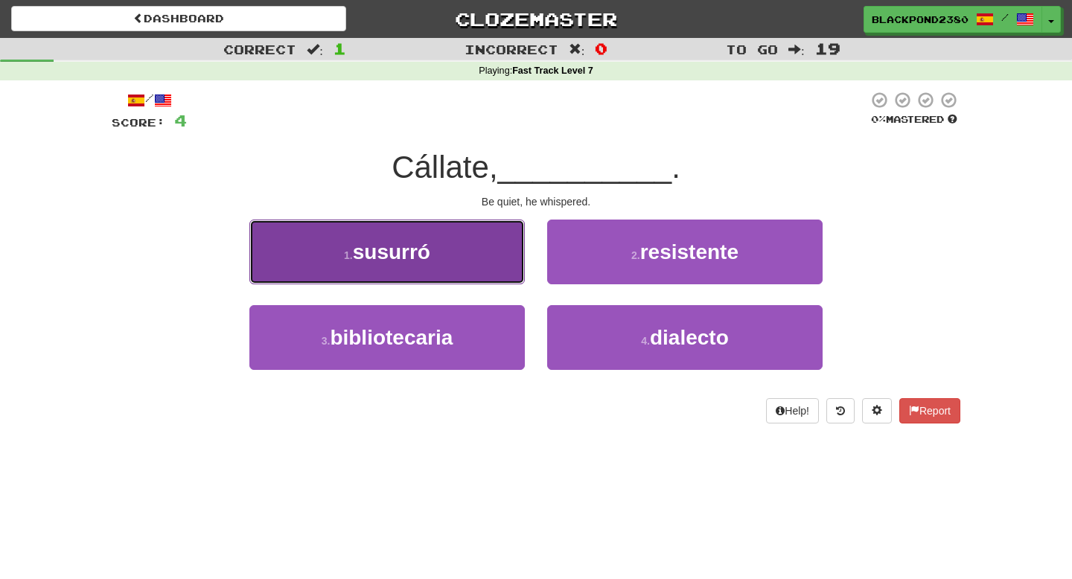
click at [464, 261] on button "1 . susurró" at bounding box center [386, 252] width 275 height 65
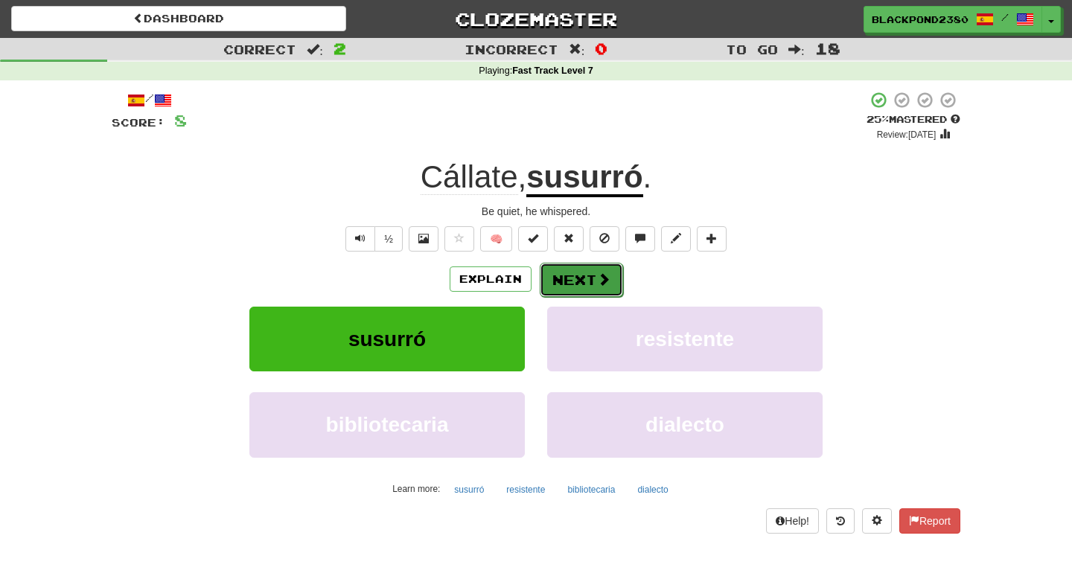
click at [568, 285] on button "Next" at bounding box center [581, 280] width 83 height 34
